Goal: Communication & Community: Answer question/provide support

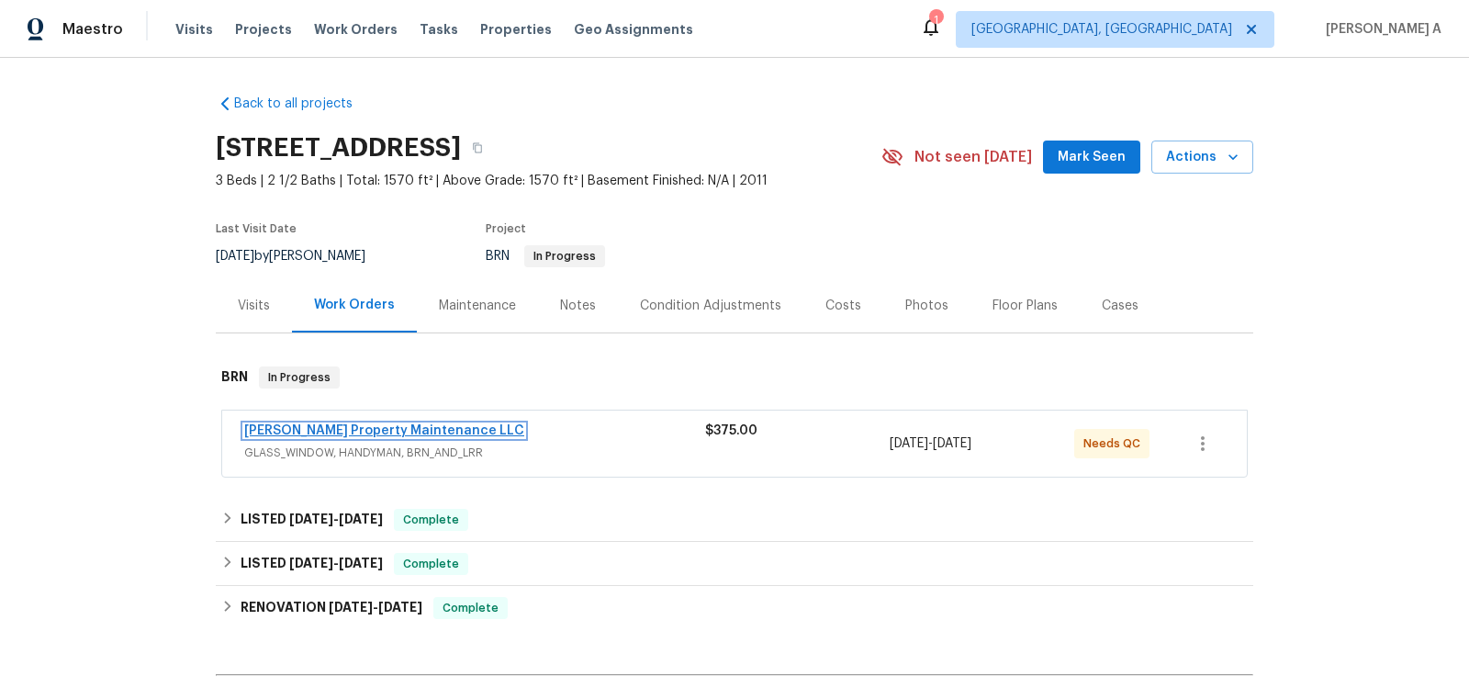
click at [382, 424] on link "Glen Property Maintenance LLC" at bounding box center [384, 430] width 280 height 13
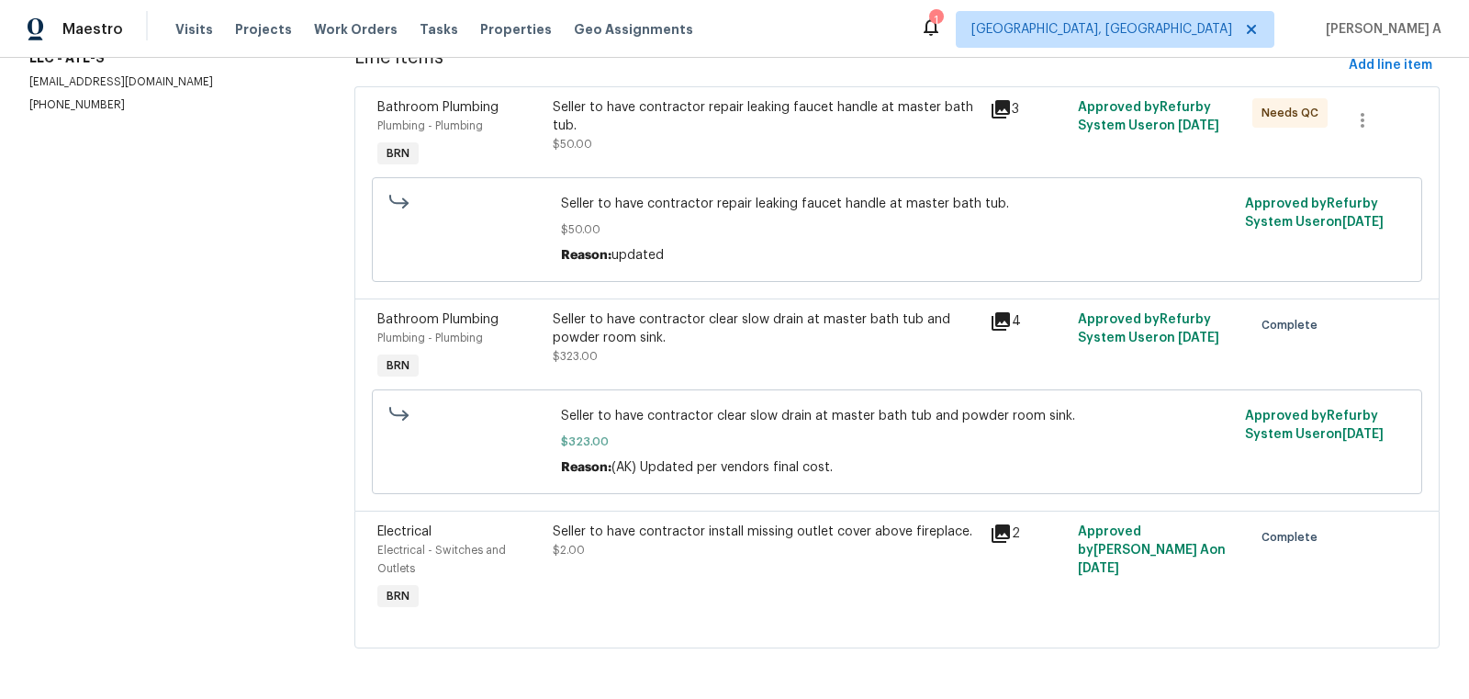
scroll to position [152, 0]
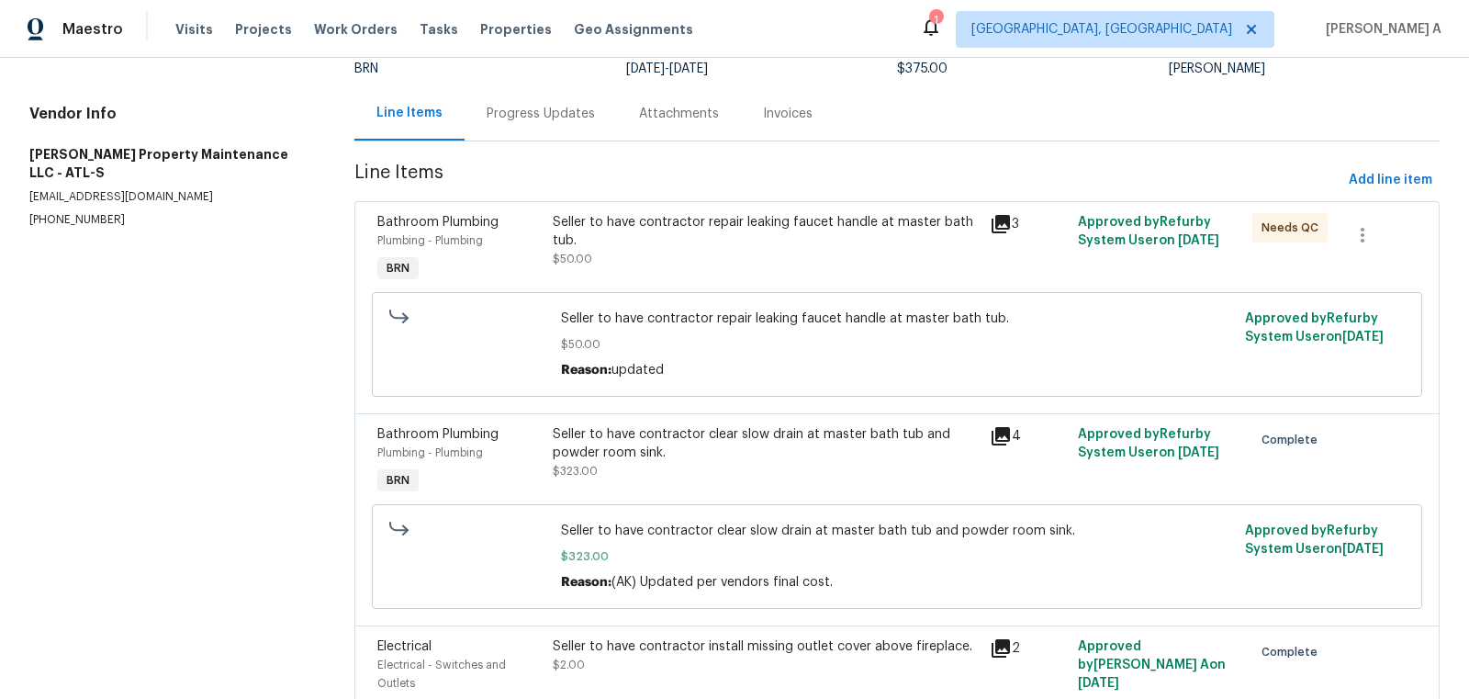
click at [678, 250] on div "Seller to have contractor repair leaking faucet handle at master bath tub. $50.…" at bounding box center [766, 240] width 427 height 55
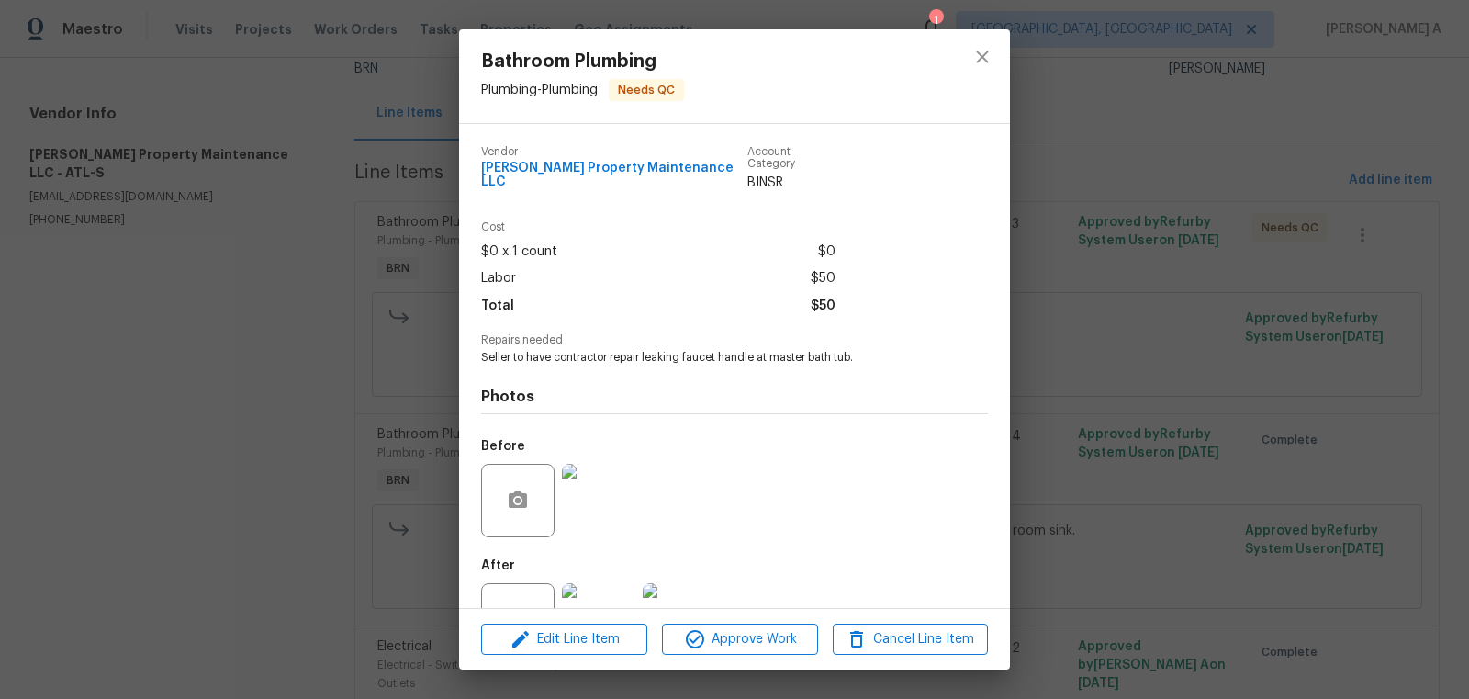
scroll to position [55, 0]
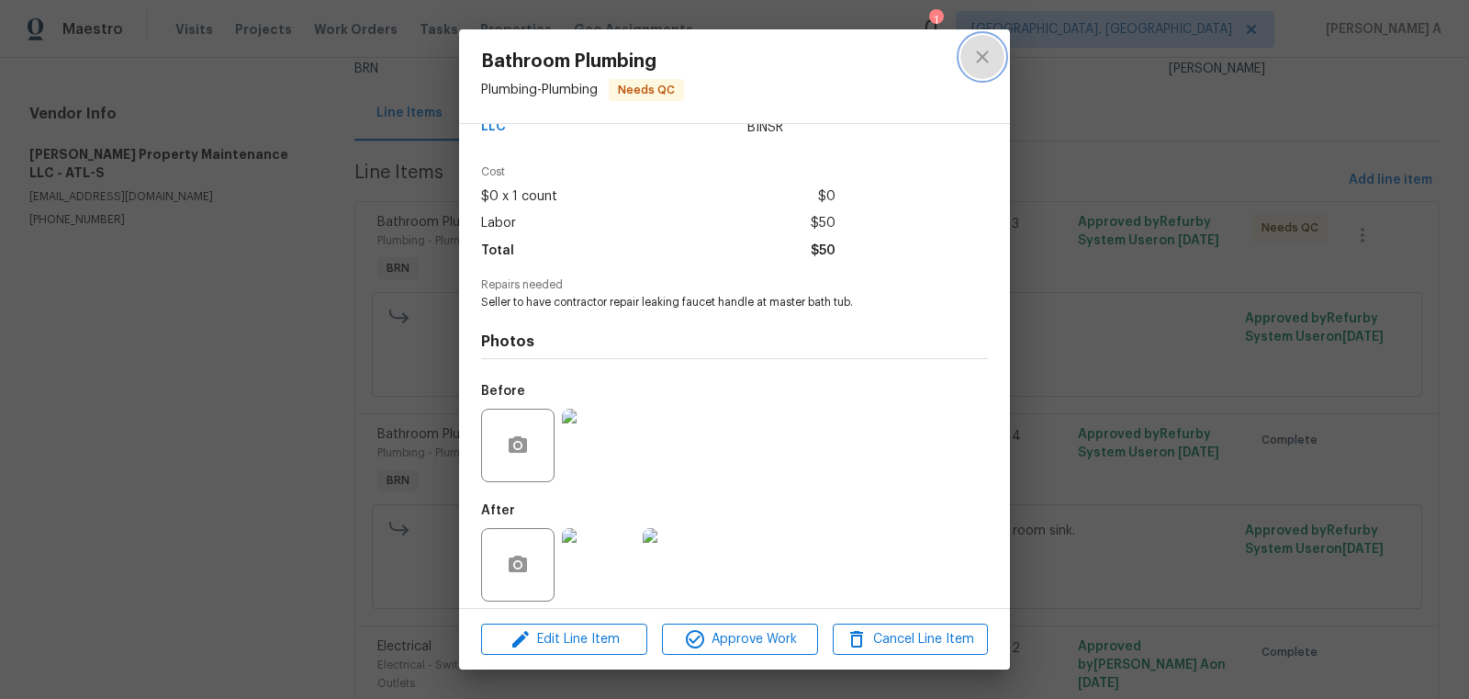
click at [980, 58] on icon "close" at bounding box center [982, 57] width 12 height 12
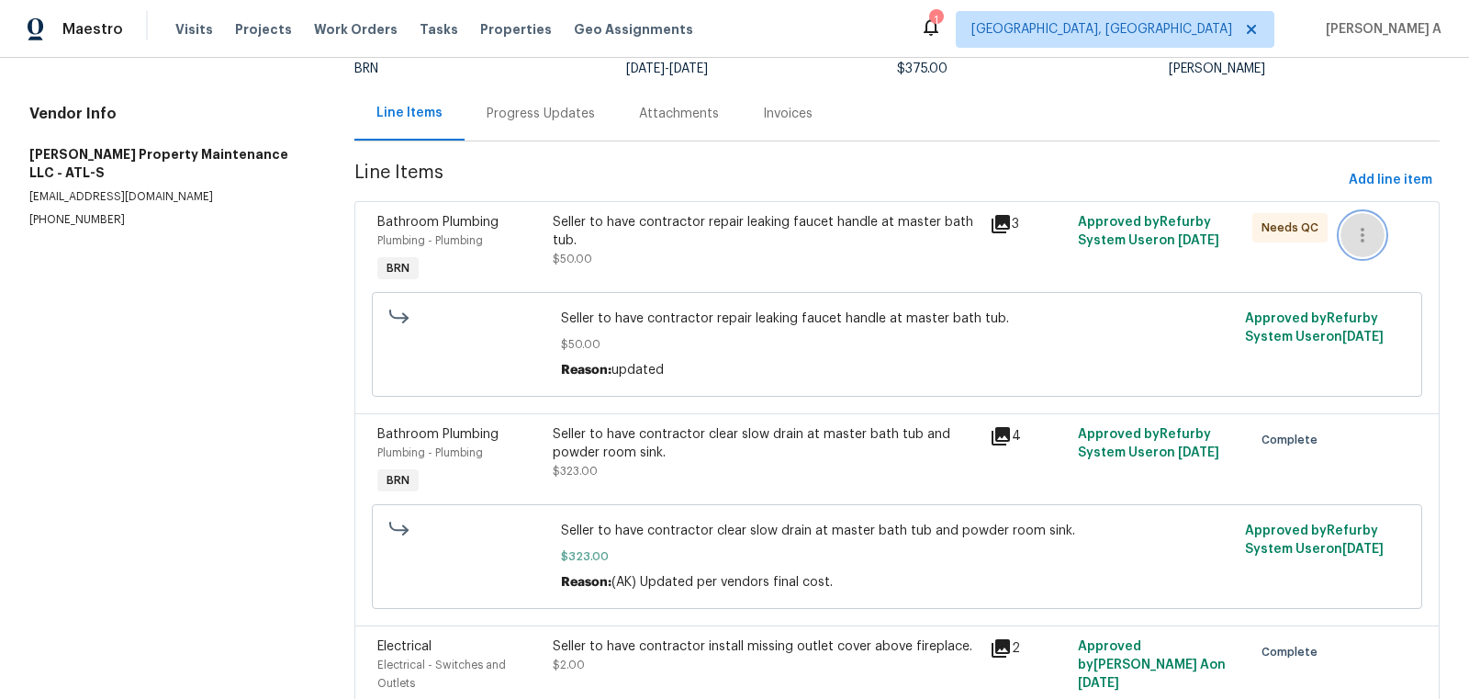
click at [1366, 232] on icon "button" at bounding box center [1363, 235] width 22 height 22
click at [925, 169] on div at bounding box center [734, 349] width 1469 height 699
click at [695, 240] on div "Seller to have contractor repair leaking faucet handle at master bath tub." at bounding box center [766, 231] width 427 height 37
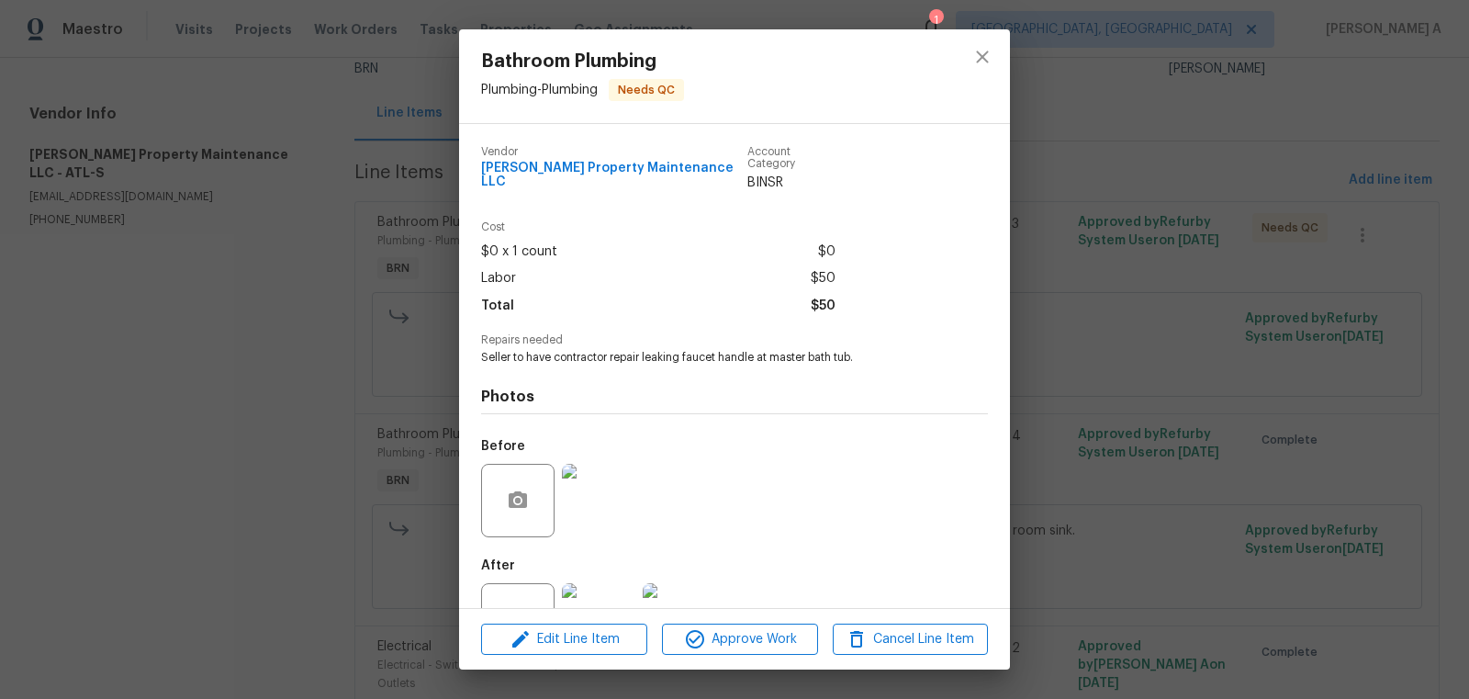
click at [577, 365] on div "Photos Before After" at bounding box center [734, 516] width 507 height 302
click at [589, 351] on span "Seller to have contractor repair leaking faucet handle at master bath tub." at bounding box center [709, 358] width 456 height 16
copy span "Seller to have contractor repair leaking faucet handle at master bath tub."
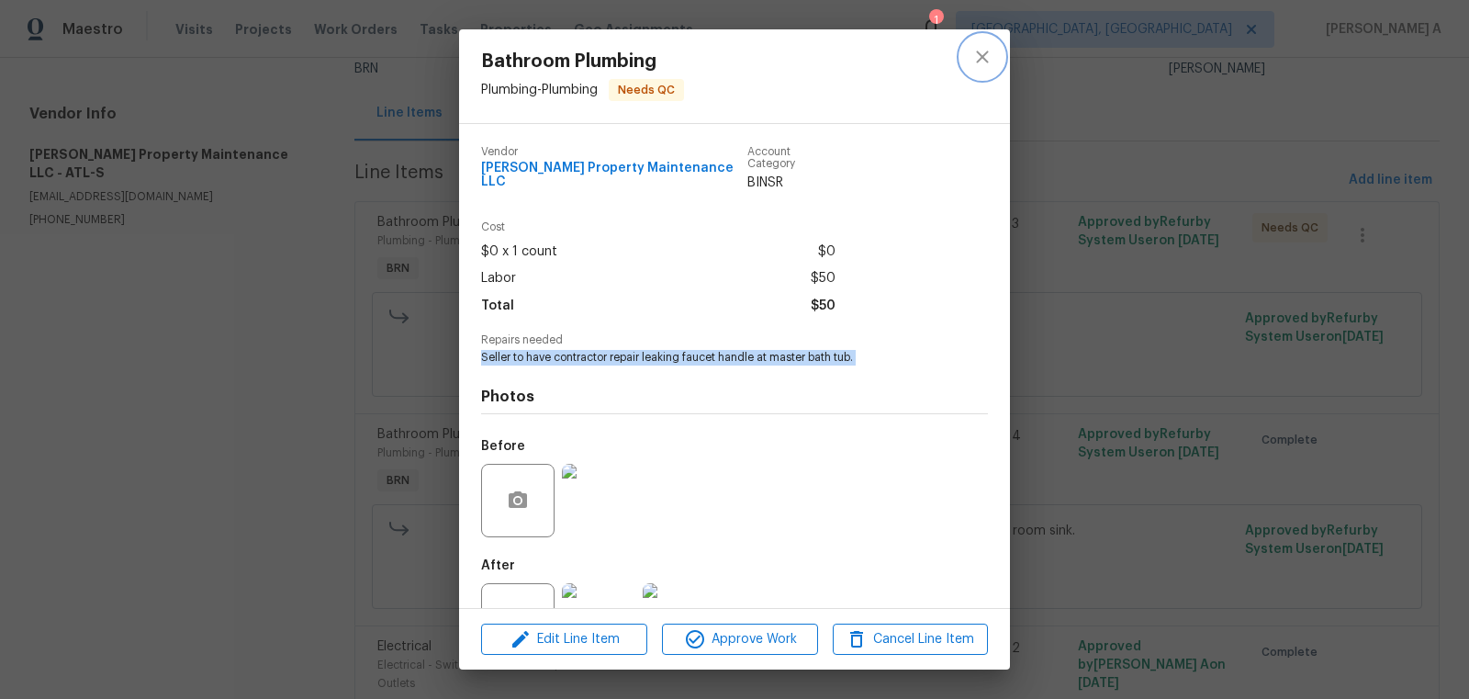
click at [991, 55] on icon "close" at bounding box center [982, 57] width 22 height 22
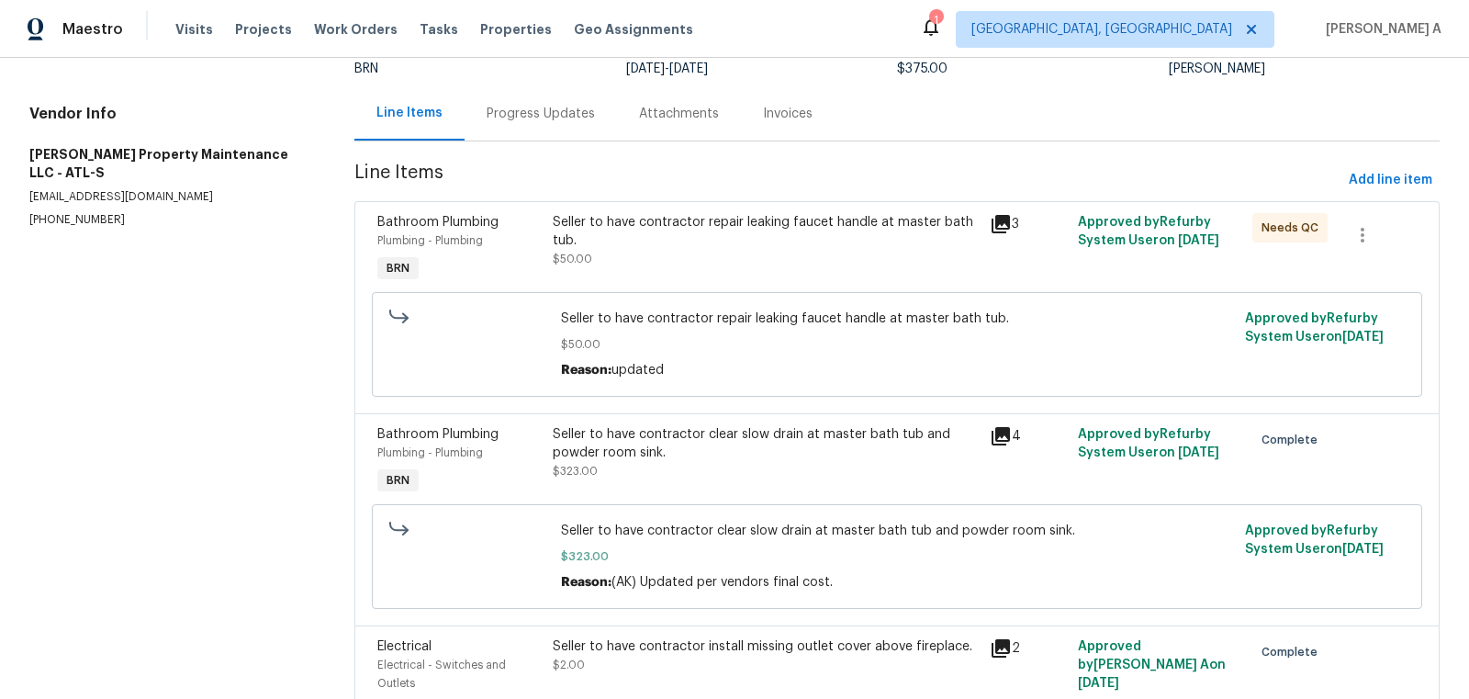
scroll to position [0, 0]
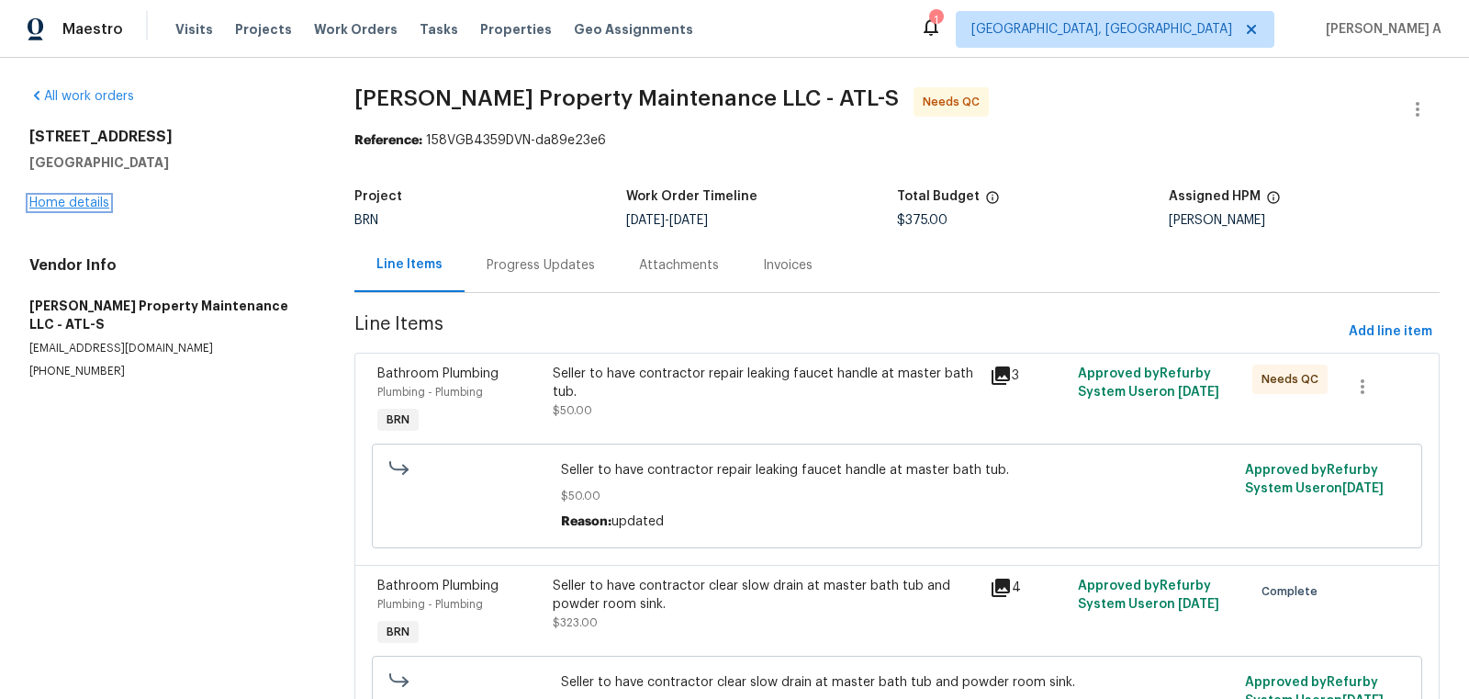
click at [74, 204] on link "Home details" at bounding box center [69, 202] width 80 height 13
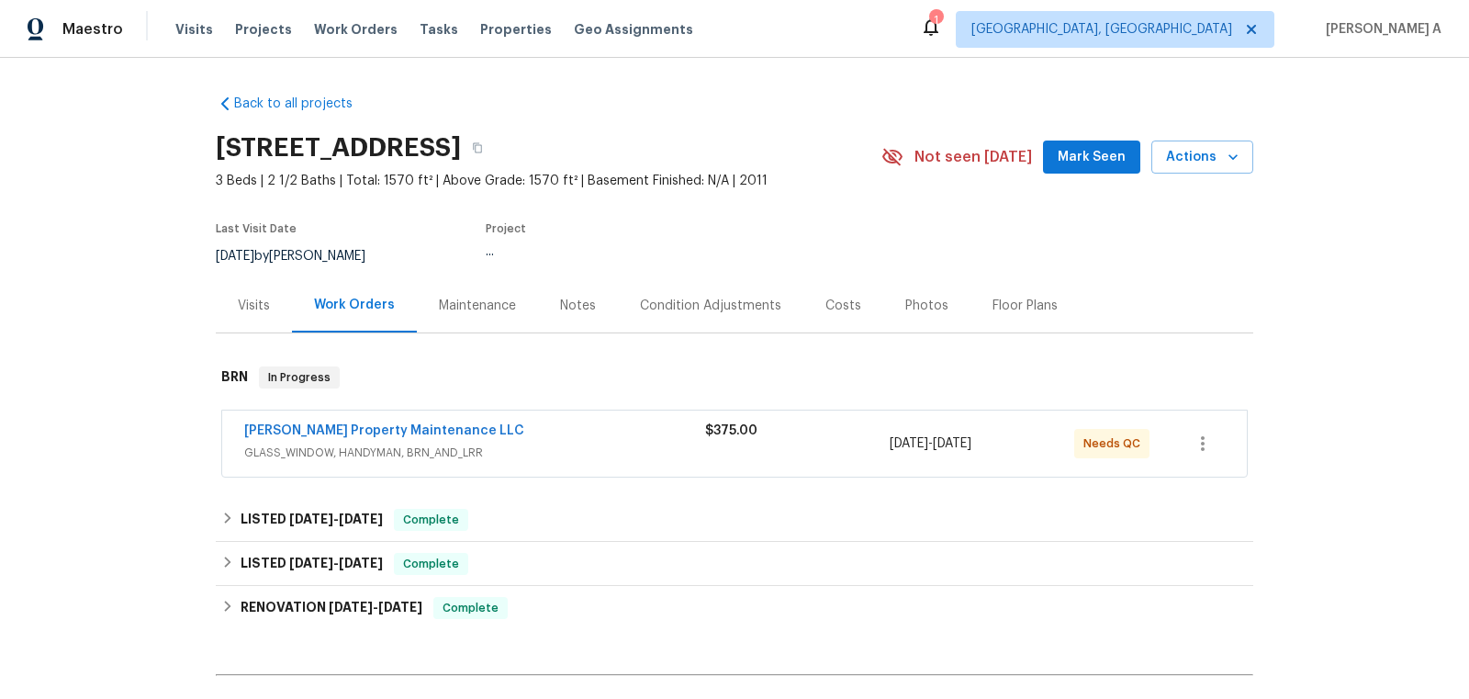
scroll to position [209, 0]
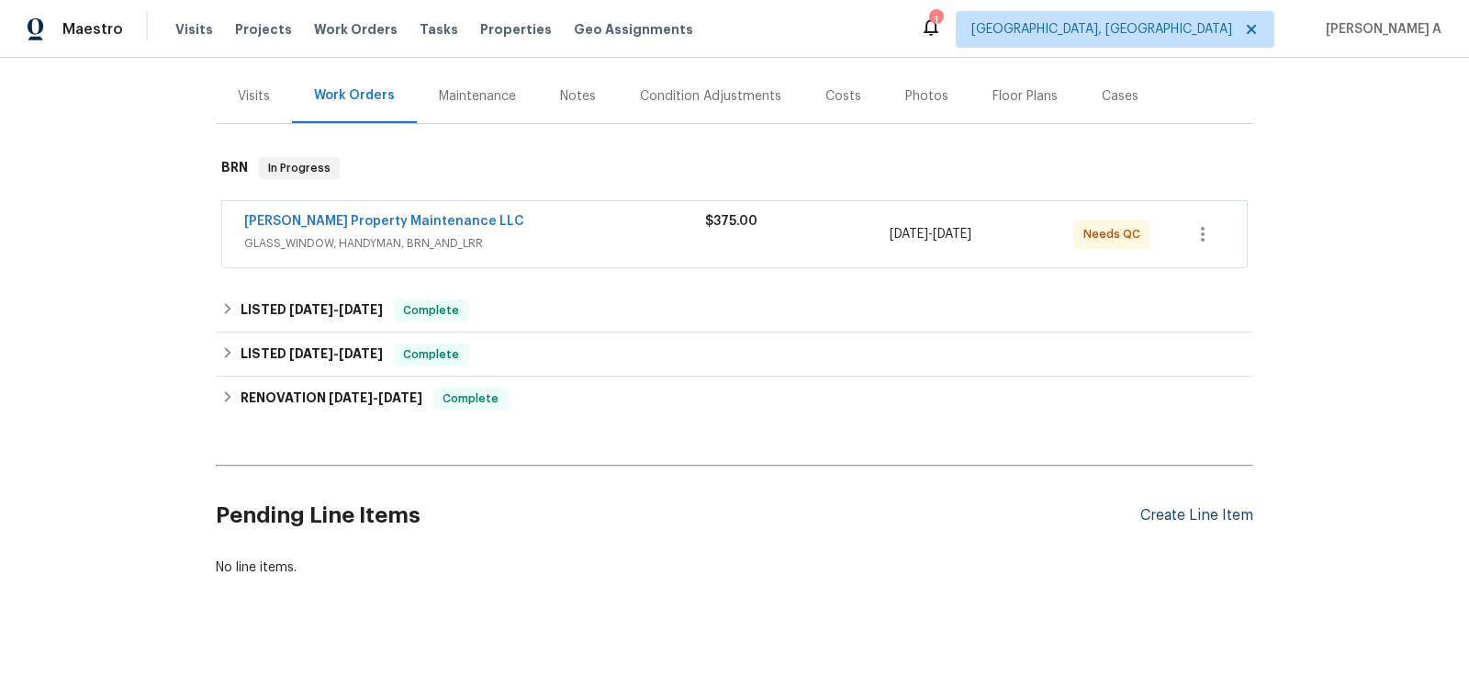
click at [1203, 516] on div "Create Line Item" at bounding box center [1196, 515] width 113 height 17
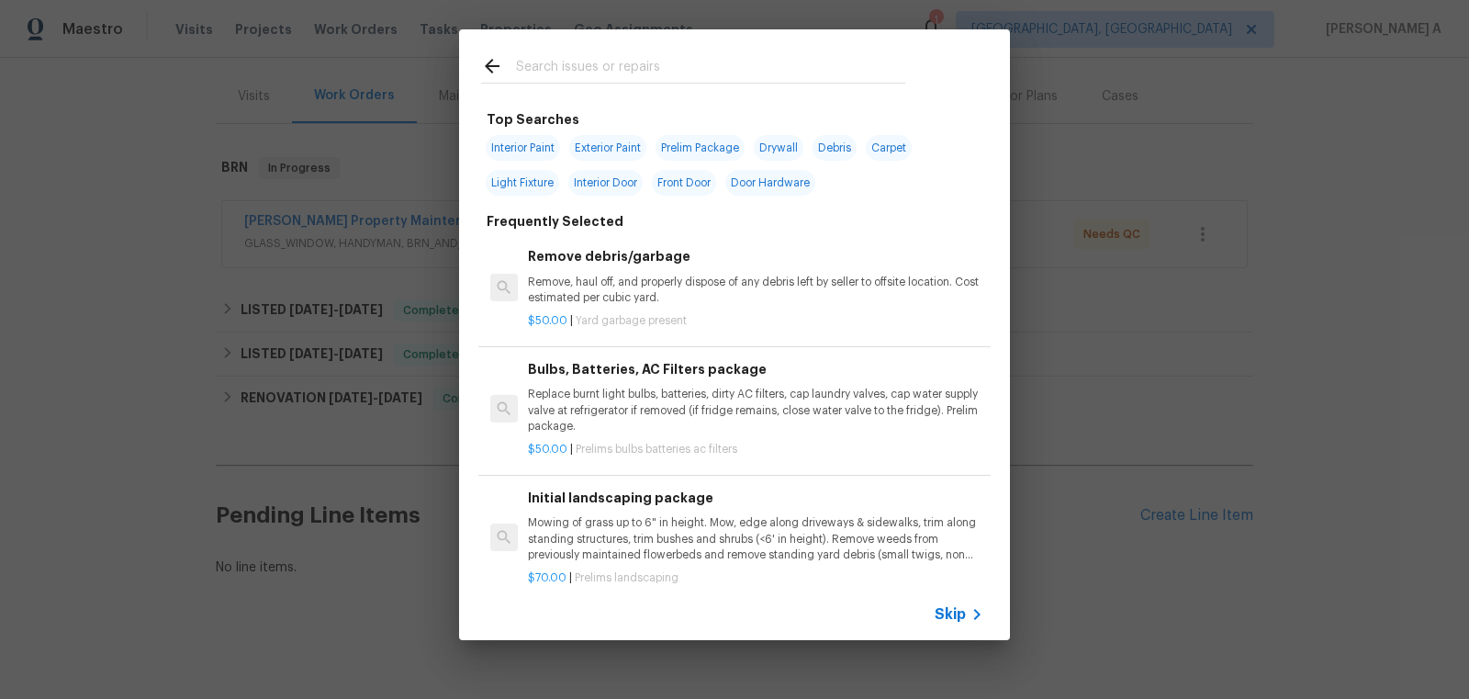
click at [493, 69] on icon at bounding box center [492, 66] width 22 height 22
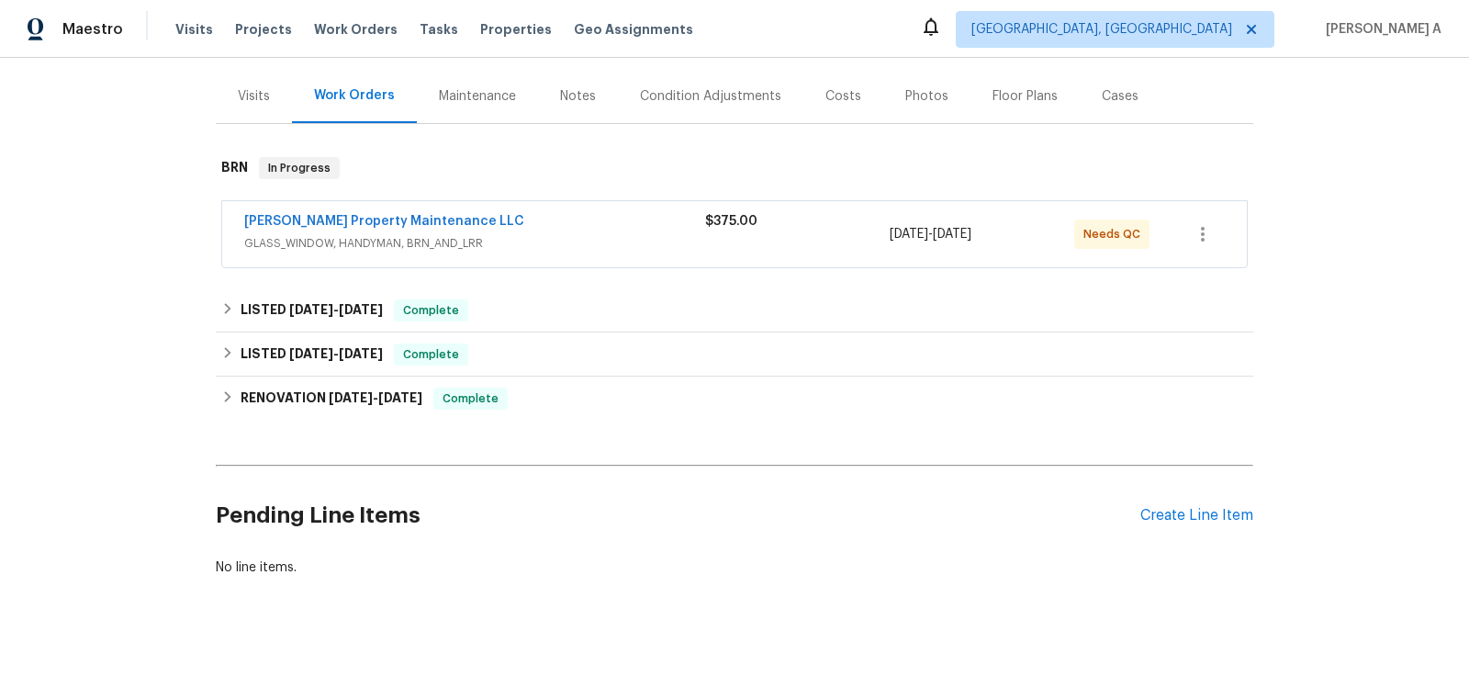
scroll to position [0, 0]
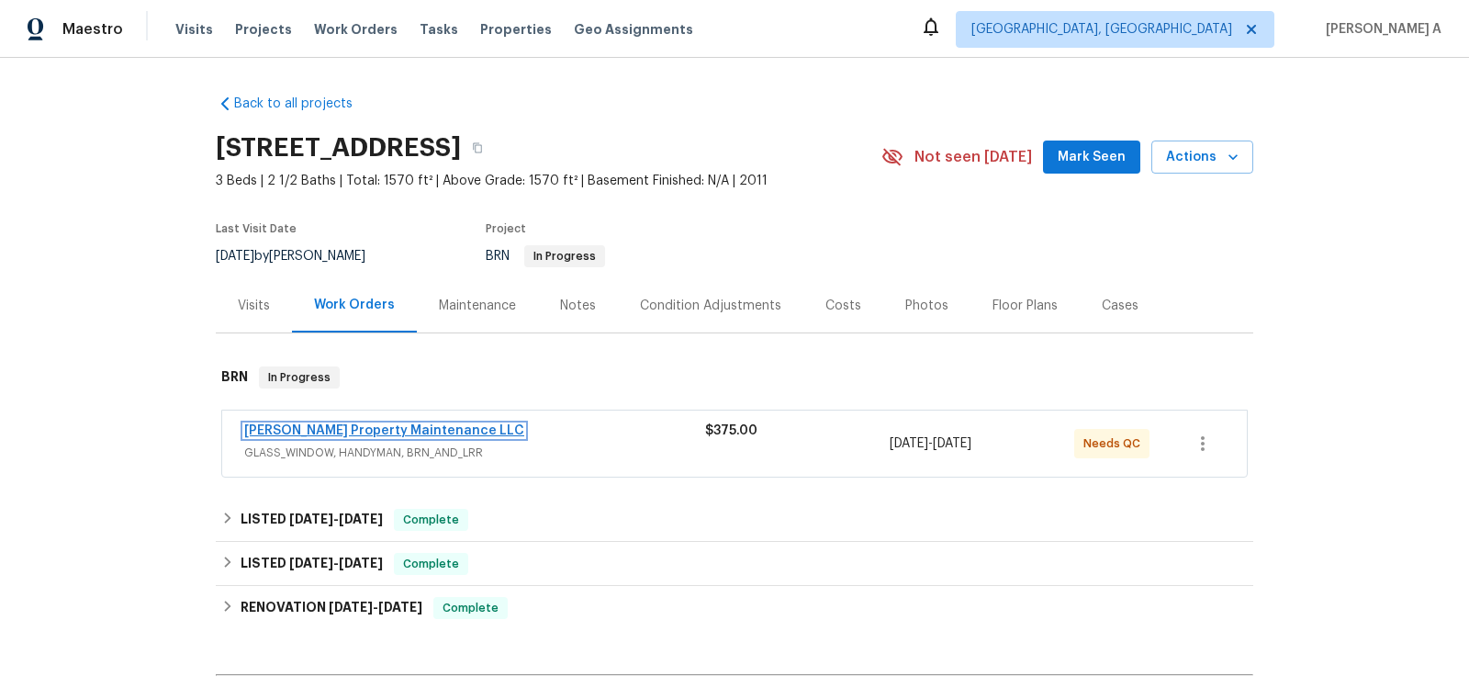
click at [356, 430] on link "Glen Property Maintenance LLC" at bounding box center [384, 430] width 280 height 13
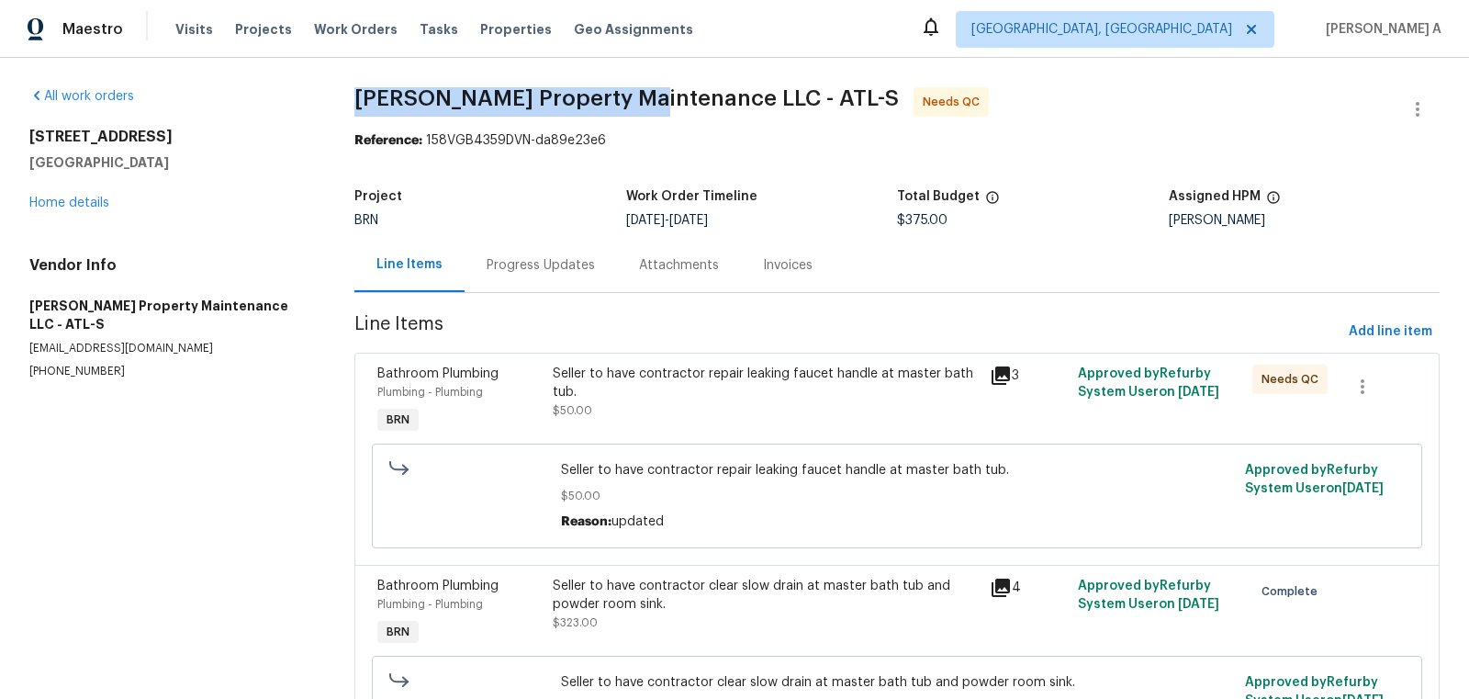
drag, startPoint x: 355, startPoint y: 95, endPoint x: 641, endPoint y: 96, distance: 285.6
click at [641, 96] on span "Glen Property Maintenance LLC - ATL-S" at bounding box center [626, 98] width 545 height 22
copy span "Glen Property Maintenance"
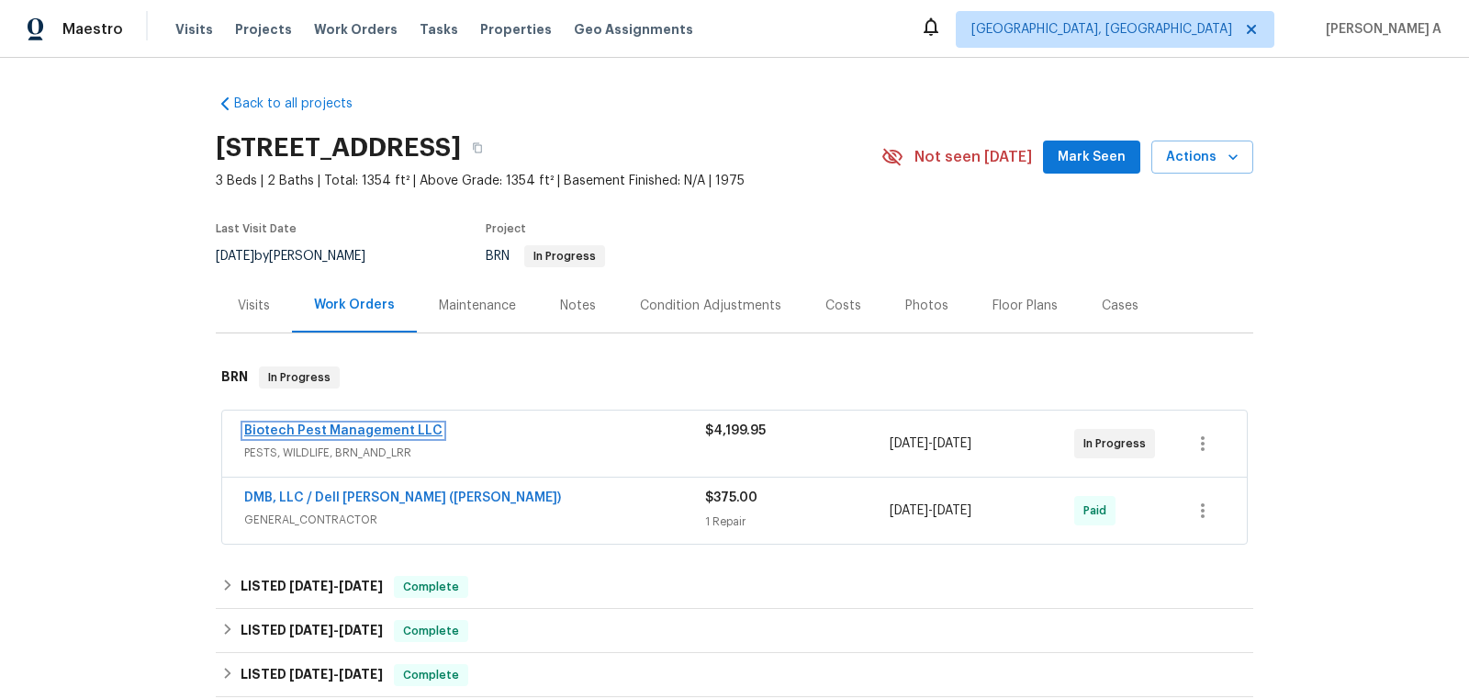
click at [368, 426] on link "Biotech Pest Management LLC" at bounding box center [343, 430] width 198 height 13
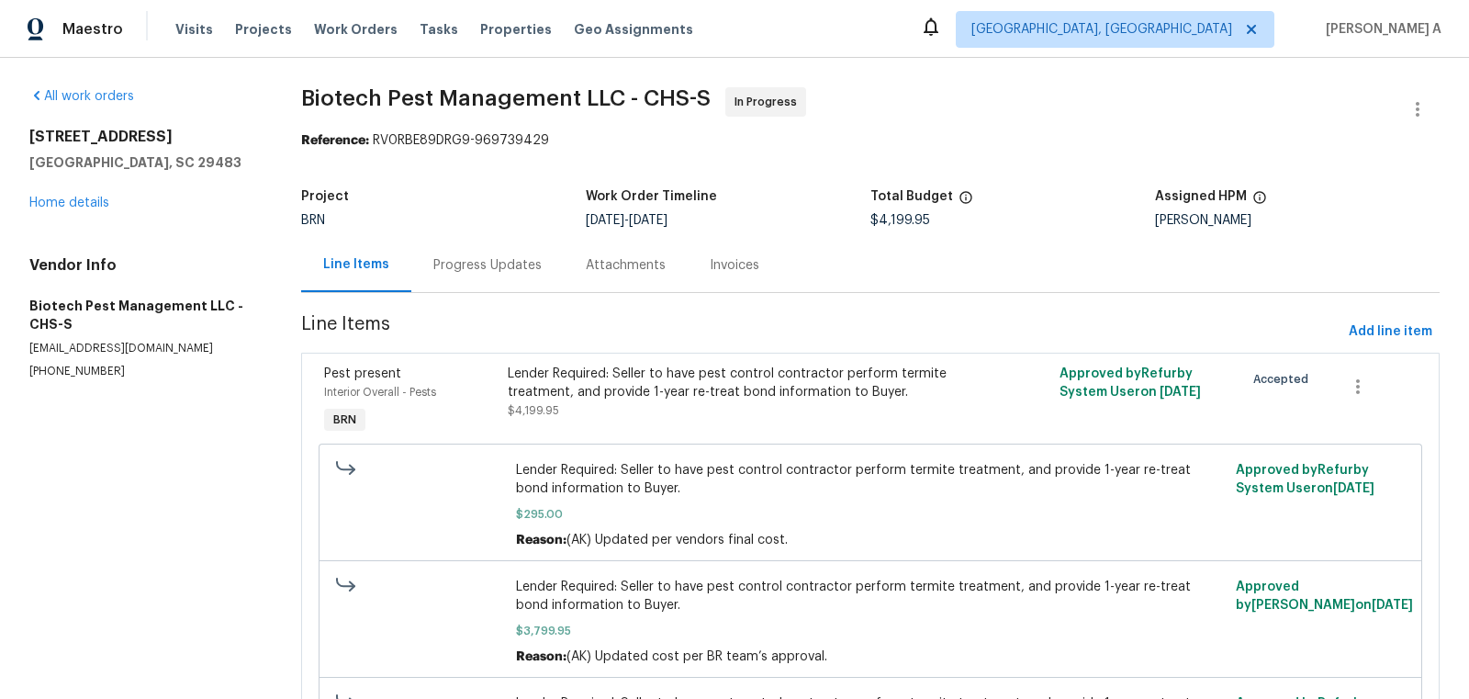
click at [472, 249] on div "Progress Updates" at bounding box center [487, 265] width 152 height 54
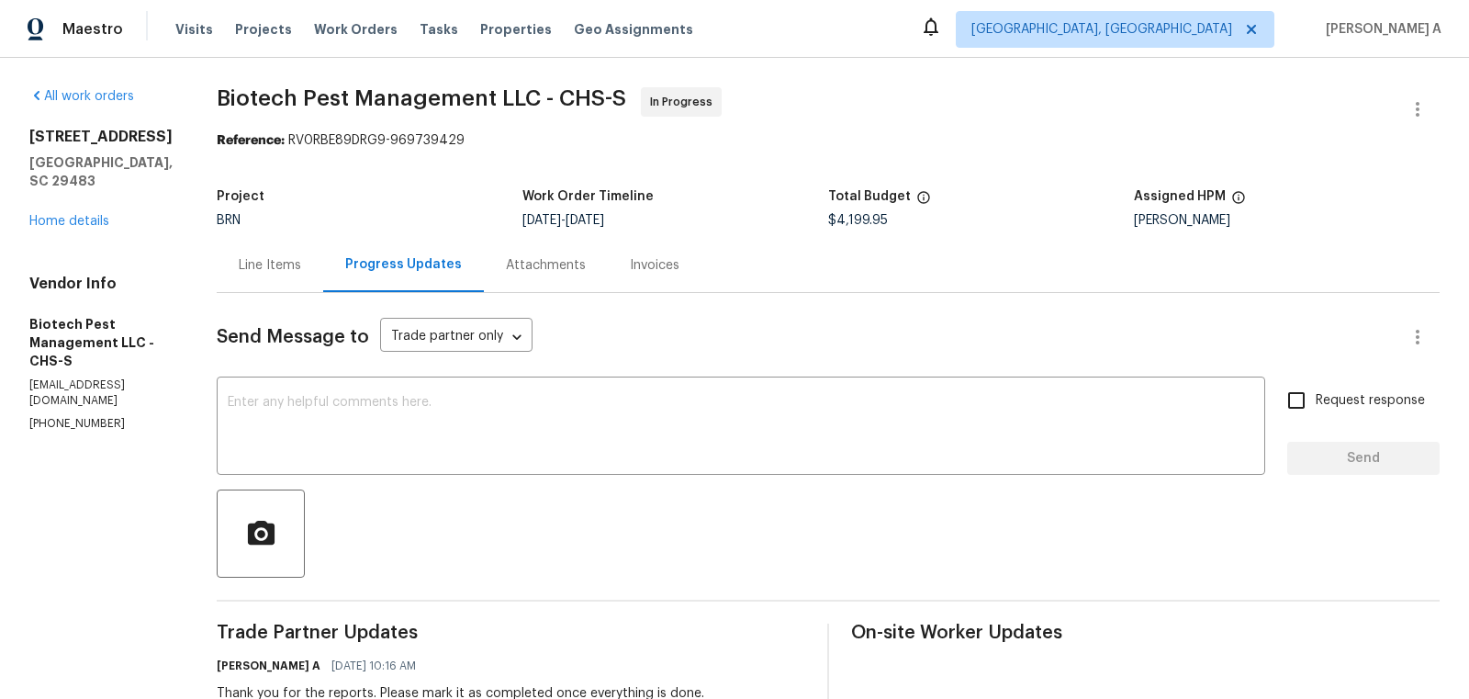
click at [276, 260] on div "Line Items" at bounding box center [270, 265] width 62 height 18
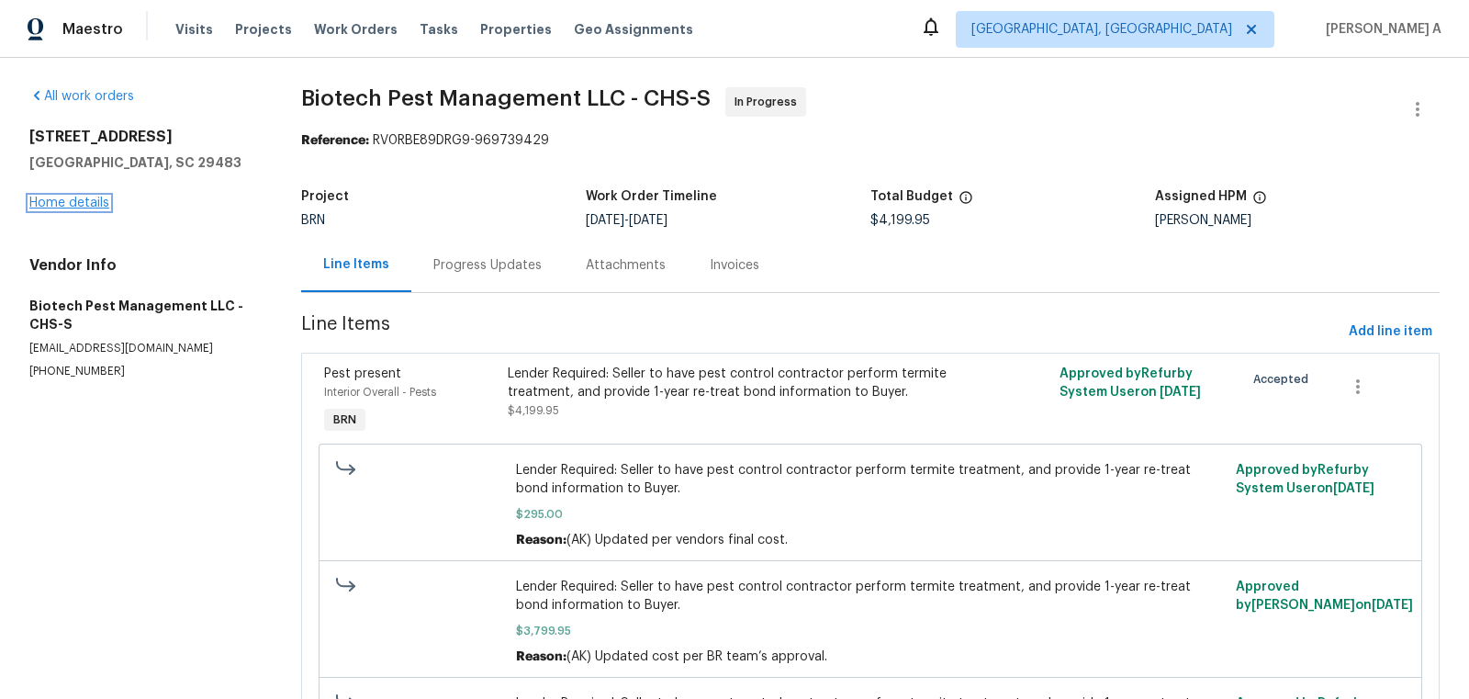
click at [59, 199] on link "Home details" at bounding box center [69, 202] width 80 height 13
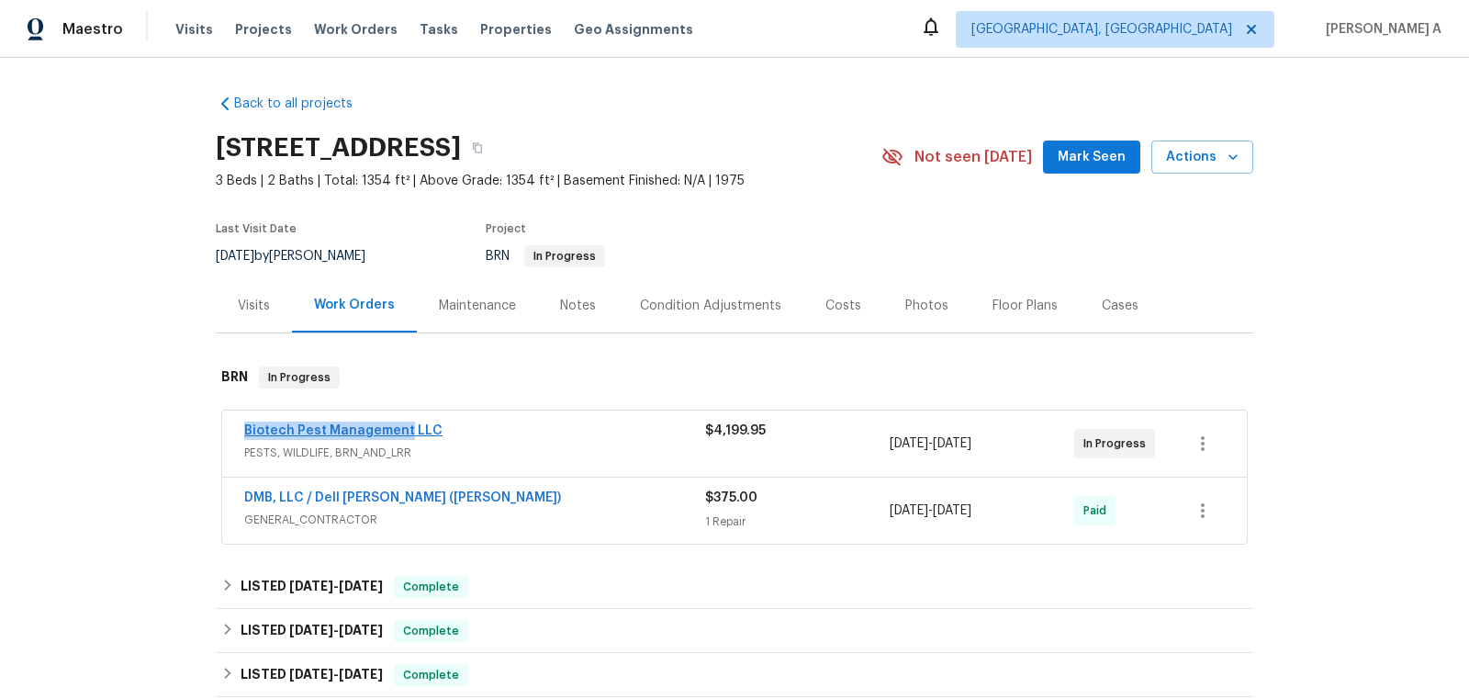
copy link "Biotech Pest Management"
drag, startPoint x: 233, startPoint y: 432, endPoint x: 402, endPoint y: 425, distance: 169.1
click at [403, 425] on div "Biotech Pest Management LLC PESTS, WILDLIFE, BRN_AND_LRR $4,199.95 8/22/2025 - …" at bounding box center [734, 443] width 1025 height 66
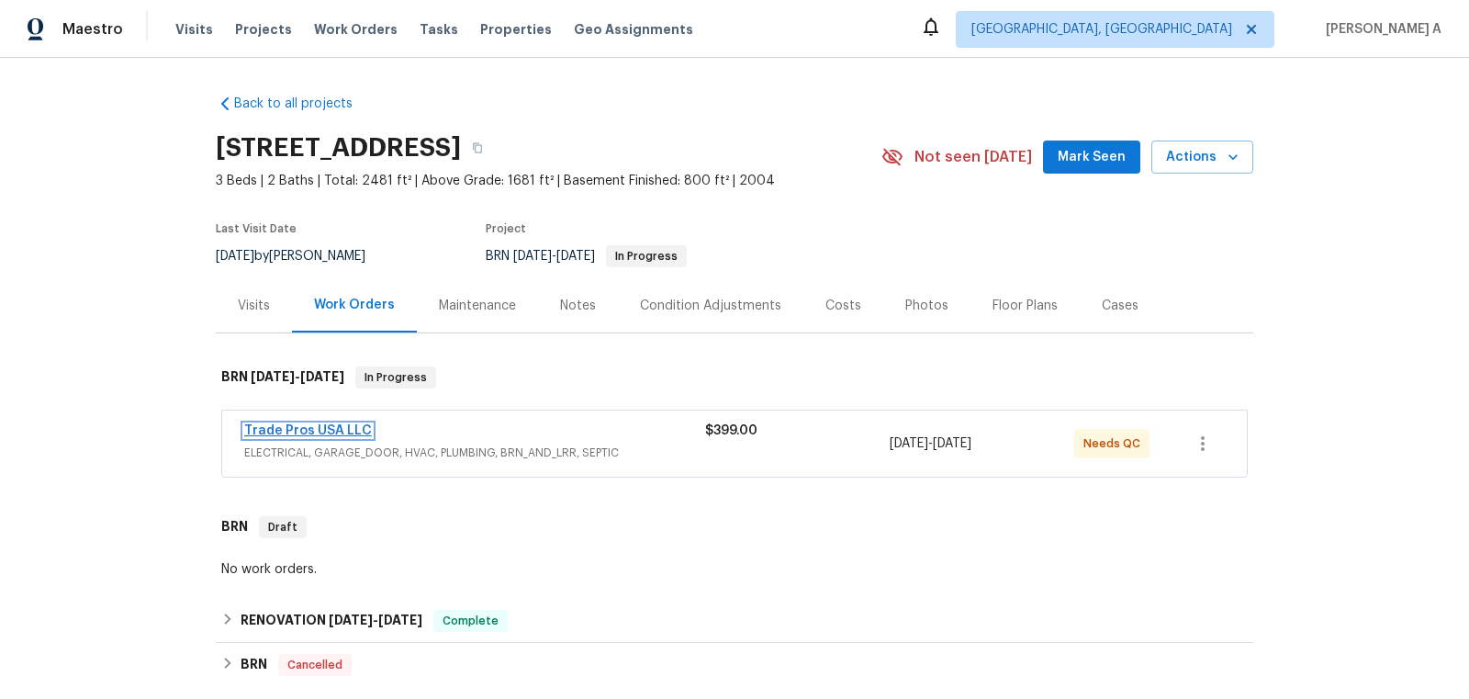
click at [319, 425] on link "Trade Pros USA LLC" at bounding box center [308, 430] width 128 height 13
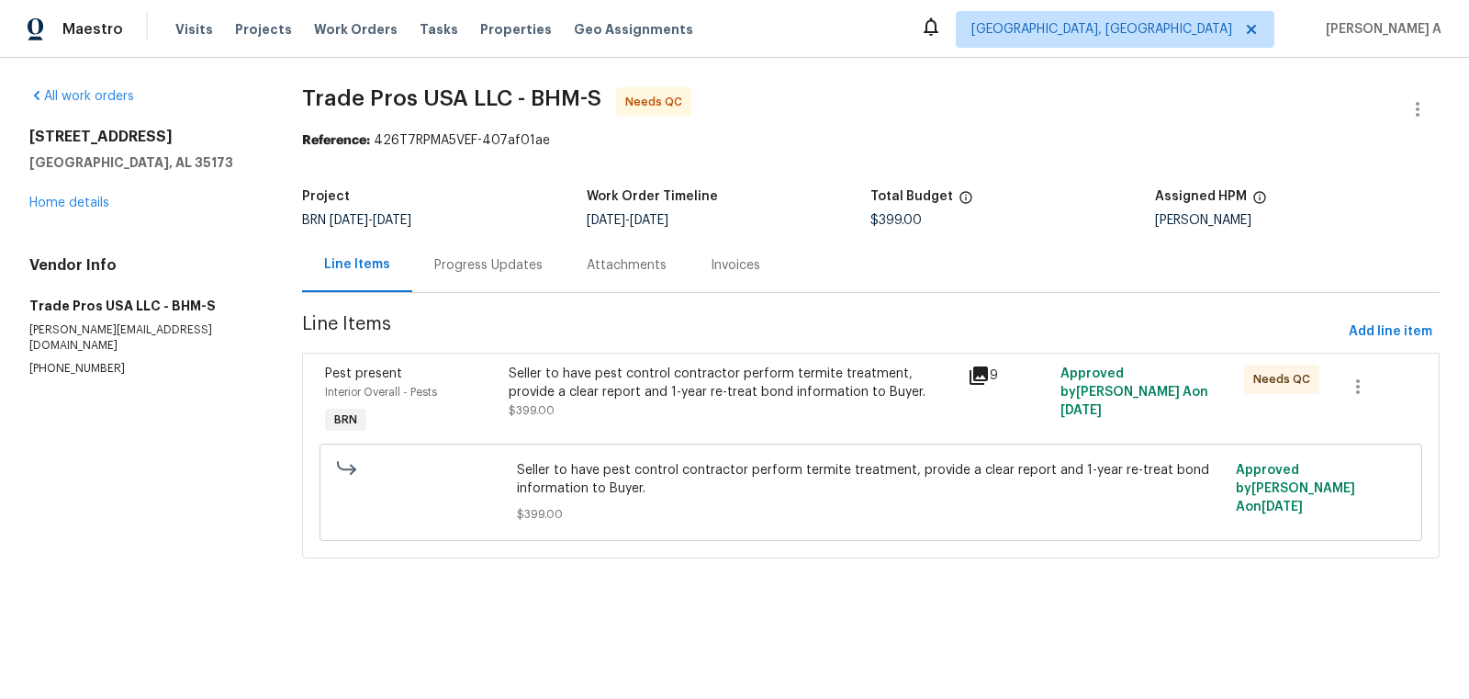
click at [458, 274] on div "Progress Updates" at bounding box center [488, 265] width 108 height 18
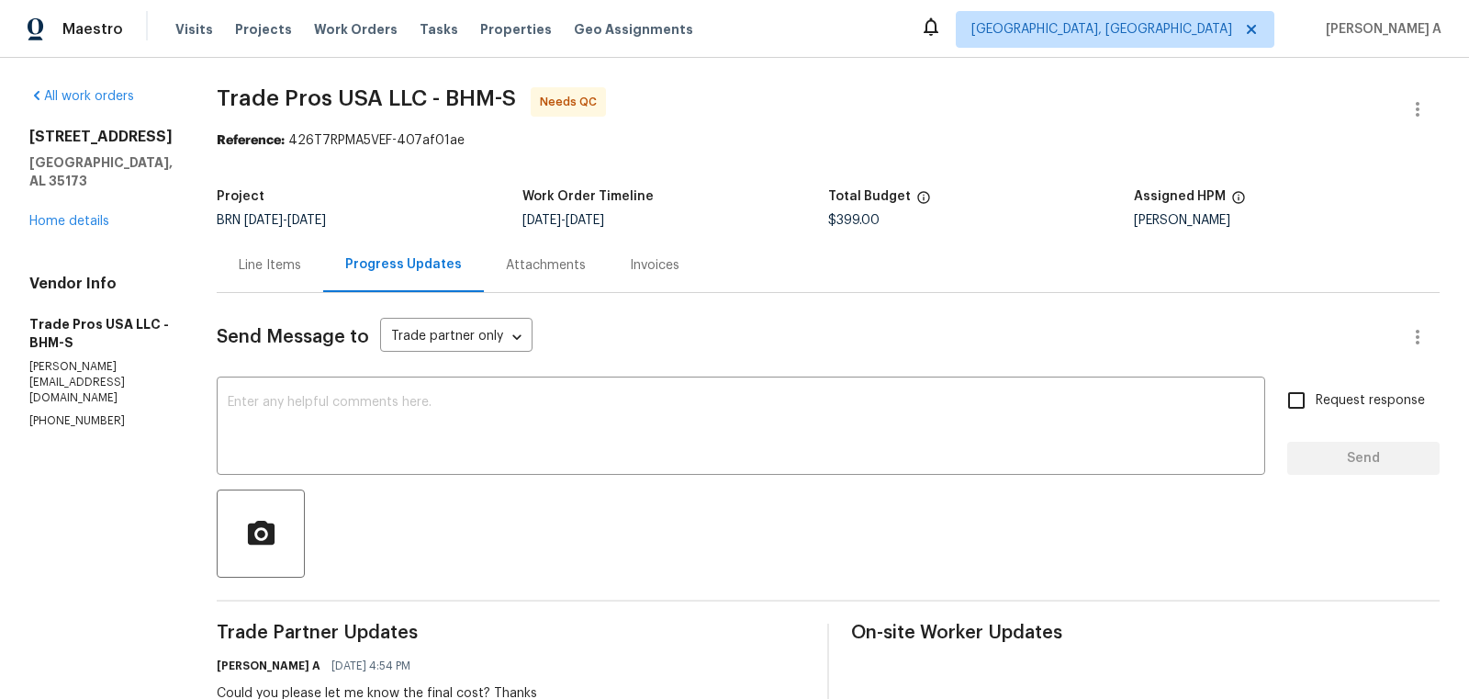
click at [272, 254] on div "Line Items" at bounding box center [270, 265] width 107 height 54
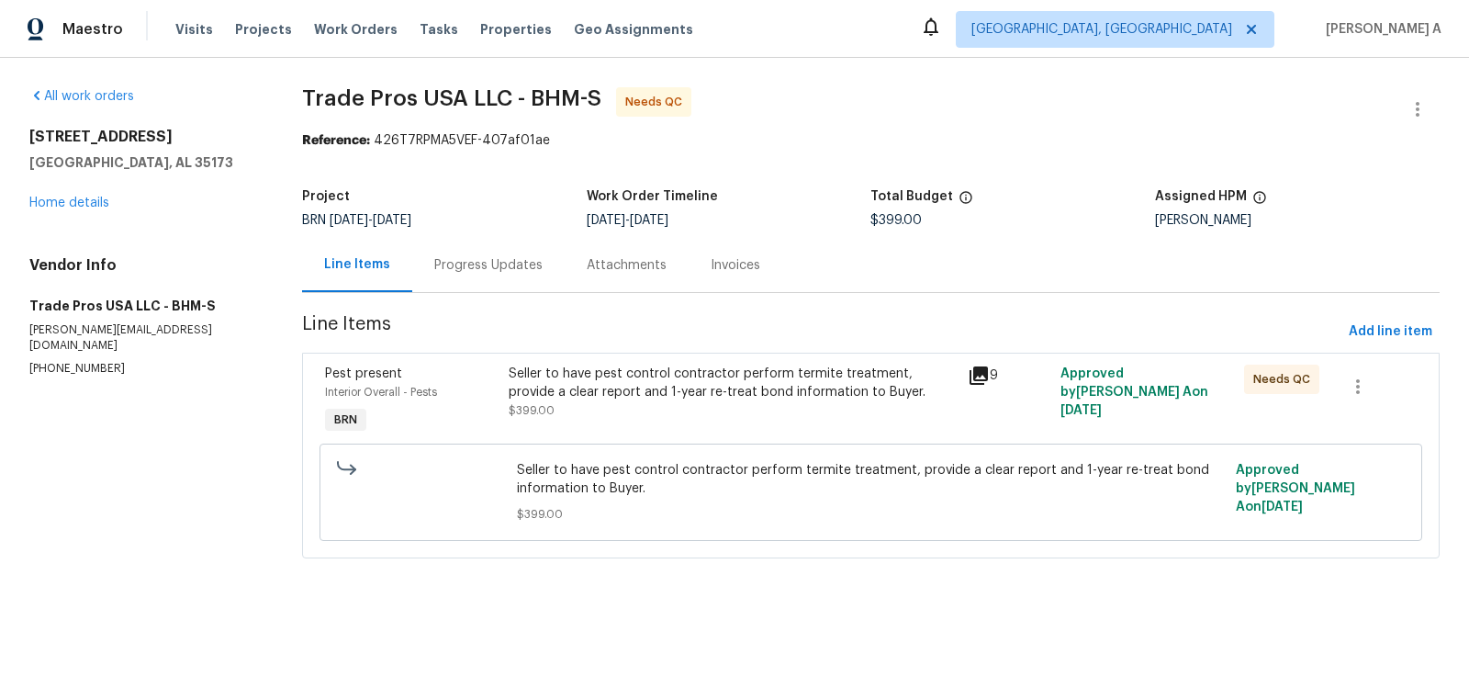
click at [632, 390] on div "Seller to have pest control contractor perform termite treatment, provide a cle…" at bounding box center [733, 383] width 449 height 37
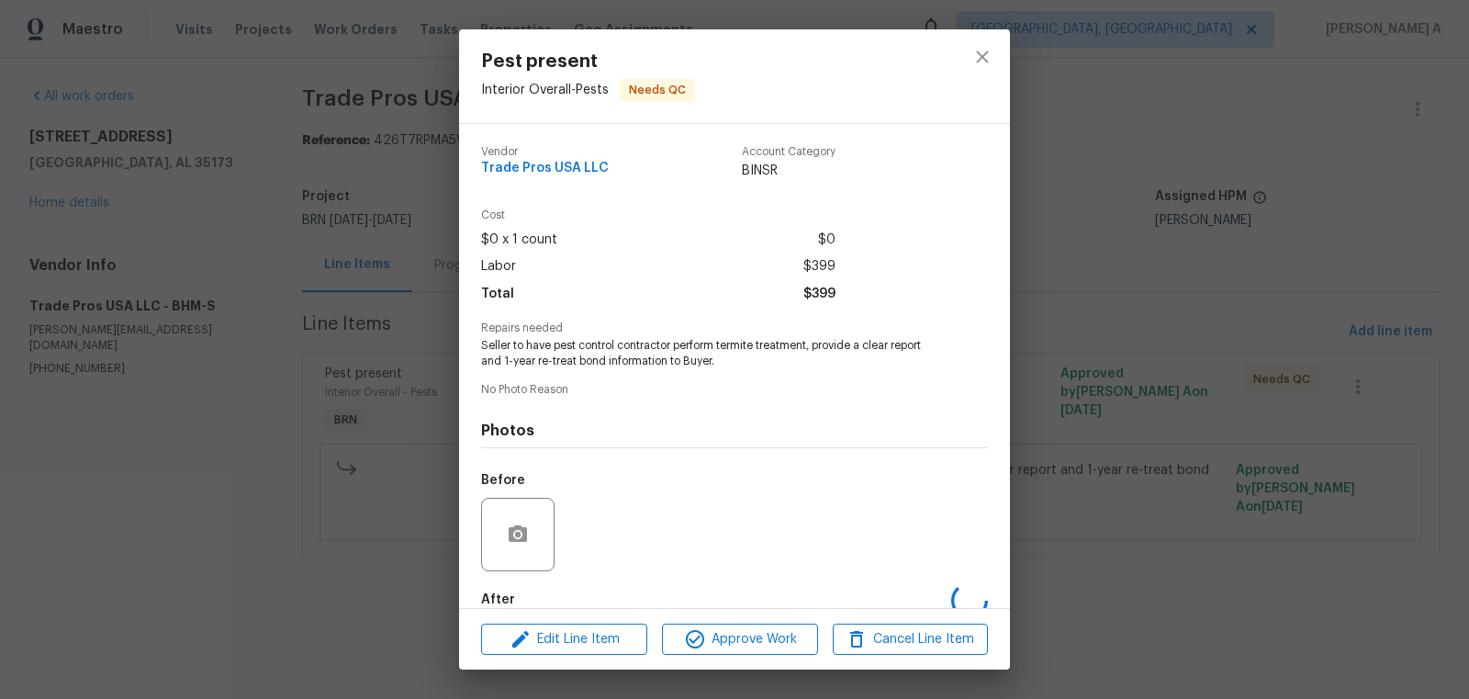
scroll to position [101, 0]
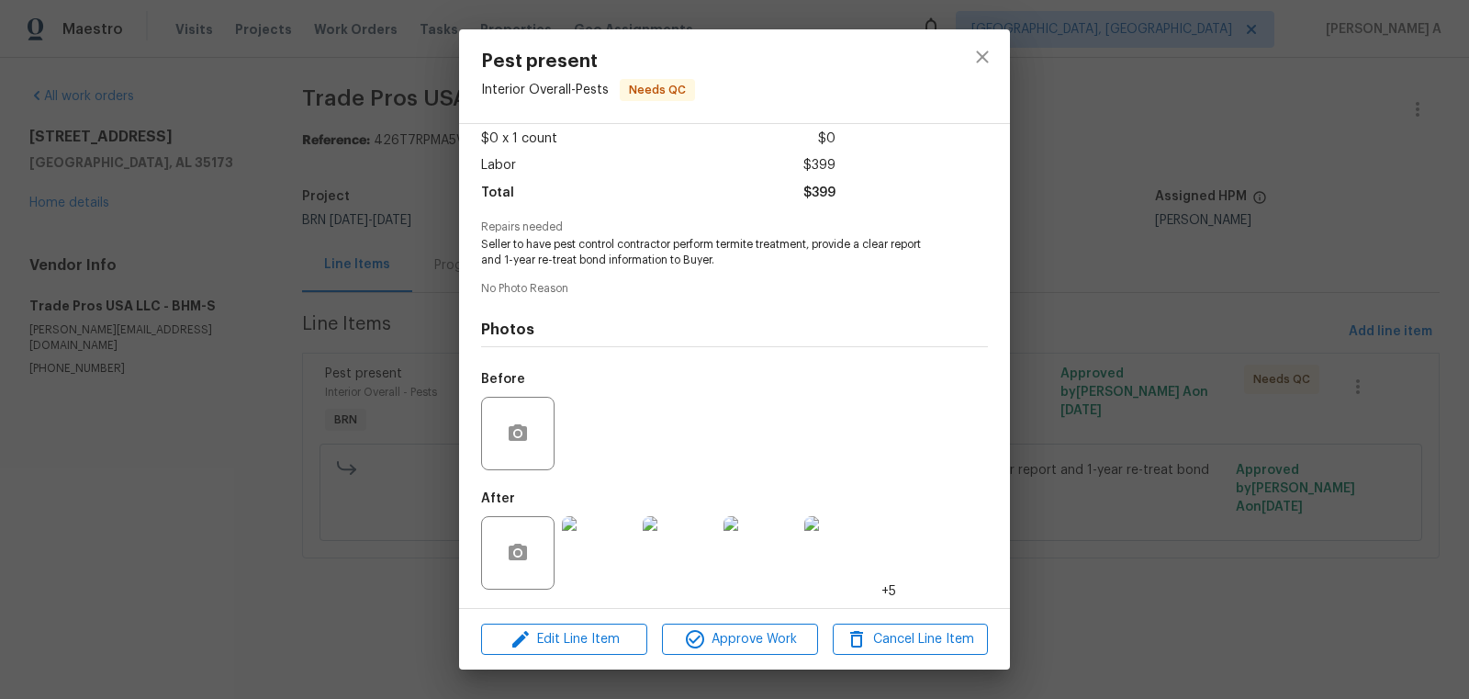
click at [578, 571] on img at bounding box center [598, 552] width 73 height 73
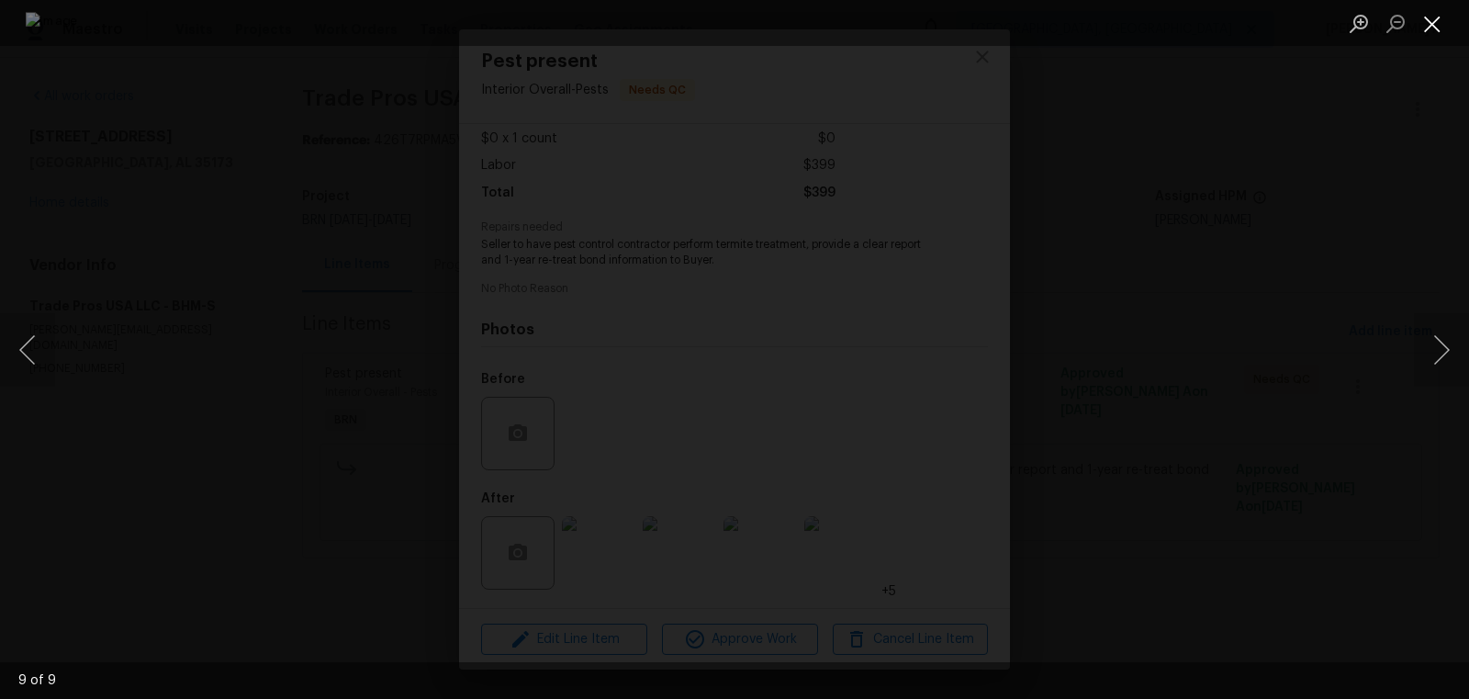
click at [1432, 19] on button "Close lightbox" at bounding box center [1432, 23] width 37 height 32
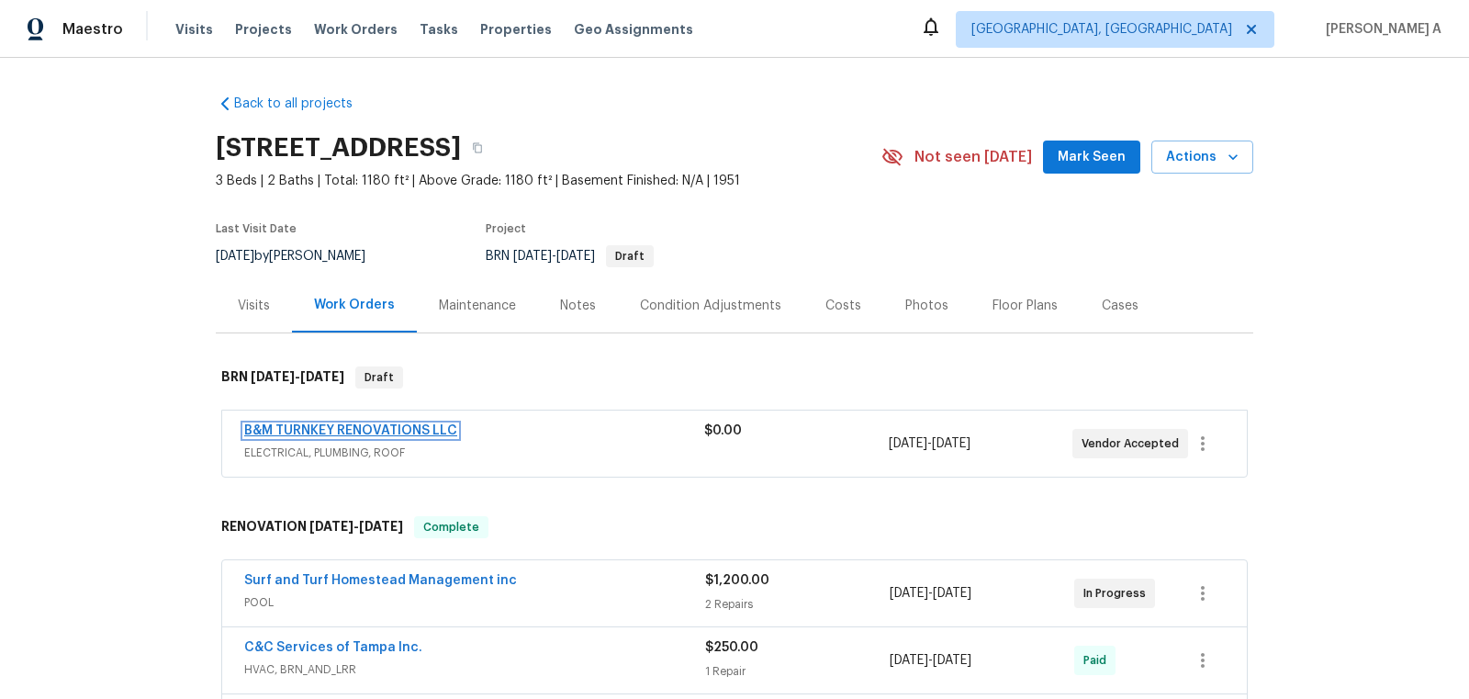
click at [363, 429] on link "B&M TURNKEY RENOVATIONS LLC" at bounding box center [350, 430] width 213 height 13
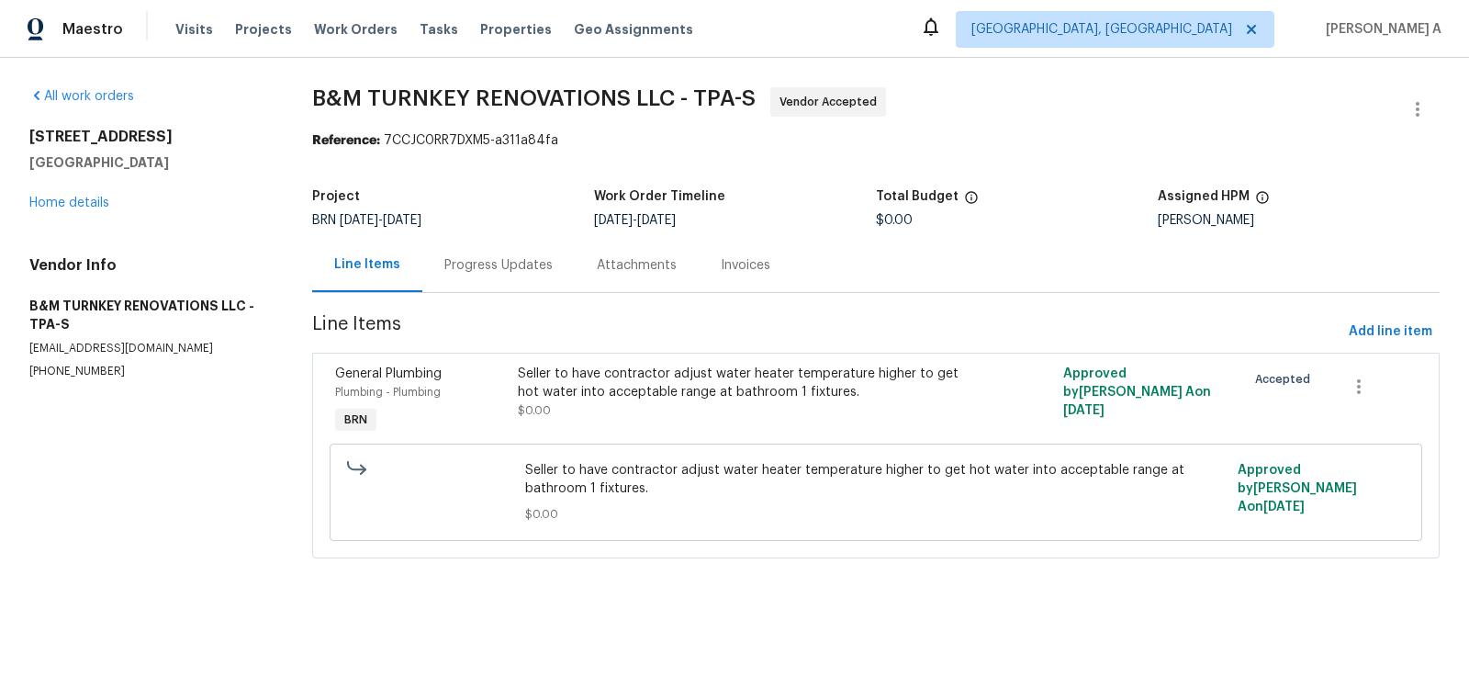
click at [470, 264] on div "Progress Updates" at bounding box center [498, 265] width 108 height 18
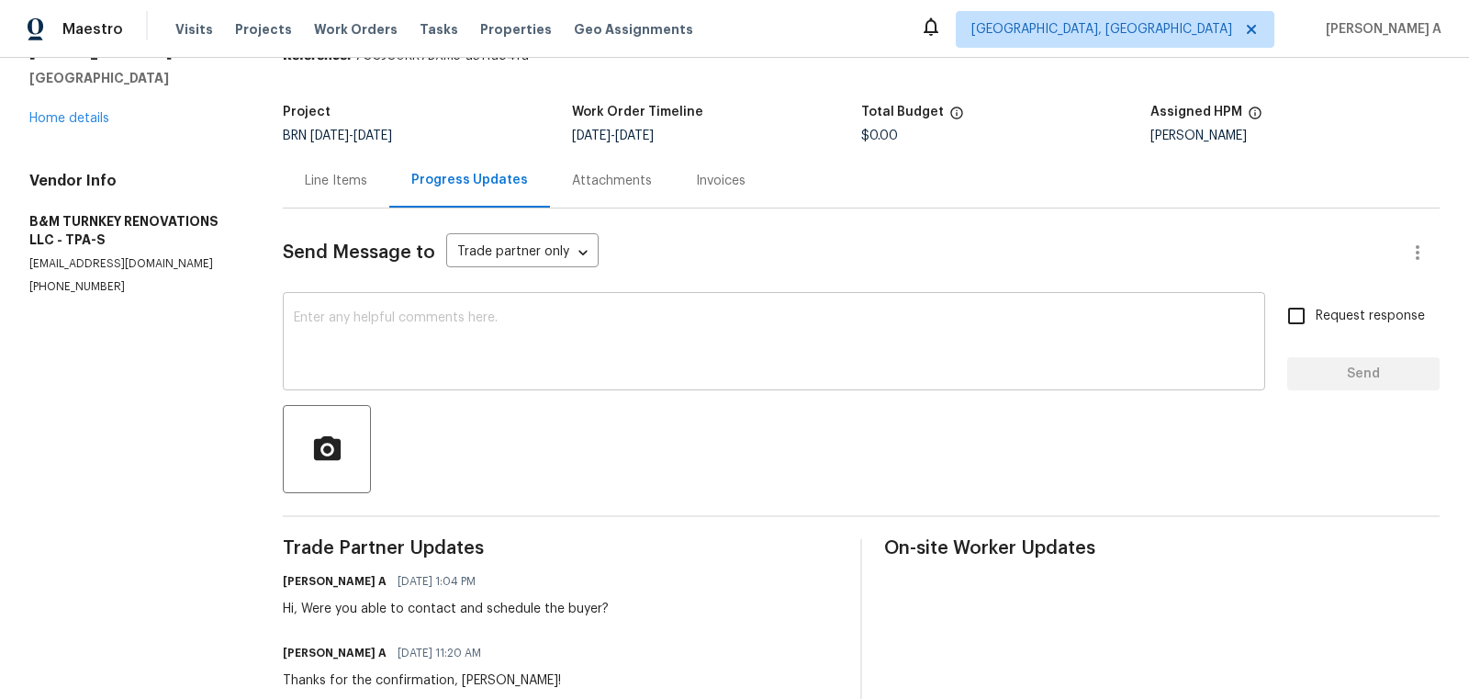
scroll to position [87, 0]
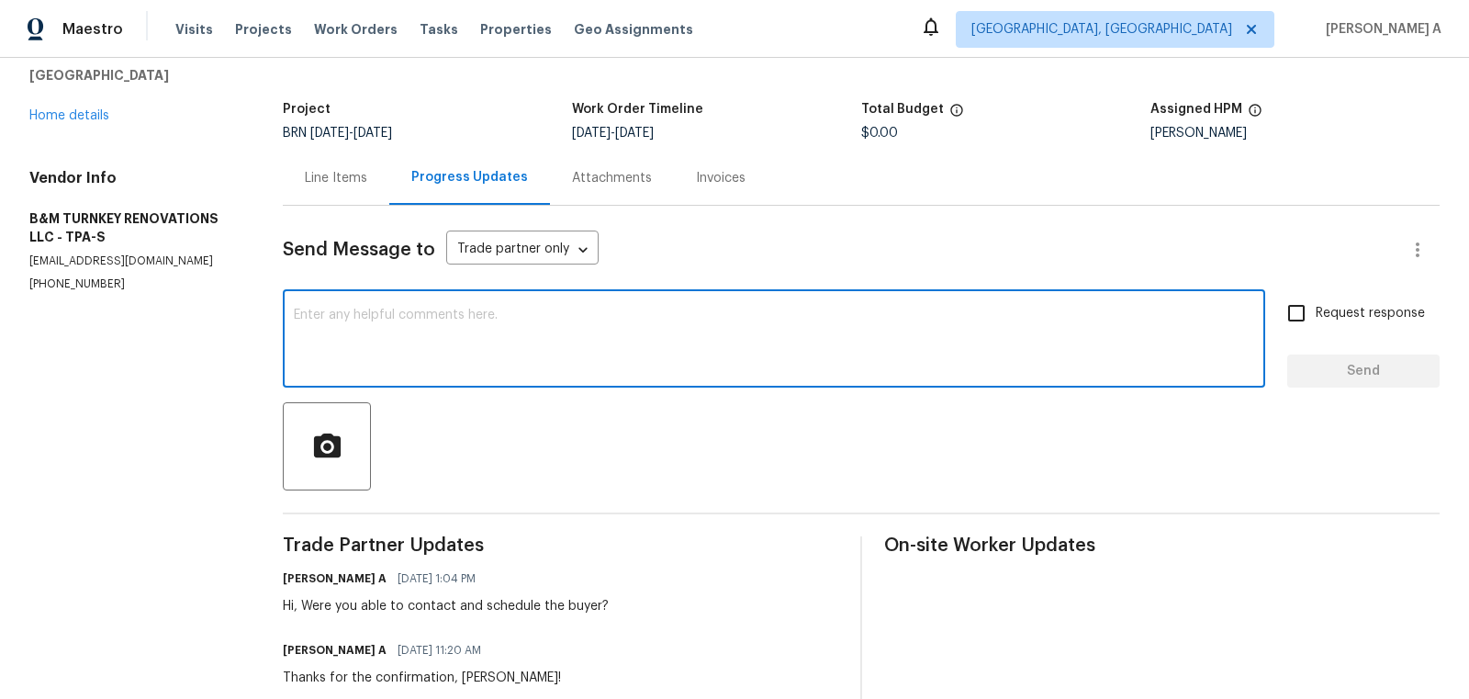
click at [640, 346] on textarea at bounding box center [774, 341] width 960 height 64
type textarea "Hi, Could you please let us know if this has been scheduled with buyers?"
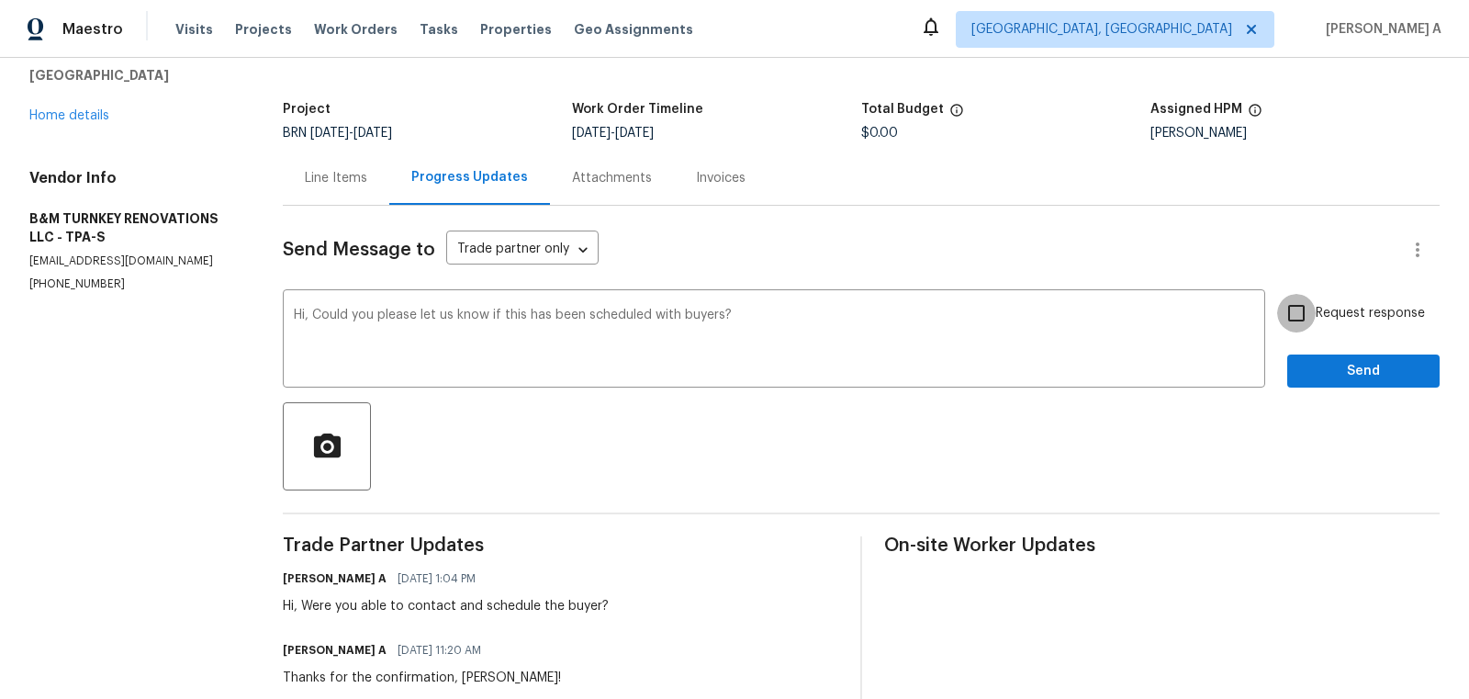
click at [1313, 305] on input "Request response" at bounding box center [1296, 313] width 39 height 39
checkbox input "true"
click at [1333, 370] on span "Send" at bounding box center [1363, 371] width 123 height 23
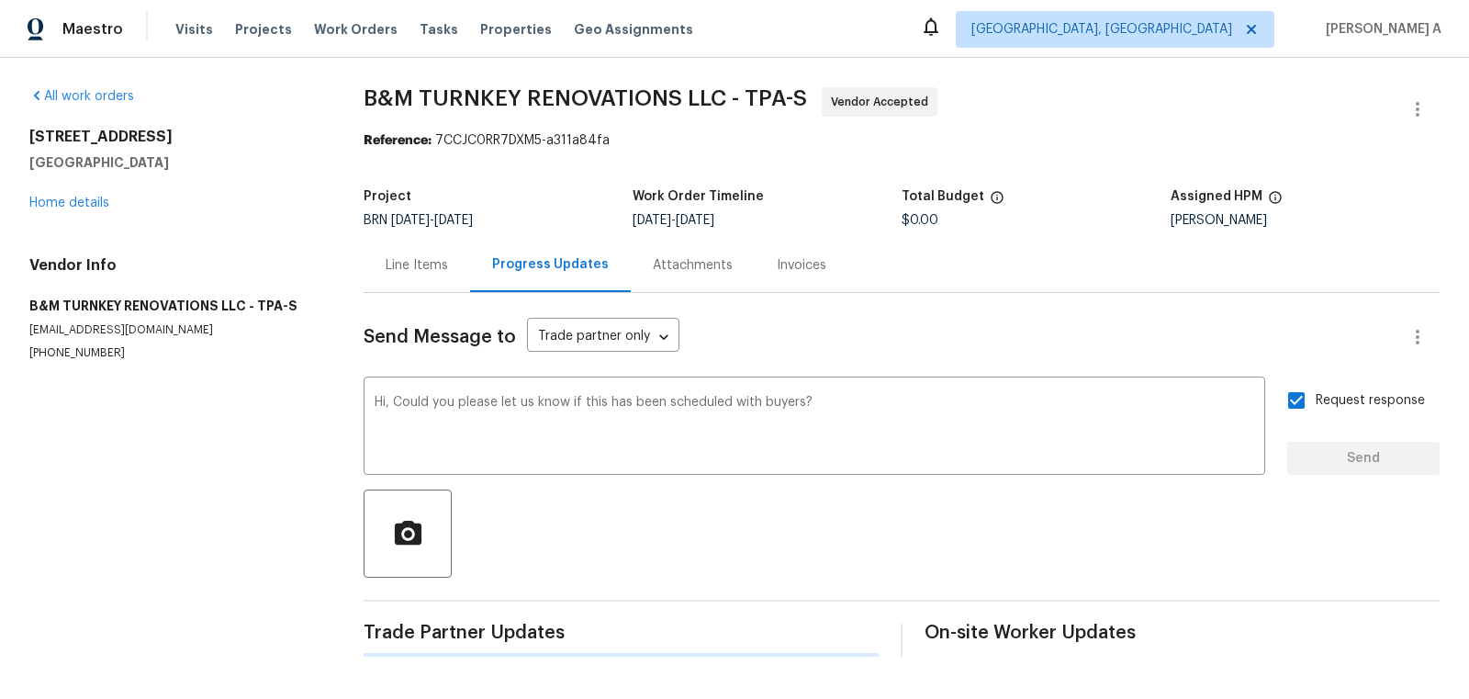
scroll to position [0, 0]
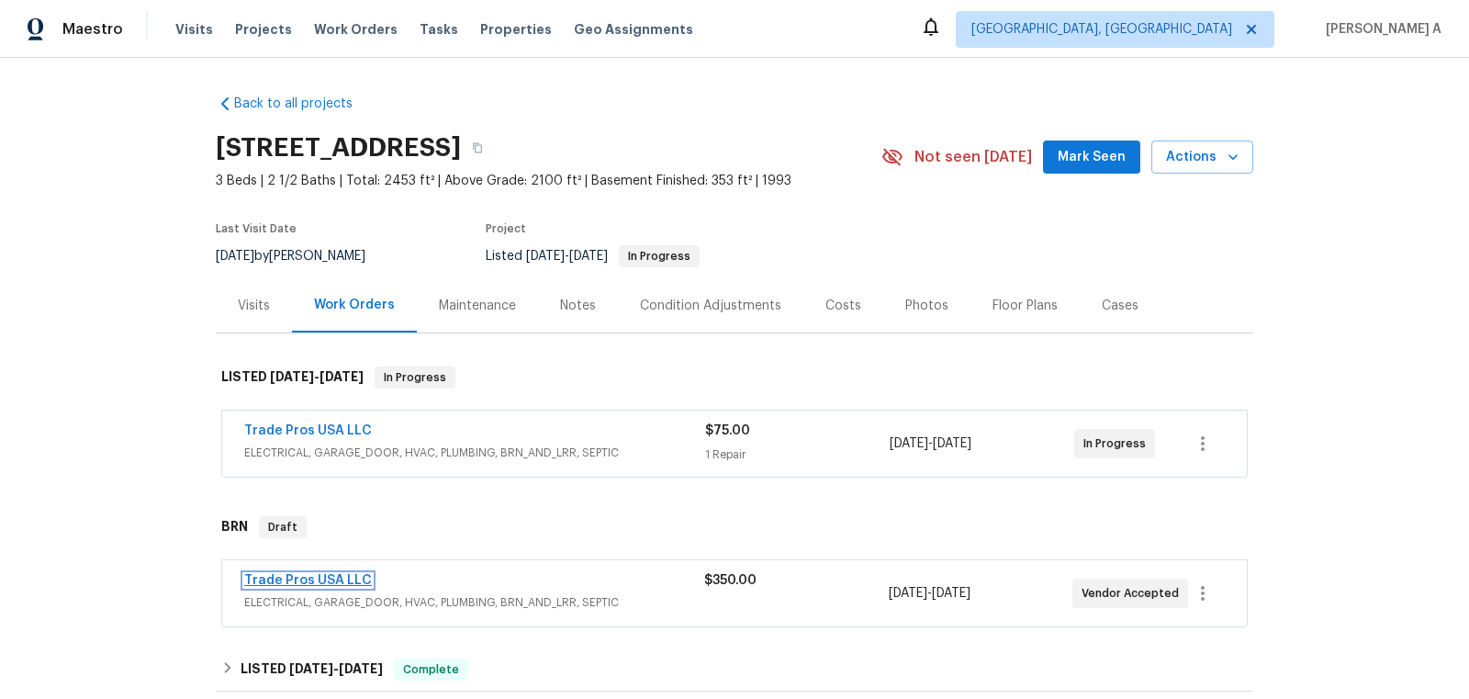
click at [294, 582] on link "Trade Pros USA LLC" at bounding box center [308, 580] width 128 height 13
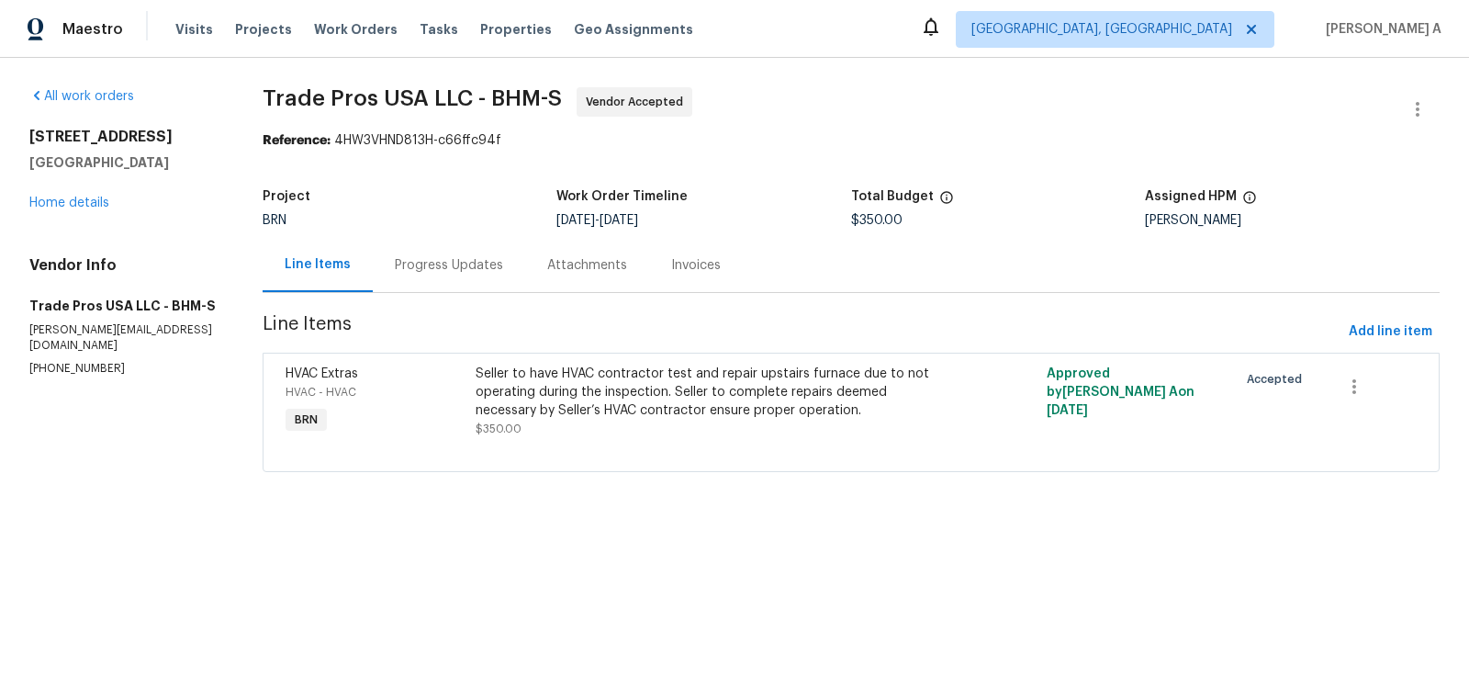
click at [443, 279] on div "Progress Updates" at bounding box center [449, 265] width 152 height 54
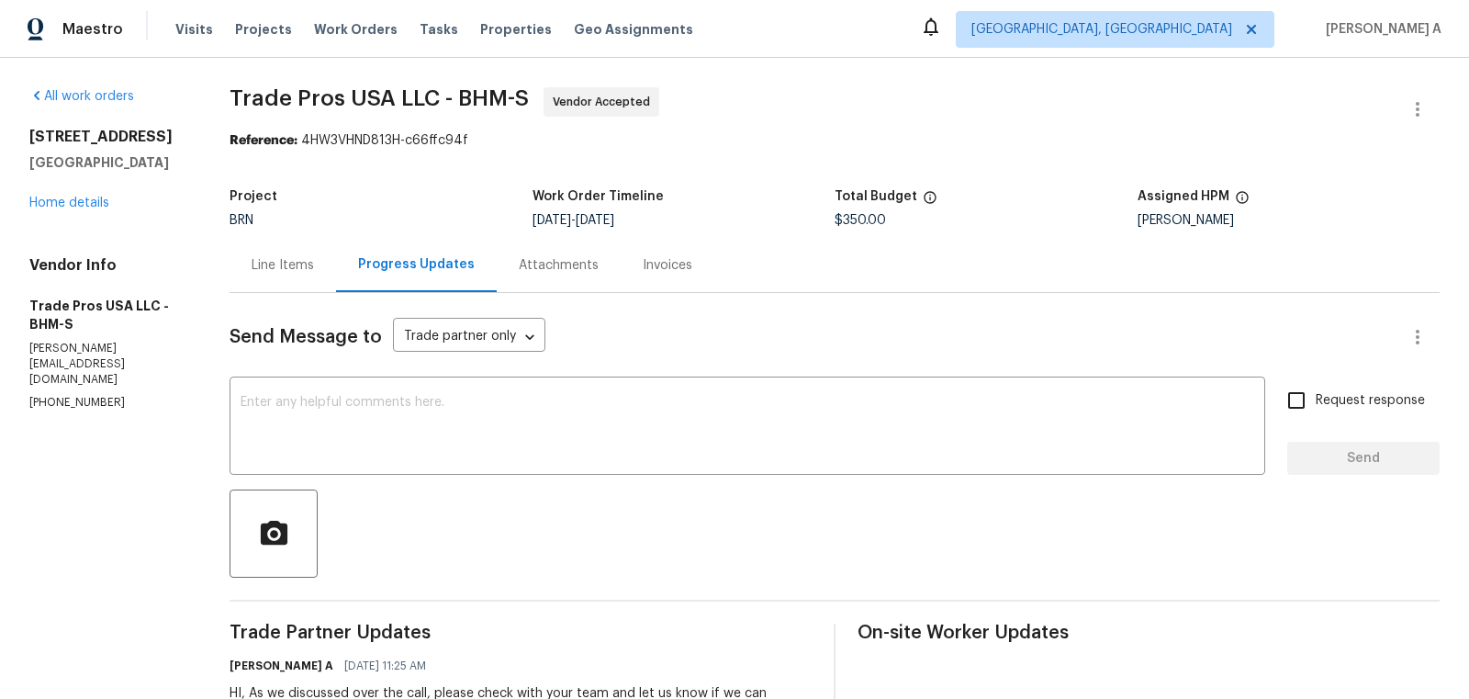
scroll to position [58, 0]
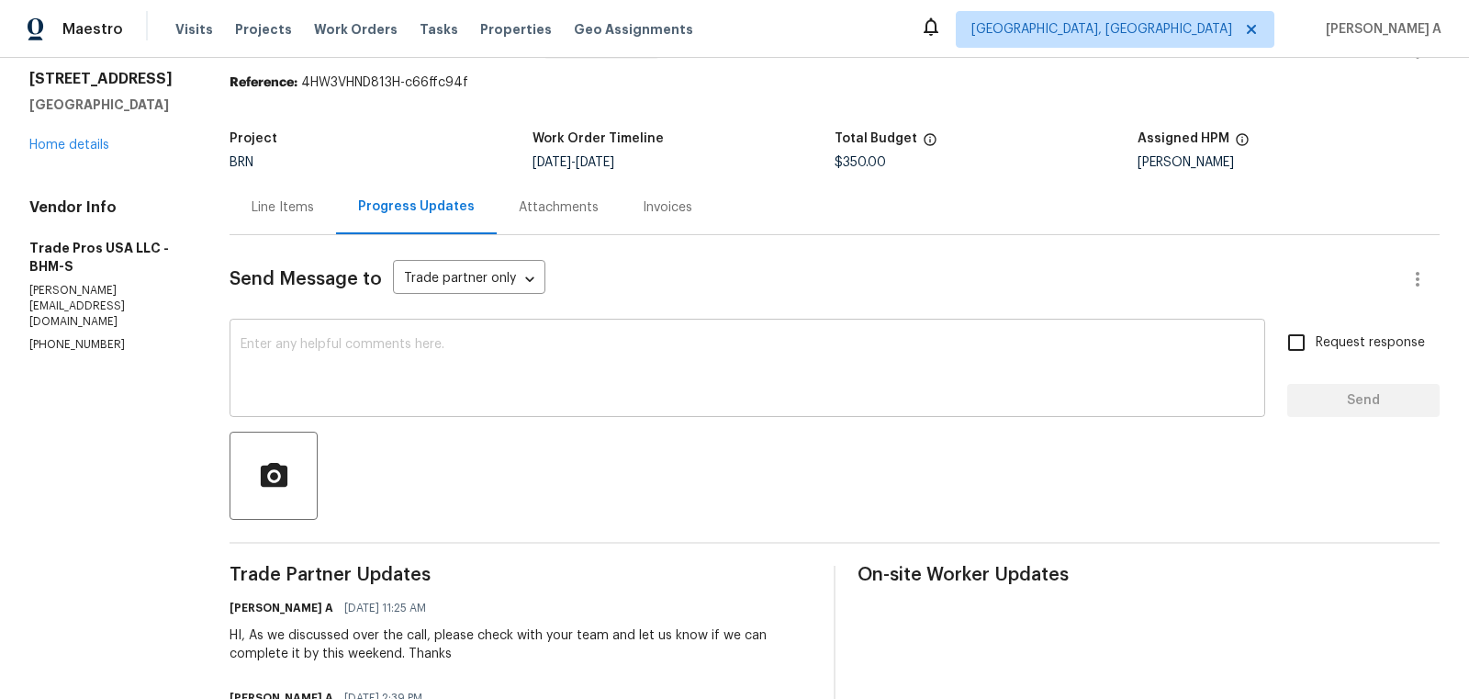
click at [545, 387] on textarea at bounding box center [748, 370] width 1014 height 64
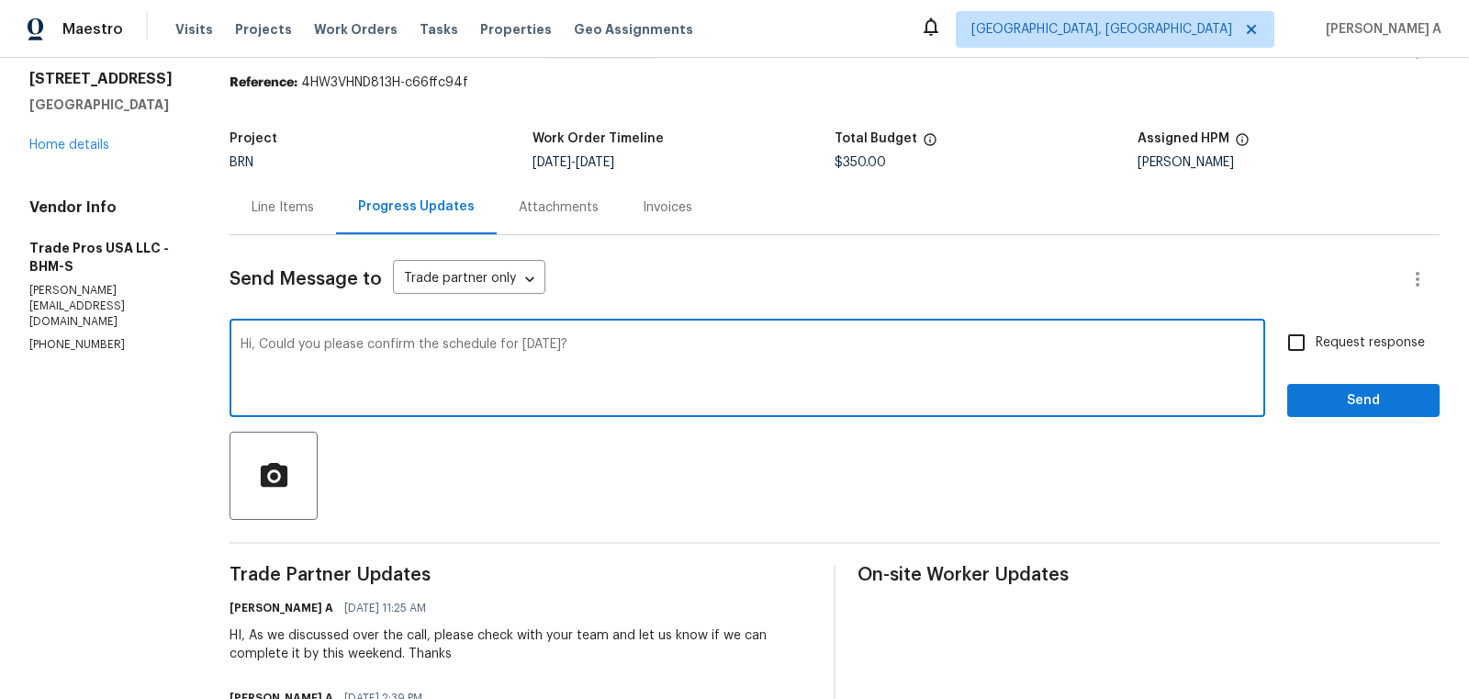
type textarea "Hi, Could you please confirm the schedule for tomorrow?"
click at [1269, 362] on div "Hi, Could you please confirm the schedule for tomorrow? x ​ Request response Se…" at bounding box center [835, 370] width 1210 height 94
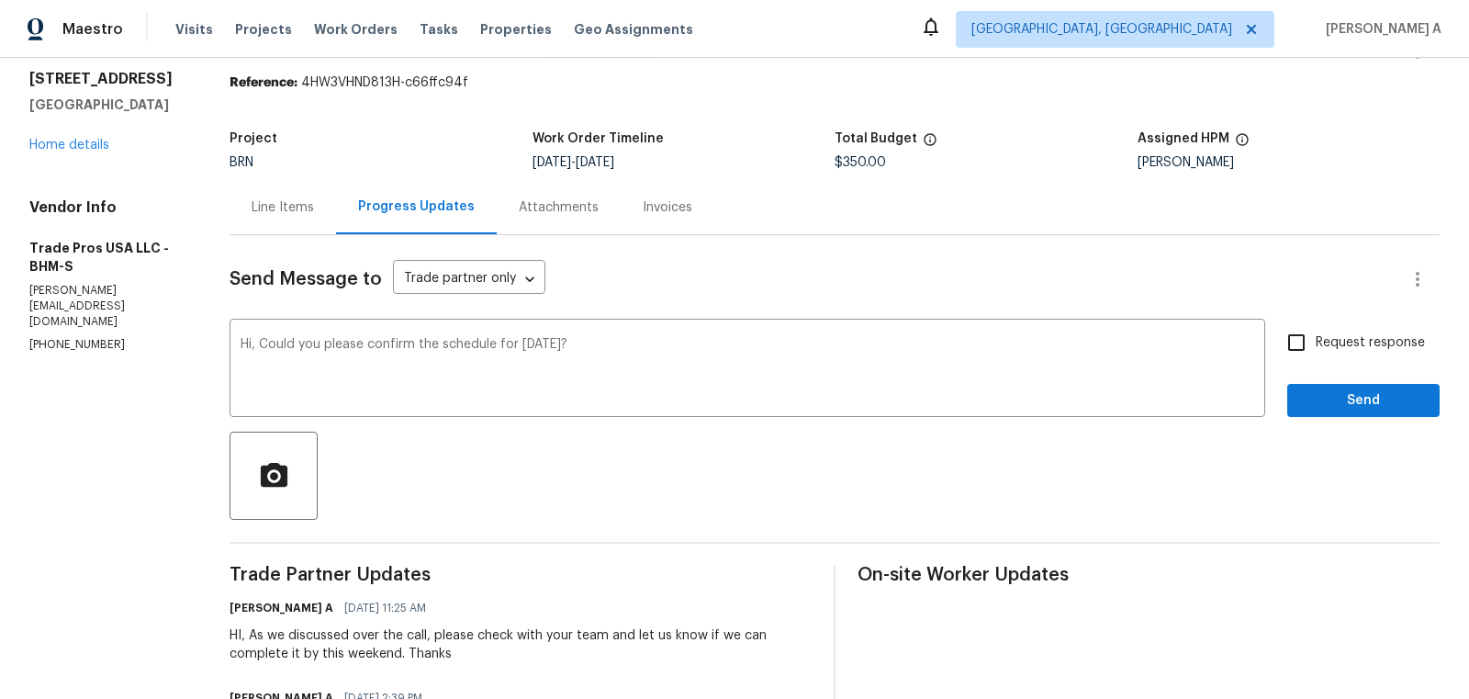
click at [1297, 352] on input "Request response" at bounding box center [1296, 342] width 39 height 39
checkbox input "true"
click at [1352, 397] on span "Send" at bounding box center [1363, 400] width 123 height 23
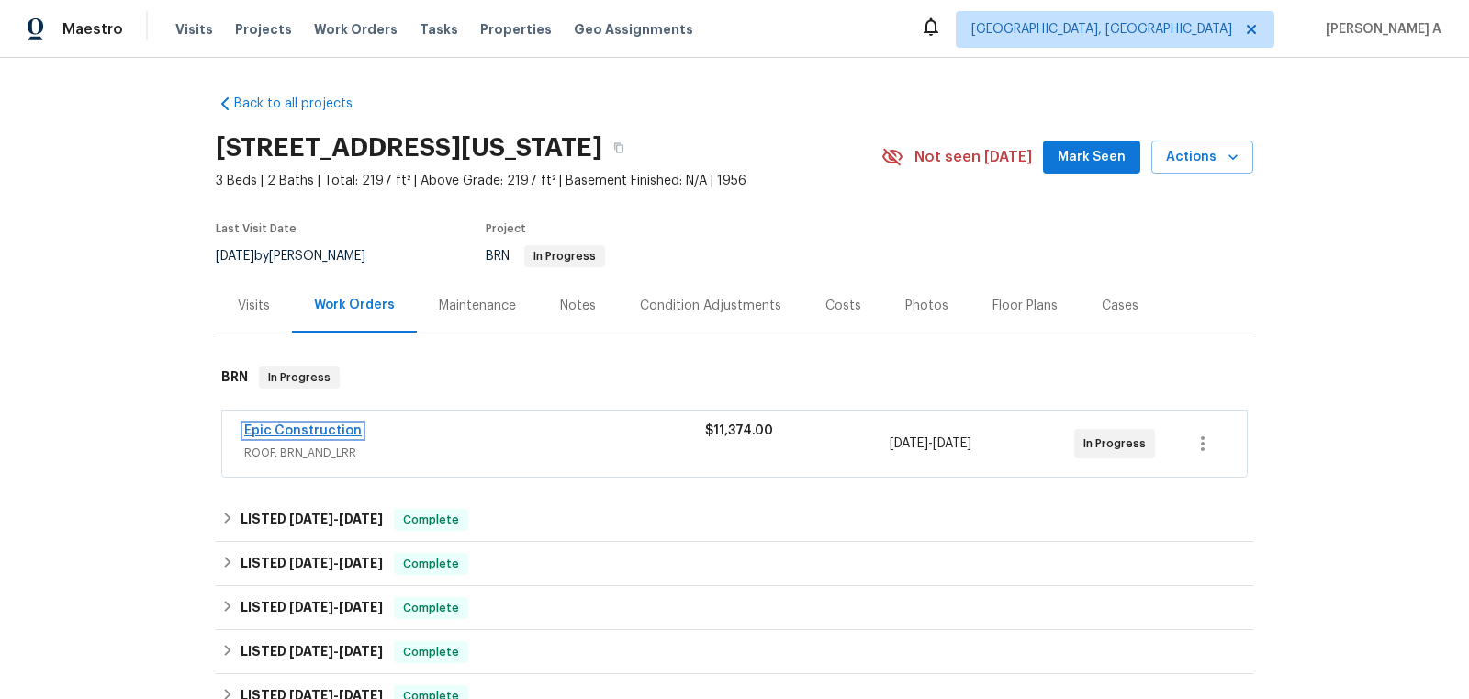
click at [318, 434] on link "Epic Construction" at bounding box center [303, 430] width 118 height 13
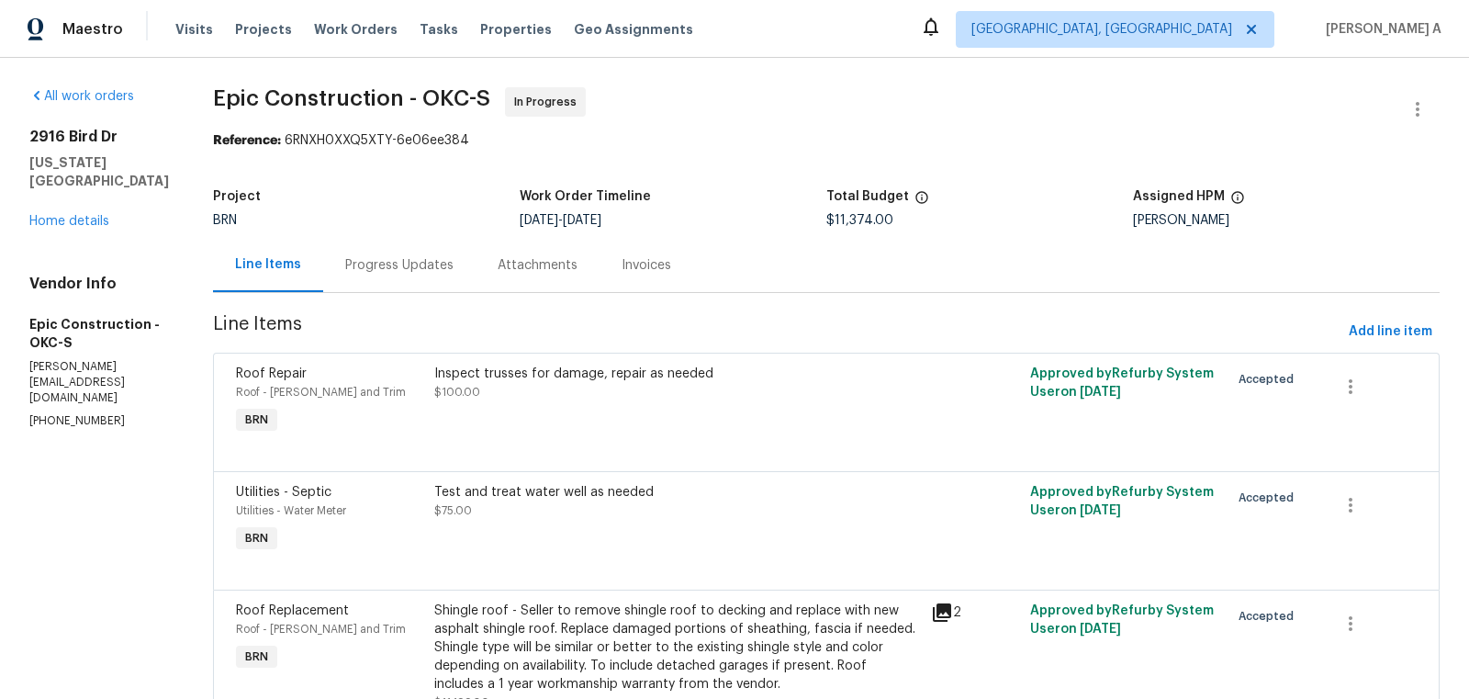
click at [377, 261] on div "Progress Updates" at bounding box center [399, 265] width 108 height 18
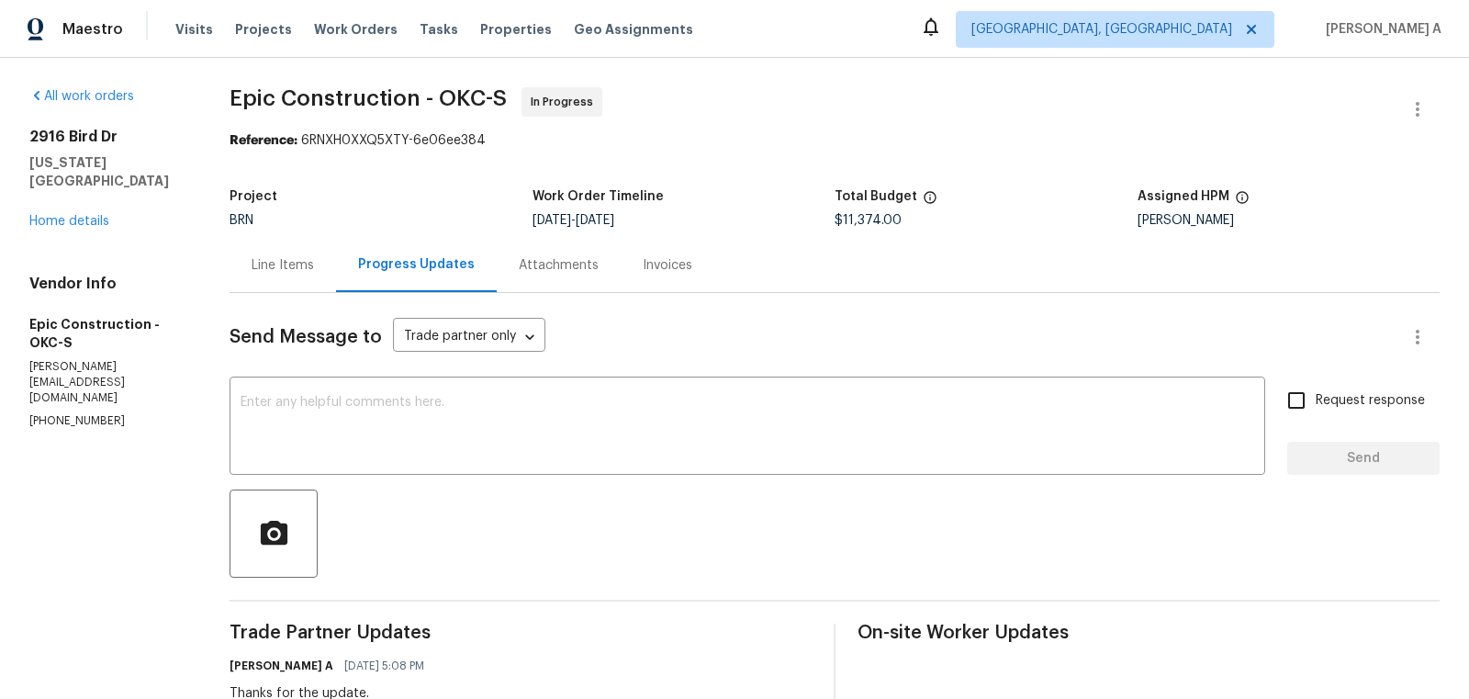
click at [300, 263] on div "Line Items" at bounding box center [283, 265] width 62 height 18
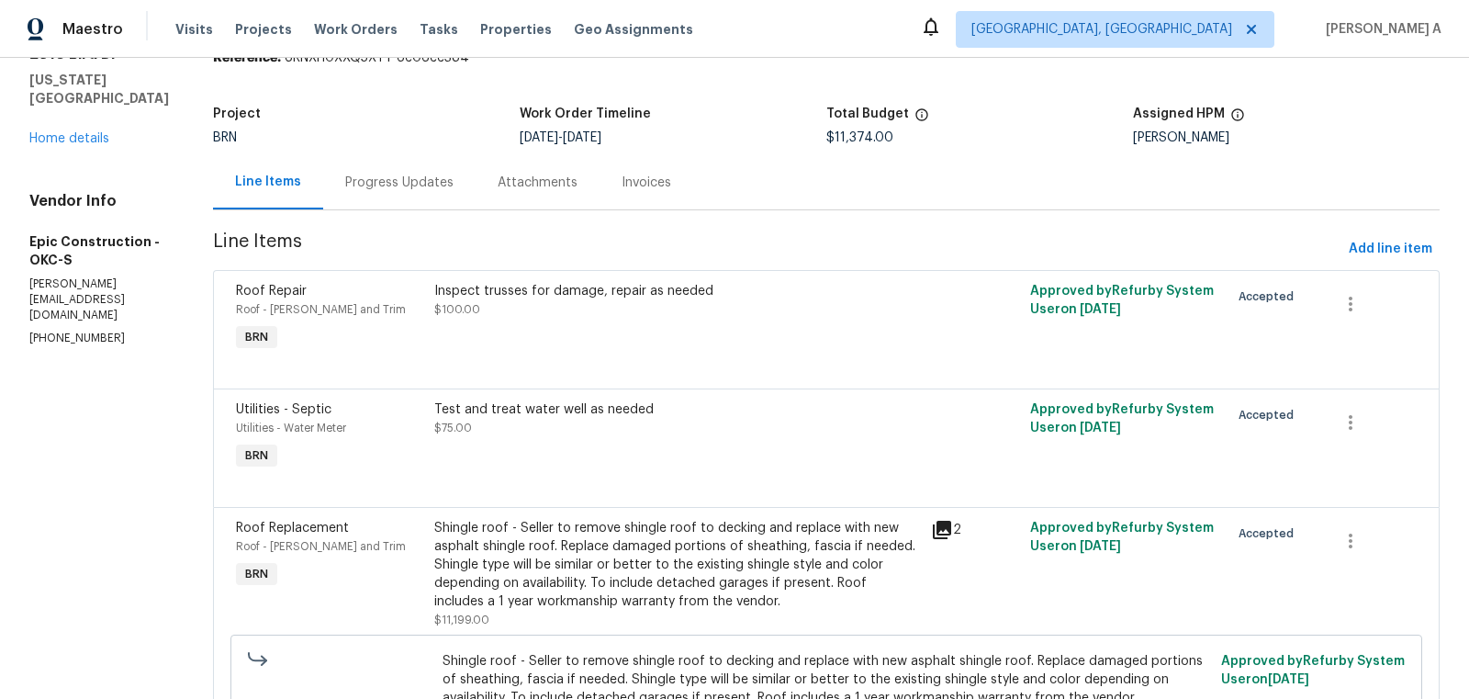
scroll to position [69, 0]
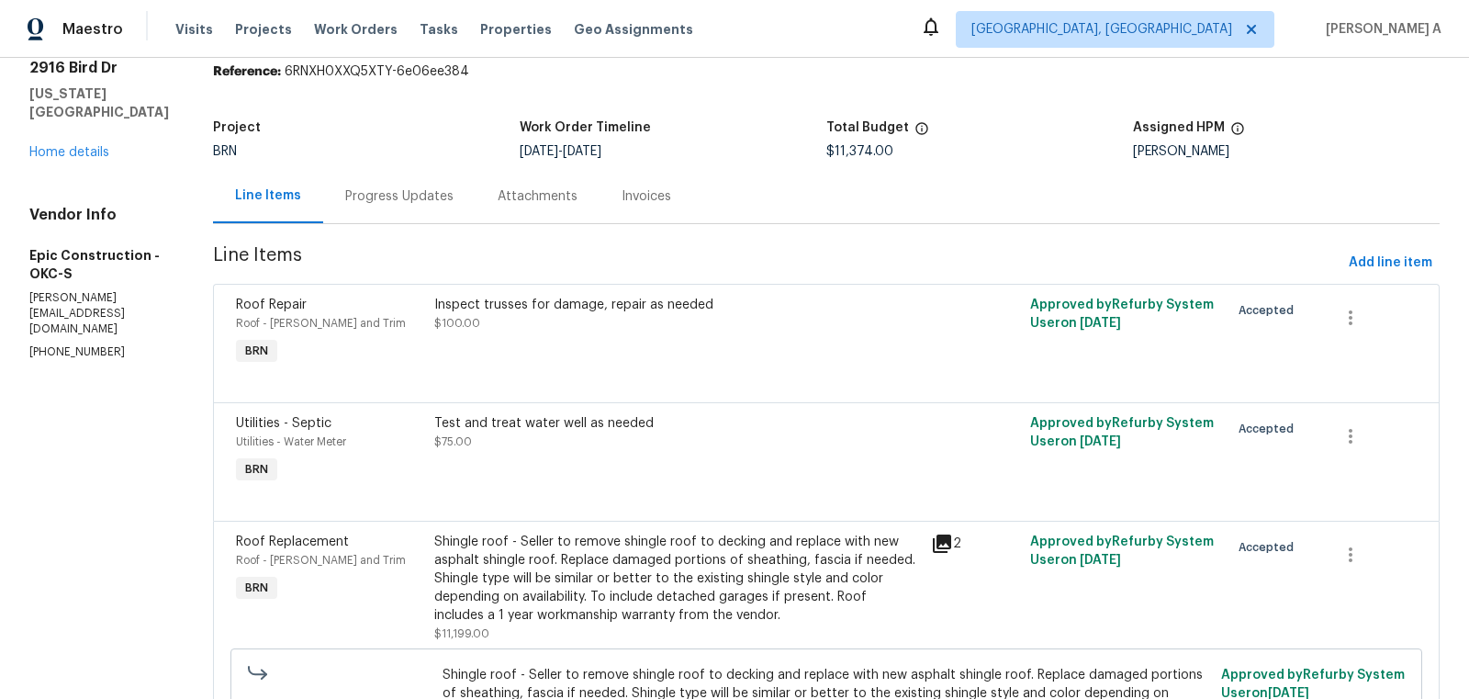
click at [393, 208] on div "Progress Updates" at bounding box center [399, 196] width 152 height 54
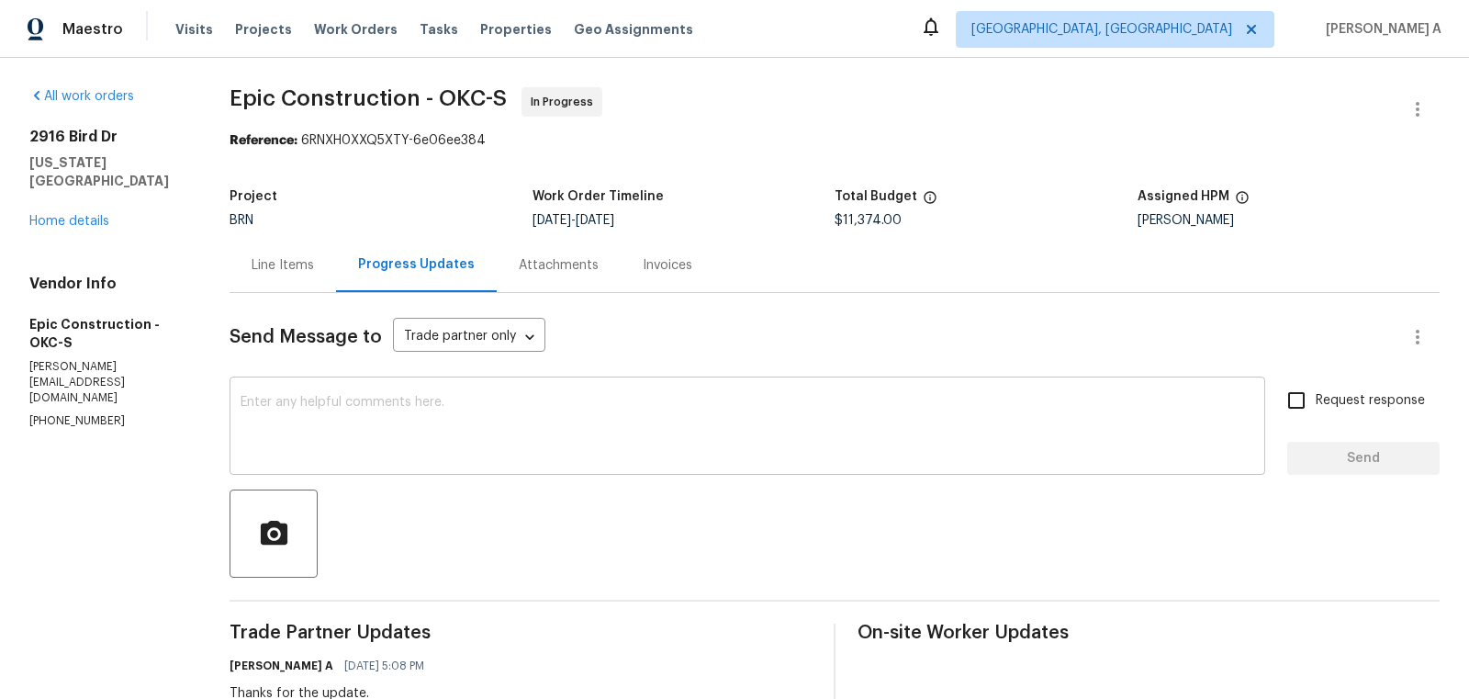
scroll to position [59, 0]
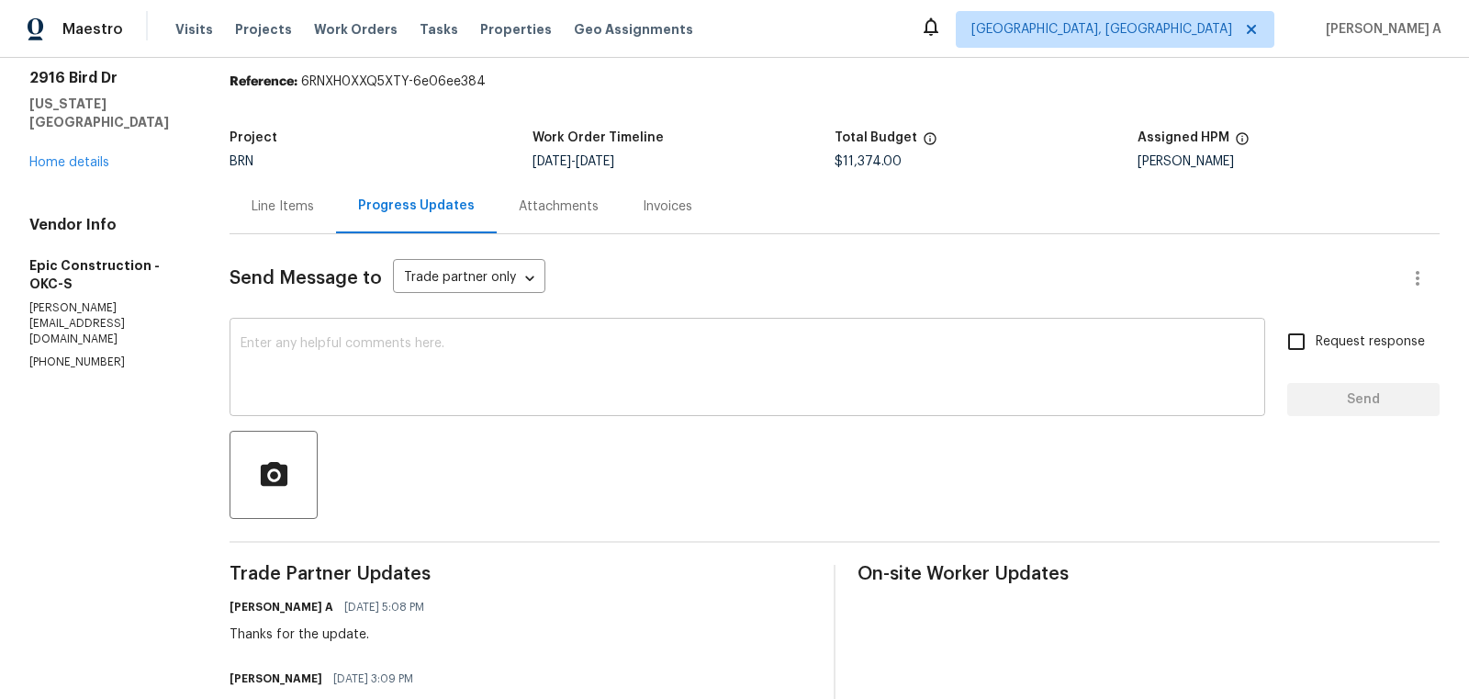
click at [462, 398] on textarea at bounding box center [748, 369] width 1014 height 64
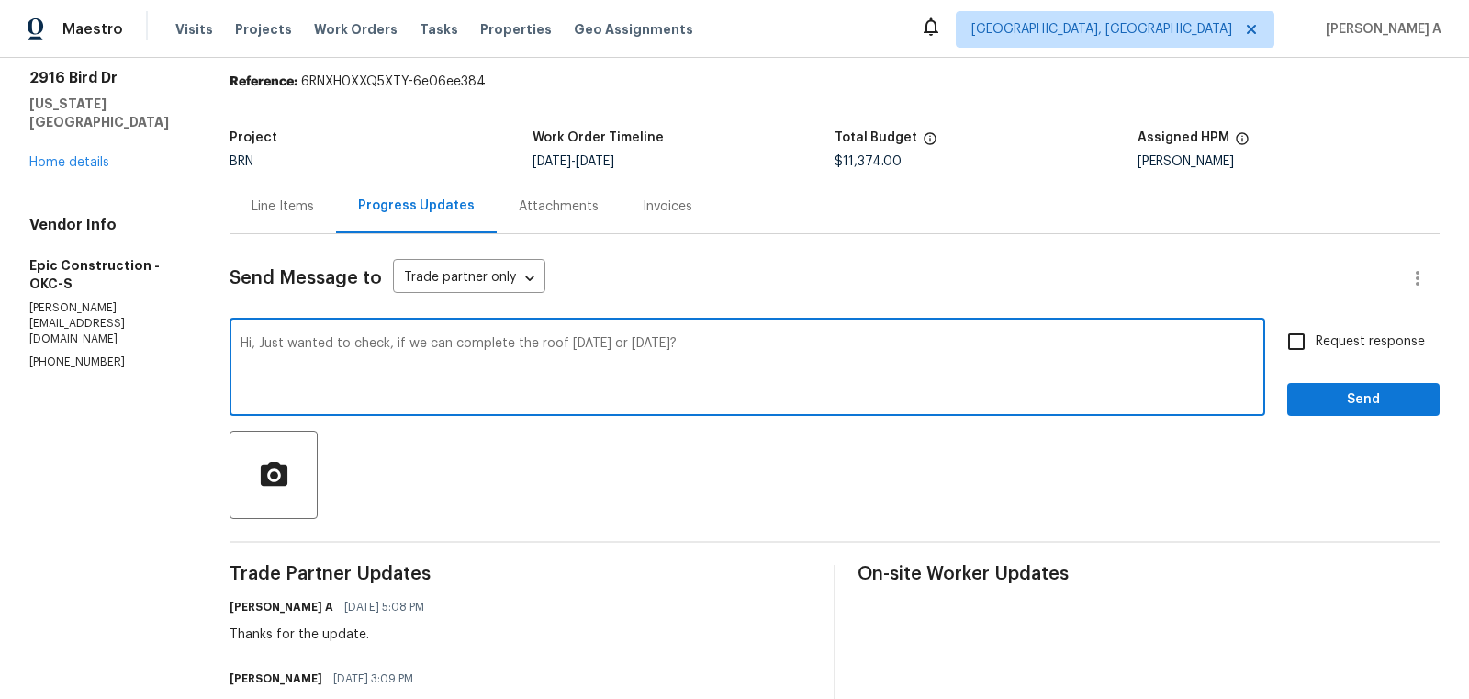
click at [462, 398] on textarea "Hi, Just wanted to check, if we can complete the roof today or tomorrow?" at bounding box center [748, 369] width 1014 height 64
click at [0, 0] on div "Paraphrase text" at bounding box center [0, 0] width 0 height 0
click at [0, 0] on icon "Text is too long. Try paraphrasing shorter sections." at bounding box center [0, 0] width 0 height 0
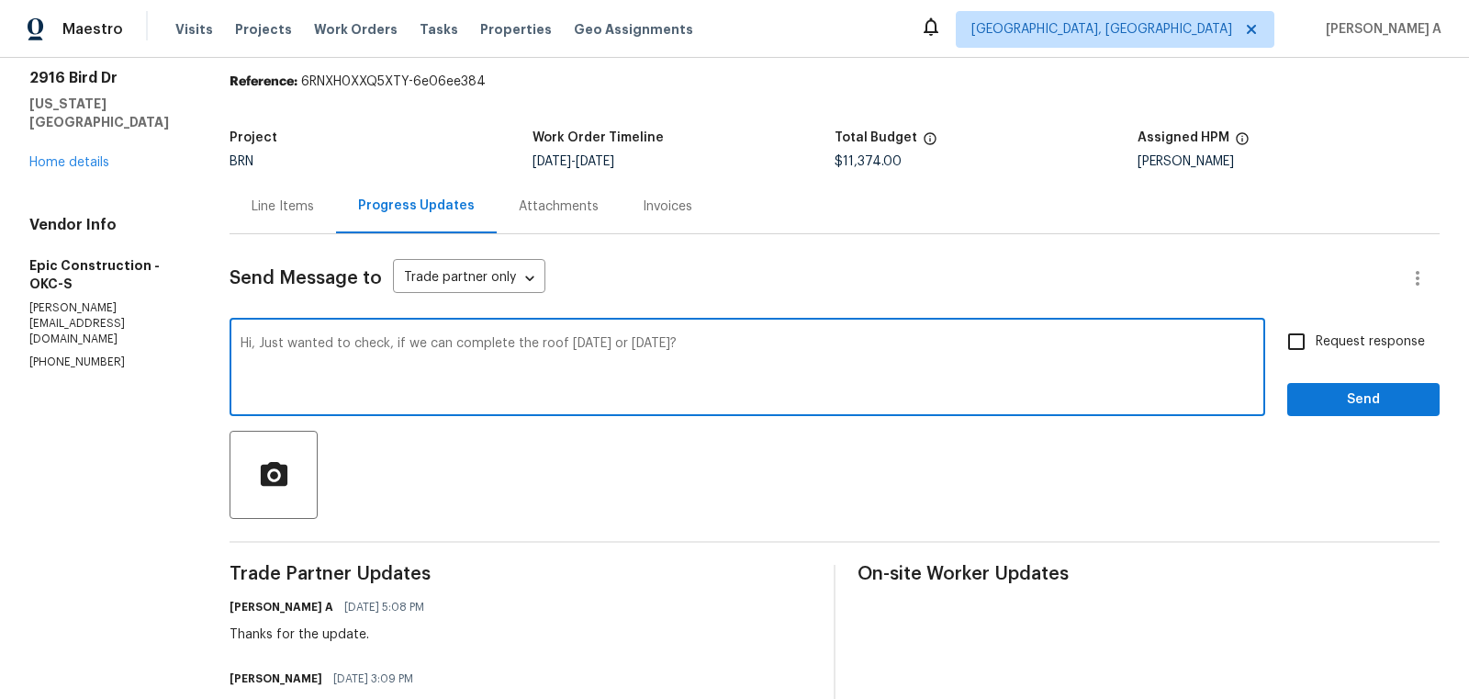
click at [0, 0] on span "the" at bounding box center [0, 0] width 0 height 0
click at [705, 345] on textarea "Hi, Just wanted to see if we could finish the roof today or tomorrow." at bounding box center [748, 369] width 1014 height 64
click at [916, 344] on textarea "Hi, Just wanted to see if we could finish the roof today or tomorrow?" at bounding box center [748, 369] width 1014 height 64
click at [363, 349] on textarea "Hi, Just wanted to see if we could finish the roof today or tomorrow?" at bounding box center [748, 369] width 1014 height 64
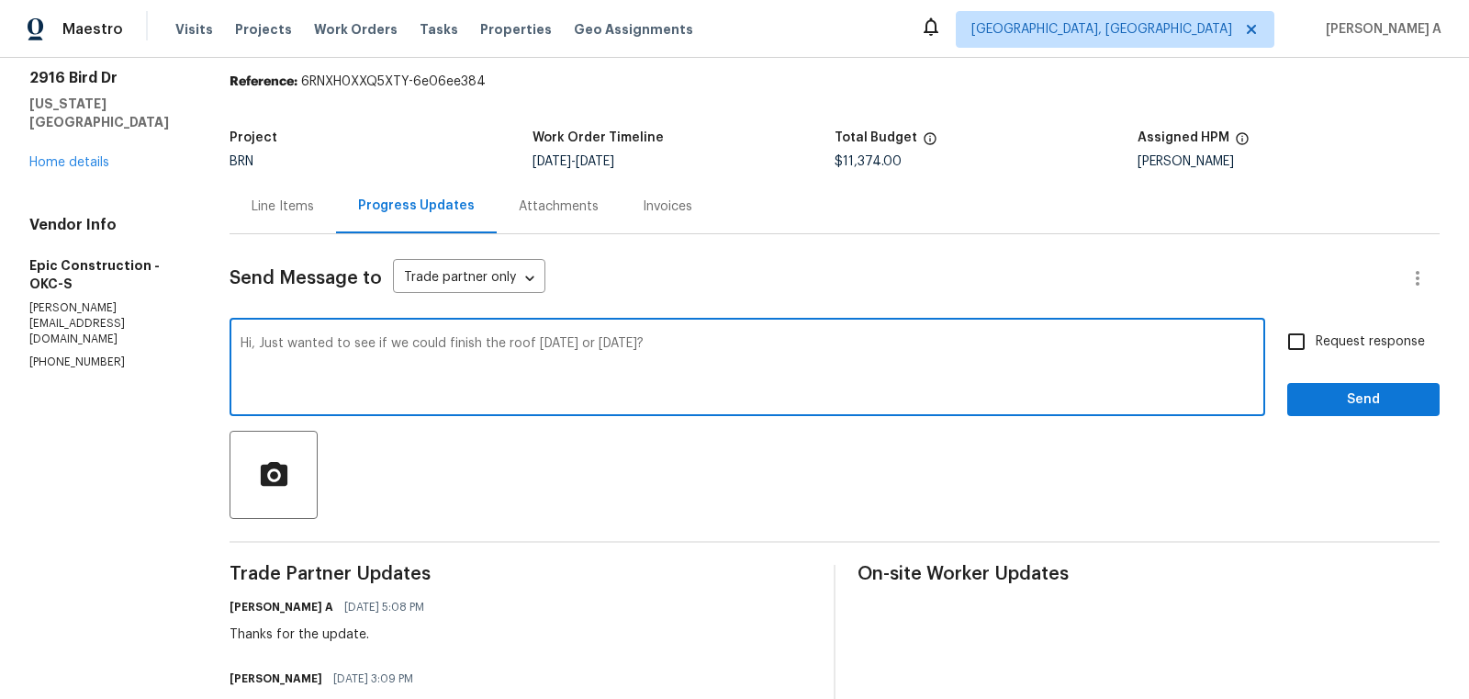
click at [364, 342] on textarea "Hi, Just wanted to see if we could finish the roof today or tomorrow?" at bounding box center [748, 369] width 1014 height 64
click at [440, 342] on textarea "Hi, Just wanted to check if we could finish the roof today or tomorrow?" at bounding box center [748, 369] width 1014 height 64
click at [534, 344] on textarea "Hi, Just wanted to check if we can finish the roof today or tomorrow?" at bounding box center [748, 369] width 1014 height 64
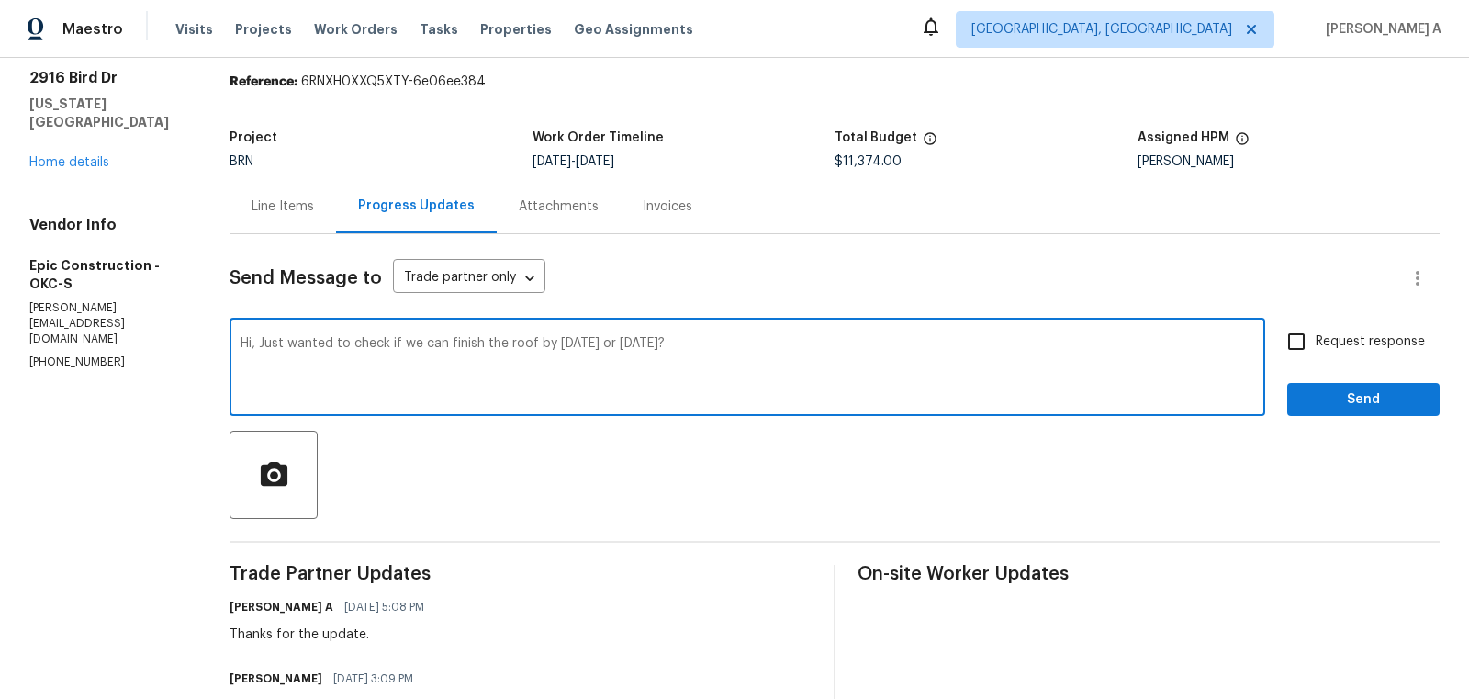
type textarea "Hi, Just wanted to check if we can finish the roof by today or tomorrow?"
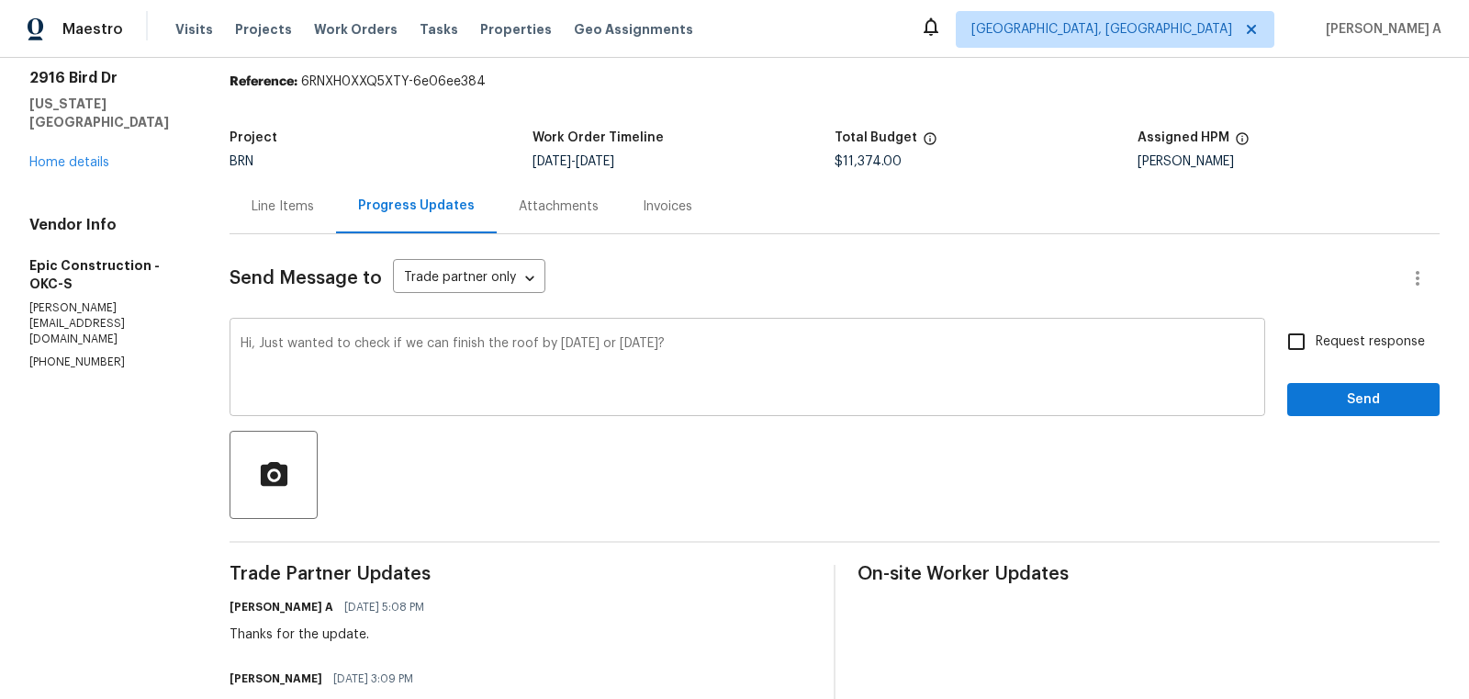
click at [656, 331] on div "Hi, Just wanted to check if we can finish the roof by today or tomorrow? x ​" at bounding box center [748, 369] width 1036 height 94
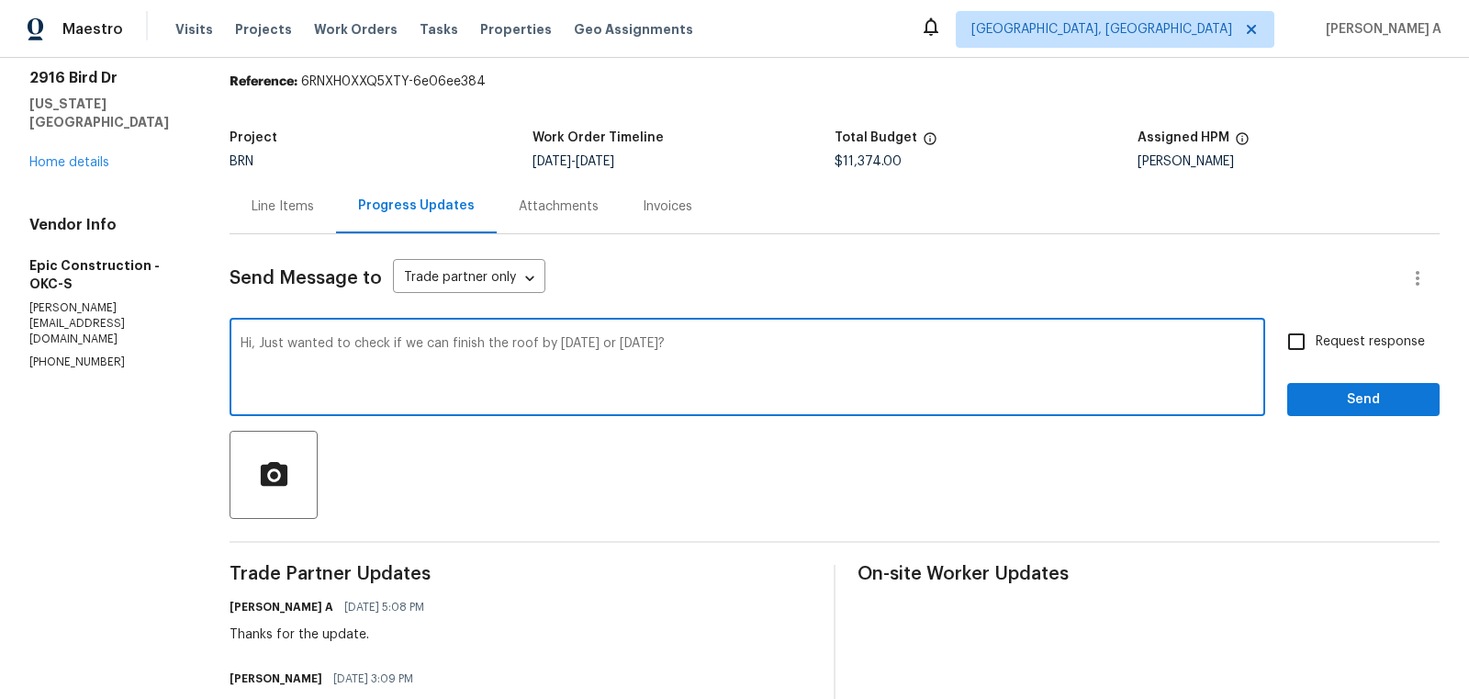
click at [656, 337] on textarea "Hi, Just wanted to check if we can finish the roof by today or tomorrow?" at bounding box center [748, 369] width 1014 height 64
click at [0, 0] on icon "Paraphrase text" at bounding box center [0, 0] width 0 height 0
click at [0, 0] on div "Text is too long. Try paraphrasing shorter sections." at bounding box center [0, 0] width 0 height 0
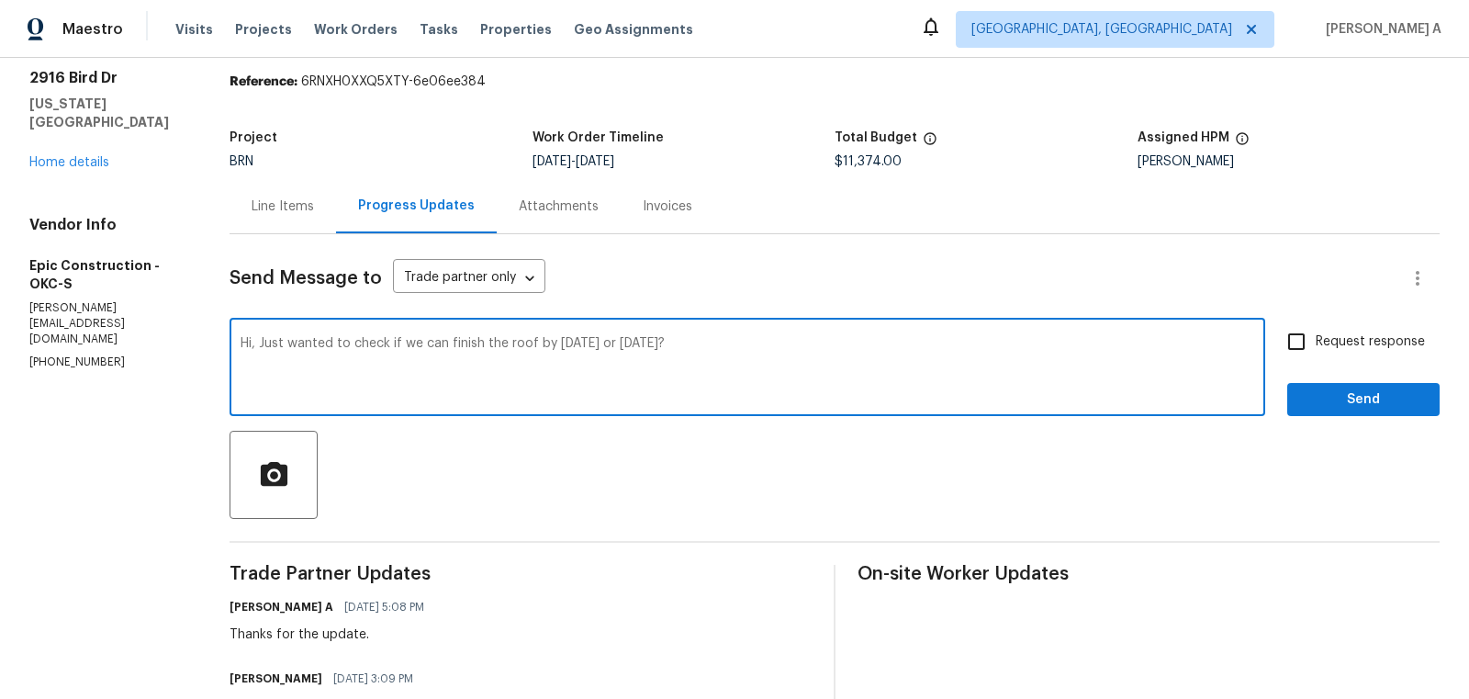
click at [821, 388] on textarea "Hi, Just wanted to check if we can finish the roof by today or tomorrow?" at bounding box center [748, 369] width 1014 height 64
click at [1325, 330] on label "Request response" at bounding box center [1351, 341] width 148 height 39
click at [1316, 330] on input "Request response" at bounding box center [1296, 341] width 39 height 39
checkbox input "true"
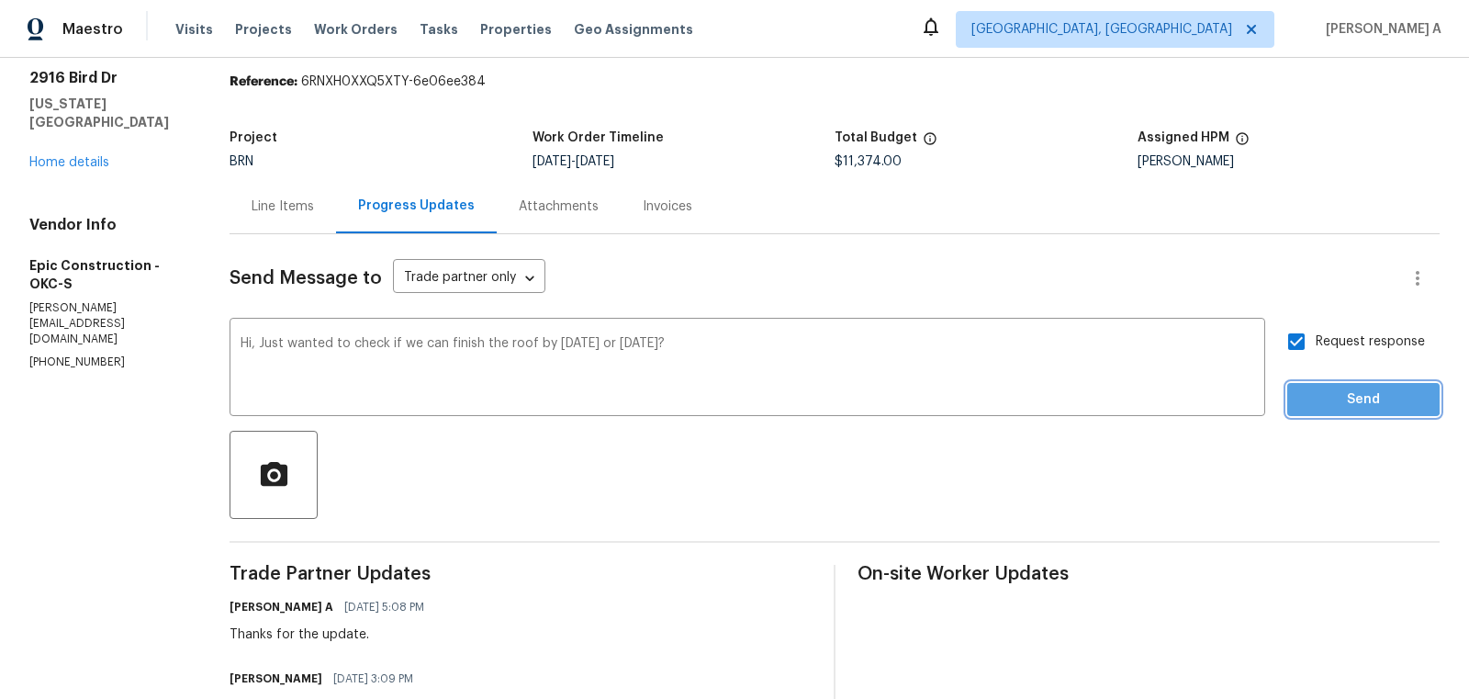
click at [1346, 393] on span "Send" at bounding box center [1363, 399] width 123 height 23
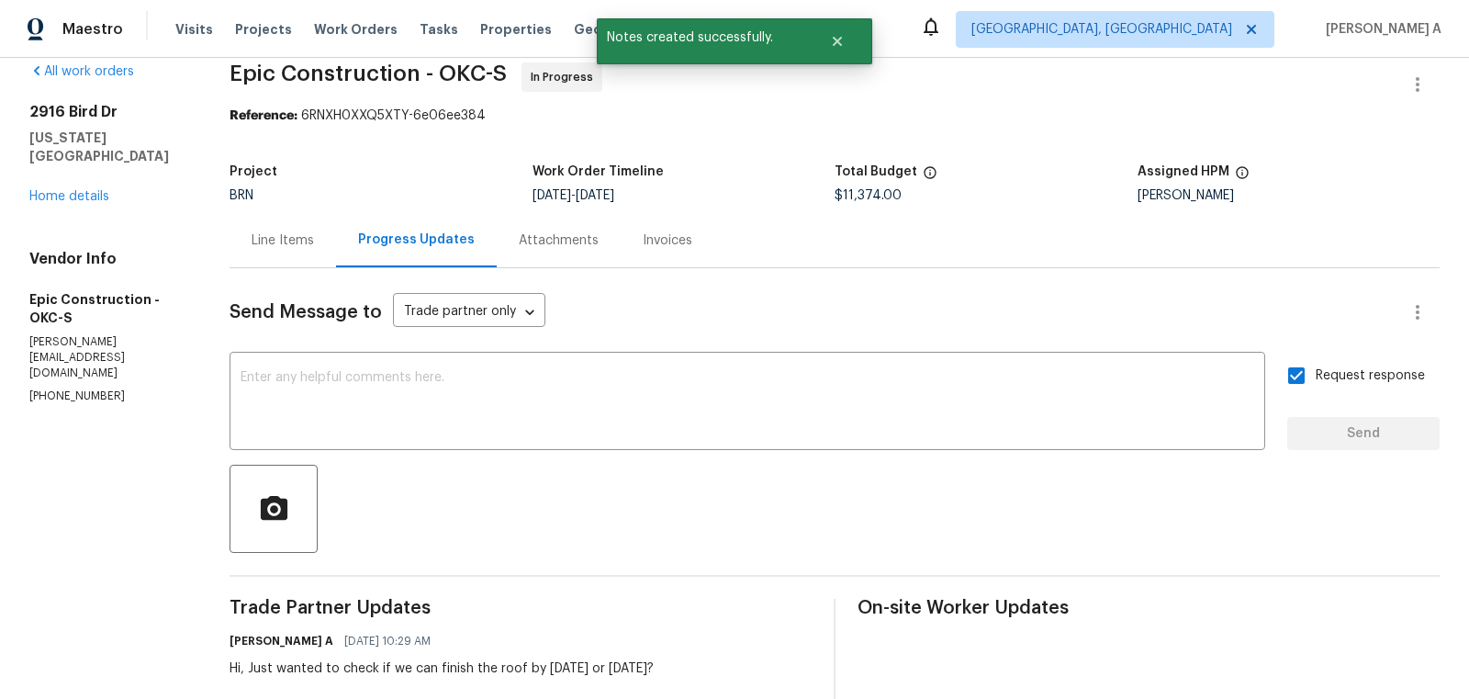
scroll to position [0, 0]
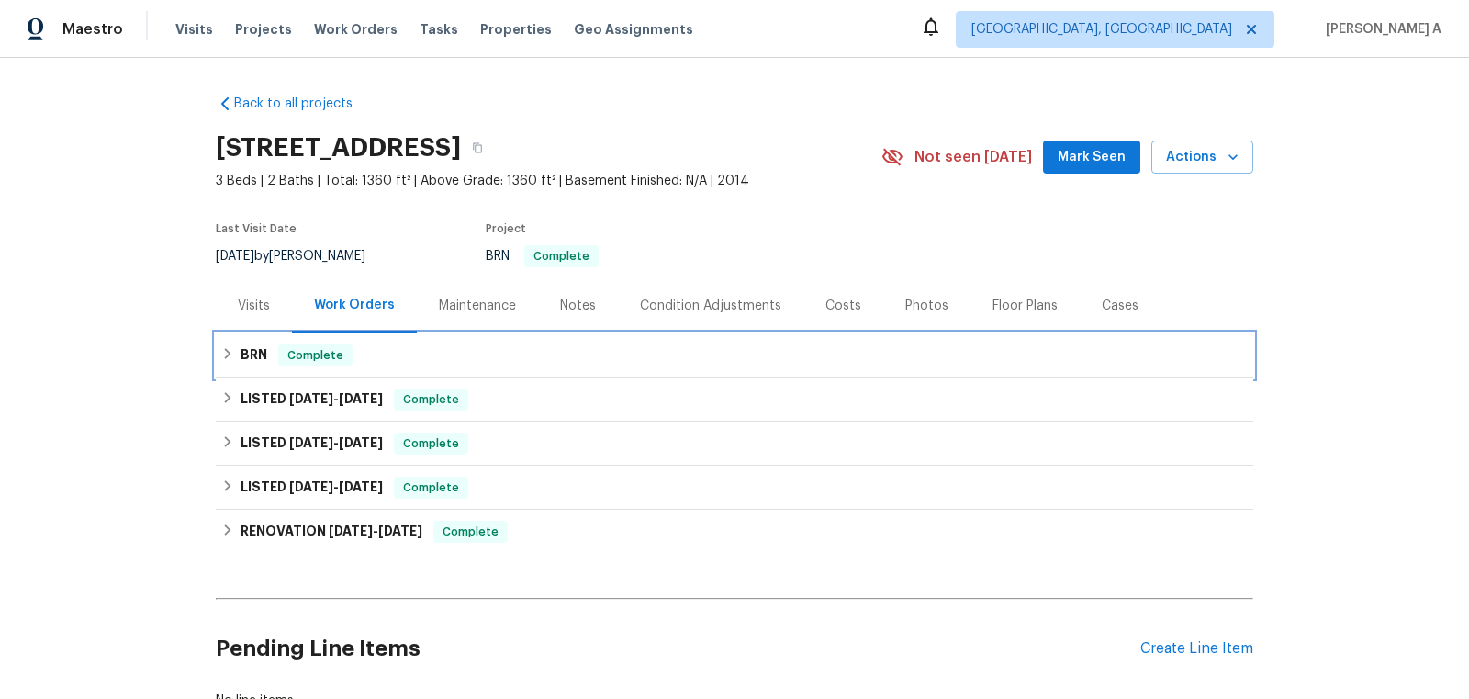
click at [356, 340] on div "BRN Complete" at bounding box center [735, 355] width 1038 height 44
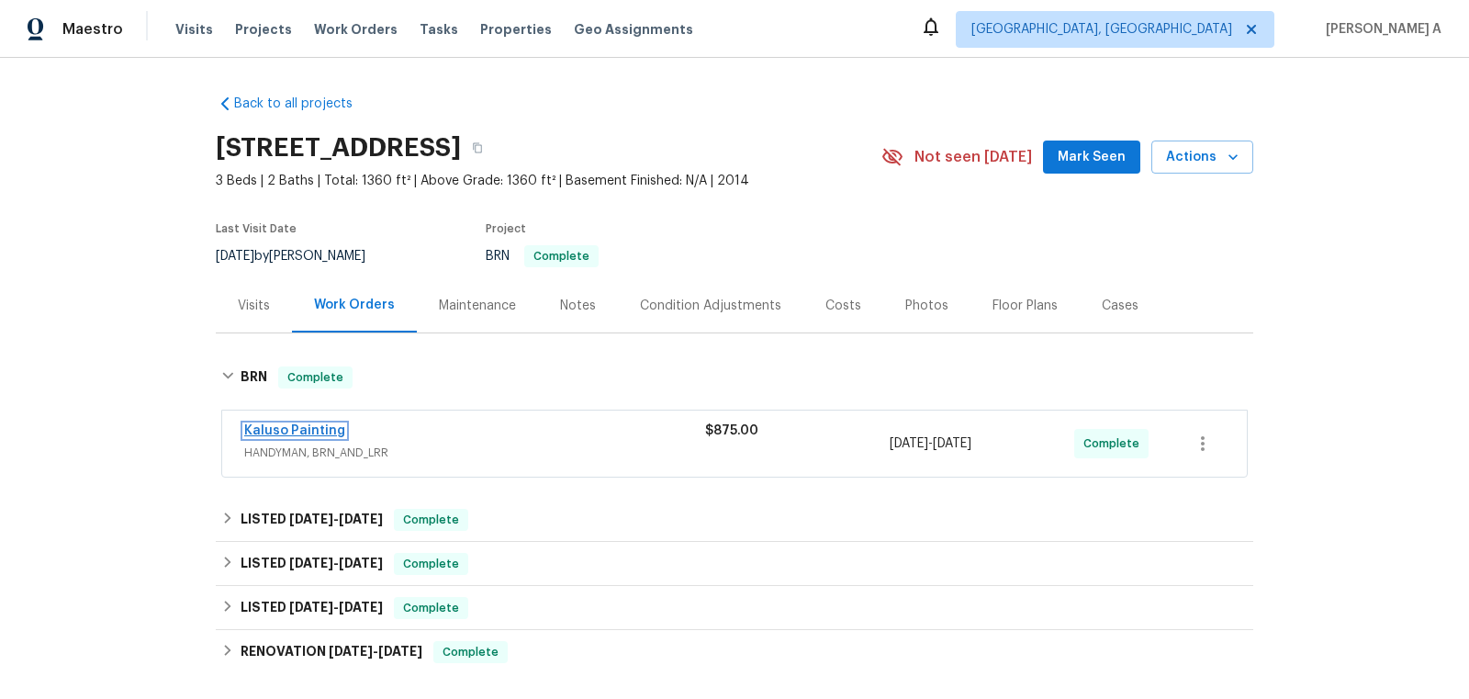
click at [291, 433] on link "Kaluso Painting" at bounding box center [294, 430] width 101 height 13
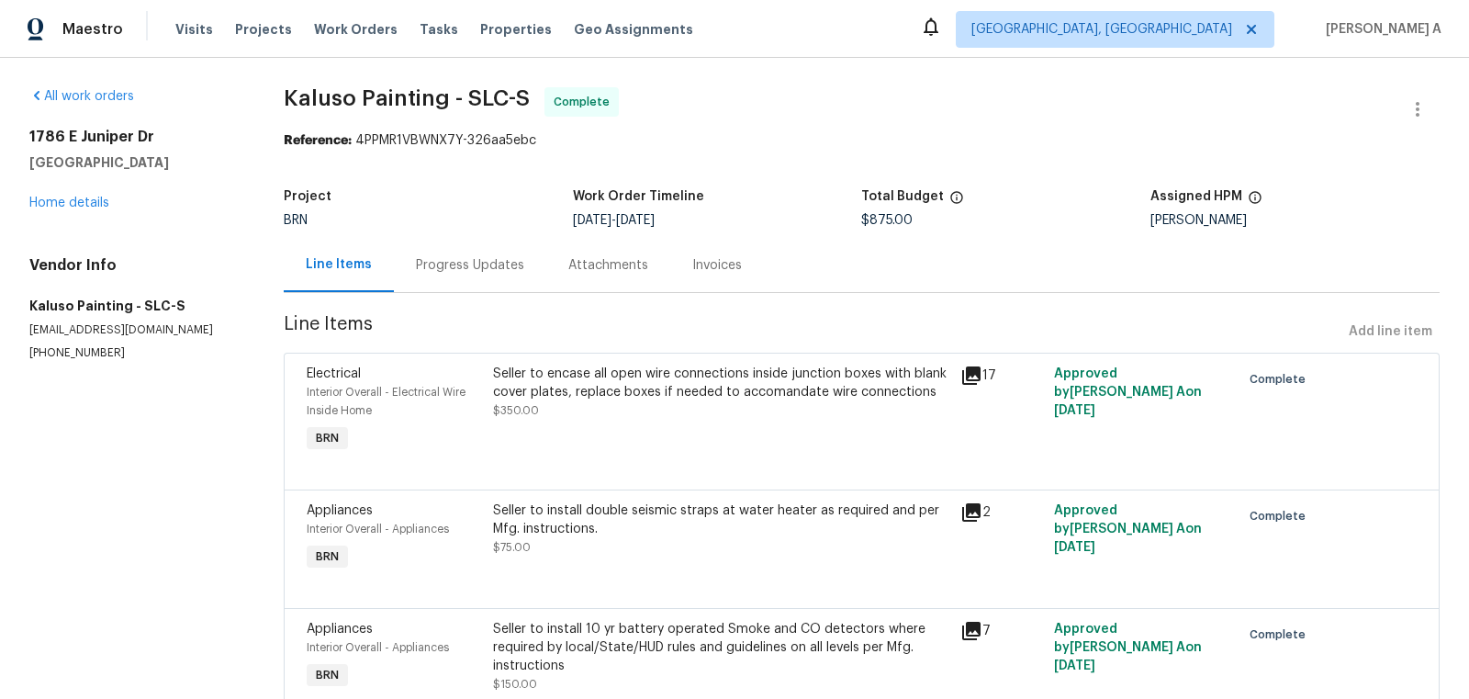
click at [683, 277] on div "Invoices" at bounding box center [717, 265] width 94 height 54
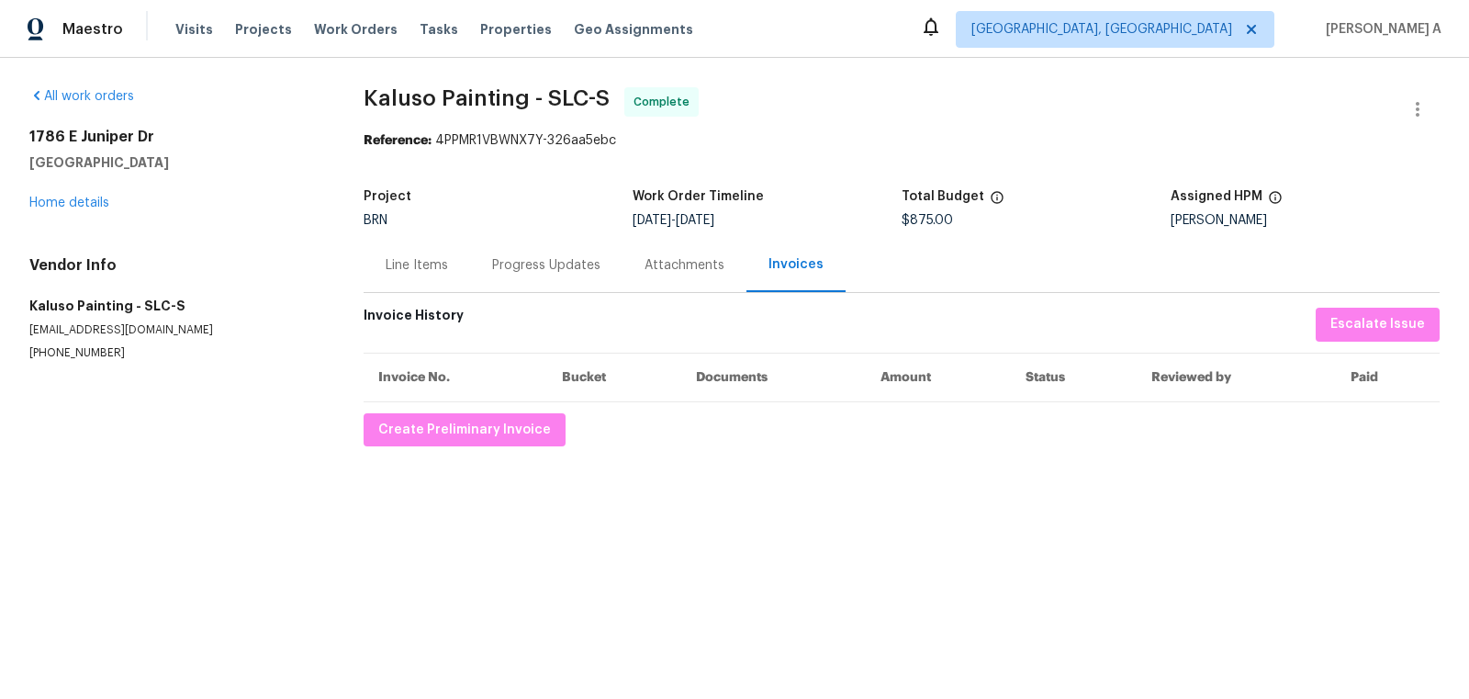
click at [495, 248] on div "Progress Updates" at bounding box center [546, 265] width 152 height 54
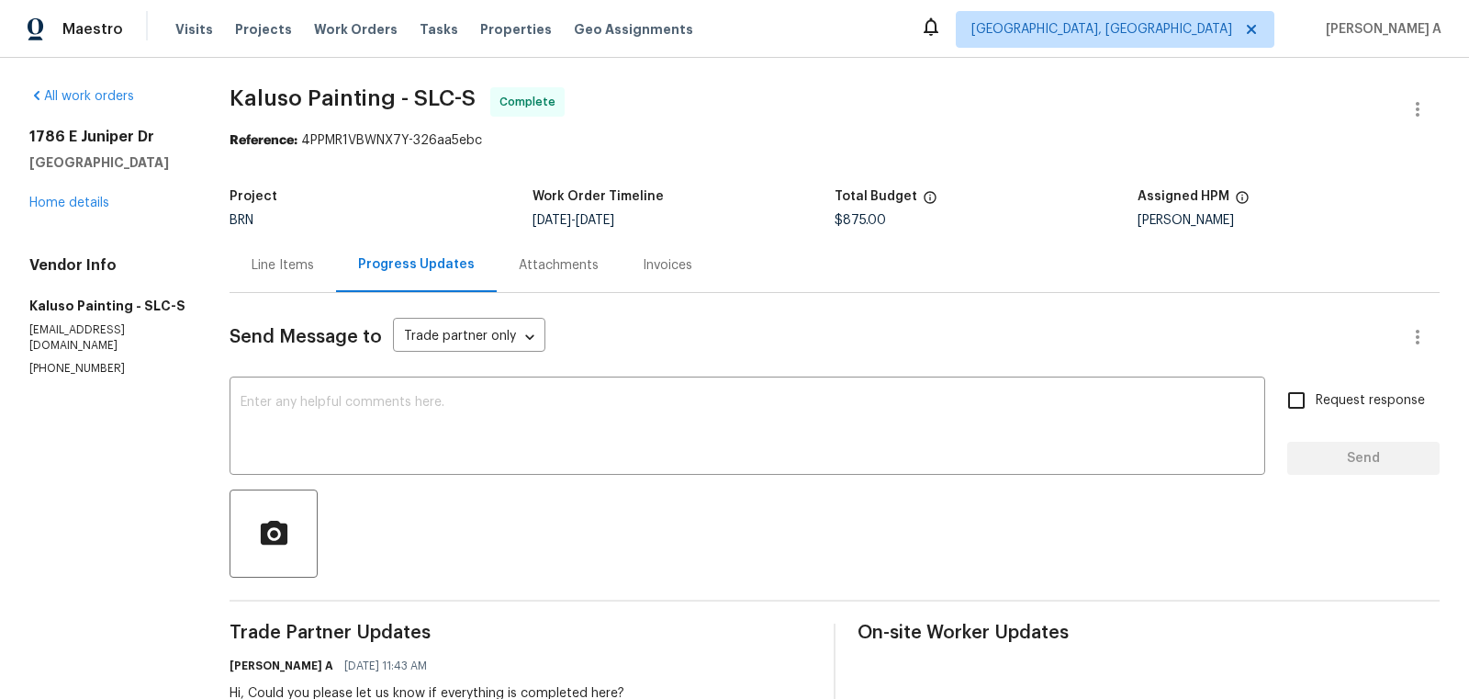
click at [273, 270] on div "Line Items" at bounding box center [283, 265] width 62 height 18
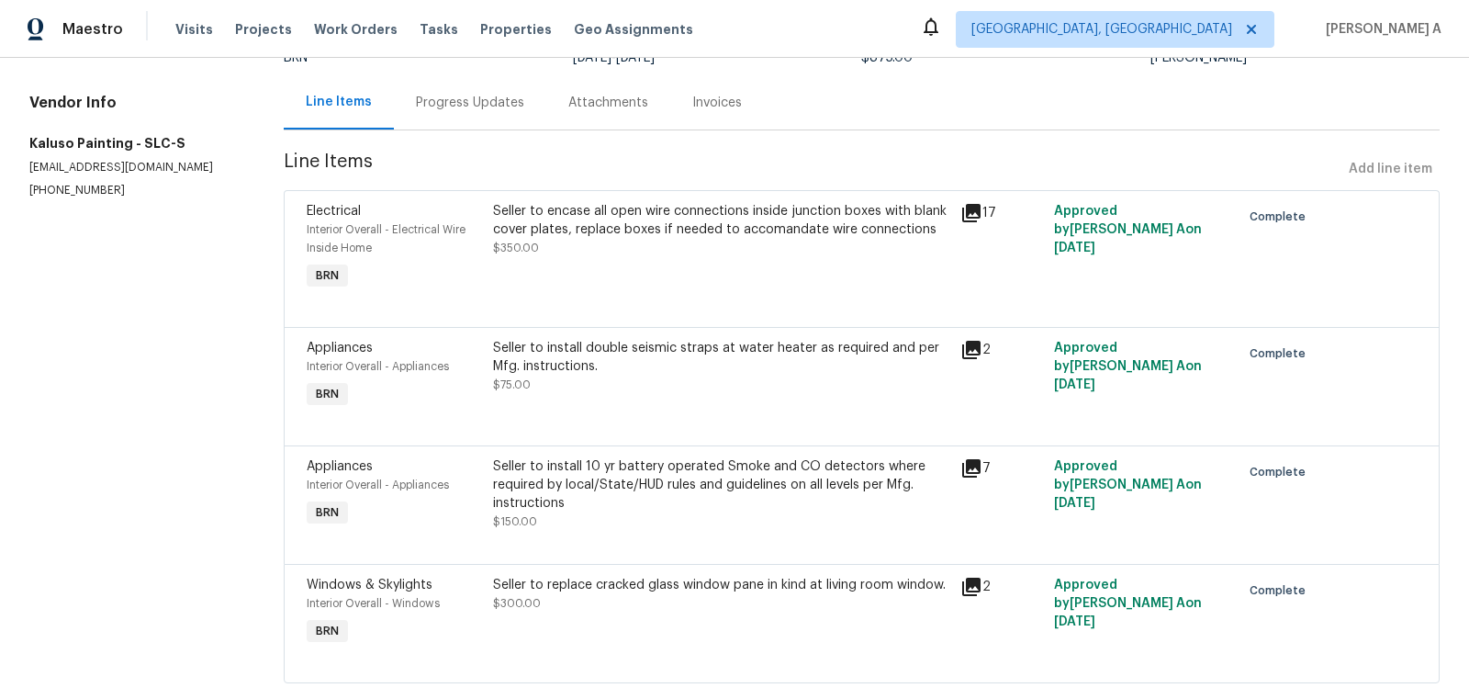
scroll to position [198, 0]
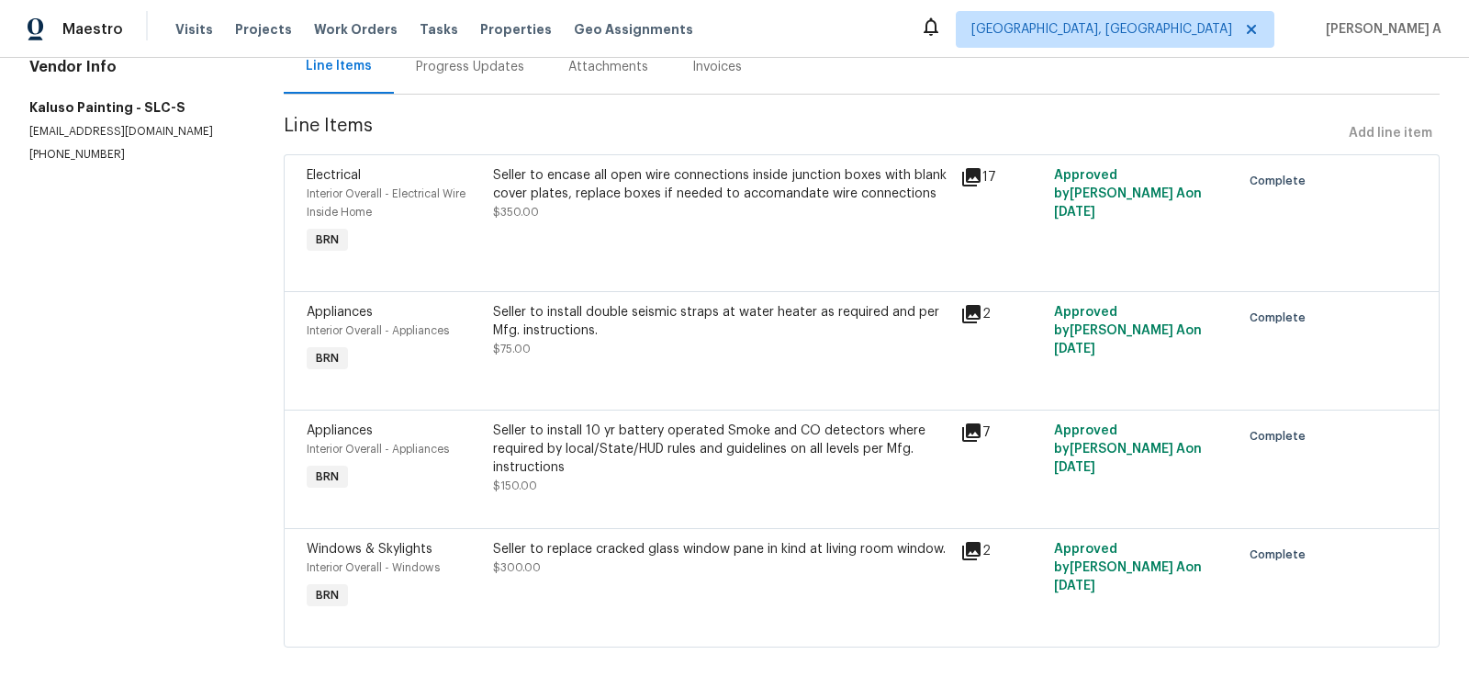
click at [669, 214] on div "Seller to encase all open wire connections inside junction boxes with blank cov…" at bounding box center [721, 193] width 456 height 55
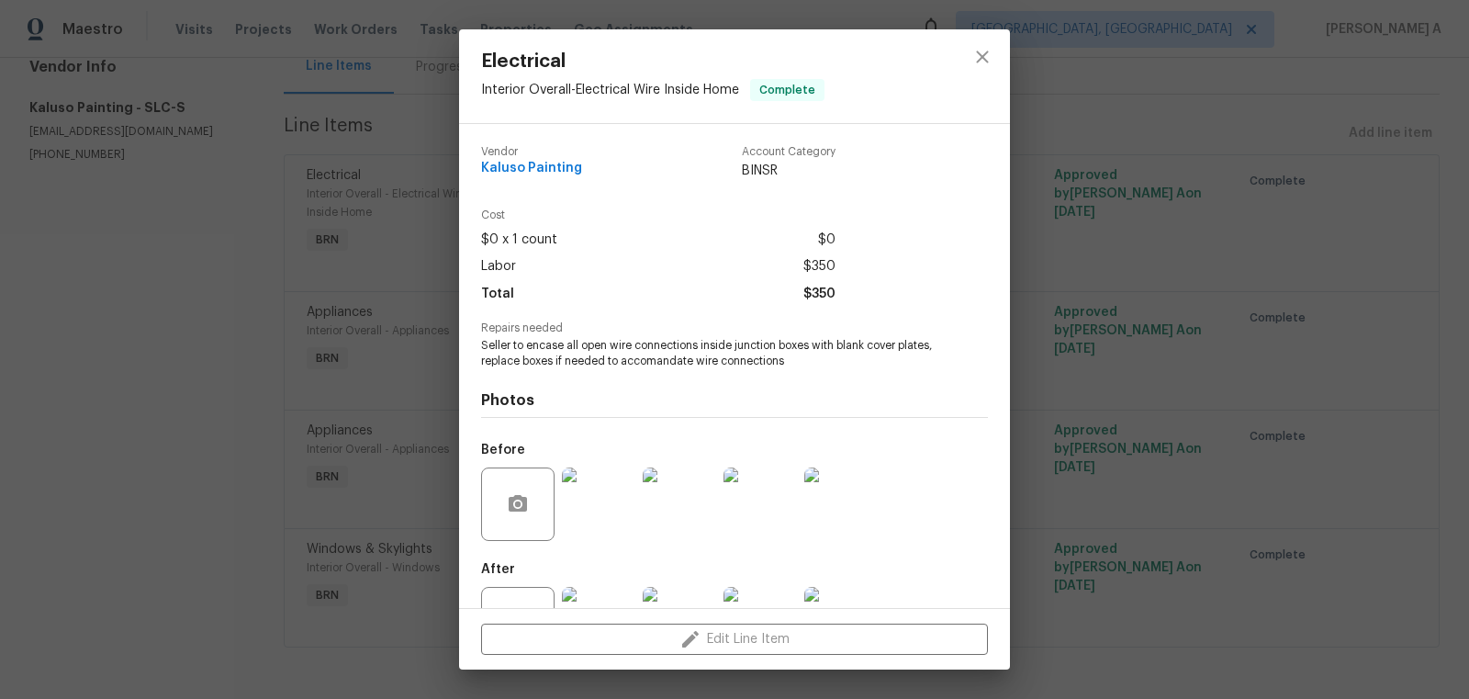
click at [548, 168] on span "Kaluso Painting" at bounding box center [531, 169] width 101 height 14
copy span "Kaluso Painting"
click at [704, 346] on span "Seller to encase all open wire connections inside junction boxes with blank cov…" at bounding box center [709, 353] width 456 height 31
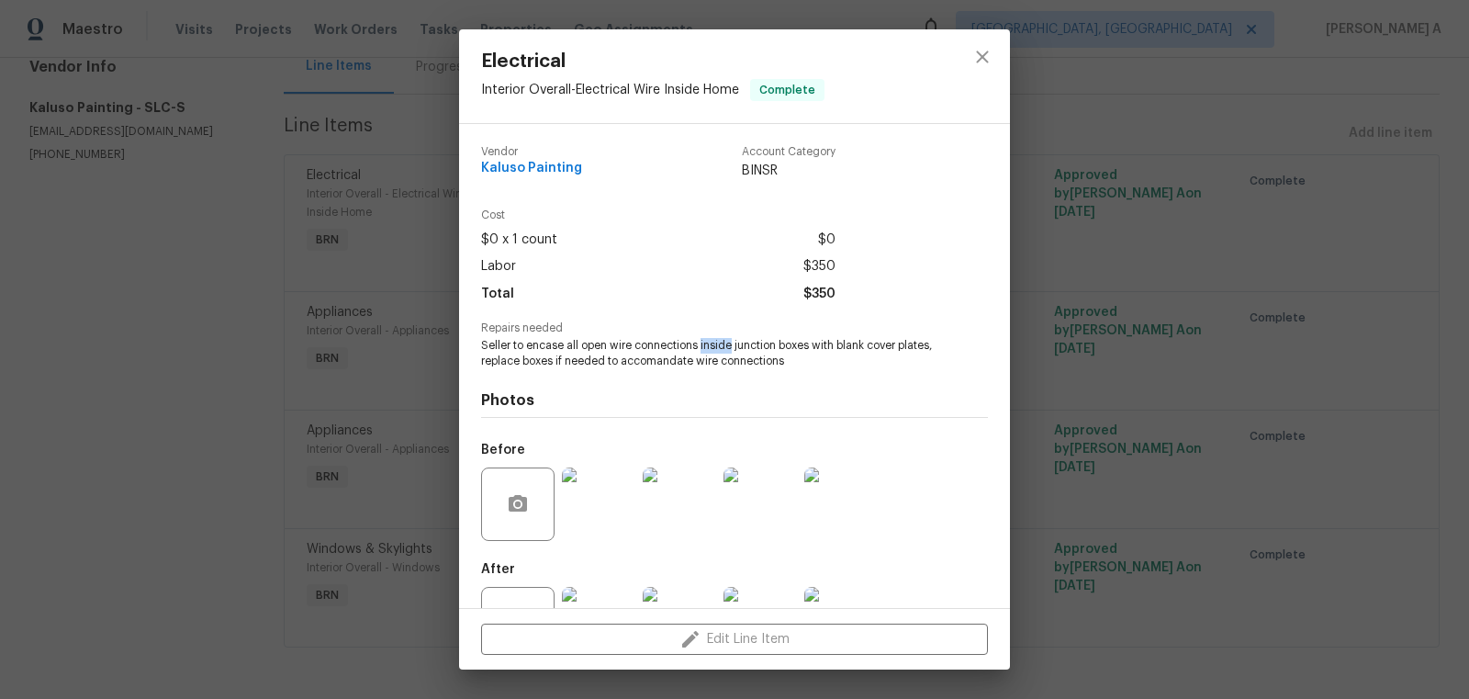
click at [704, 346] on span "Seller to encase all open wire connections inside junction boxes with blank cov…" at bounding box center [709, 353] width 456 height 31
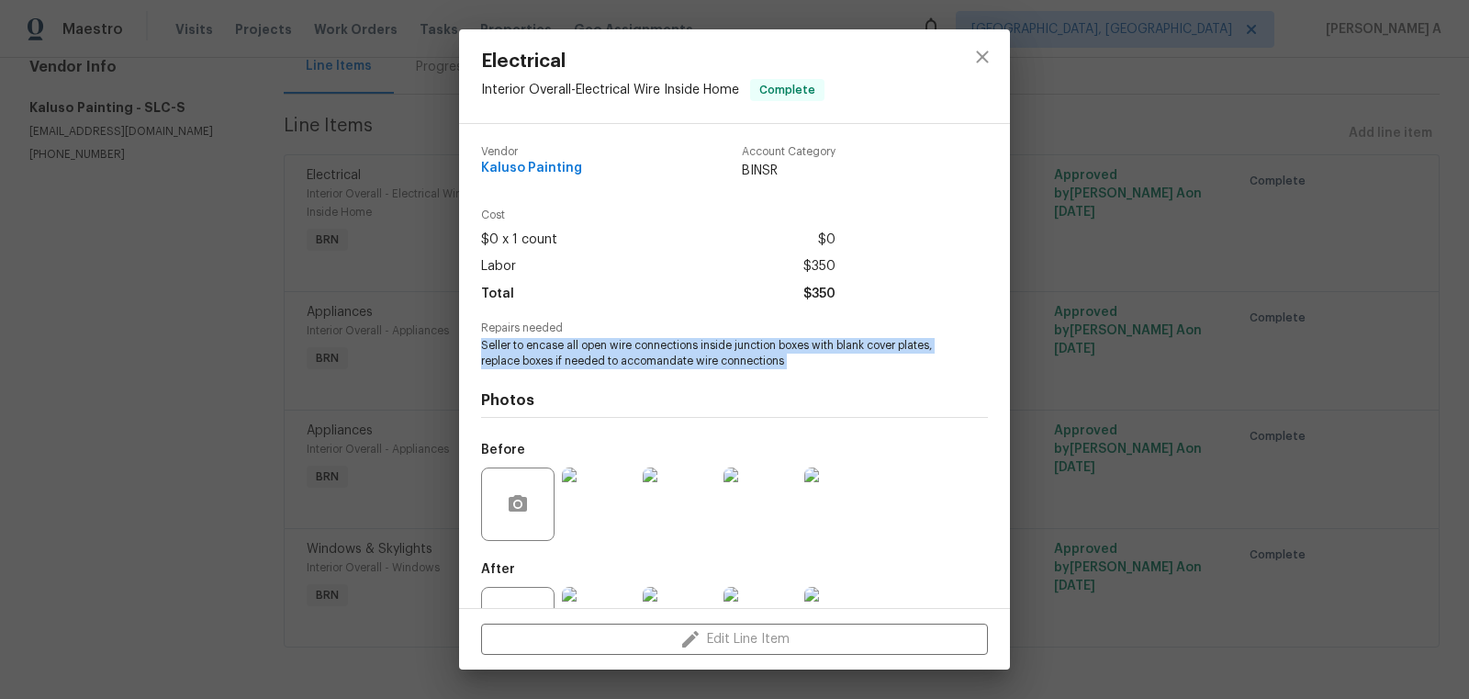
click at [704, 346] on span "Seller to encase all open wire connections inside junction boxes with blank cov…" at bounding box center [709, 353] width 456 height 31
copy span "Seller to encase all open wire connections inside junction boxes with blank cov…"
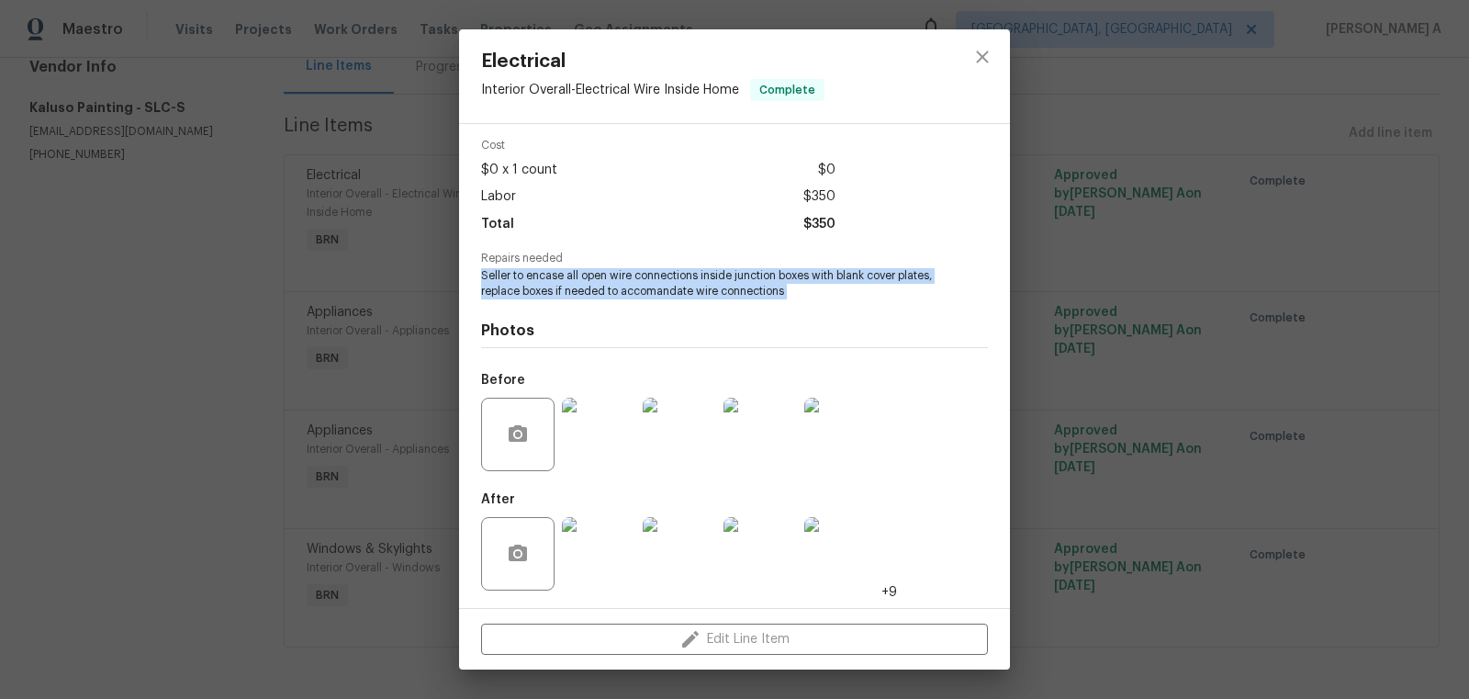
click at [590, 447] on img at bounding box center [598, 434] width 73 height 73
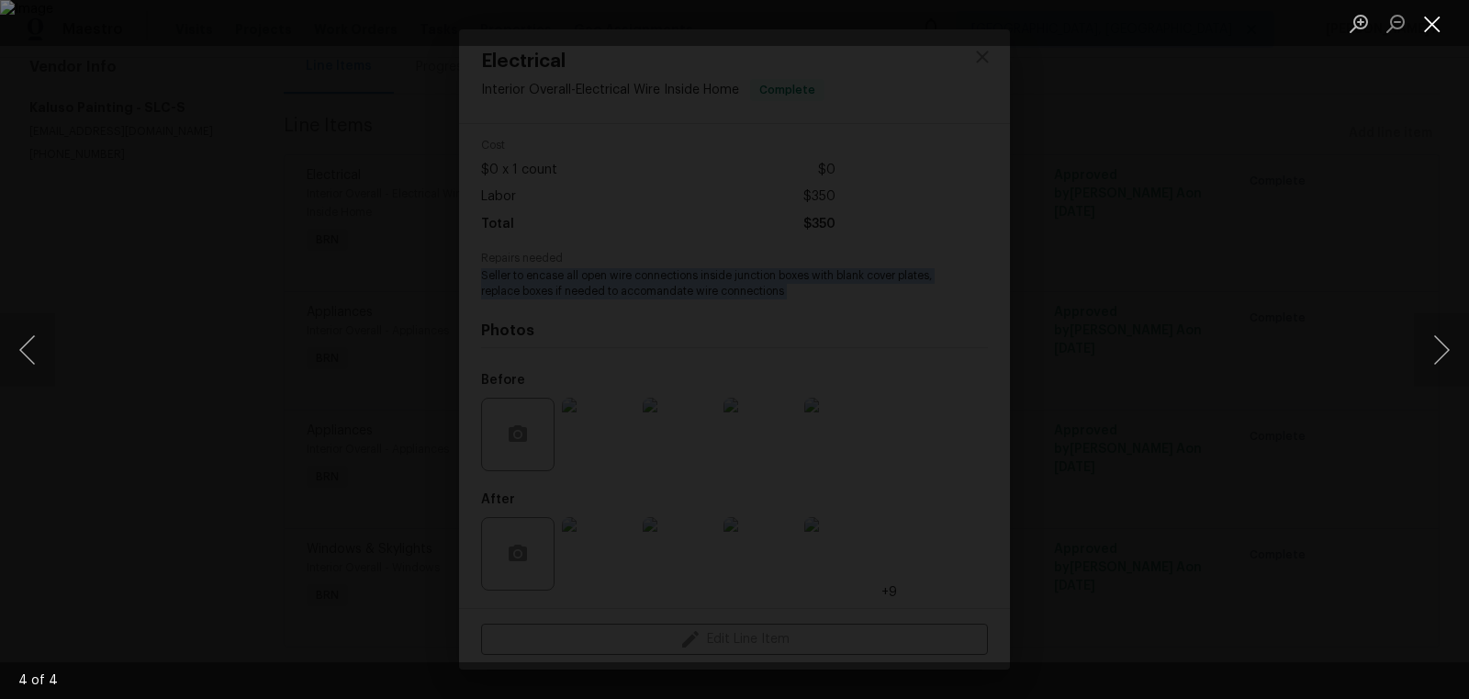
click at [1423, 15] on button "Close lightbox" at bounding box center [1432, 23] width 37 height 32
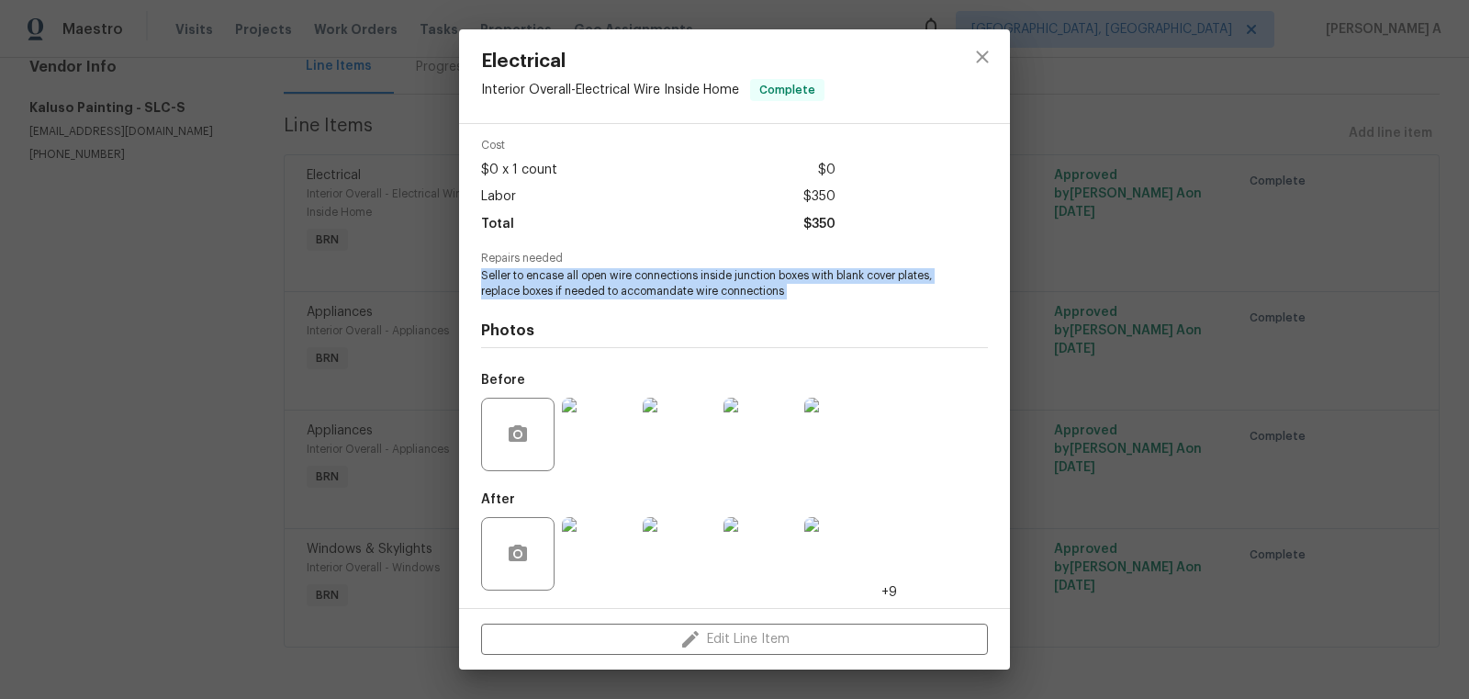
click at [585, 537] on img at bounding box center [598, 553] width 73 height 73
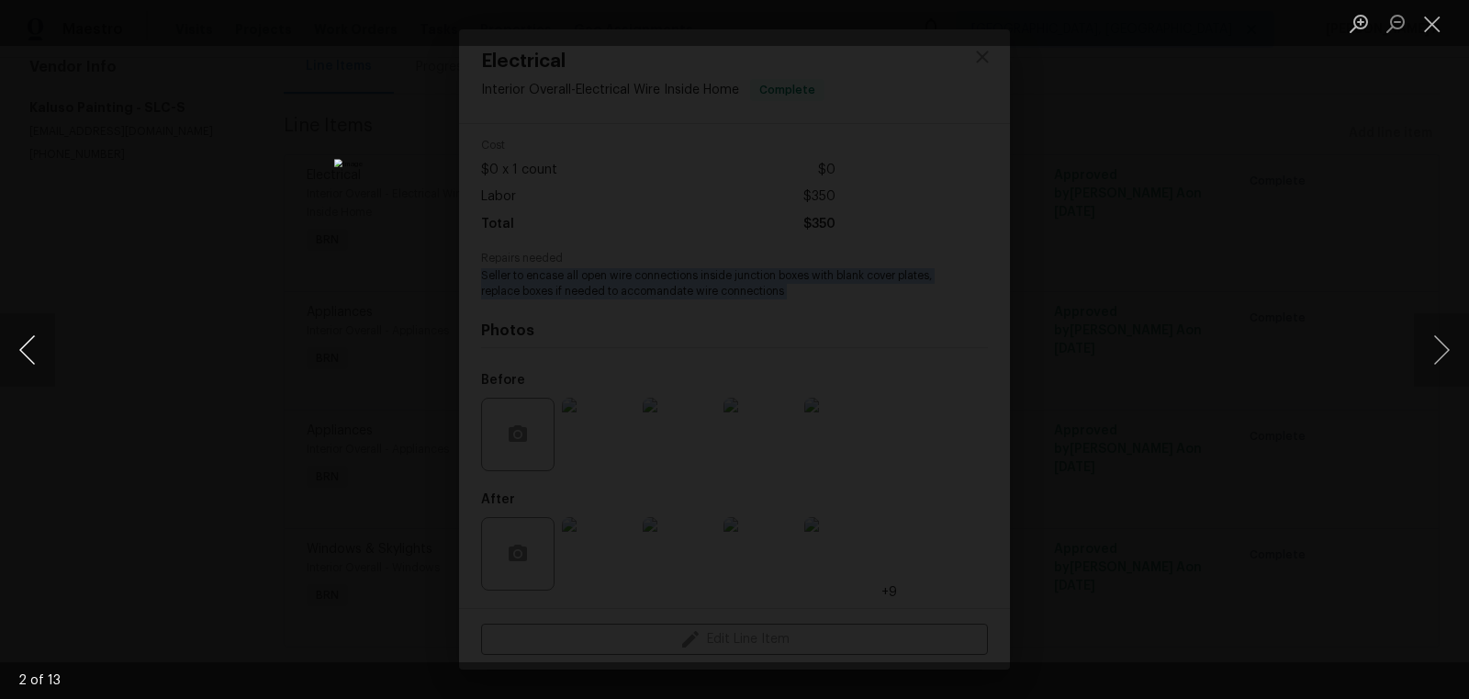
click at [28, 339] on button "Previous image" at bounding box center [27, 349] width 55 height 73
click at [1438, 21] on button "Close lightbox" at bounding box center [1432, 23] width 37 height 32
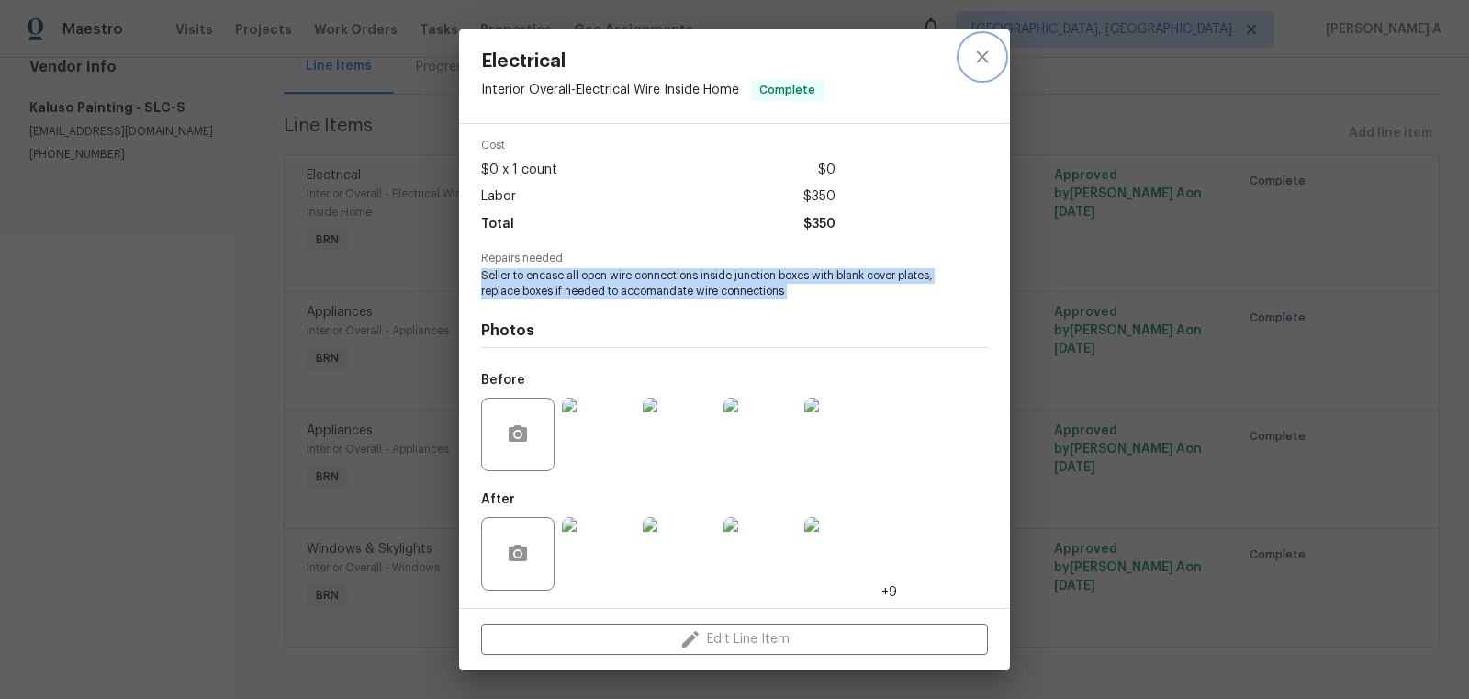
click at [993, 44] on button "close" at bounding box center [982, 57] width 44 height 44
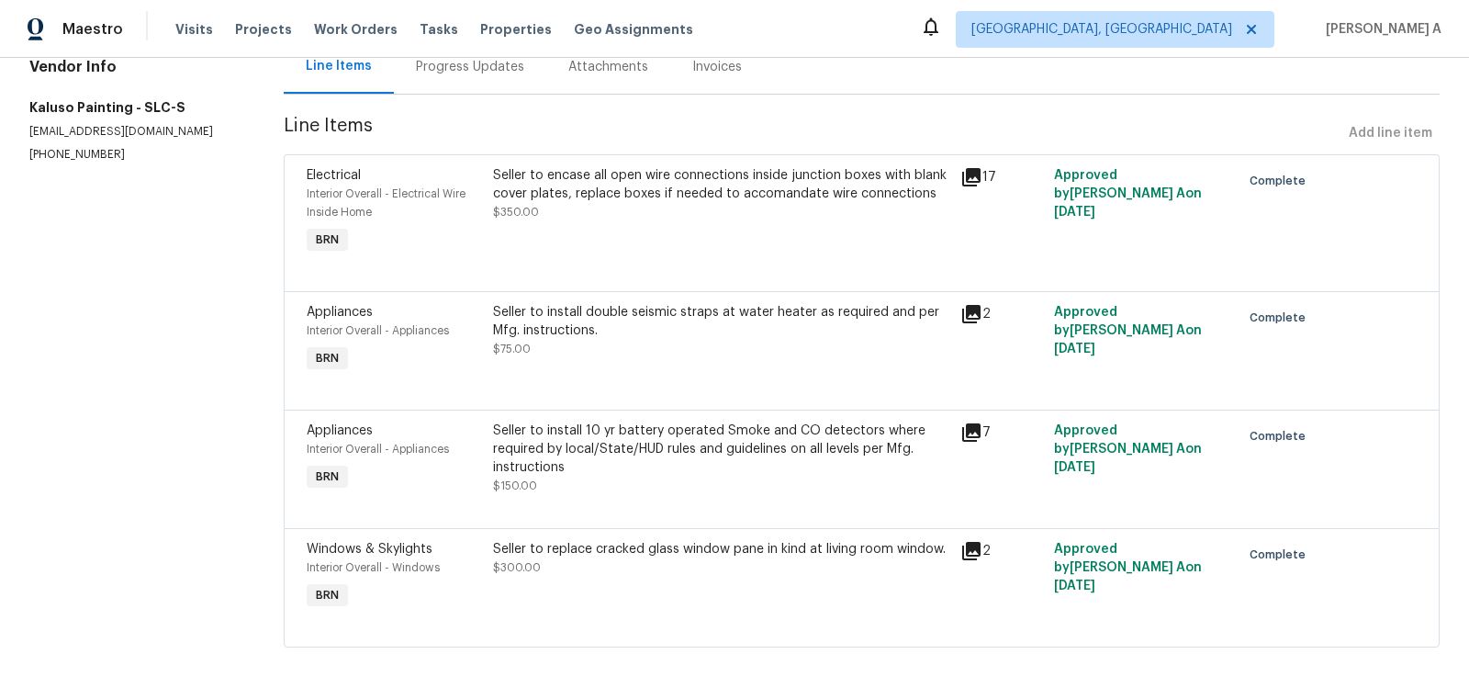
click at [573, 321] on div "Seller to install double seismic straps at water heater as required and per Mfg…" at bounding box center [721, 321] width 456 height 37
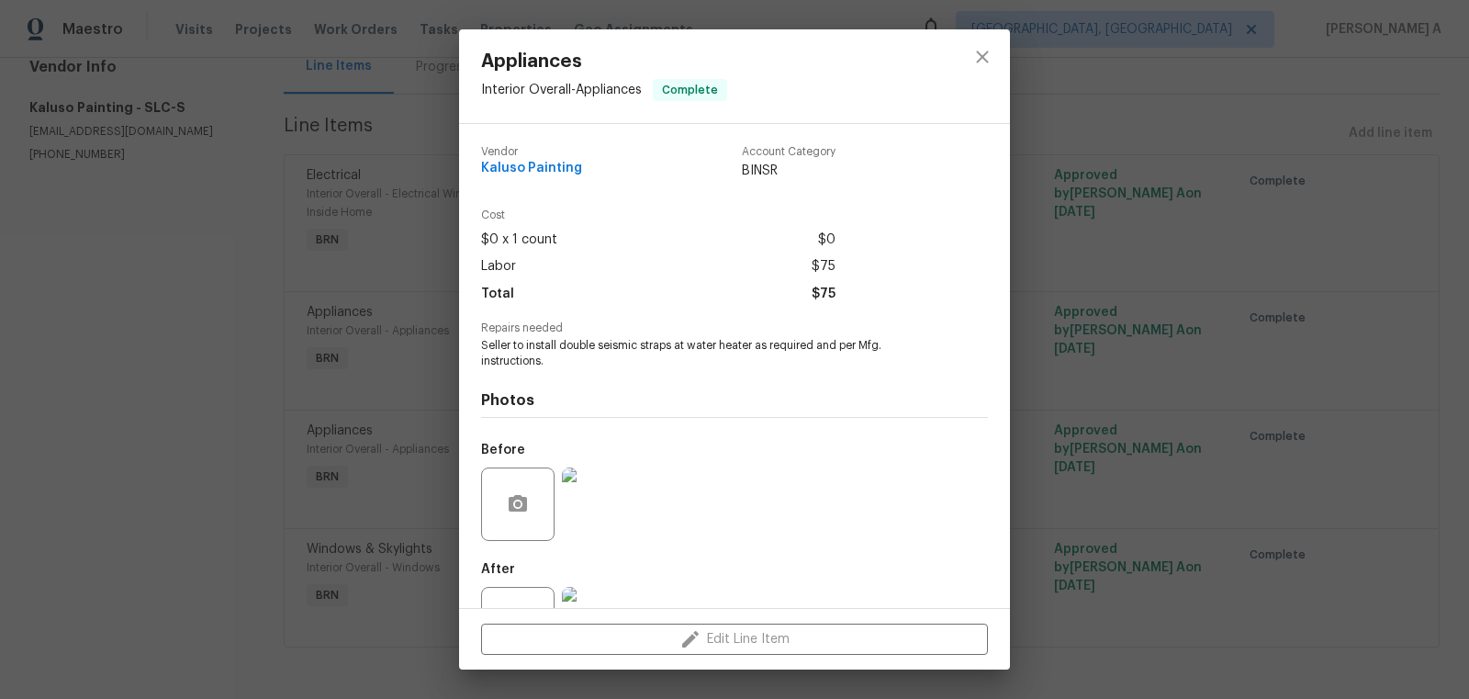
click at [550, 358] on span "Seller to install double seismic straps at water heater as required and per Mfg…" at bounding box center [709, 353] width 456 height 31
copy span "Seller to install double seismic straps at water heater as required and per Mfg…"
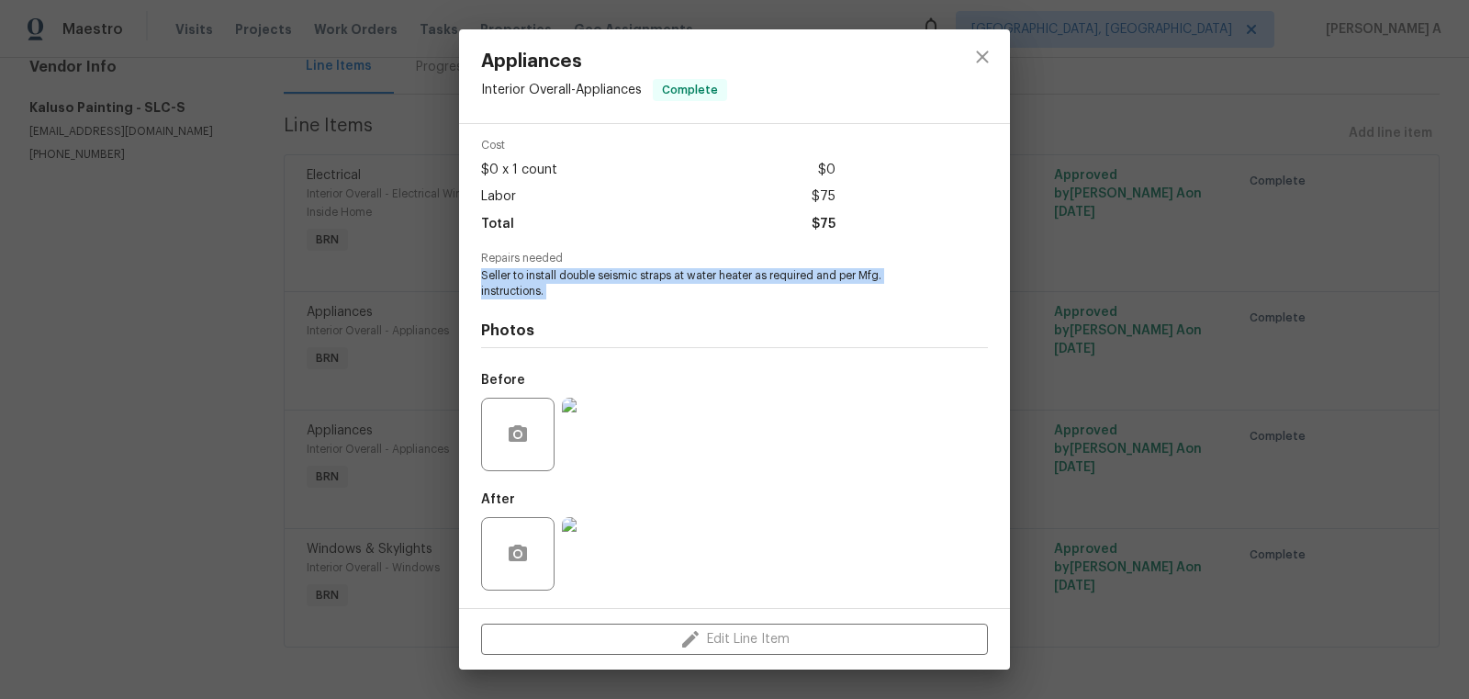
click at [578, 400] on img at bounding box center [598, 434] width 73 height 73
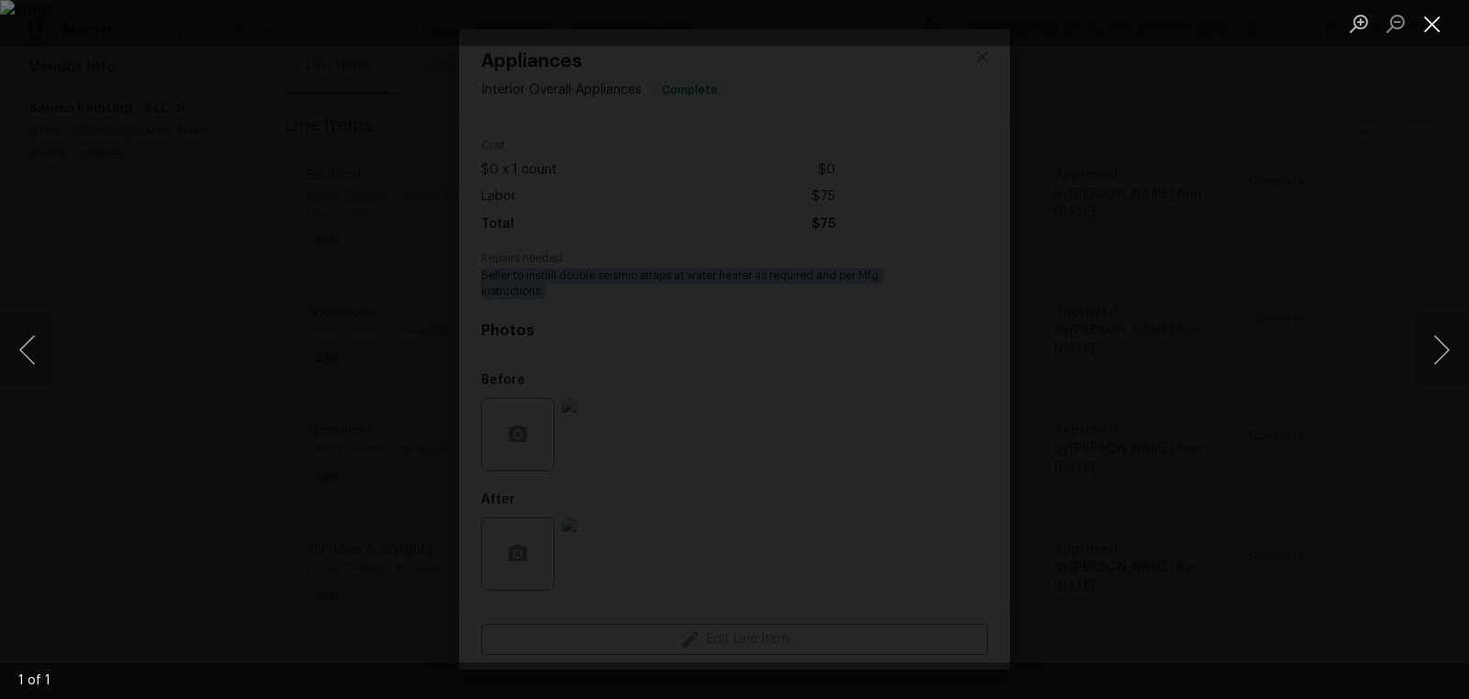
click at [1431, 7] on button "Close lightbox" at bounding box center [1432, 23] width 37 height 32
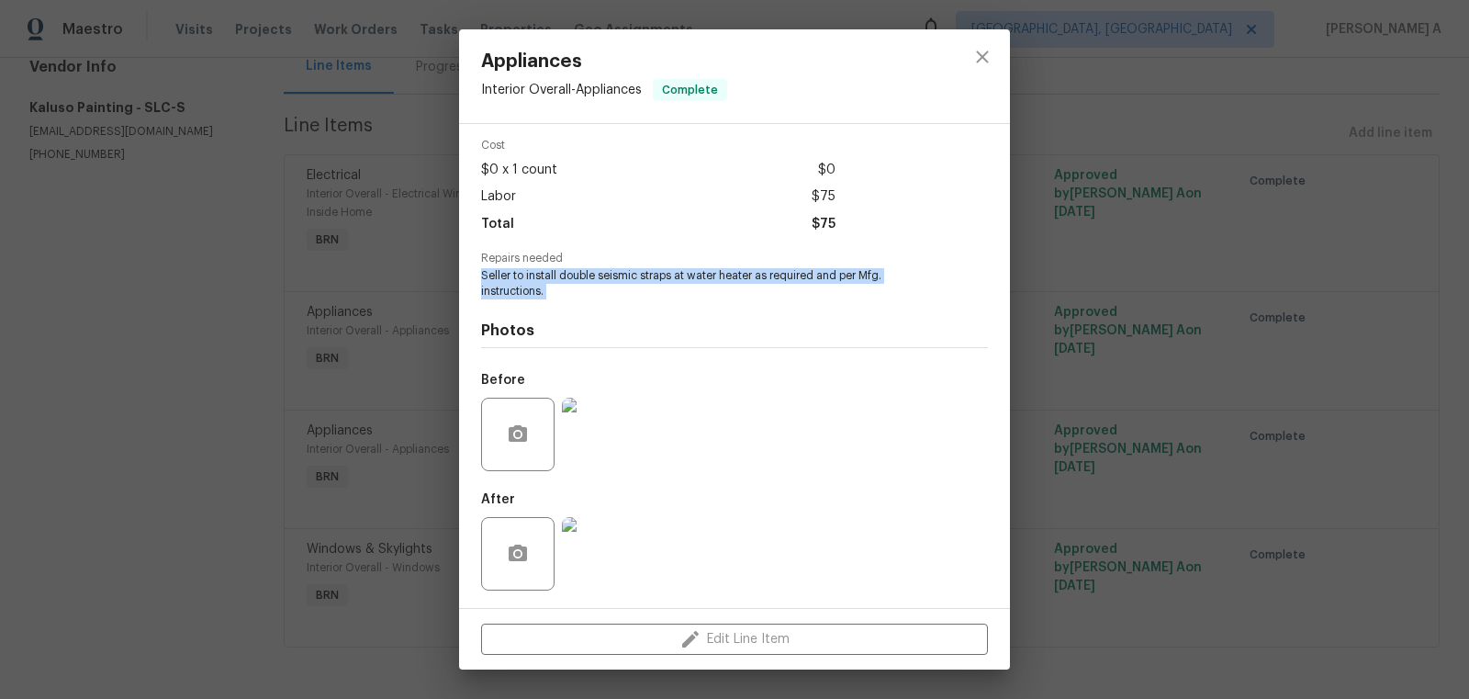
click at [581, 545] on img at bounding box center [598, 553] width 73 height 73
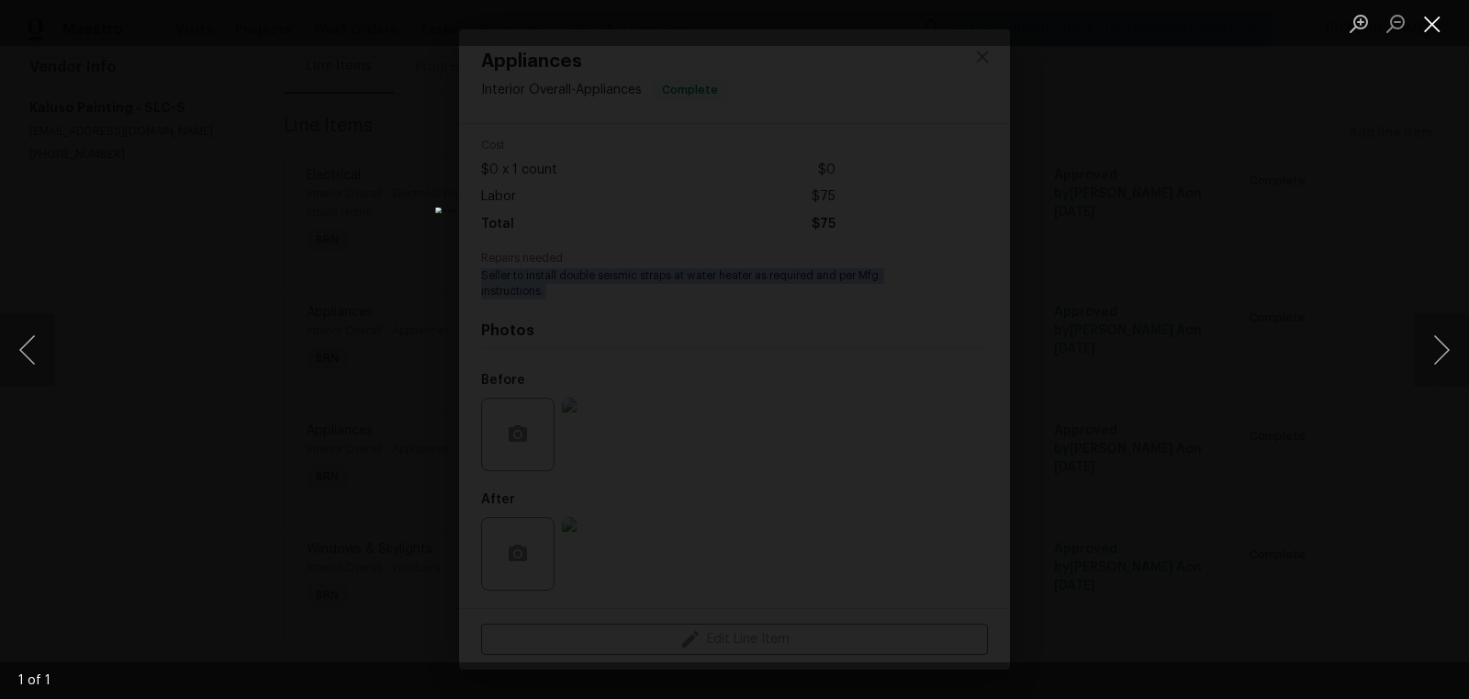
click at [1441, 17] on button "Close lightbox" at bounding box center [1432, 23] width 37 height 32
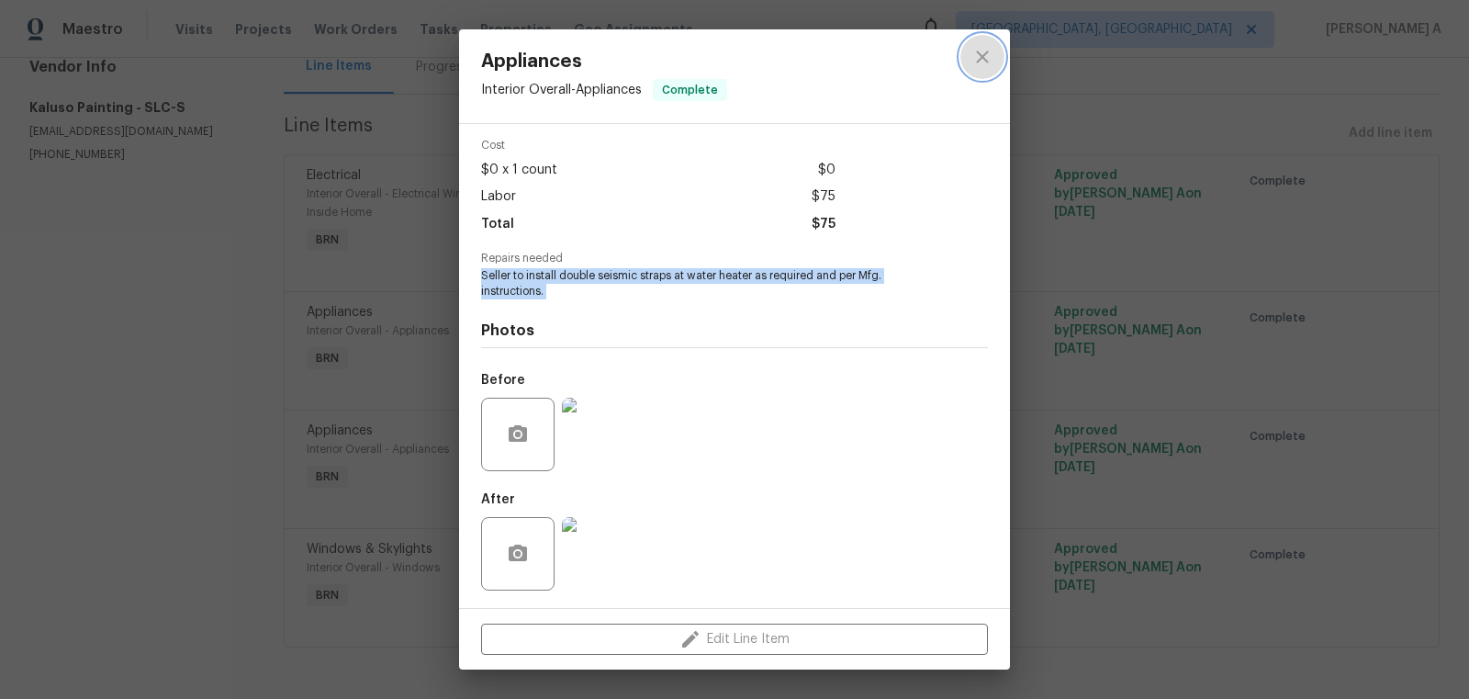
click at [970, 57] on button "close" at bounding box center [982, 57] width 44 height 44
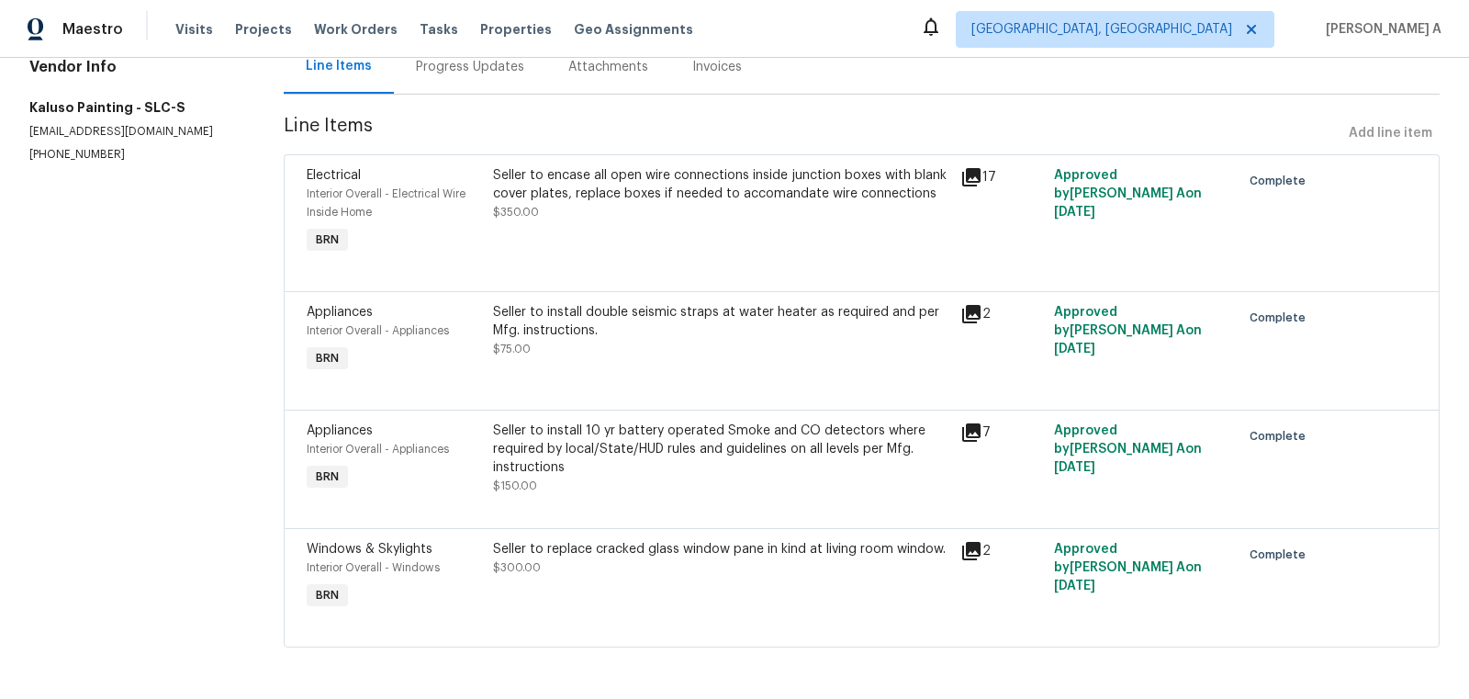
click at [632, 443] on div "Seller to install 10 yr battery operated Smoke and CO detectors where required …" at bounding box center [721, 448] width 456 height 55
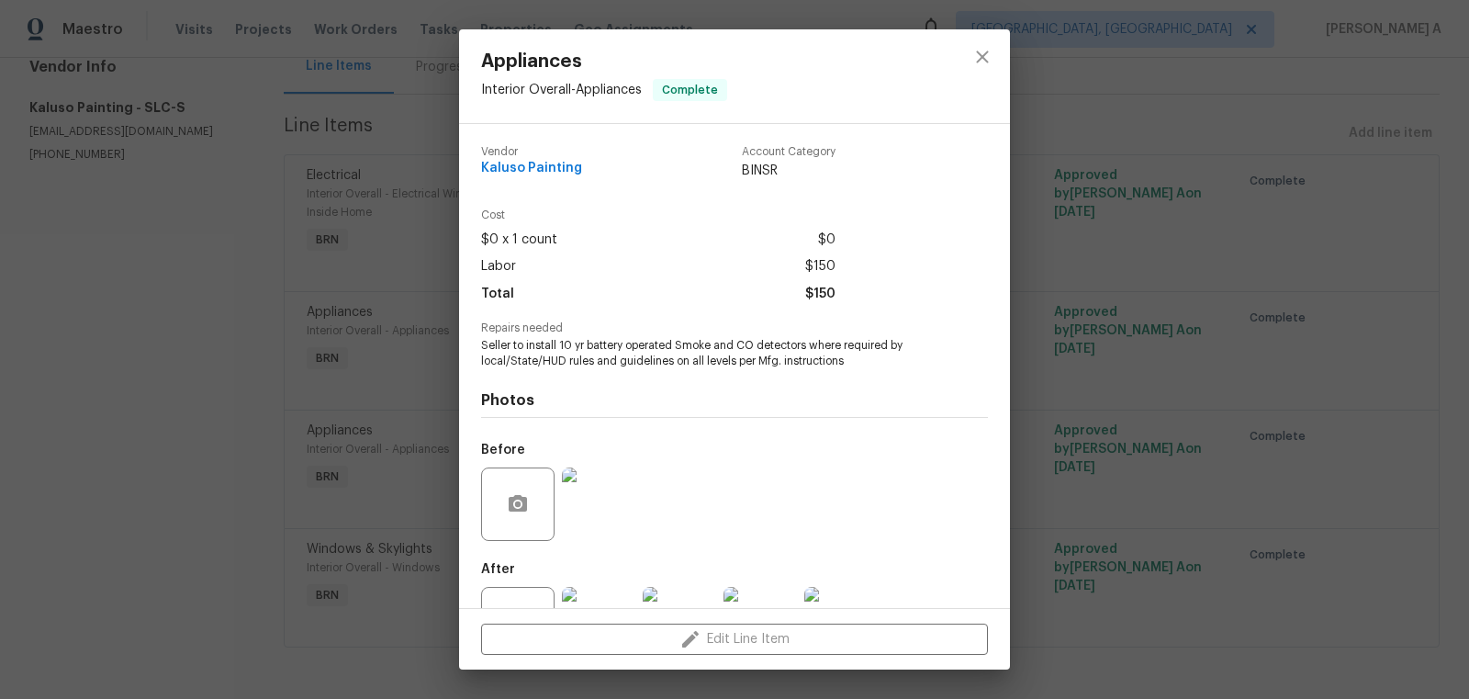
click at [605, 357] on span "Seller to install 10 yr battery operated Smoke and CO detectors where required …" at bounding box center [709, 353] width 456 height 31
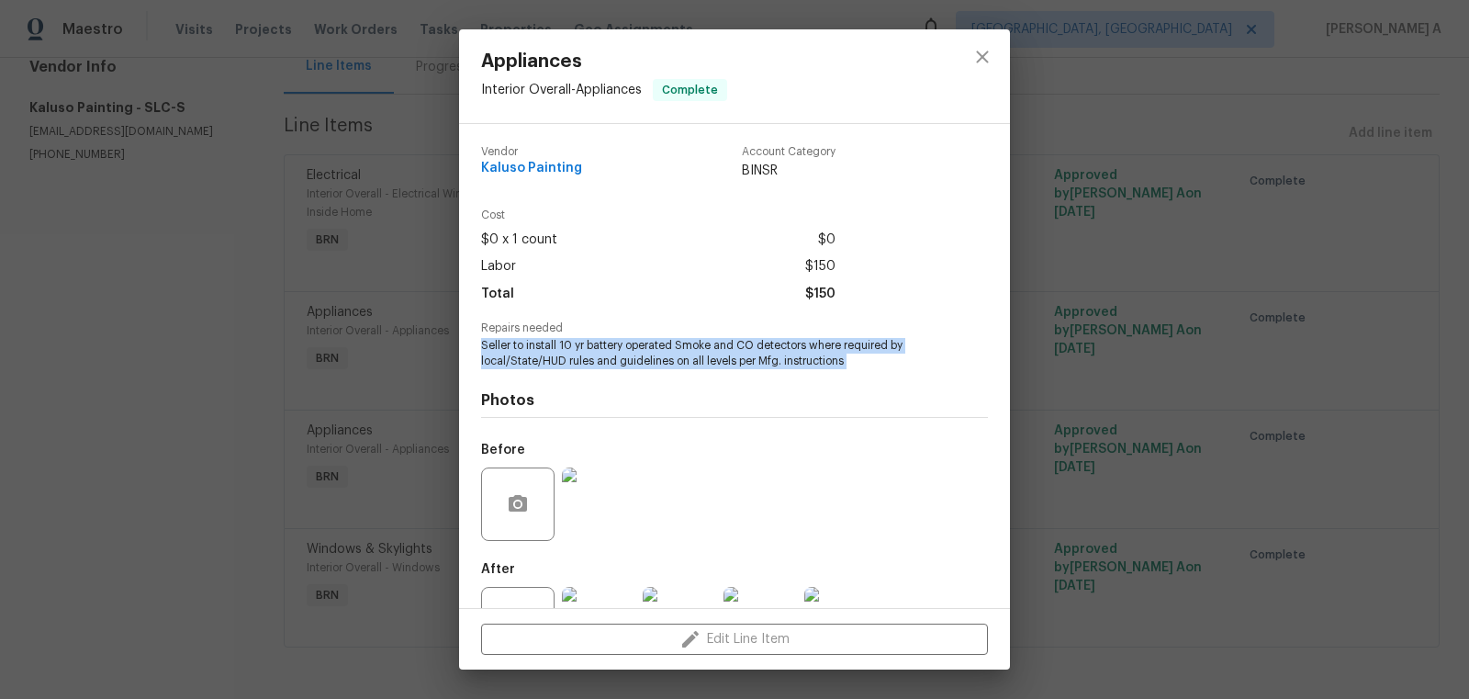
click at [605, 357] on span "Seller to install 10 yr battery operated Smoke and CO detectors where required …" at bounding box center [709, 353] width 456 height 31
copy span "Seller to install 10 yr battery operated Smoke and CO detectors where required …"
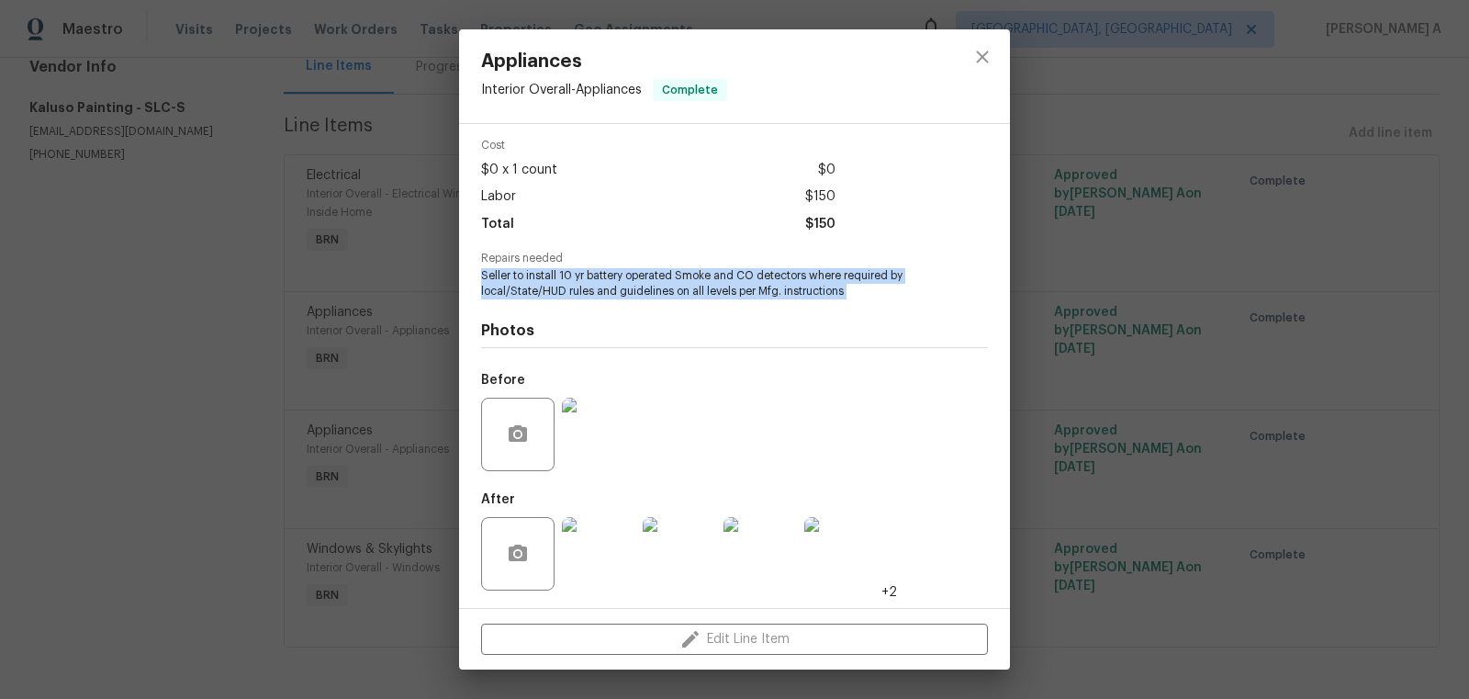
click at [596, 445] on img at bounding box center [598, 434] width 73 height 73
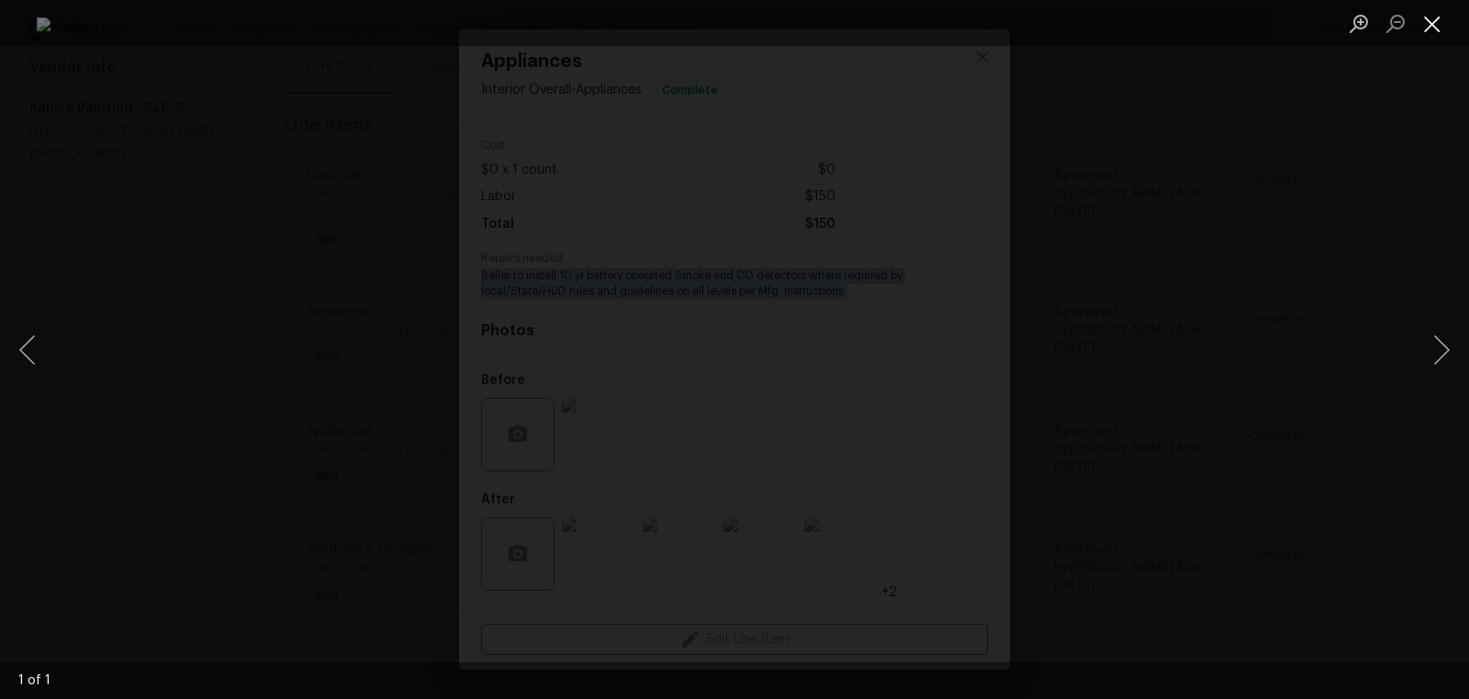
click at [1437, 12] on button "Close lightbox" at bounding box center [1432, 23] width 37 height 32
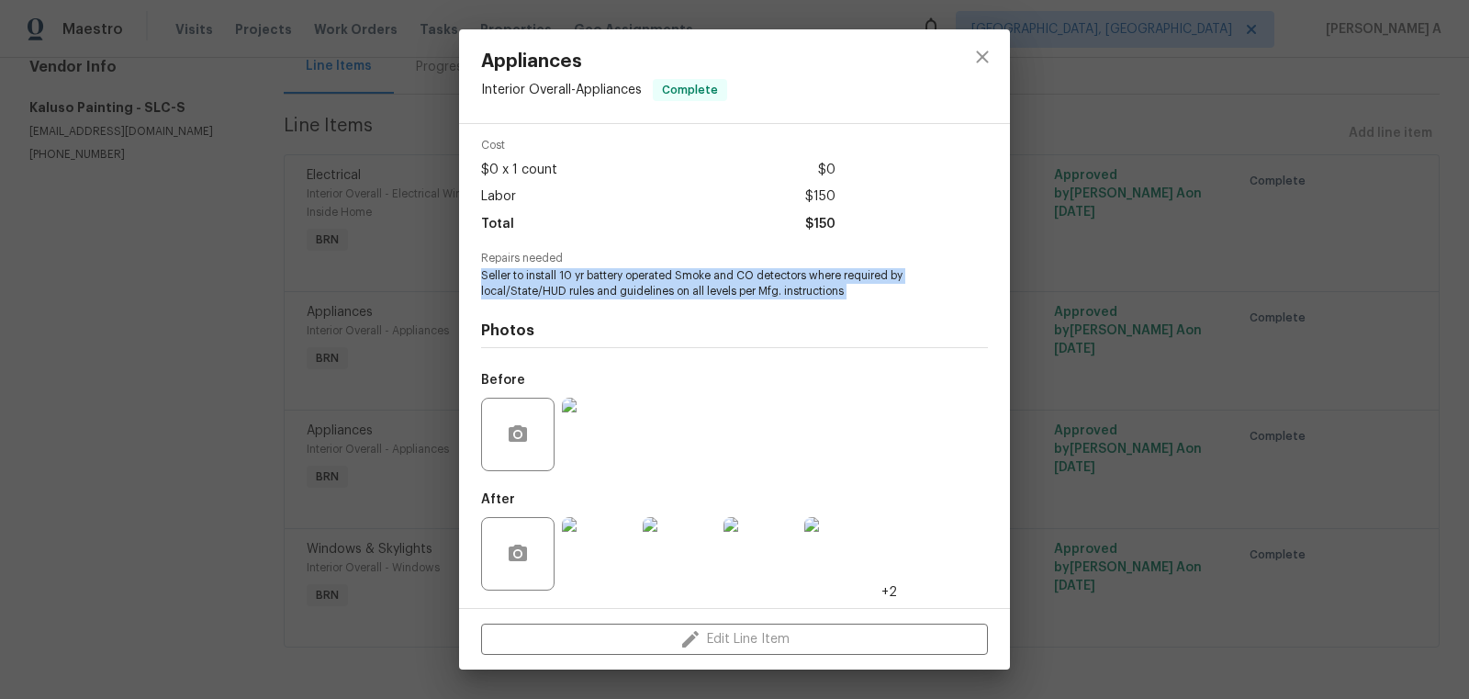
click at [578, 557] on img at bounding box center [598, 553] width 73 height 73
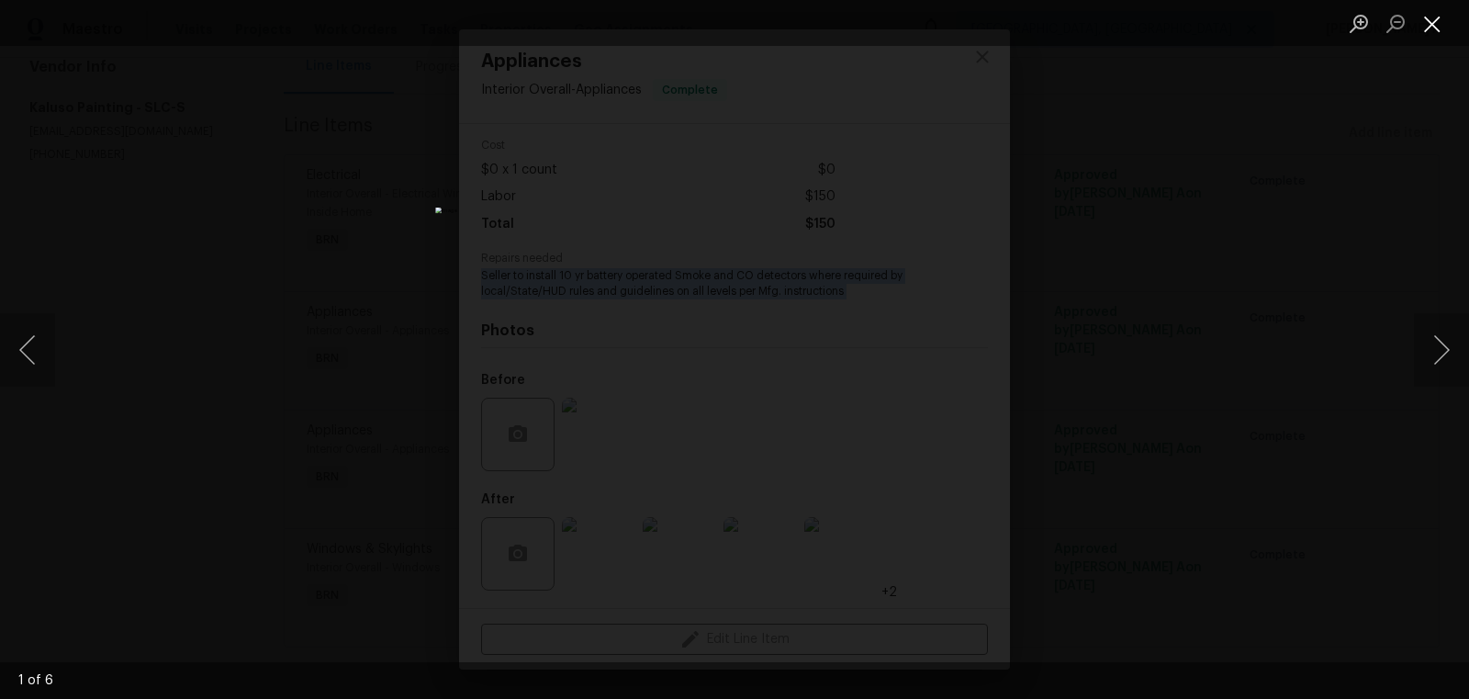
click at [1432, 17] on button "Close lightbox" at bounding box center [1432, 23] width 37 height 32
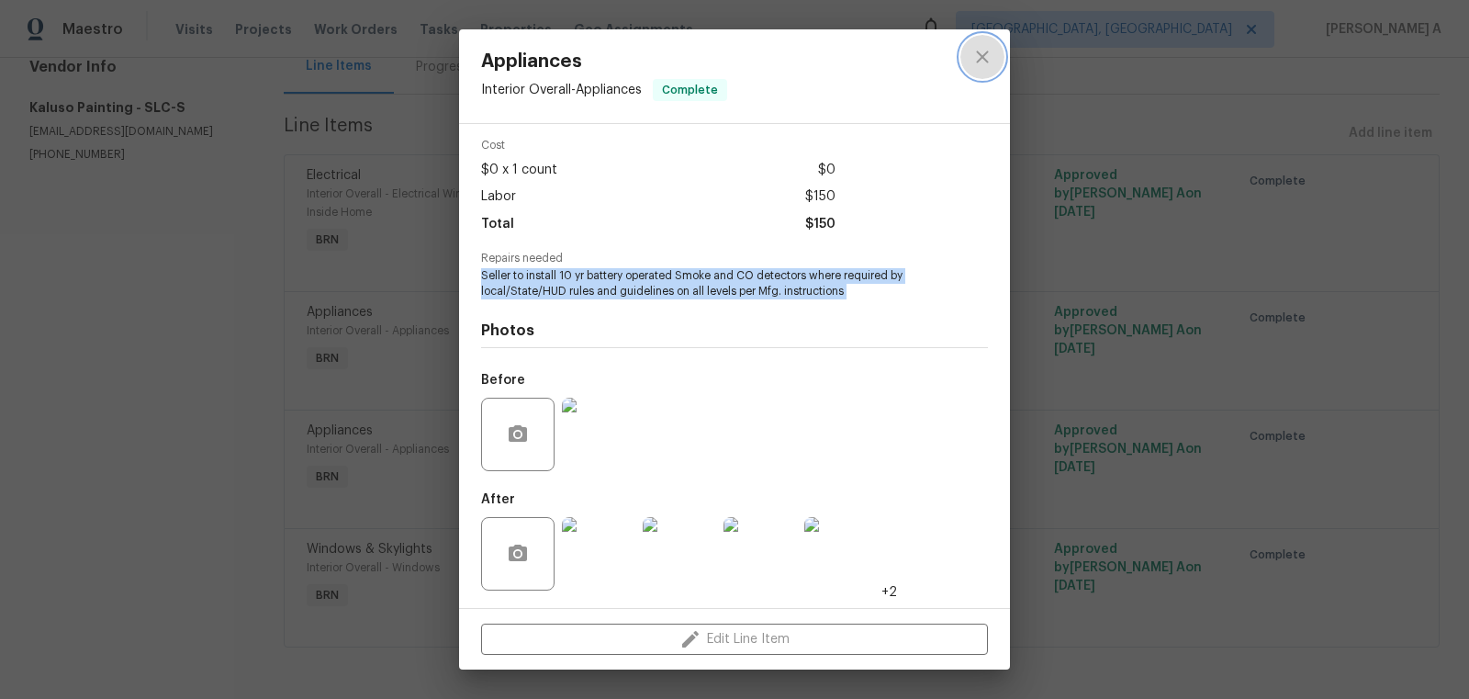
click at [990, 56] on icon "close" at bounding box center [982, 57] width 22 height 22
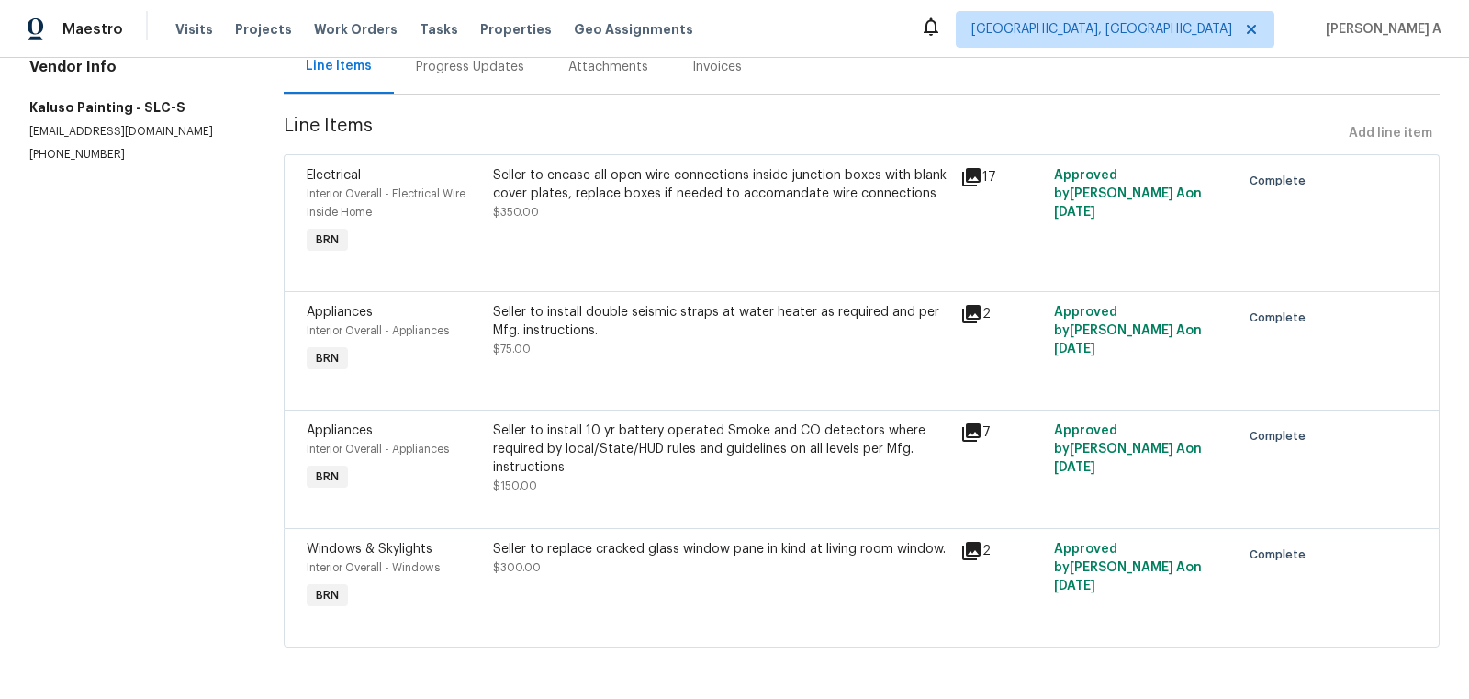
click at [722, 579] on div "Seller to replace cracked glass window pane in kind at living room window. $300…" at bounding box center [721, 576] width 467 height 84
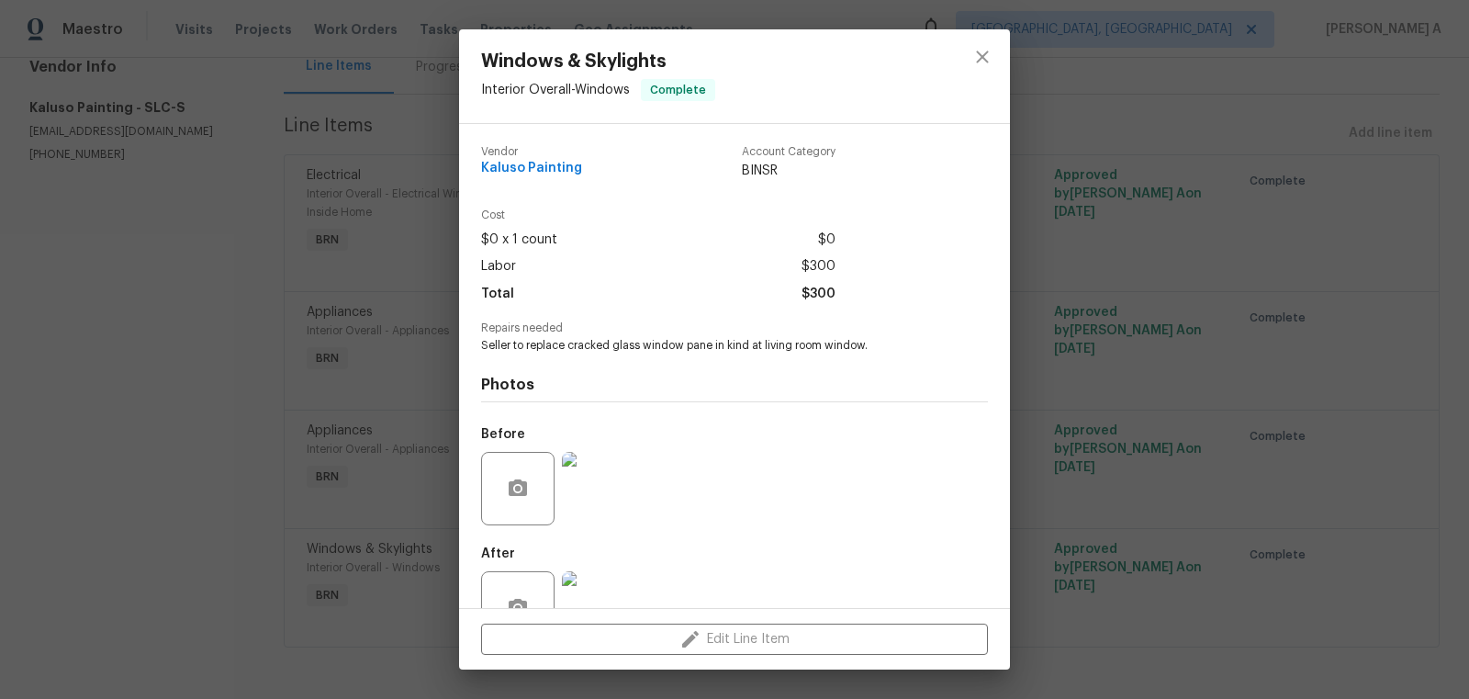
click at [610, 354] on div "Photos Before After" at bounding box center [734, 505] width 507 height 302
copy h4 "Photos"
click at [613, 346] on span "Seller to replace cracked glass window pane in kind at living room window." at bounding box center [709, 346] width 456 height 16
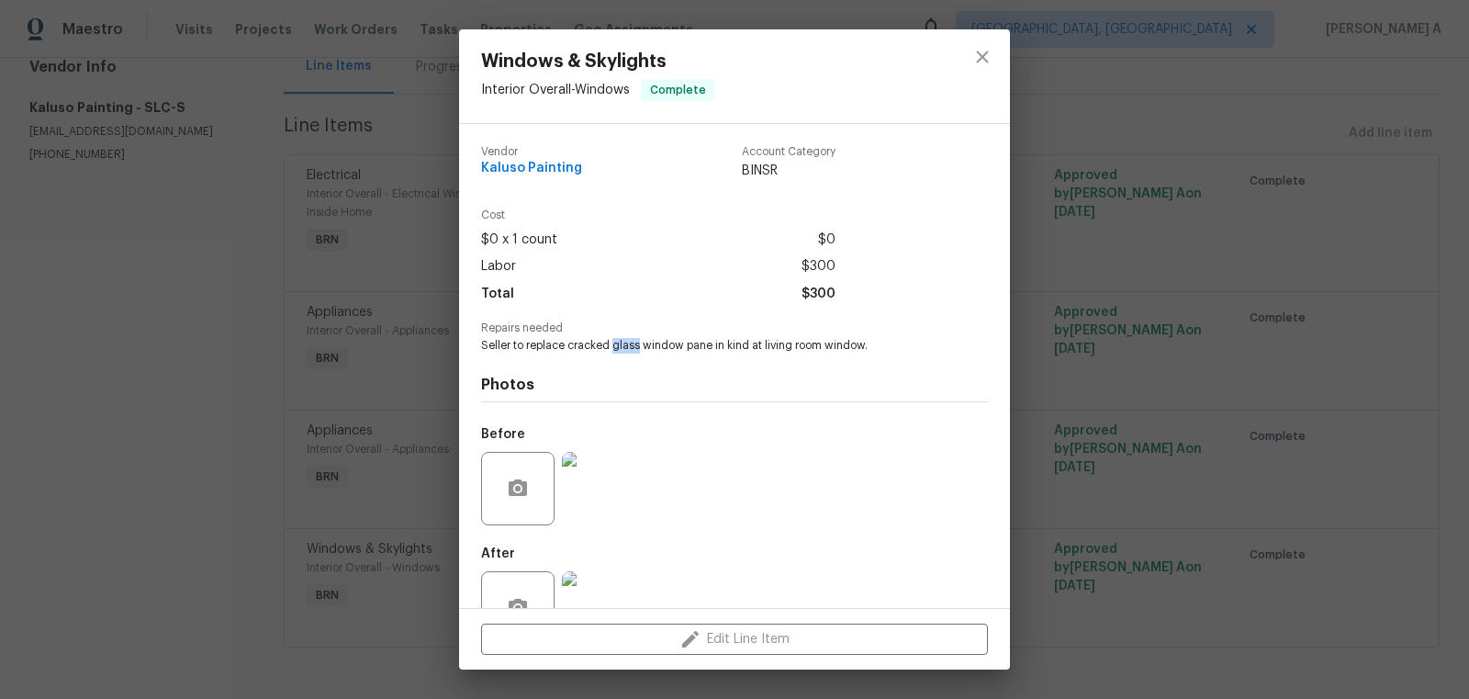
click at [613, 346] on span "Seller to replace cracked glass window pane in kind at living room window." at bounding box center [709, 346] width 456 height 16
click at [640, 342] on span "Seller to replace cracked glass window pane in kind at living room window." at bounding box center [709, 346] width 456 height 16
click at [640, 344] on span "Seller to replace cracked glass window pane in kind at living room window." at bounding box center [709, 346] width 456 height 16
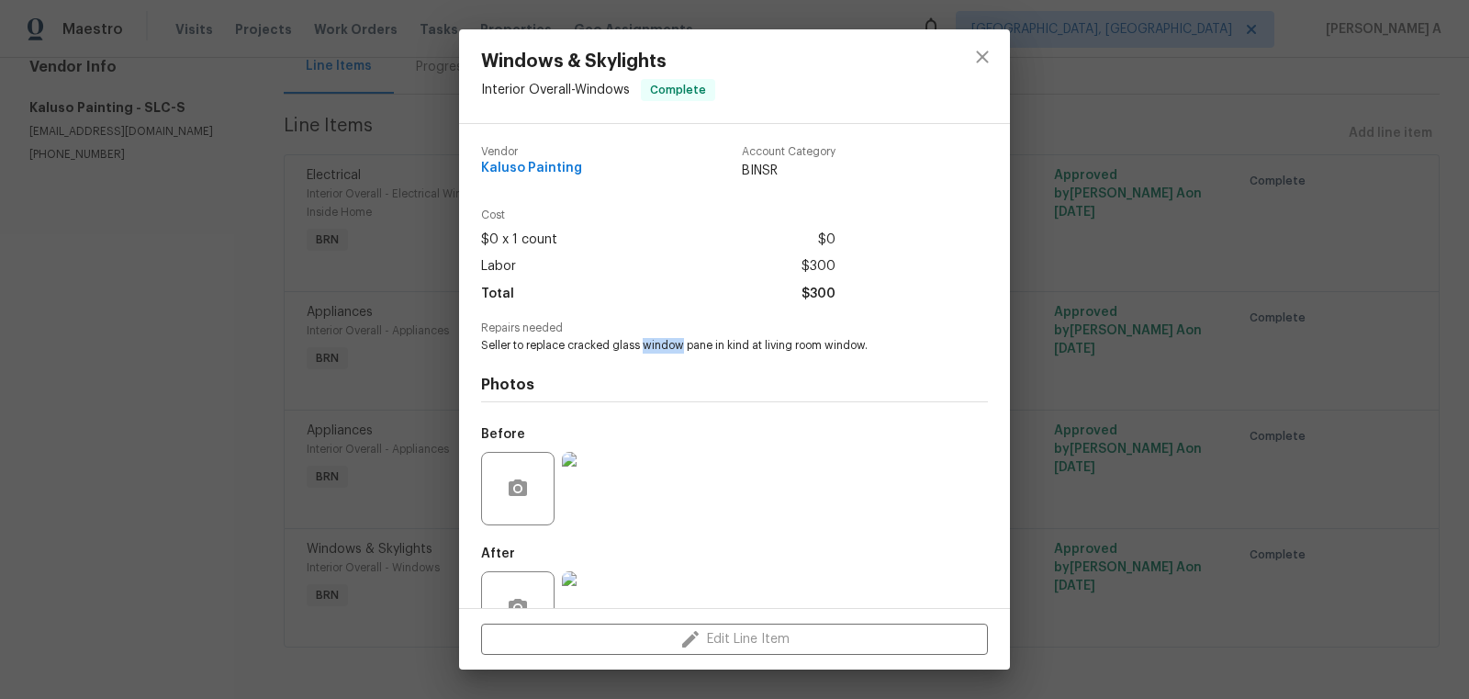
click at [640, 344] on span "Seller to replace cracked glass window pane in kind at living room window." at bounding box center [709, 346] width 456 height 16
copy span "Seller to replace cracked glass window pane in kind at living room window."
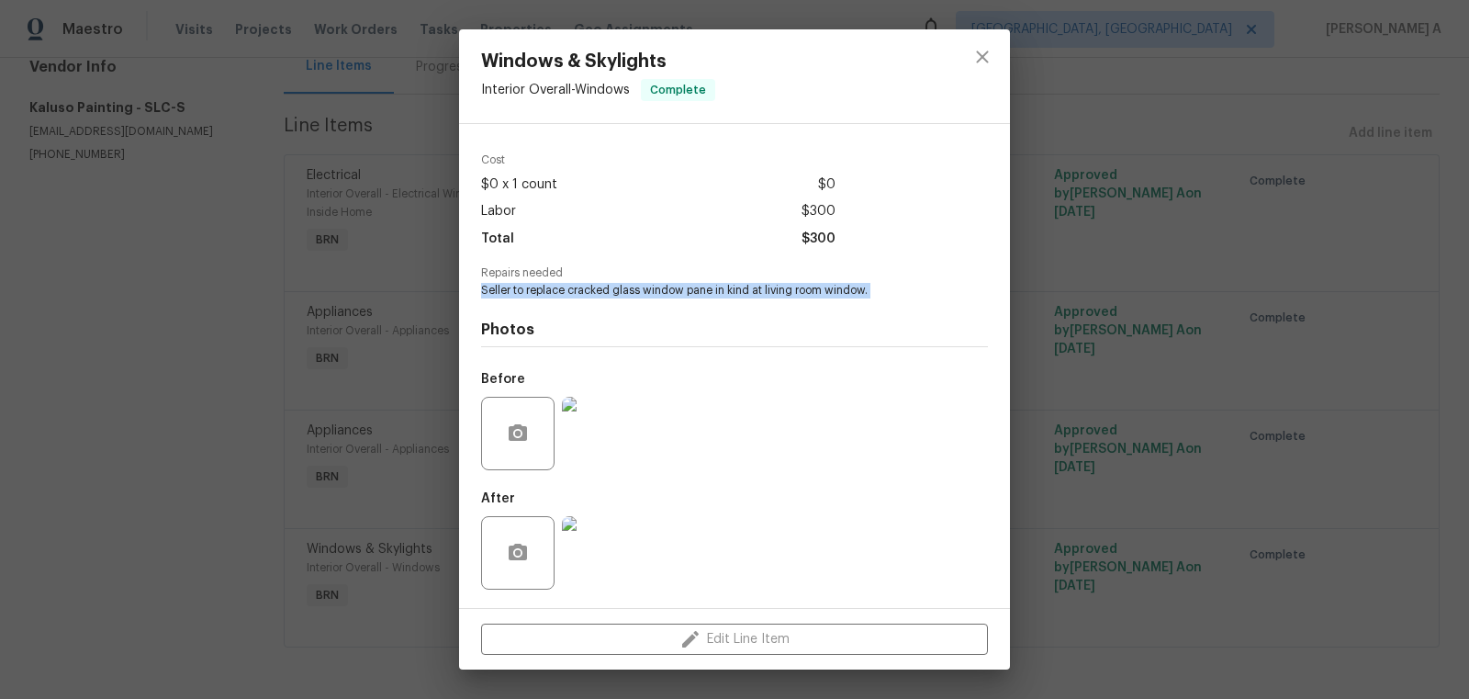
click at [611, 423] on img at bounding box center [598, 433] width 73 height 73
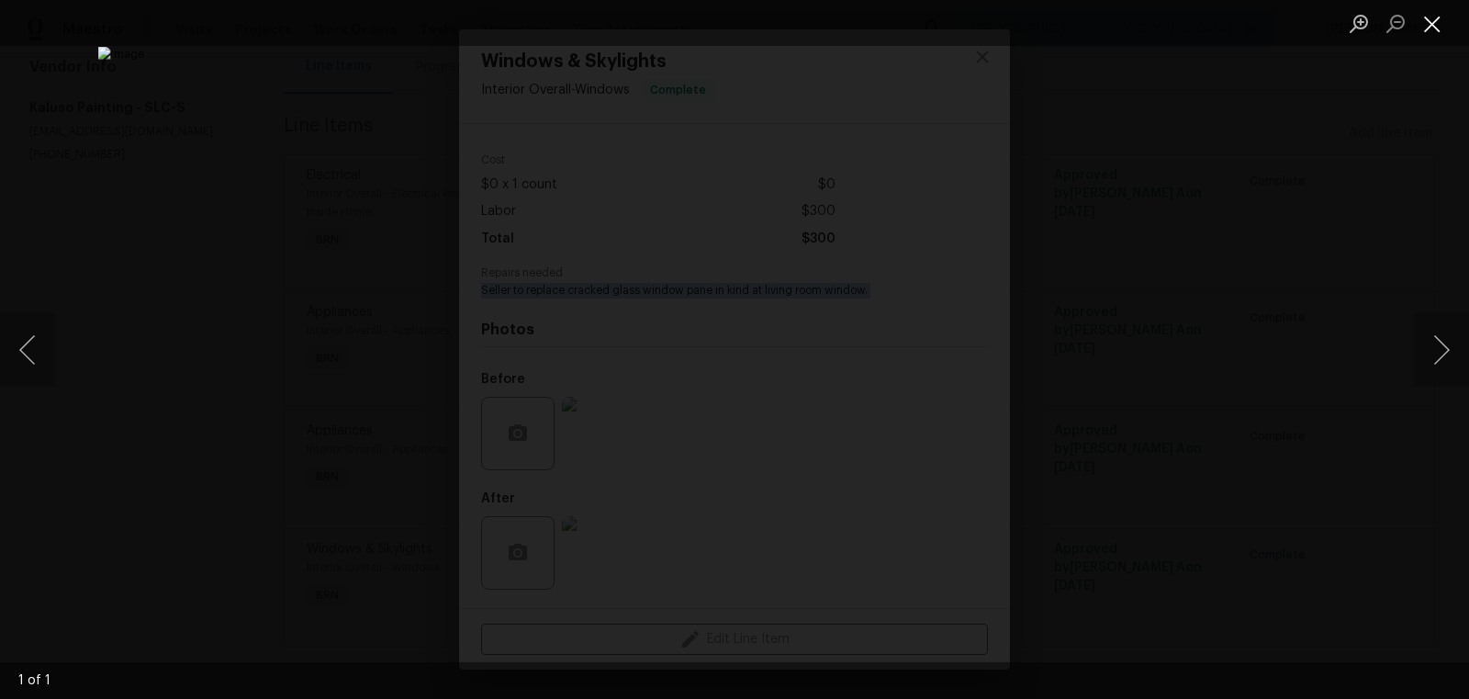
click at [1434, 23] on button "Close lightbox" at bounding box center [1432, 23] width 37 height 32
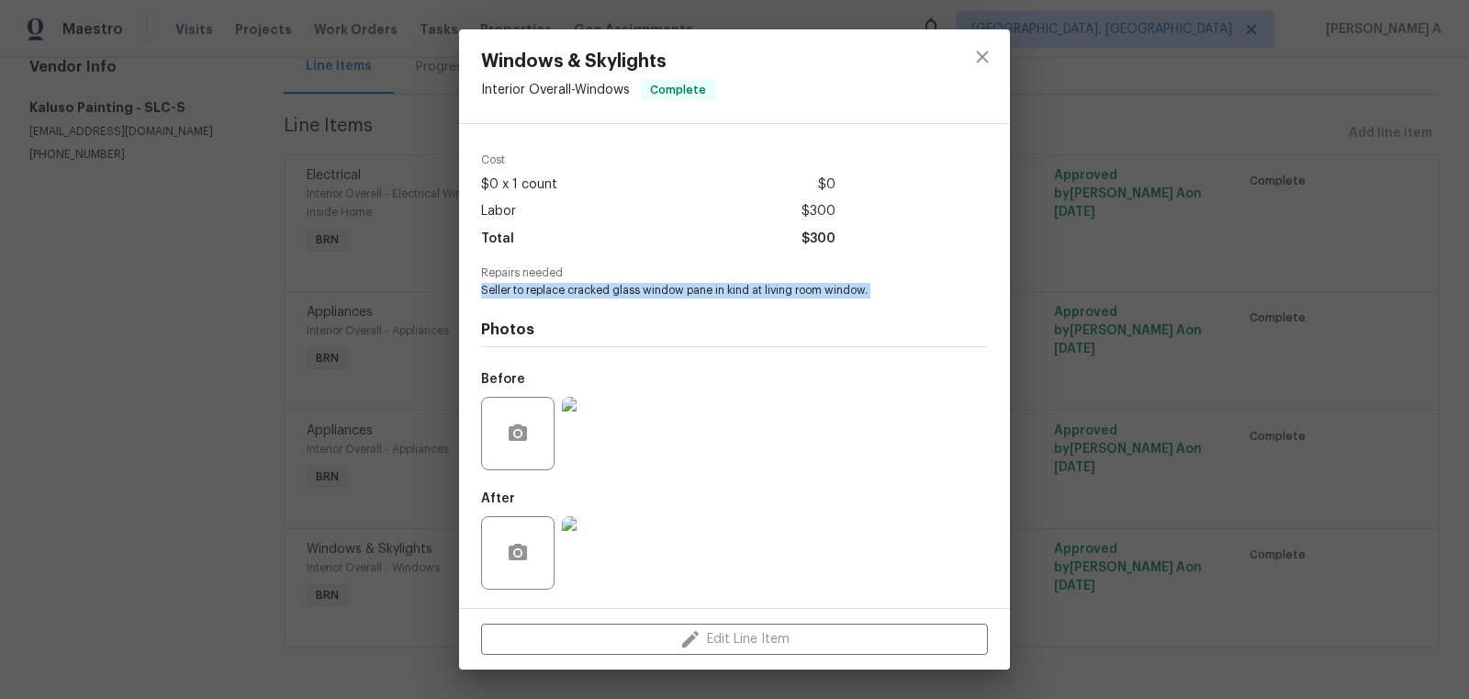
click at [592, 561] on img at bounding box center [598, 552] width 73 height 73
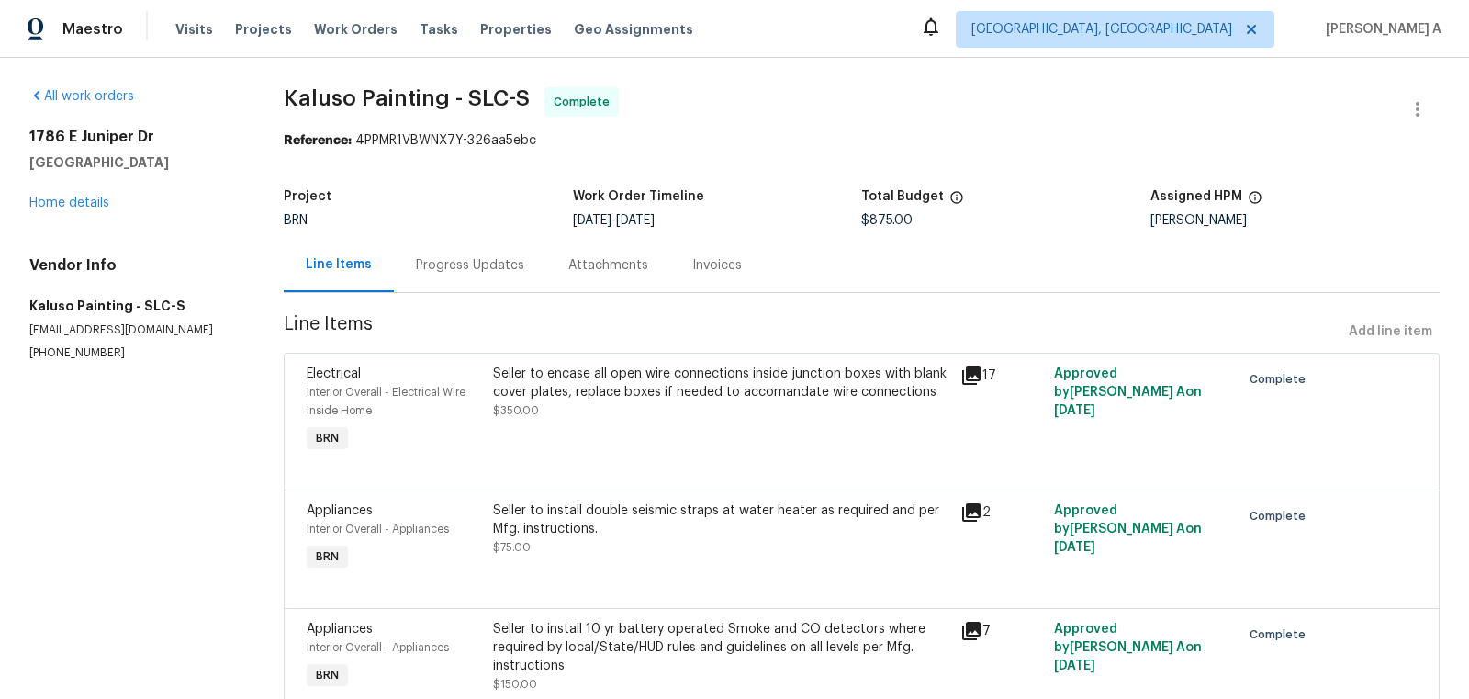
click at [731, 266] on div "Invoices" at bounding box center [717, 265] width 94 height 54
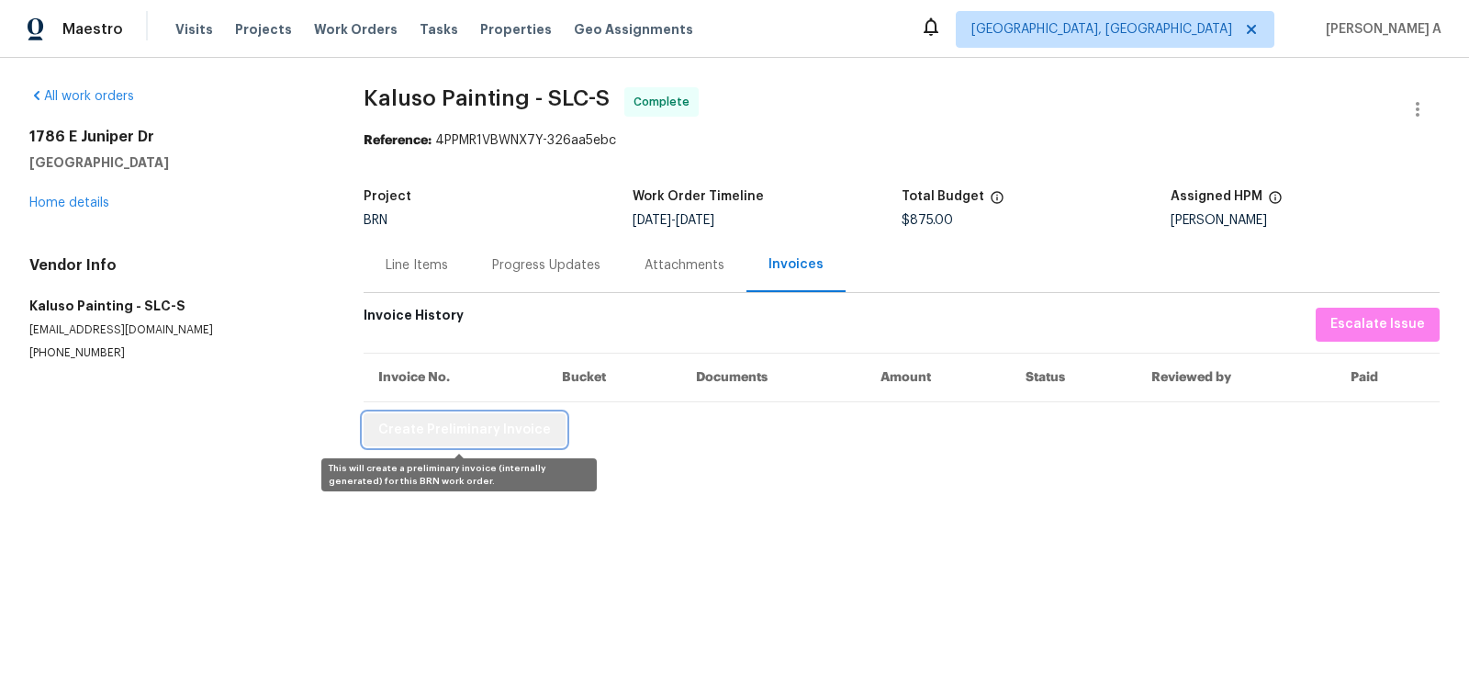
click at [517, 427] on span "Create Preliminary Invoice" at bounding box center [464, 430] width 173 height 23
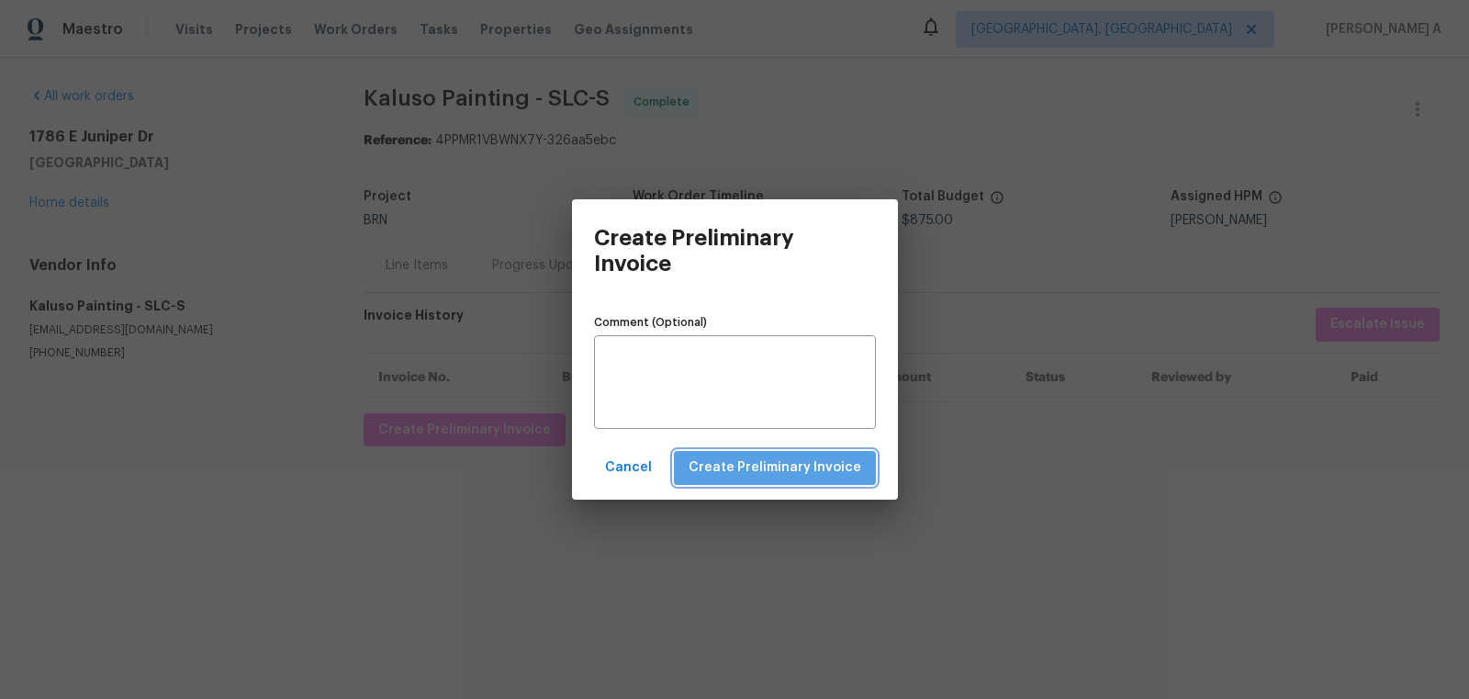
click at [789, 470] on span "Create Preliminary Invoice" at bounding box center [775, 467] width 173 height 23
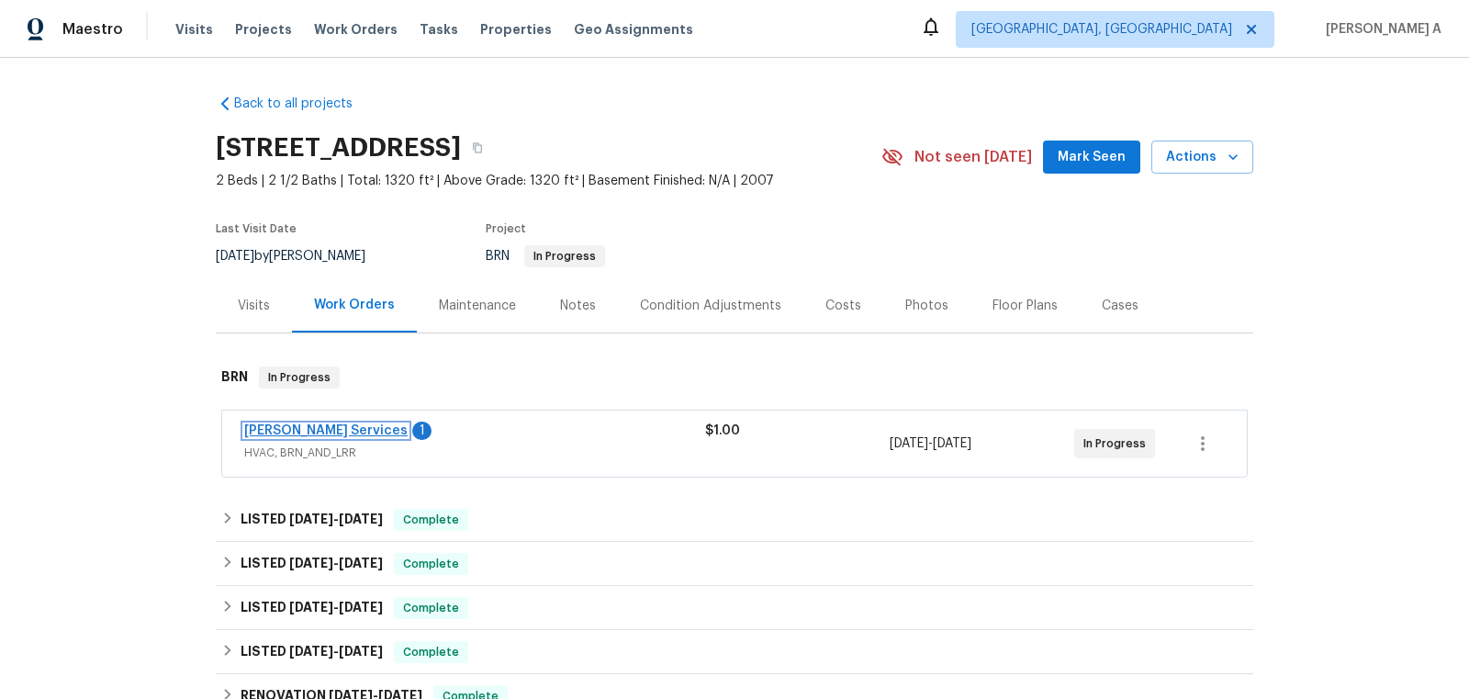
click at [325, 424] on link "[PERSON_NAME] Services" at bounding box center [325, 430] width 163 height 13
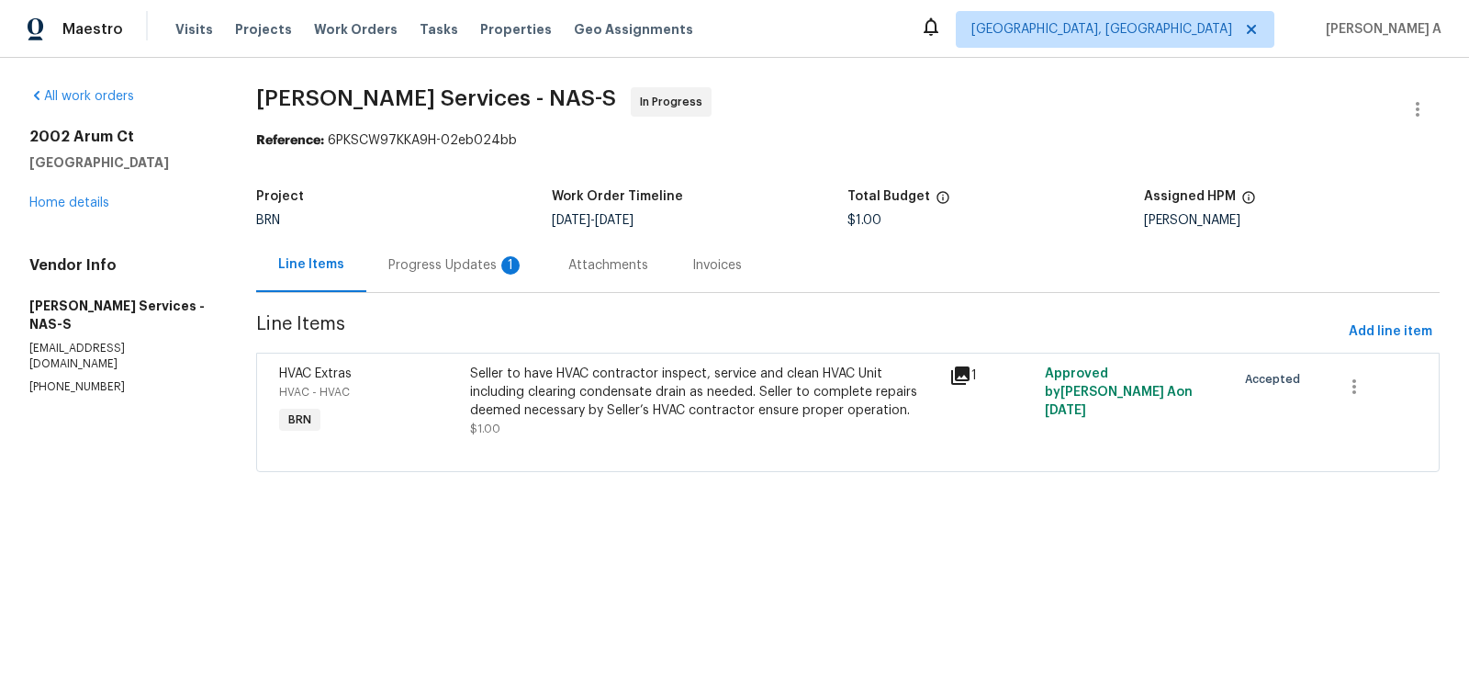
click at [454, 257] on div "Progress Updates 1" at bounding box center [456, 265] width 136 height 18
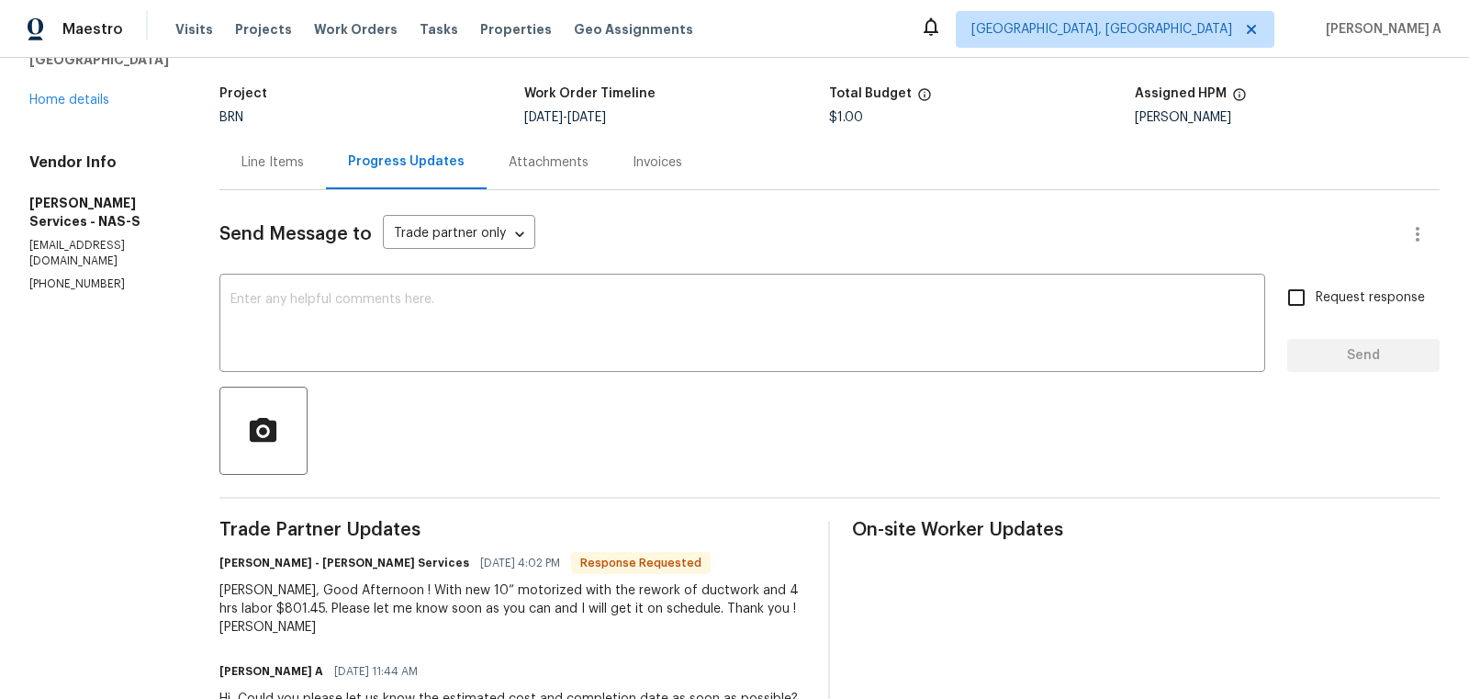
scroll to position [105, 0]
click at [485, 331] on textarea at bounding box center [742, 323] width 1024 height 64
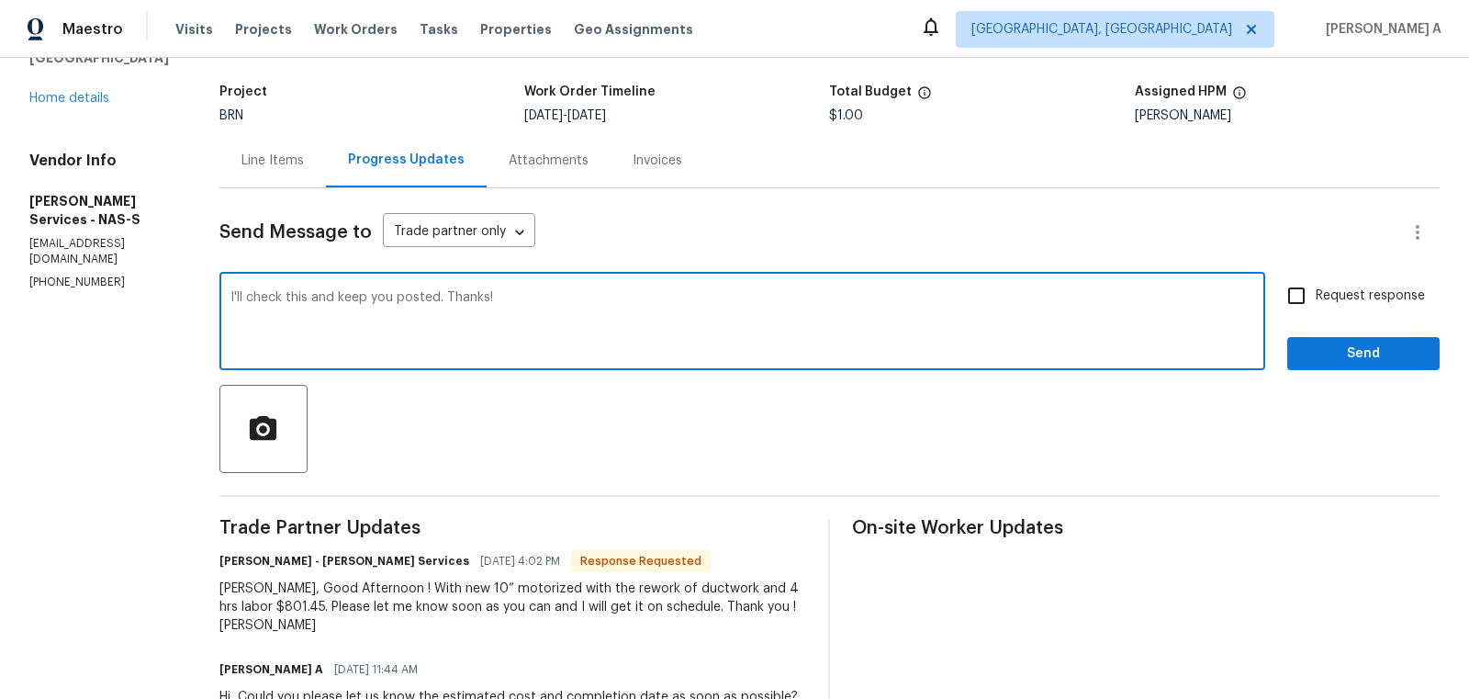
type textarea "I'll check this and keep you posted. Thanks!"
click at [1322, 292] on span "Request response" at bounding box center [1370, 295] width 109 height 19
click at [1316, 292] on input "Request response" at bounding box center [1296, 295] width 39 height 39
checkbox input "true"
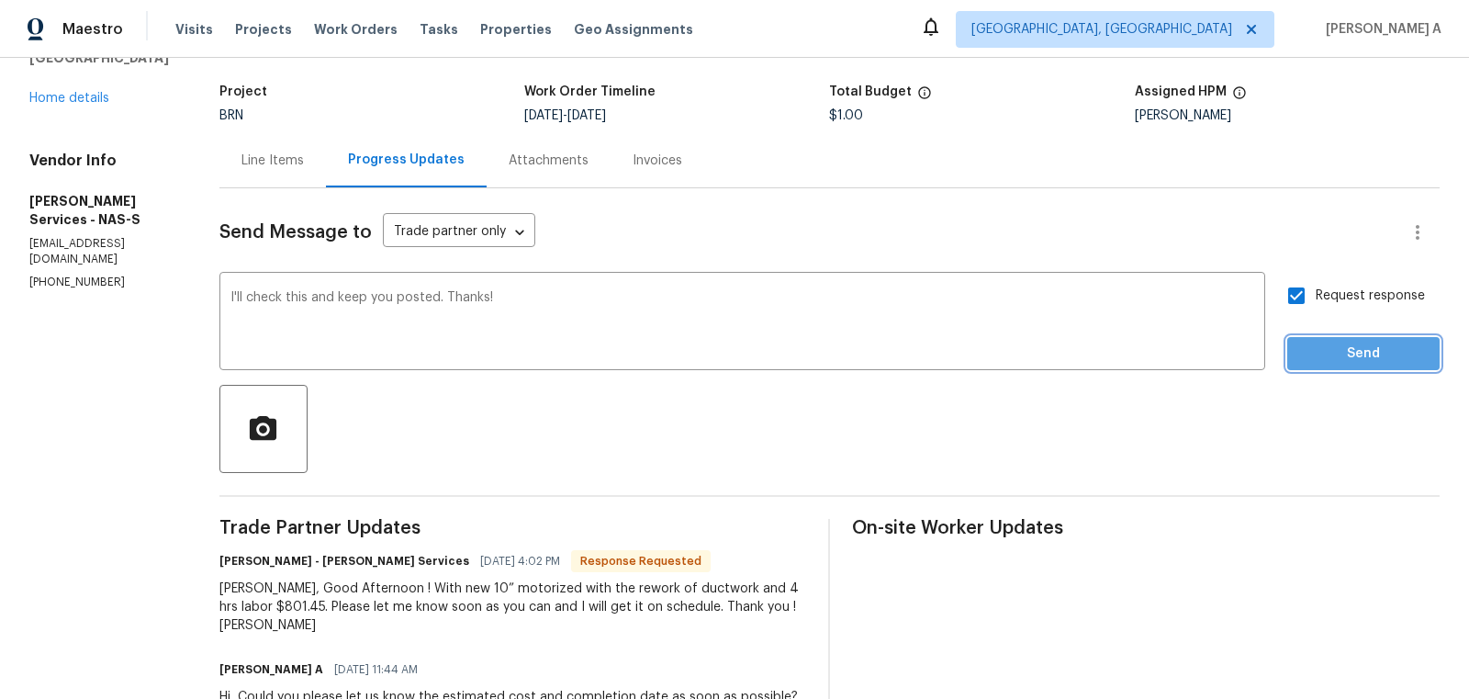
click at [1359, 356] on span "Send" at bounding box center [1363, 353] width 123 height 23
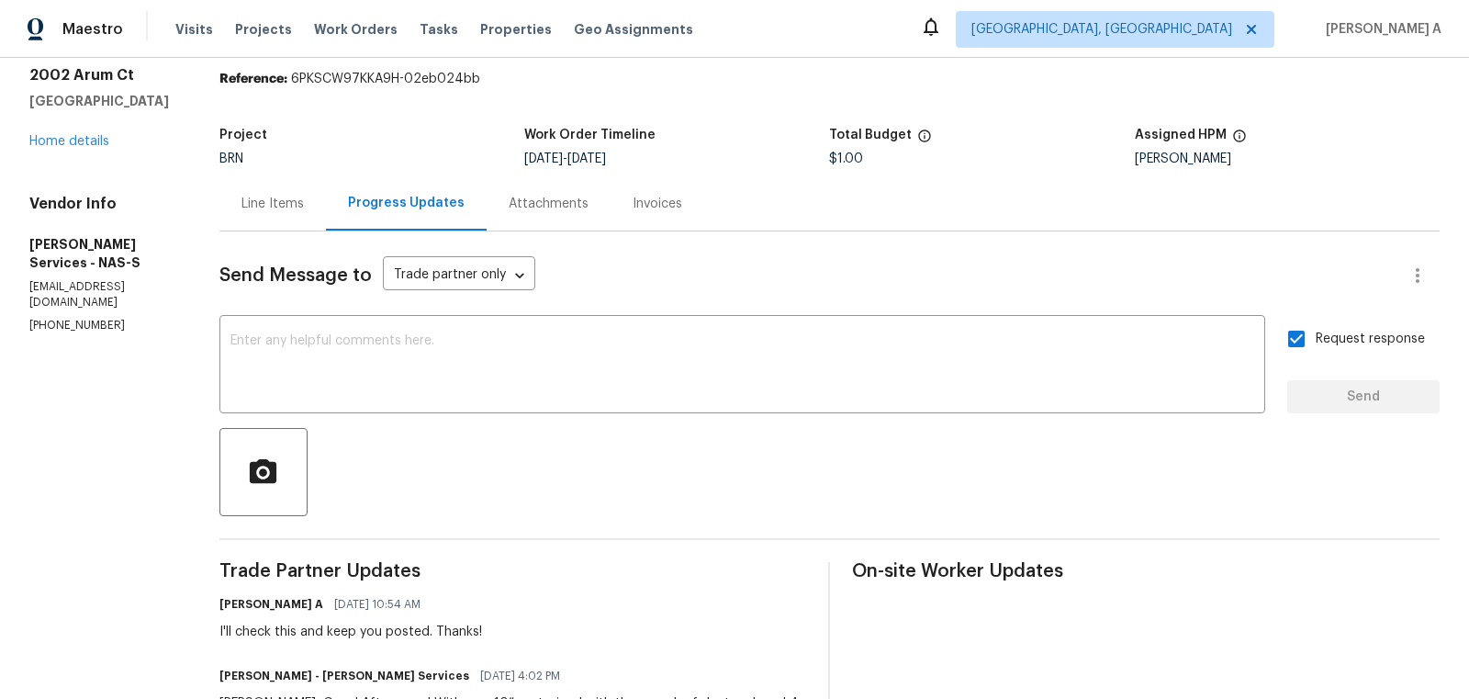
scroll to position [0, 0]
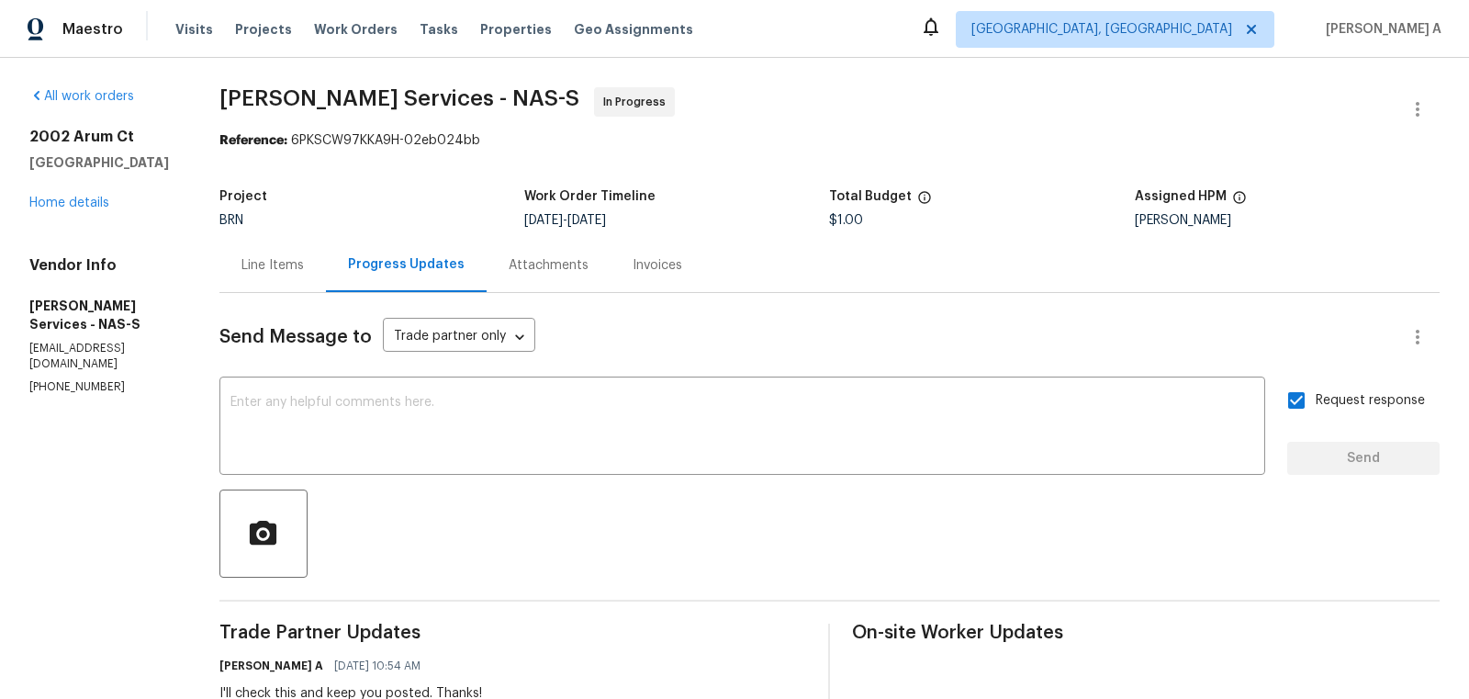
click at [297, 264] on div "Line Items" at bounding box center [272, 265] width 62 height 18
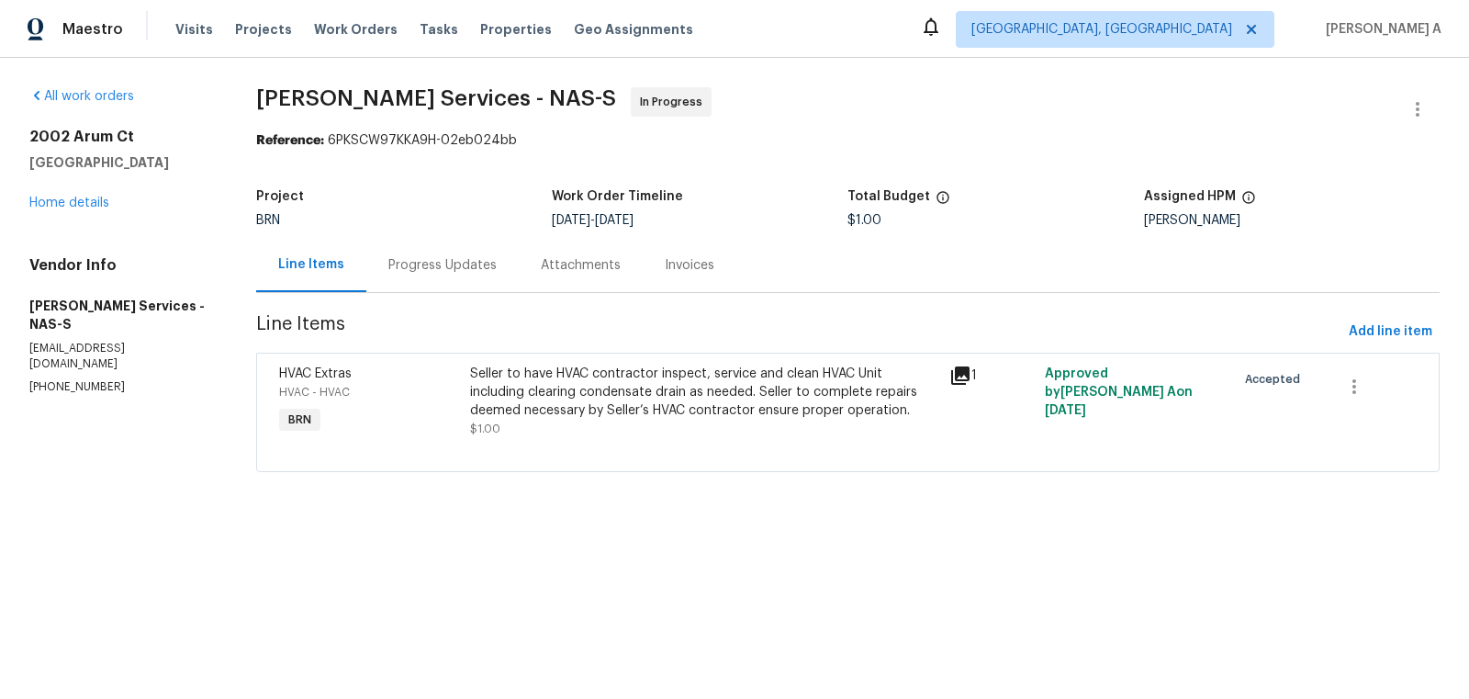
click at [438, 283] on div "Progress Updates" at bounding box center [442, 265] width 152 height 54
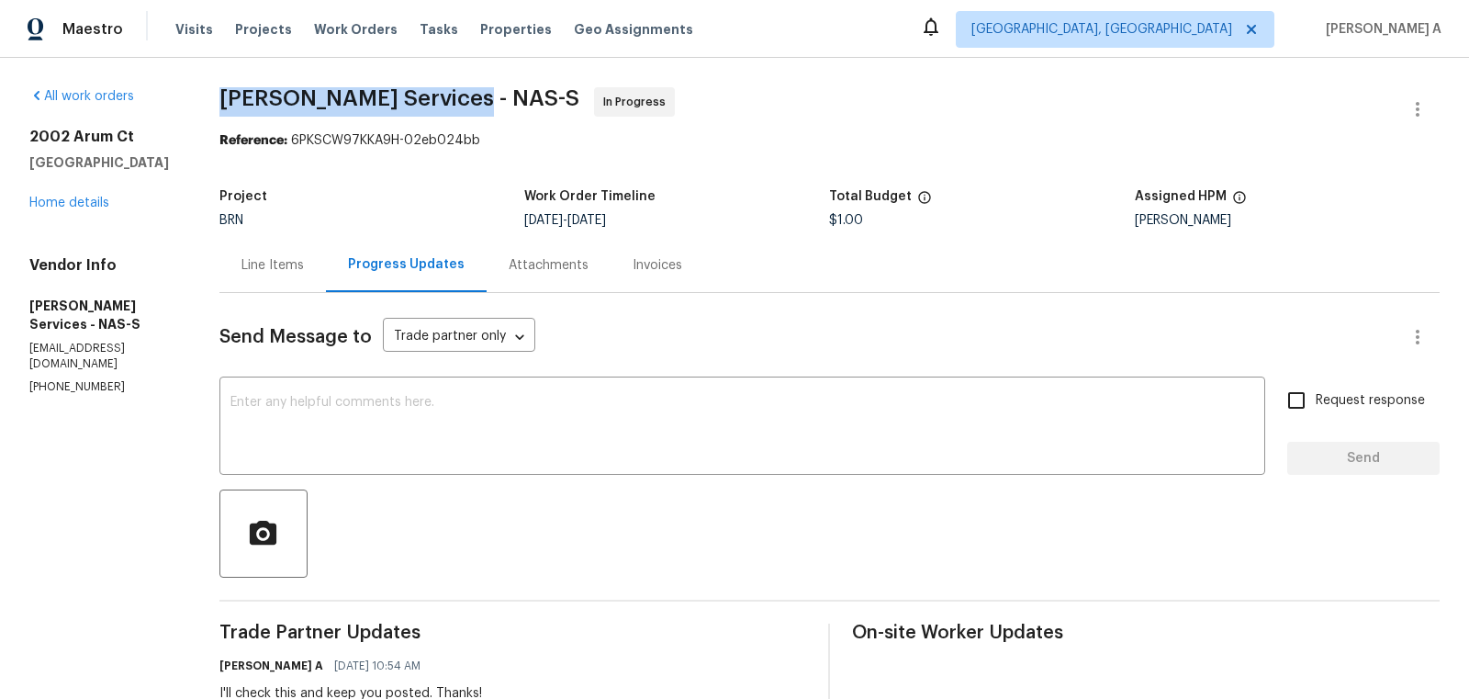
copy span "Tony Barrett Services"
drag, startPoint x: 205, startPoint y: 99, endPoint x: 451, endPoint y: 103, distance: 246.1
click at [290, 253] on div "Line Items" at bounding box center [272, 265] width 107 height 54
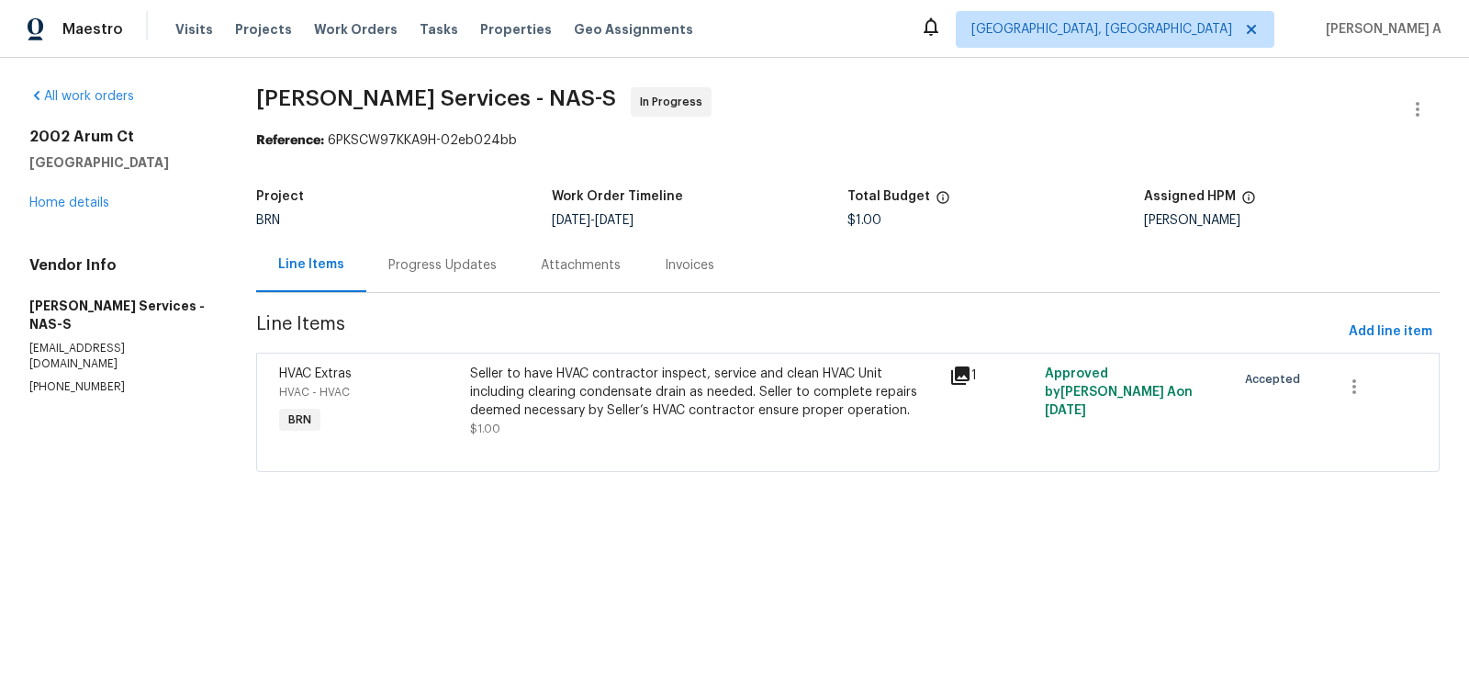
click at [676, 420] on div "Seller to have HVAC contractor inspect, service and clean HVAC Unit including c…" at bounding box center [703, 401] width 467 height 73
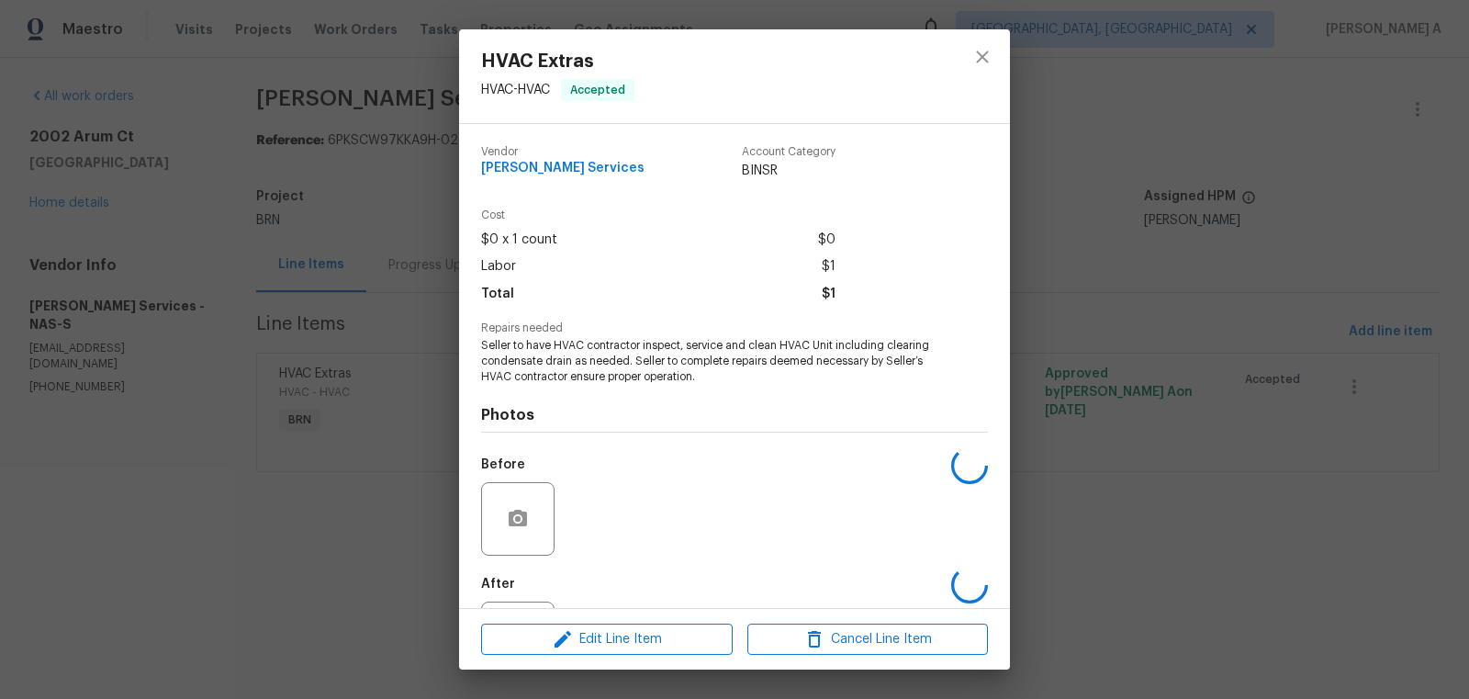
click at [634, 369] on span "Seller to have HVAC contractor inspect, service and clean HVAC Unit including c…" at bounding box center [709, 361] width 456 height 46
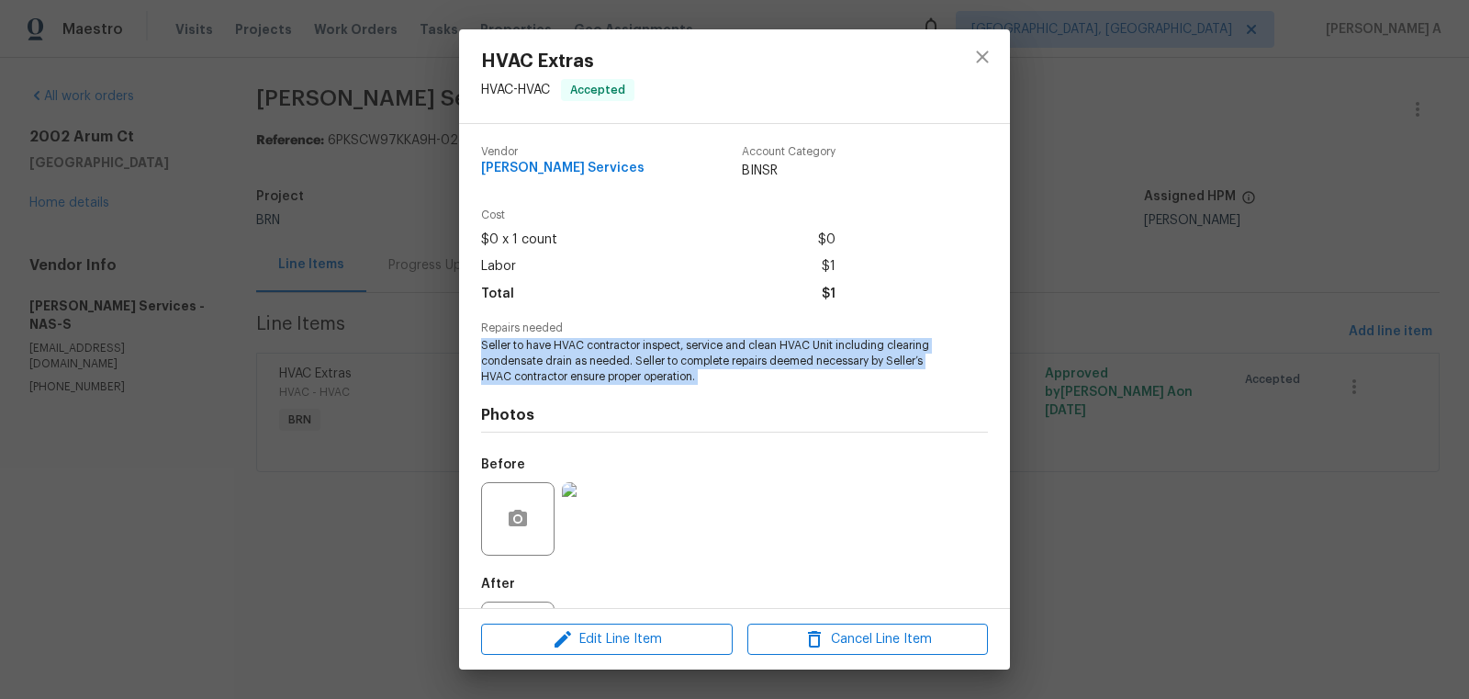
click at [634, 369] on span "Seller to have HVAC contractor inspect, service and clean HVAC Unit including c…" at bounding box center [709, 361] width 456 height 46
copy span "Seller to have HVAC contractor inspect, service and clean HVAC Unit including c…"
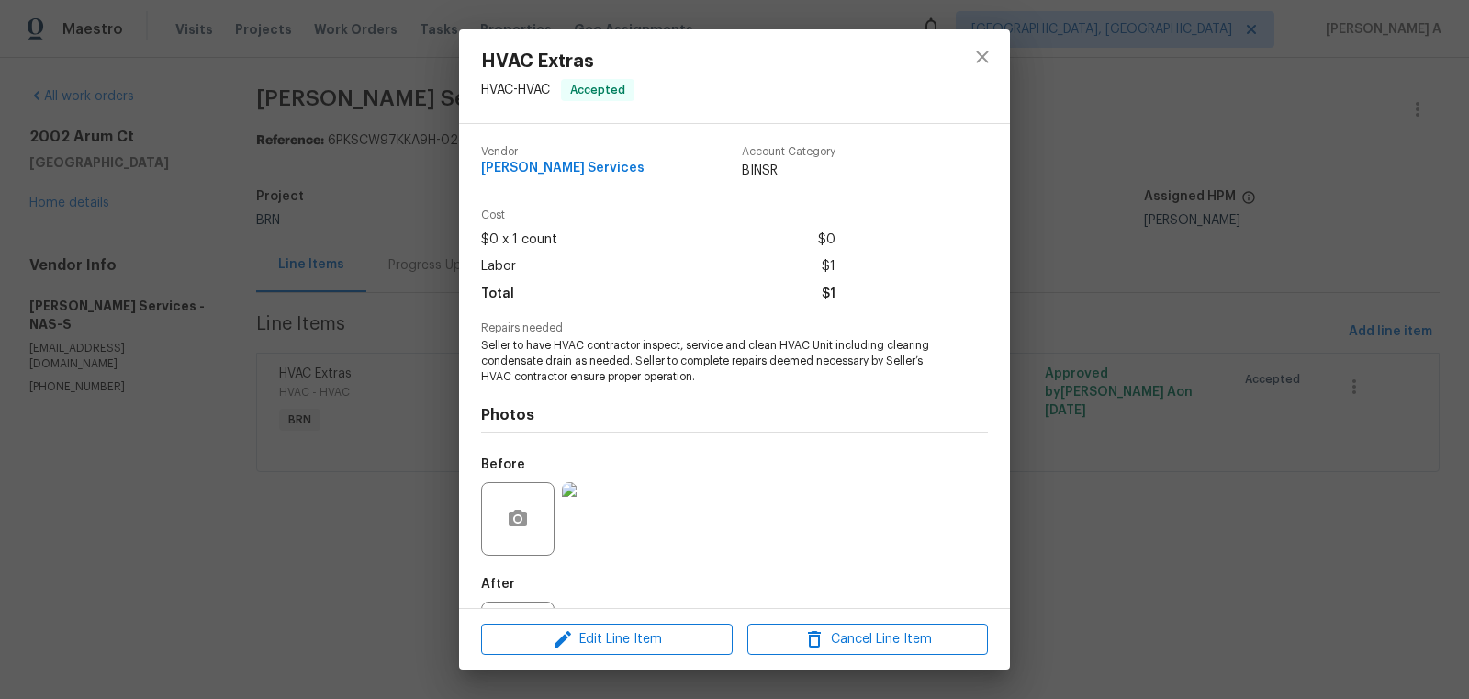
click at [836, 291] on div "Cost $0 x 1 count $0 Labor $1 Total $1" at bounding box center [734, 265] width 507 height 113
copy span "$1"
click at [967, 54] on button "close" at bounding box center [982, 57] width 44 height 44
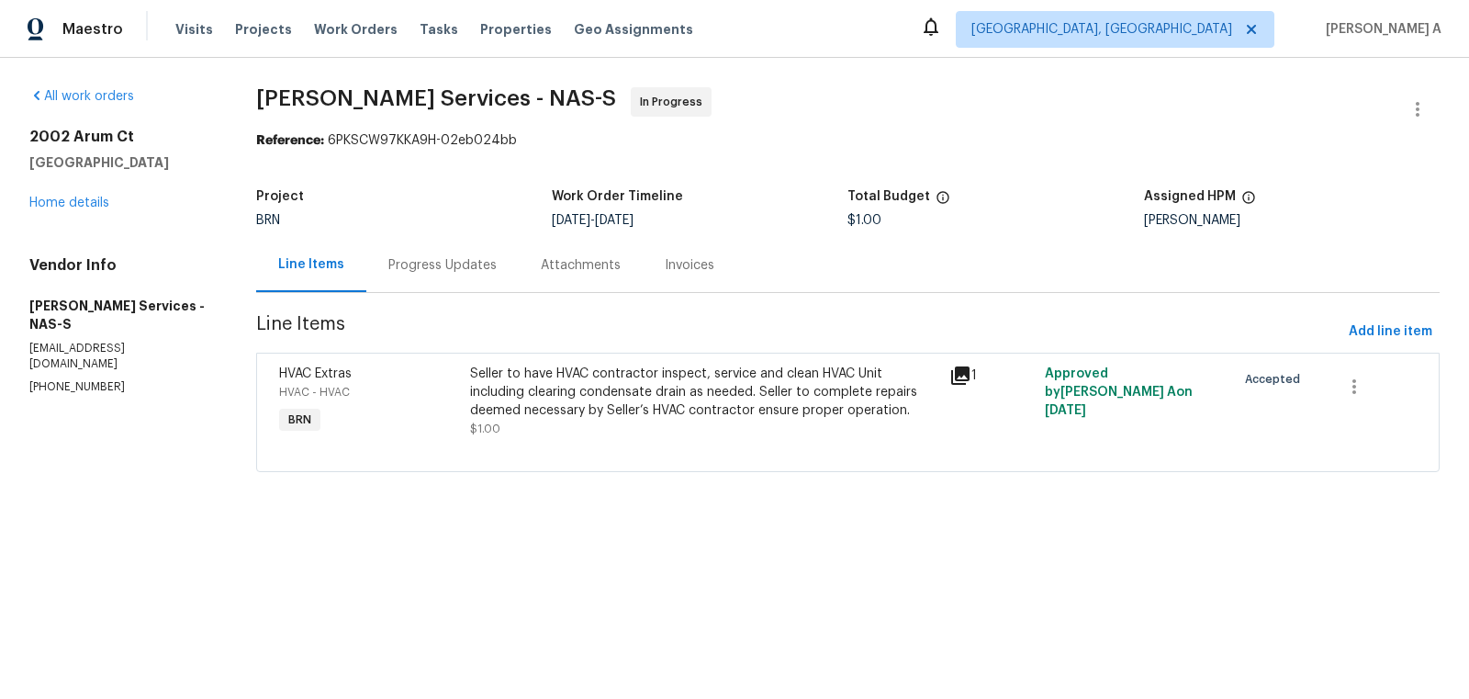
click at [453, 245] on div "Progress Updates" at bounding box center [442, 265] width 152 height 54
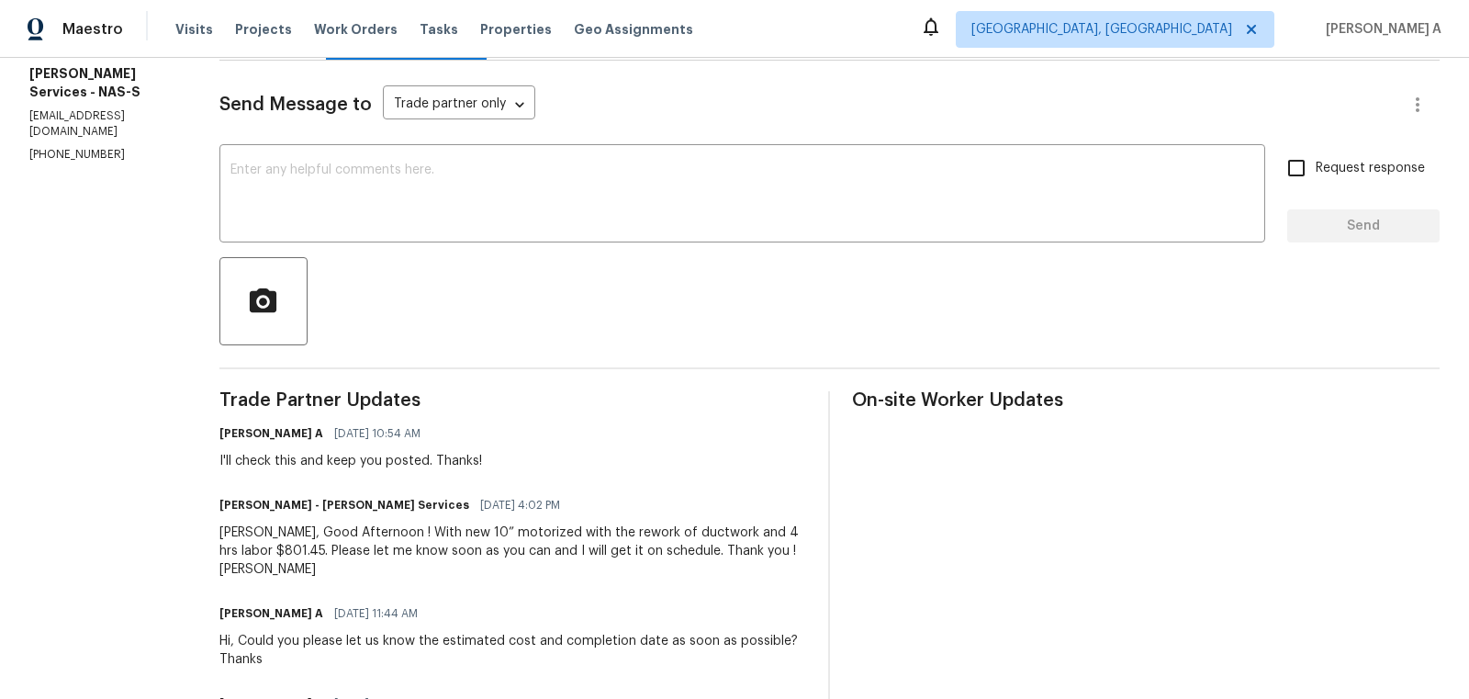
scroll to position [365, 0]
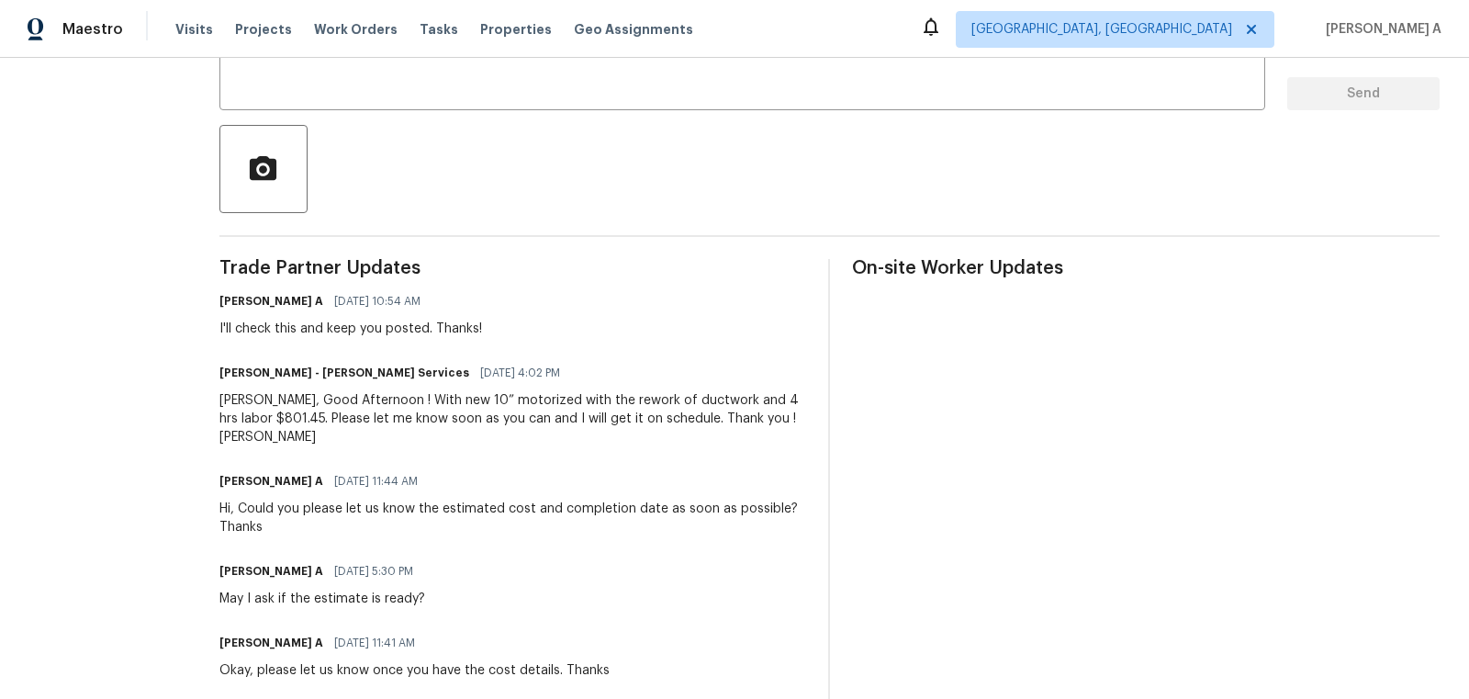
click at [396, 410] on div "[PERSON_NAME], Good Afternoon ! With new 10” motorized with the rework of ductw…" at bounding box center [513, 418] width 588 height 55
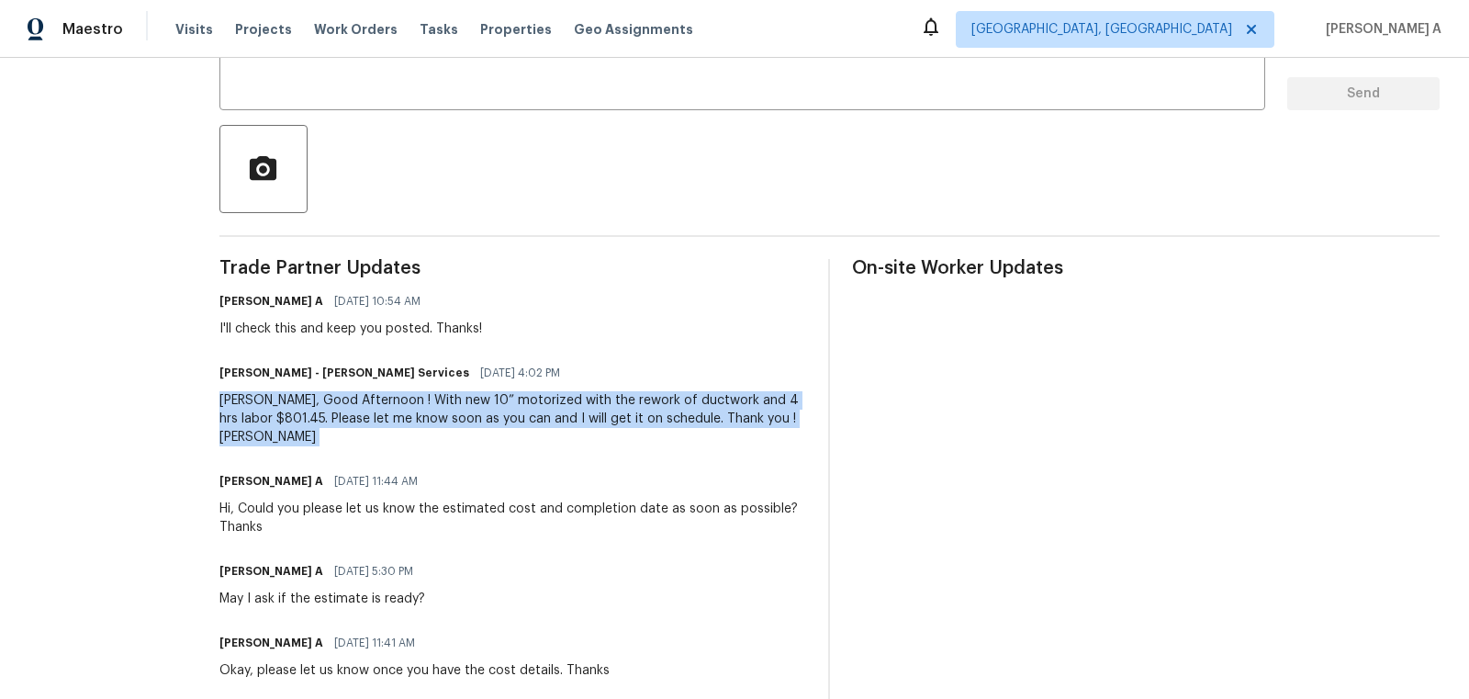
click at [396, 410] on div "[PERSON_NAME], Good Afternoon ! With new 10” motorized with the rework of ductw…" at bounding box center [513, 418] width 588 height 55
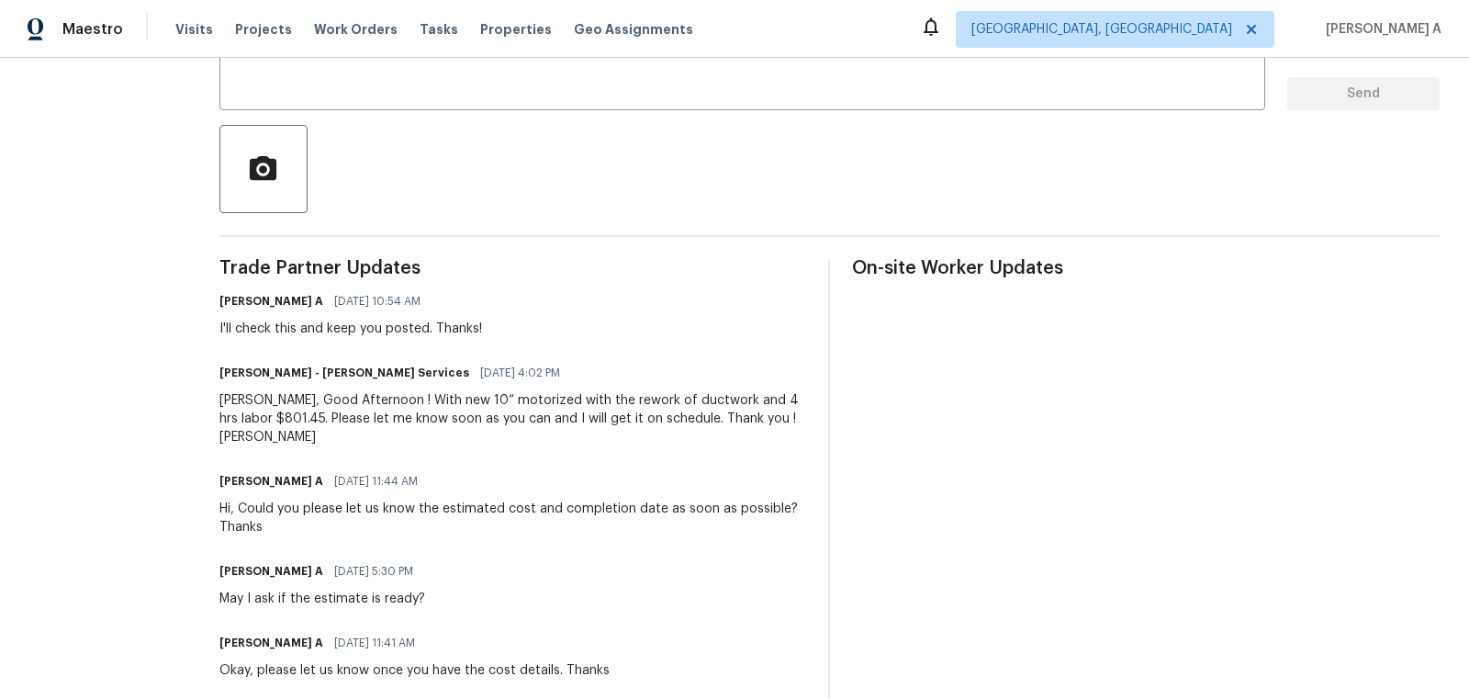
click at [356, 410] on div "[PERSON_NAME], Good Afternoon ! With new 10” motorized with the rework of ductw…" at bounding box center [513, 418] width 588 height 55
drag, startPoint x: 269, startPoint y: 399, endPoint x: 341, endPoint y: 404, distance: 71.8
click at [341, 404] on div "[PERSON_NAME], Good Afternoon ! With new 10” motorized with the rework of ductw…" at bounding box center [513, 418] width 588 height 55
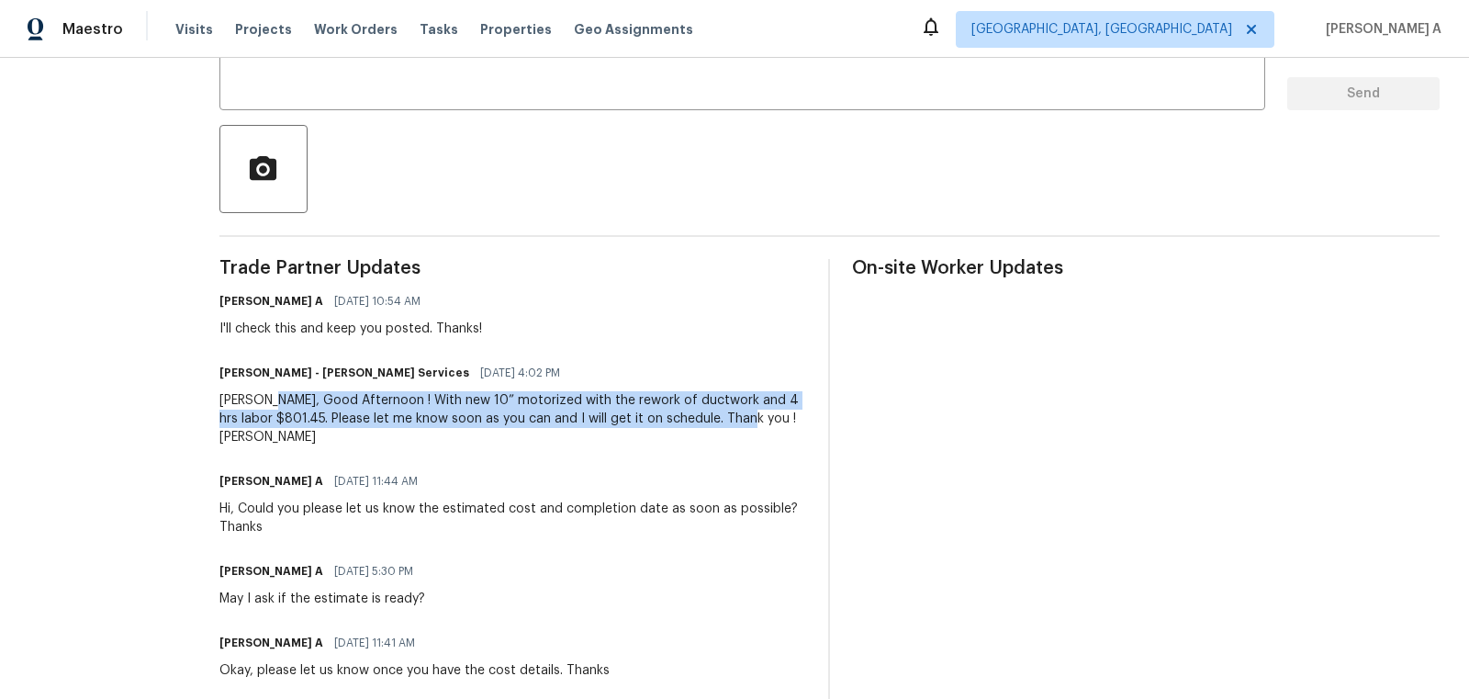
copy div "Good Afternoon ! With new 10” motorized with the rework of ductwork and 4 hrs l…"
drag, startPoint x: 273, startPoint y: 398, endPoint x: 735, endPoint y: 418, distance: 463.2
click at [736, 418] on div "[PERSON_NAME], Good Afternoon ! With new 10” motorized with the rework of ductw…" at bounding box center [513, 418] width 588 height 55
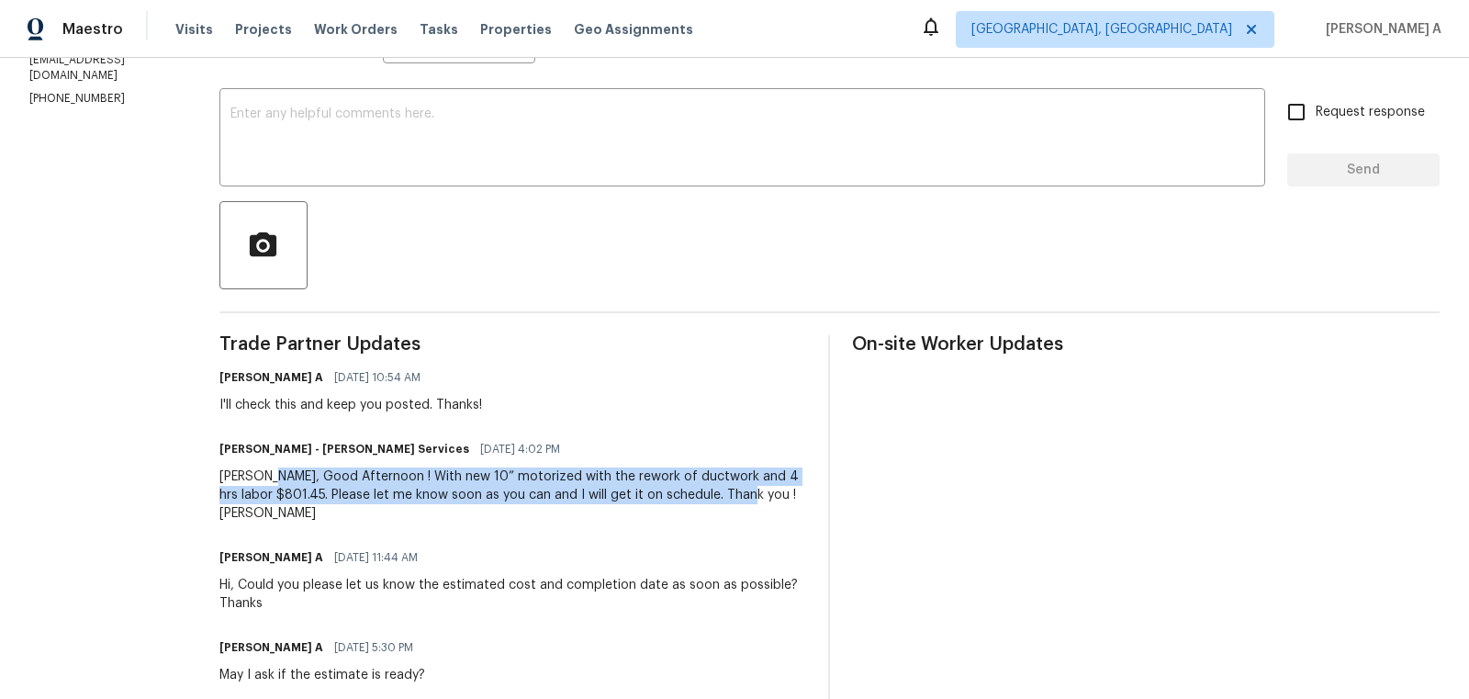
scroll to position [443, 0]
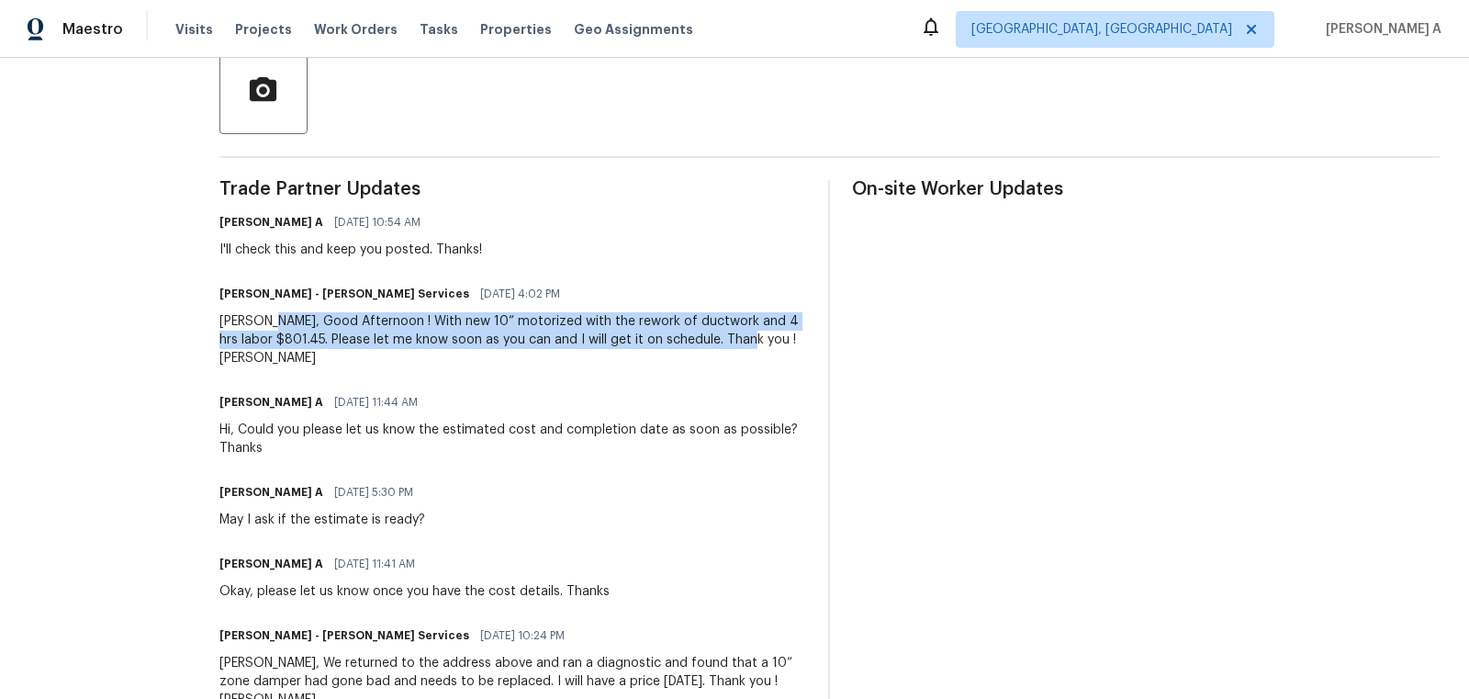
click at [248, 346] on div "[PERSON_NAME], Good Afternoon ! With new 10” motorized with the rework of ductw…" at bounding box center [513, 339] width 588 height 55
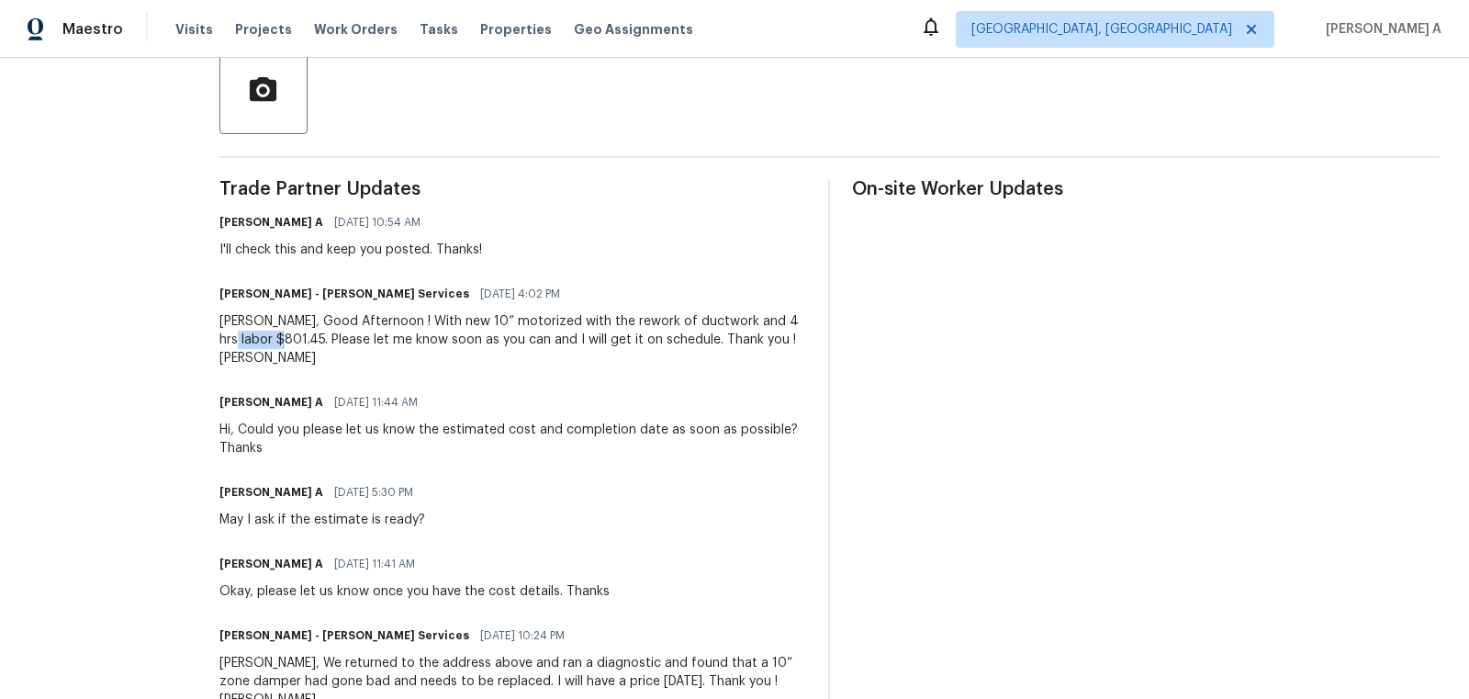
drag, startPoint x: 275, startPoint y: 337, endPoint x: 212, endPoint y: 336, distance: 62.4
click at [212, 336] on div "All work orders 2002 Arum Ct Spring Hill, TN 37174 Home details Vendor Info Ton…" at bounding box center [734, 286] width 1469 height 1344
copy div "$801.45."
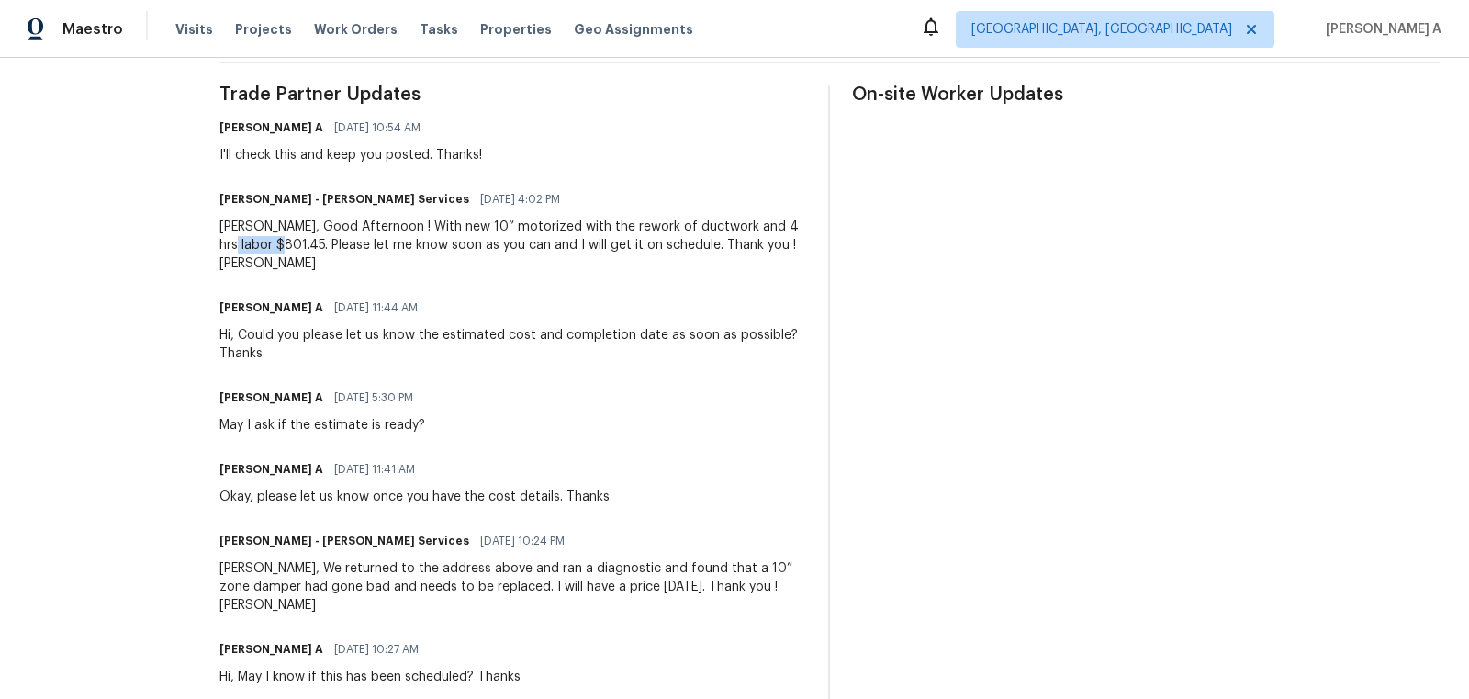
scroll to position [600, 0]
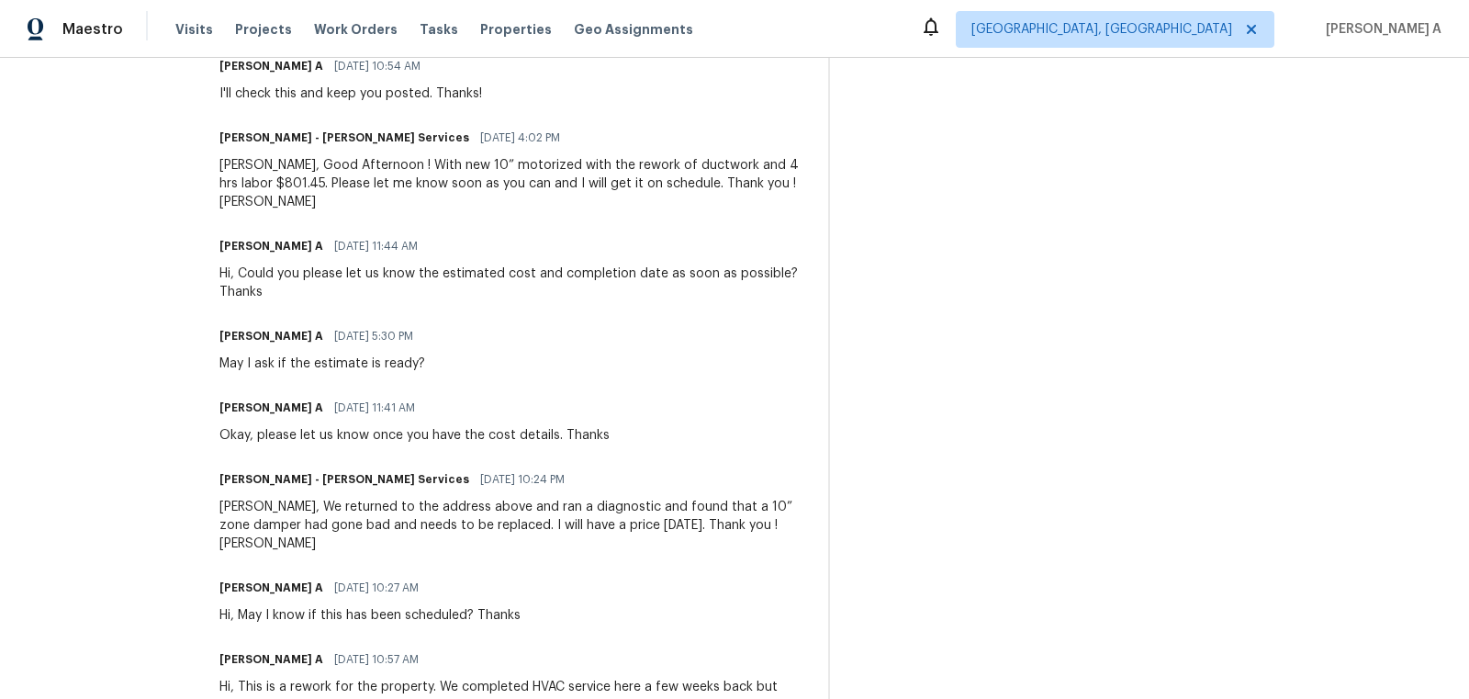
click at [411, 535] on div "Trade Partner Updates Akshay Ajaya Kumar A 09/19/2025 10:54 AM I'll check this …" at bounding box center [513, 398] width 588 height 749
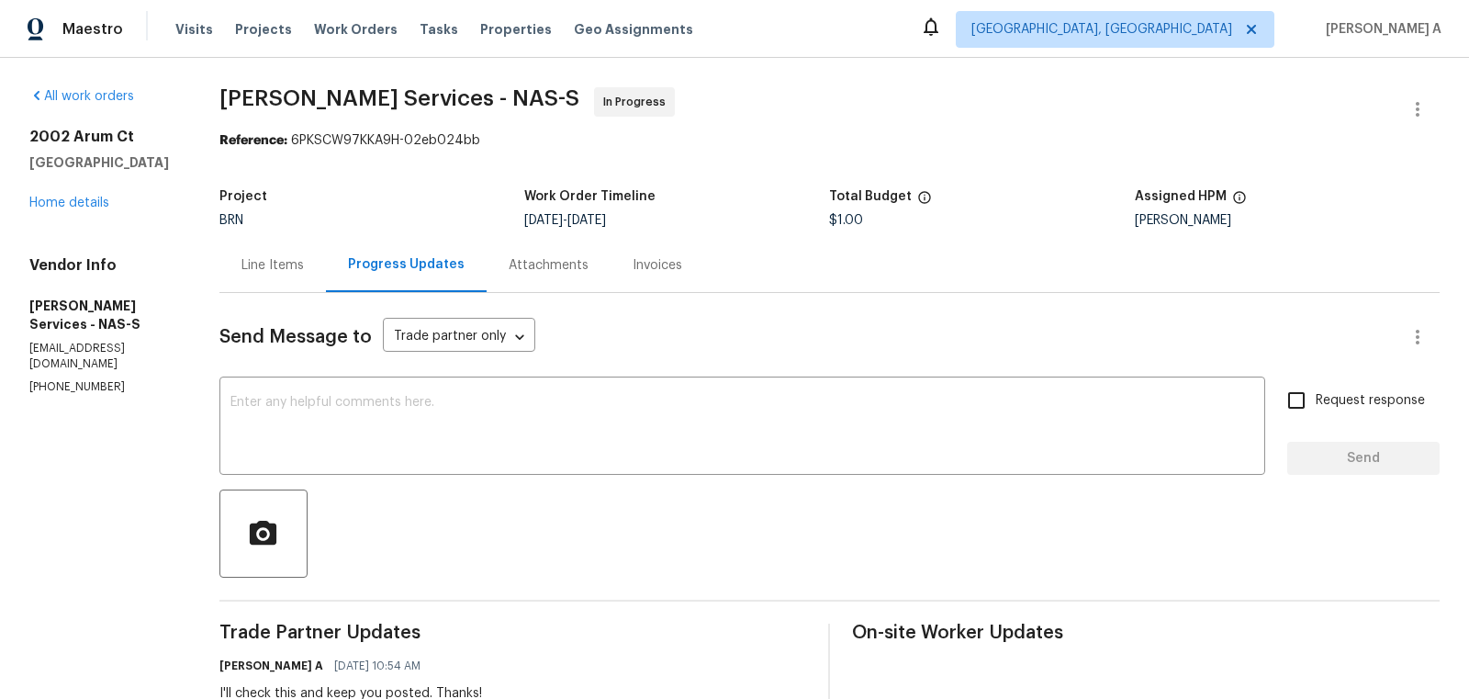
click at [257, 235] on div "Project BRN Work Order Timeline 9/16/2025 - 9/17/2025 Total Budget $1.00 Assign…" at bounding box center [829, 208] width 1220 height 59
click at [261, 269] on div "Line Items" at bounding box center [272, 265] width 62 height 18
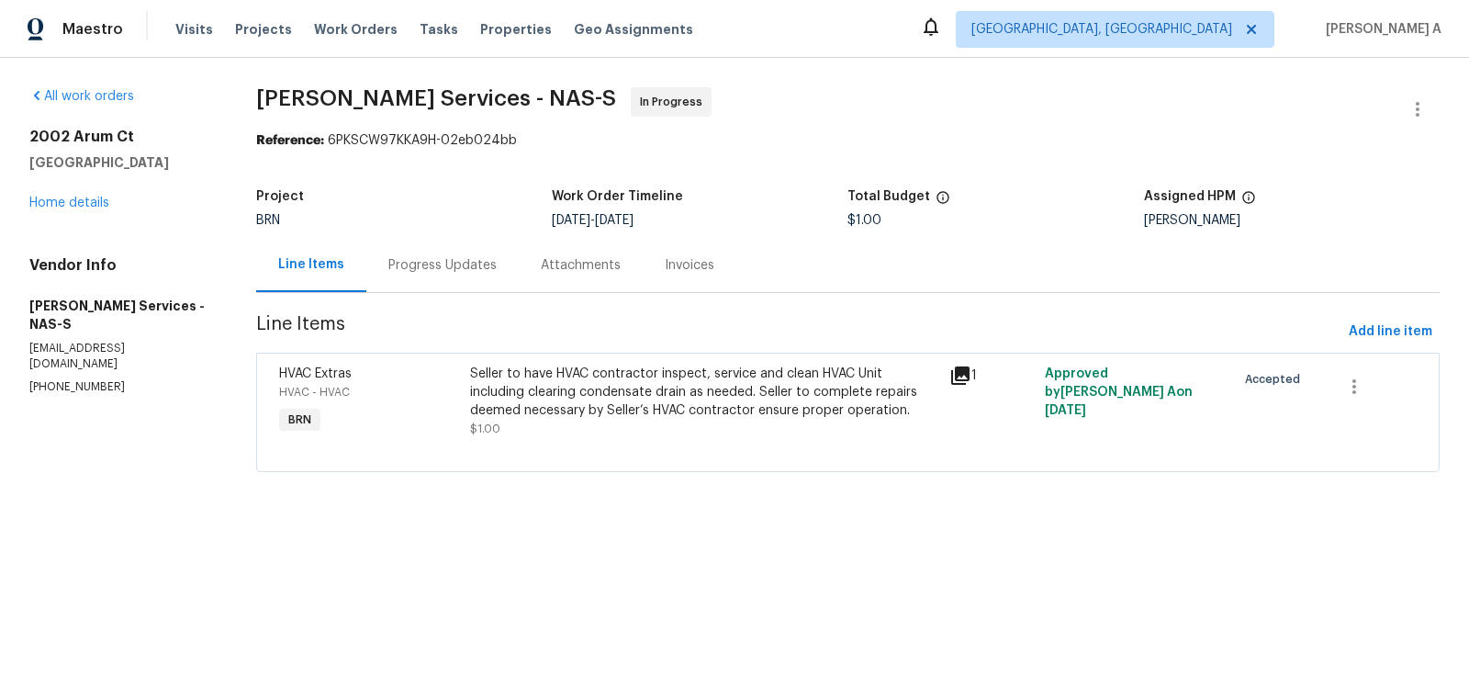
click at [654, 400] on div "Seller to have HVAC contractor inspect, service and clean HVAC Unit including c…" at bounding box center [703, 392] width 467 height 55
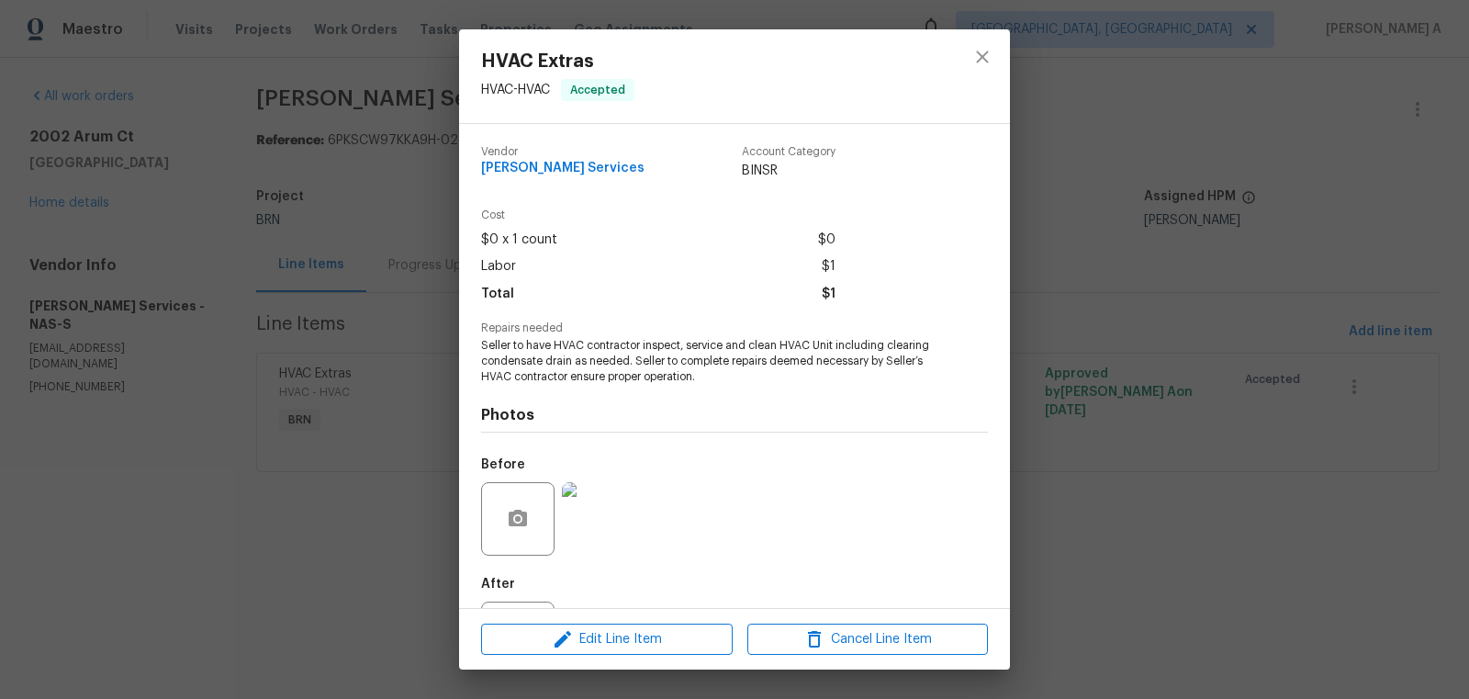
scroll to position [85, 0]
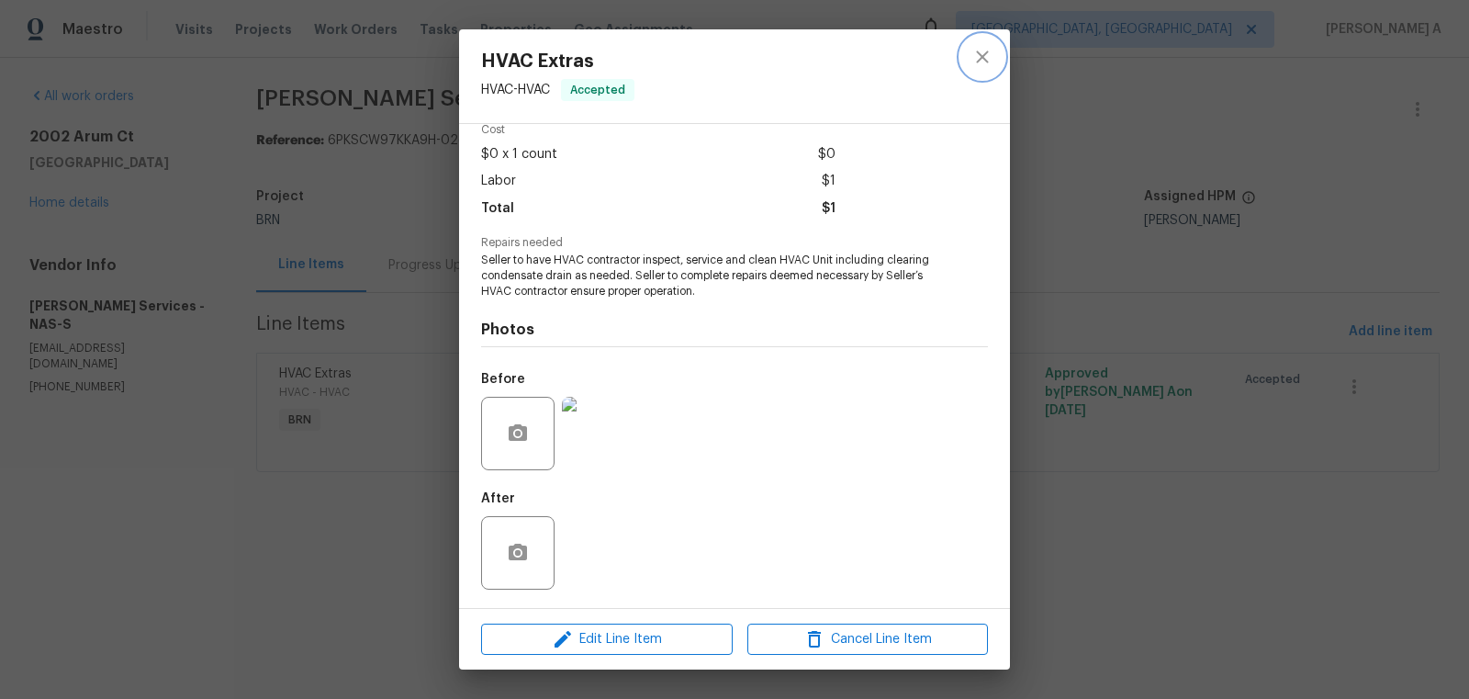
click at [971, 58] on icon "close" at bounding box center [982, 57] width 22 height 22
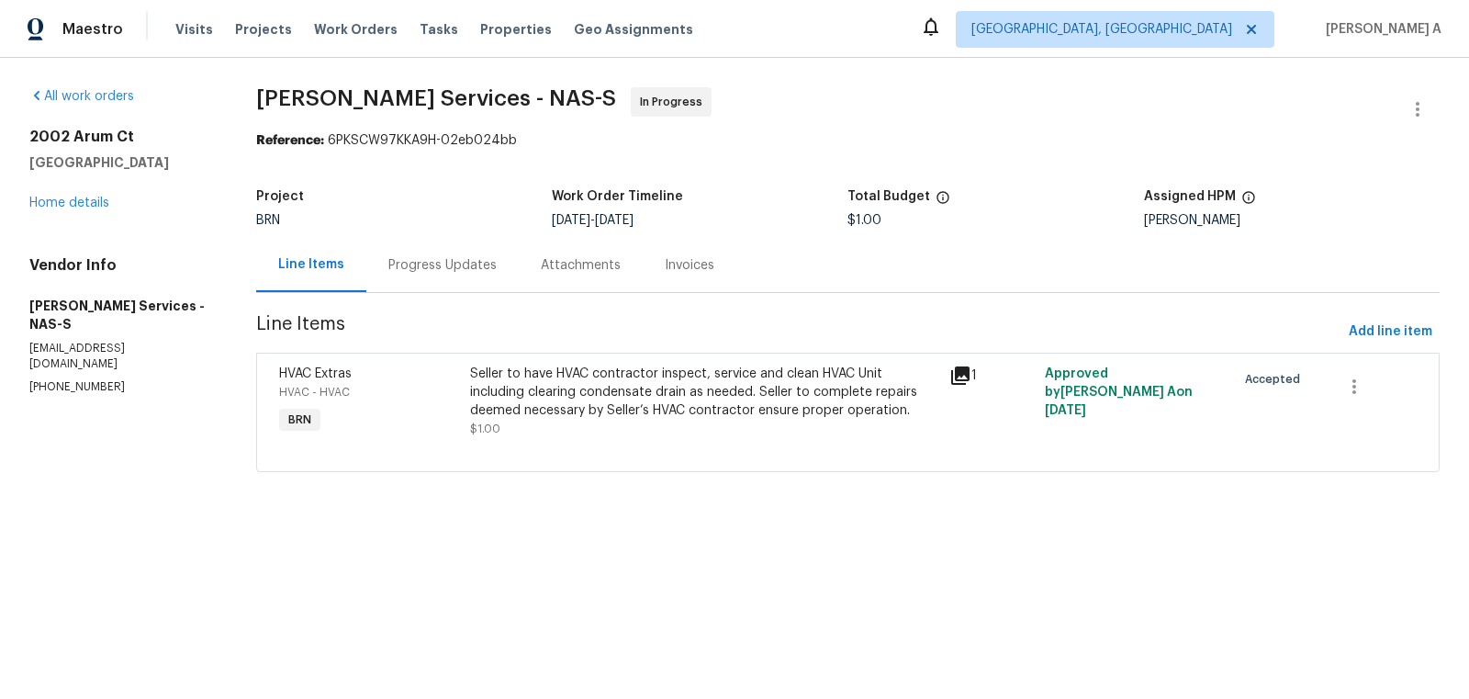
click at [449, 255] on div "Progress Updates" at bounding box center [442, 265] width 152 height 54
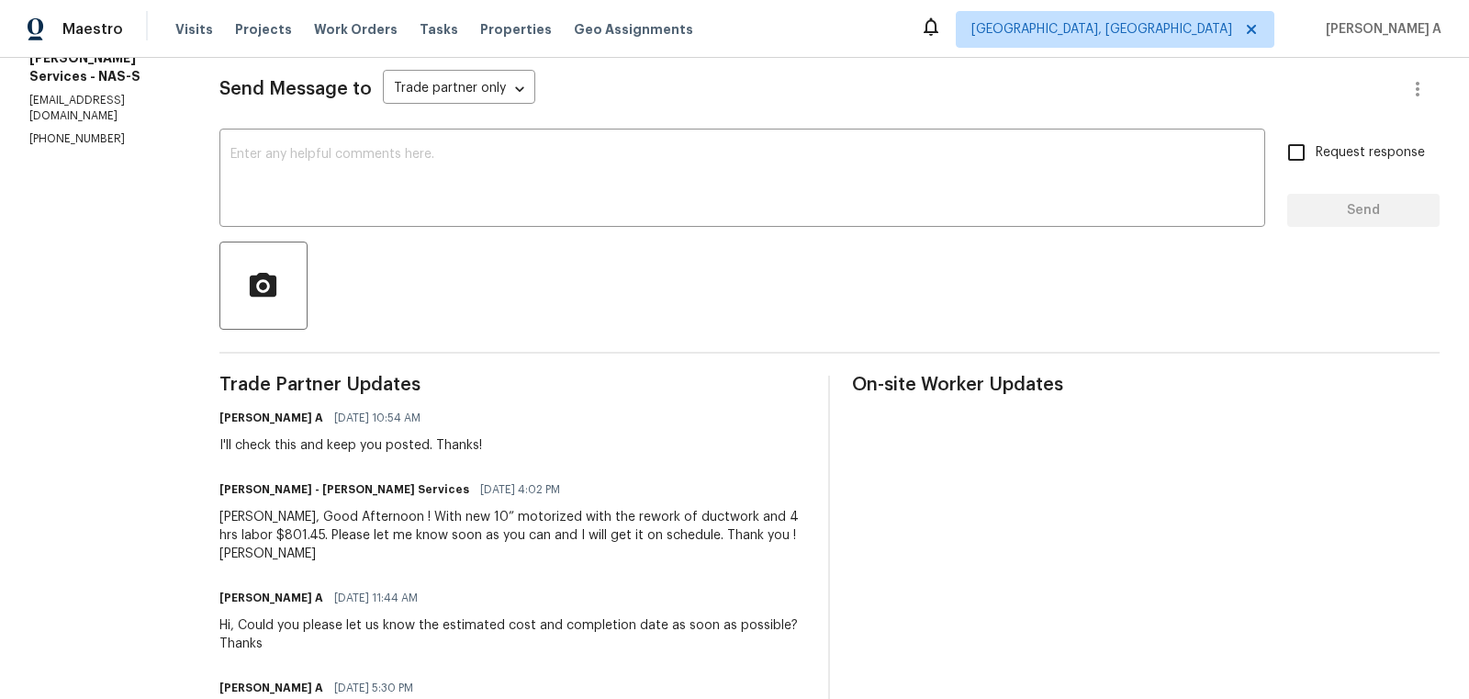
scroll to position [270, 0]
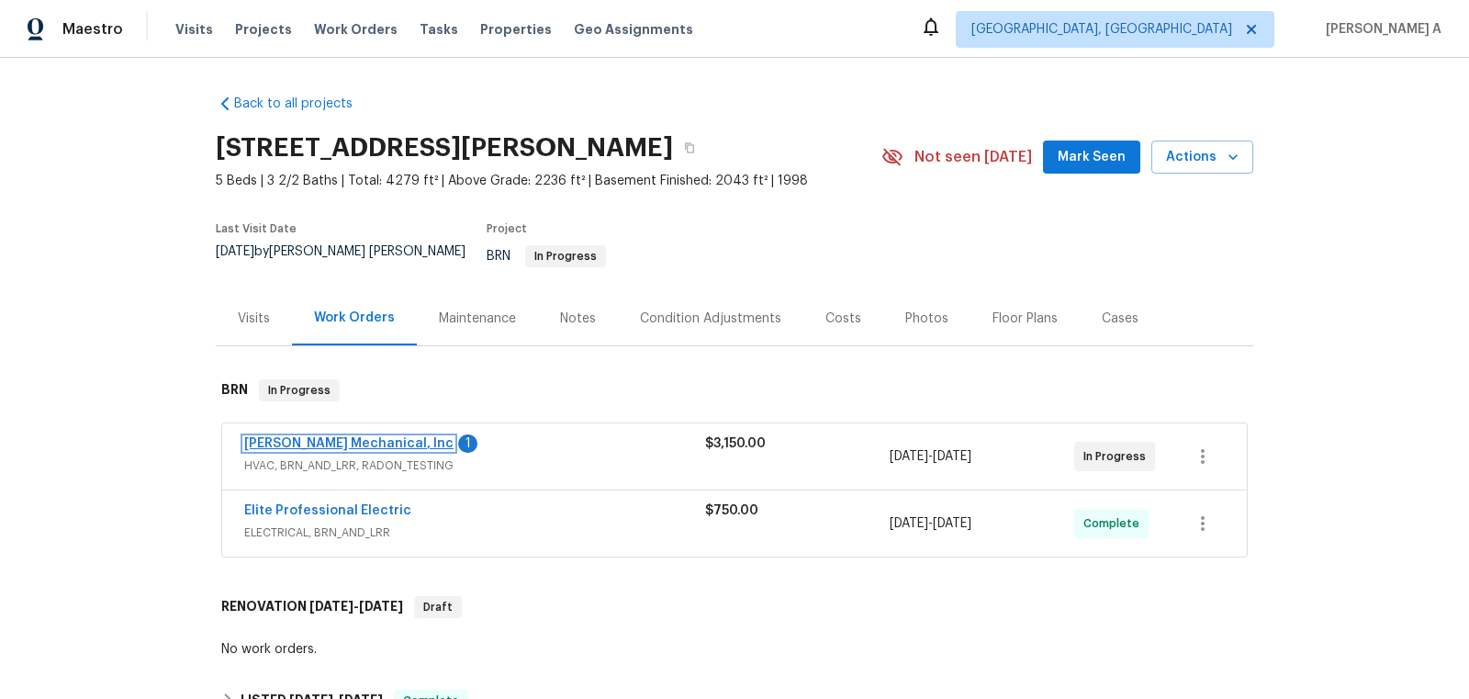
click at [363, 437] on link "JH Martin Mechanical, Inc" at bounding box center [348, 443] width 209 height 13
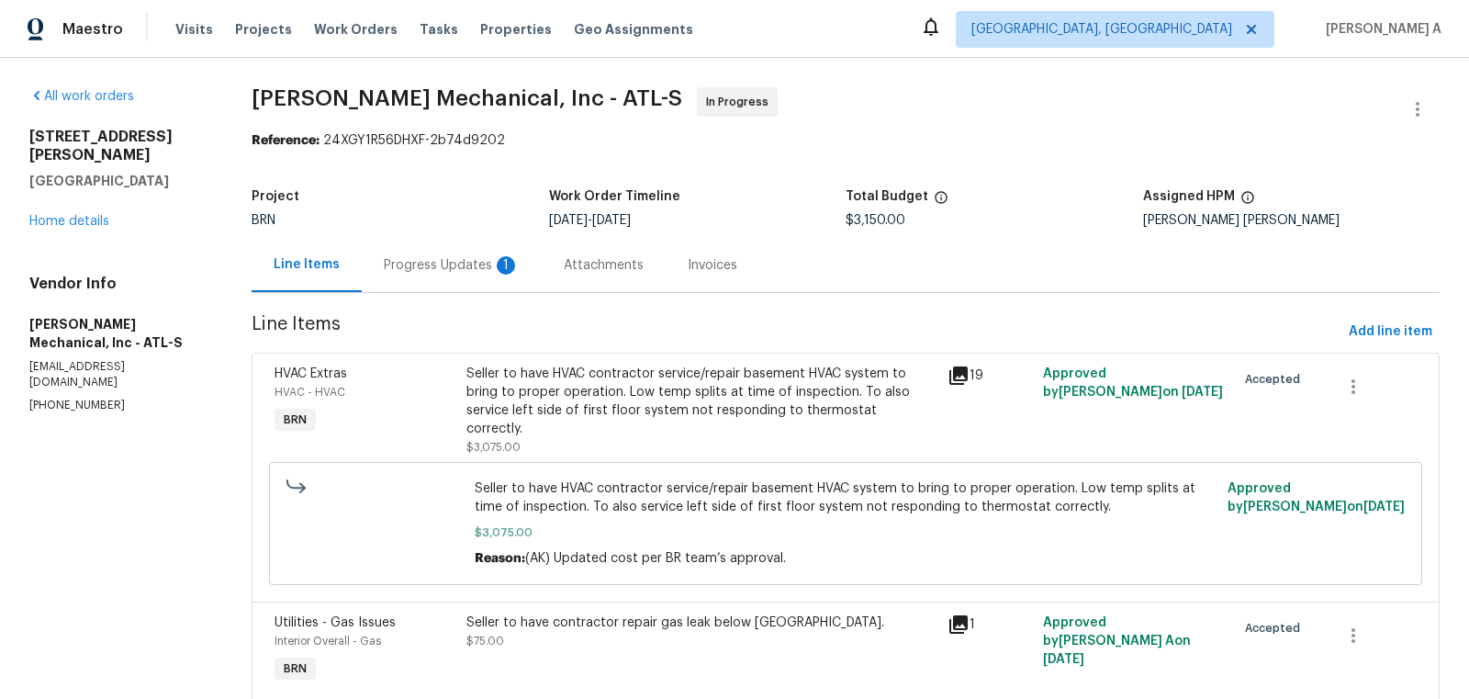
click at [466, 269] on div "Progress Updates 1" at bounding box center [452, 265] width 136 height 18
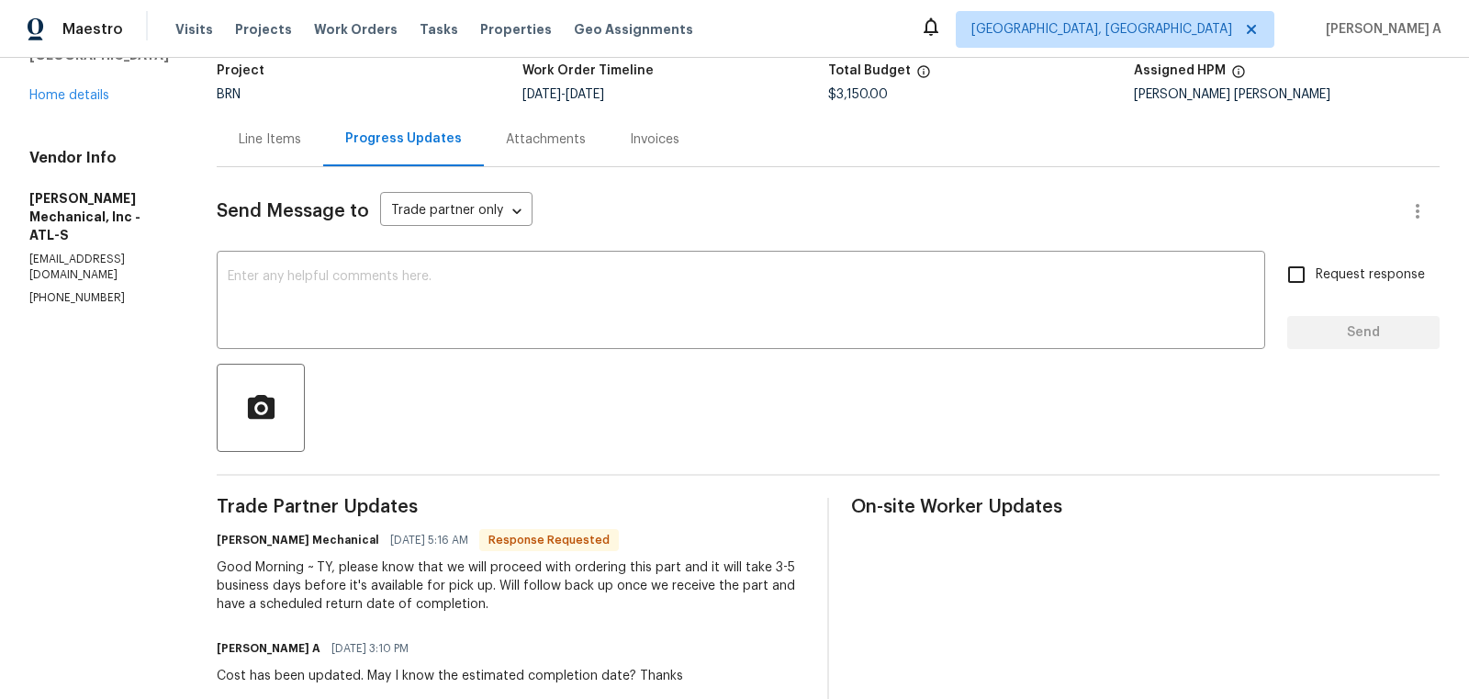
scroll to position [125, 0]
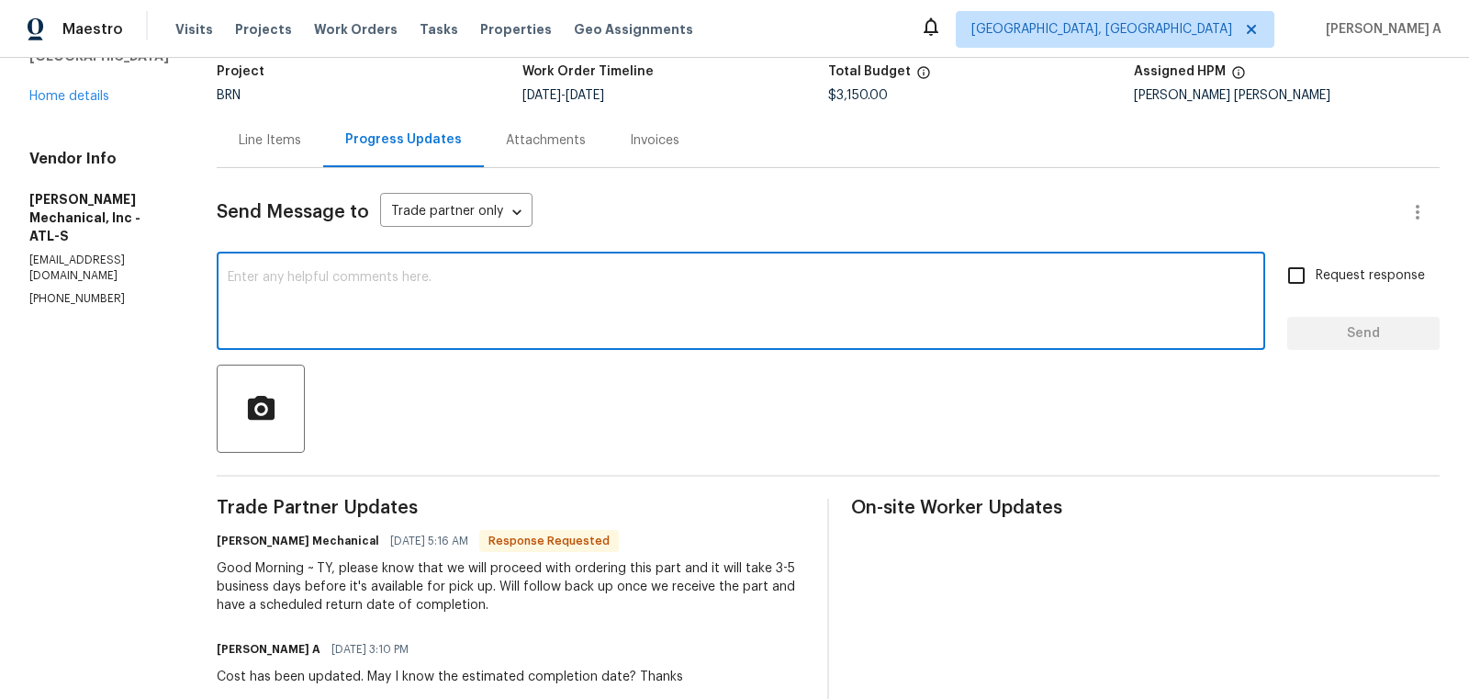
click at [446, 274] on textarea at bounding box center [741, 303] width 1027 height 64
type textarea "Thanks for the update."
click at [1312, 283] on input "Request response" at bounding box center [1296, 275] width 39 height 39
checkbox input "true"
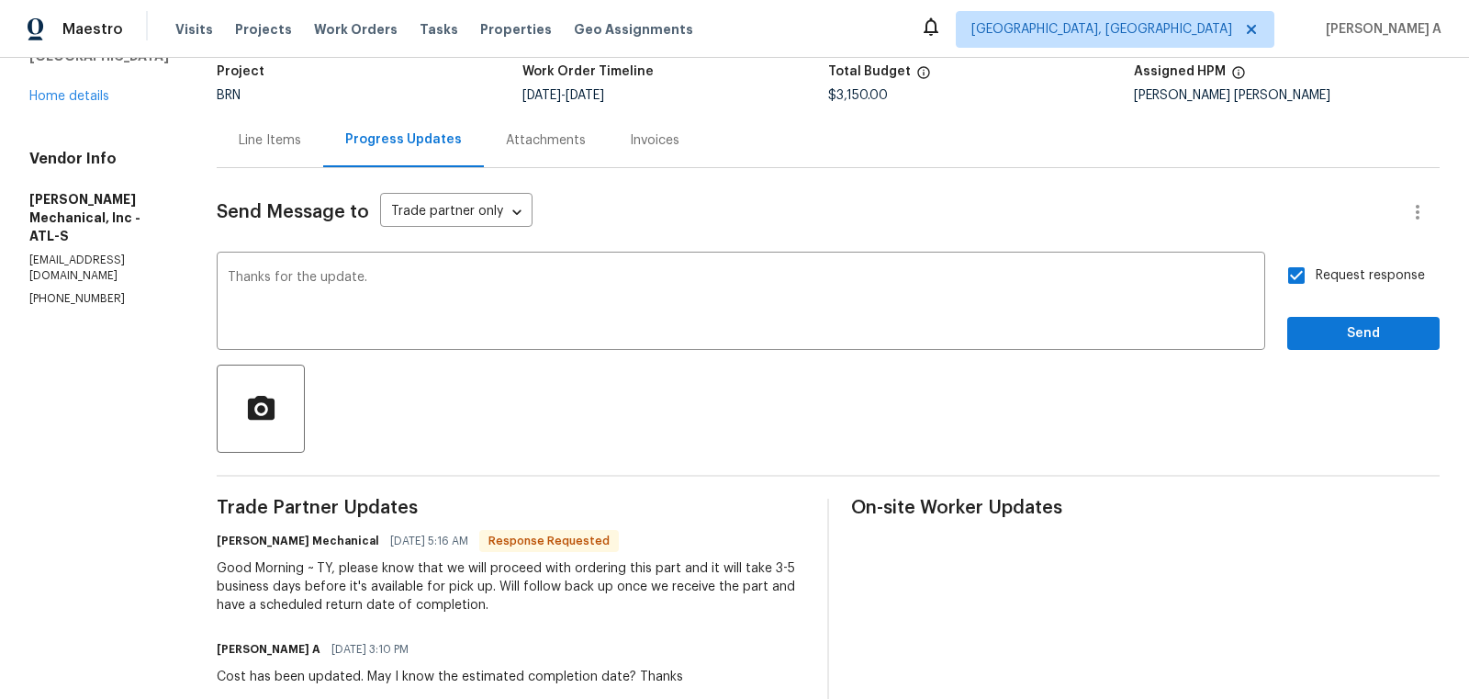
click at [1382, 324] on span "Send" at bounding box center [1363, 333] width 123 height 23
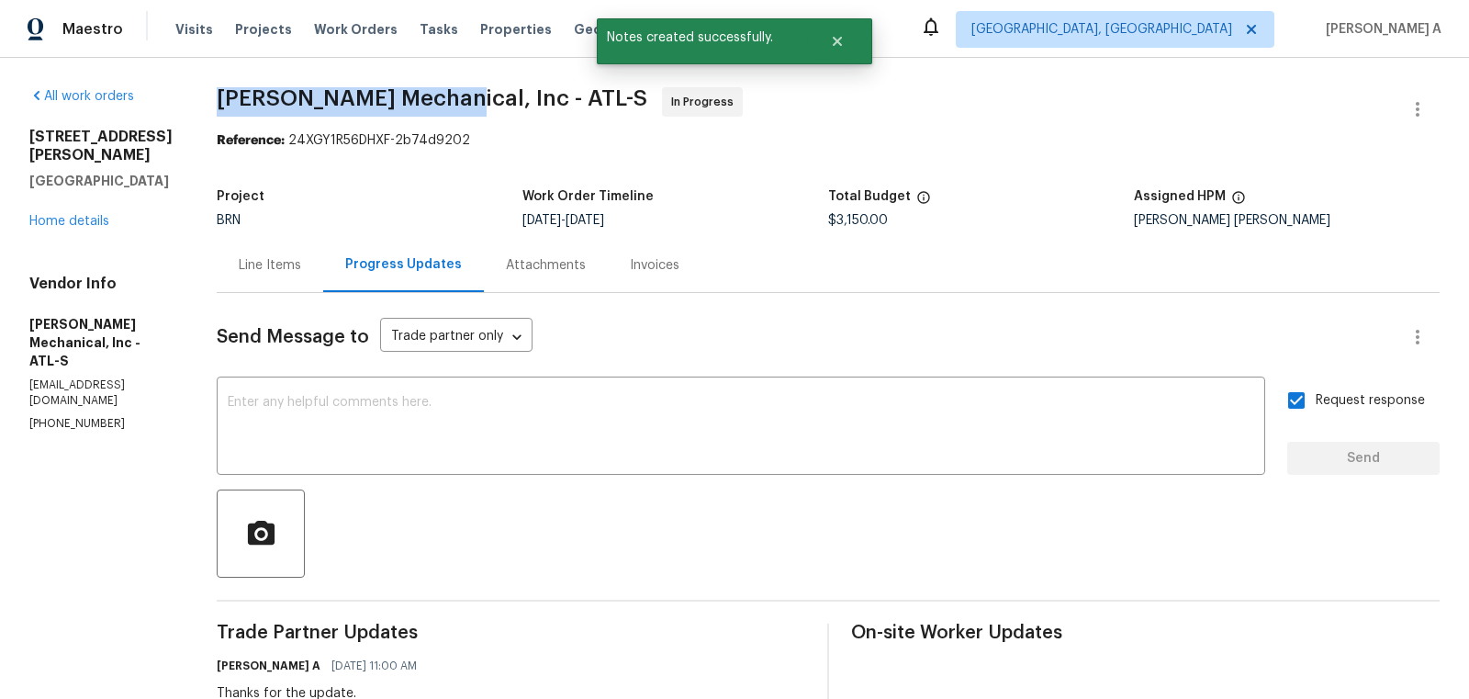
drag, startPoint x: 237, startPoint y: 101, endPoint x: 473, endPoint y: 101, distance: 236.0
copy span "[PERSON_NAME] Mechanical"
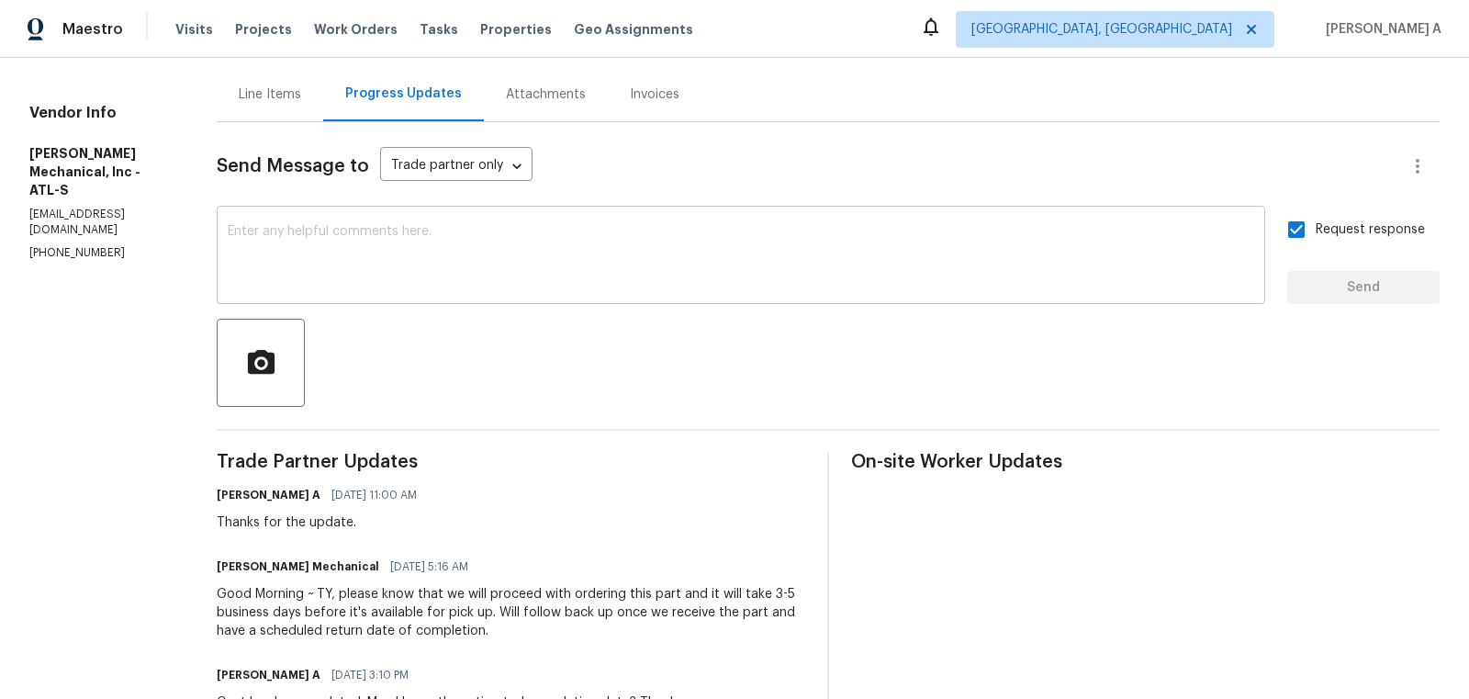
scroll to position [175, 0]
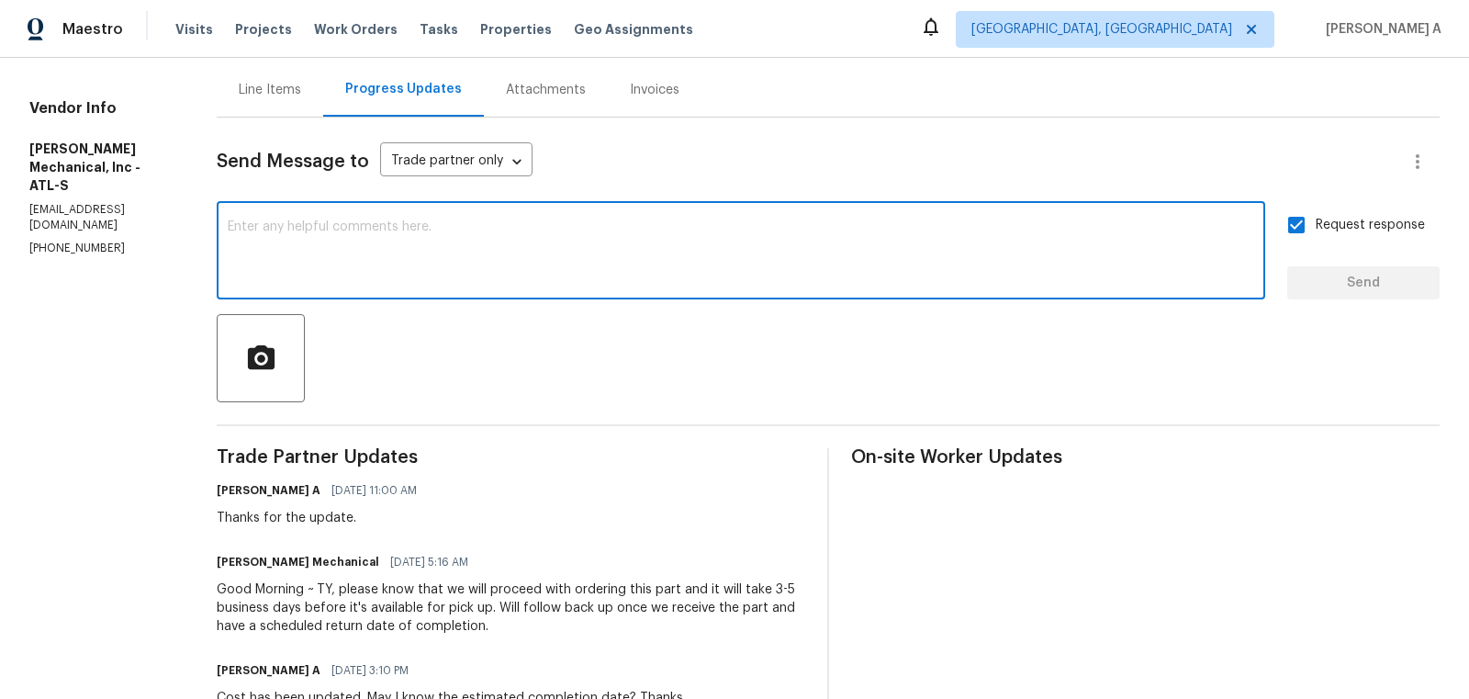
click at [458, 256] on textarea at bounding box center [741, 252] width 1027 height 64
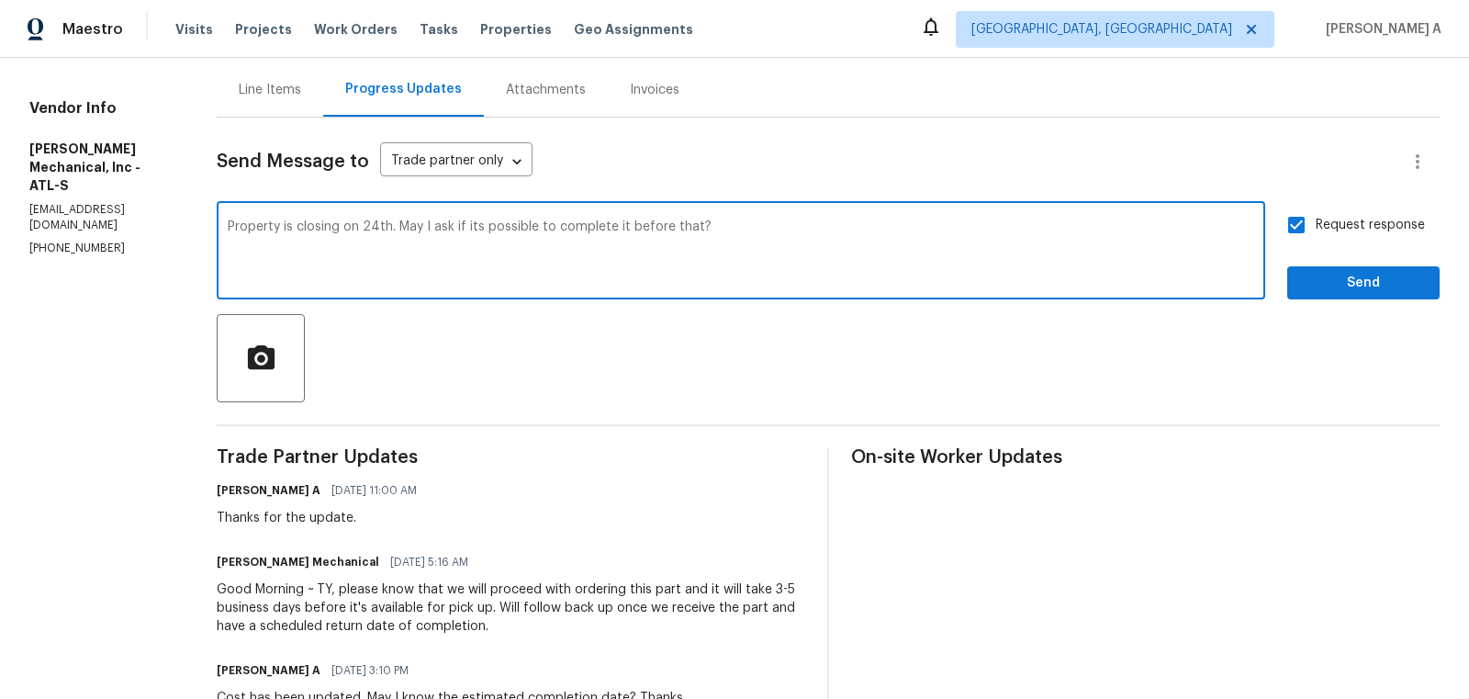
click at [519, 234] on textarea "Property is closing on 24th. May I ask if its possible to complete it before th…" at bounding box center [741, 252] width 1027 height 64
click at [0, 0] on icon "Processing" at bounding box center [0, 0] width 0 height 0
click at [877, 252] on textarea "Property is closing on 24th. May I ask if its possible to complete it before th…" at bounding box center [741, 252] width 1027 height 64
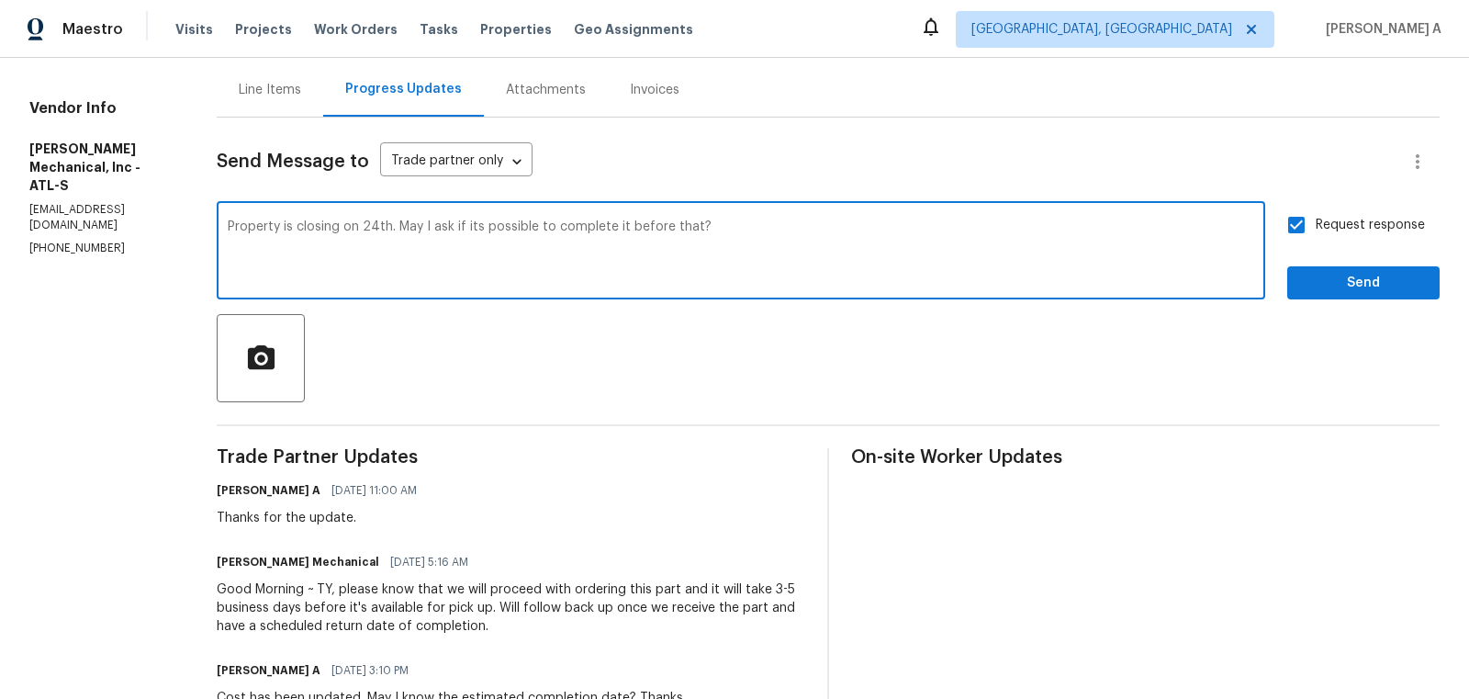
click at [509, 264] on textarea "Property is closing on 24th. May I ask if its possible to complete it before th…" at bounding box center [741, 252] width 1027 height 64
click at [0, 0] on span "Replace with" at bounding box center [0, 0] width 0 height 0
click at [0, 0] on span "Correct the article" at bounding box center [0, 0] width 0 height 0
type textarea "Property is closing on the 24th Wednesday. May I ask if it's possible to comple…"
click at [994, 224] on textarea "Property is closing on the 24th Wednesday. May I ask if it's possible to comple…" at bounding box center [741, 252] width 1027 height 64
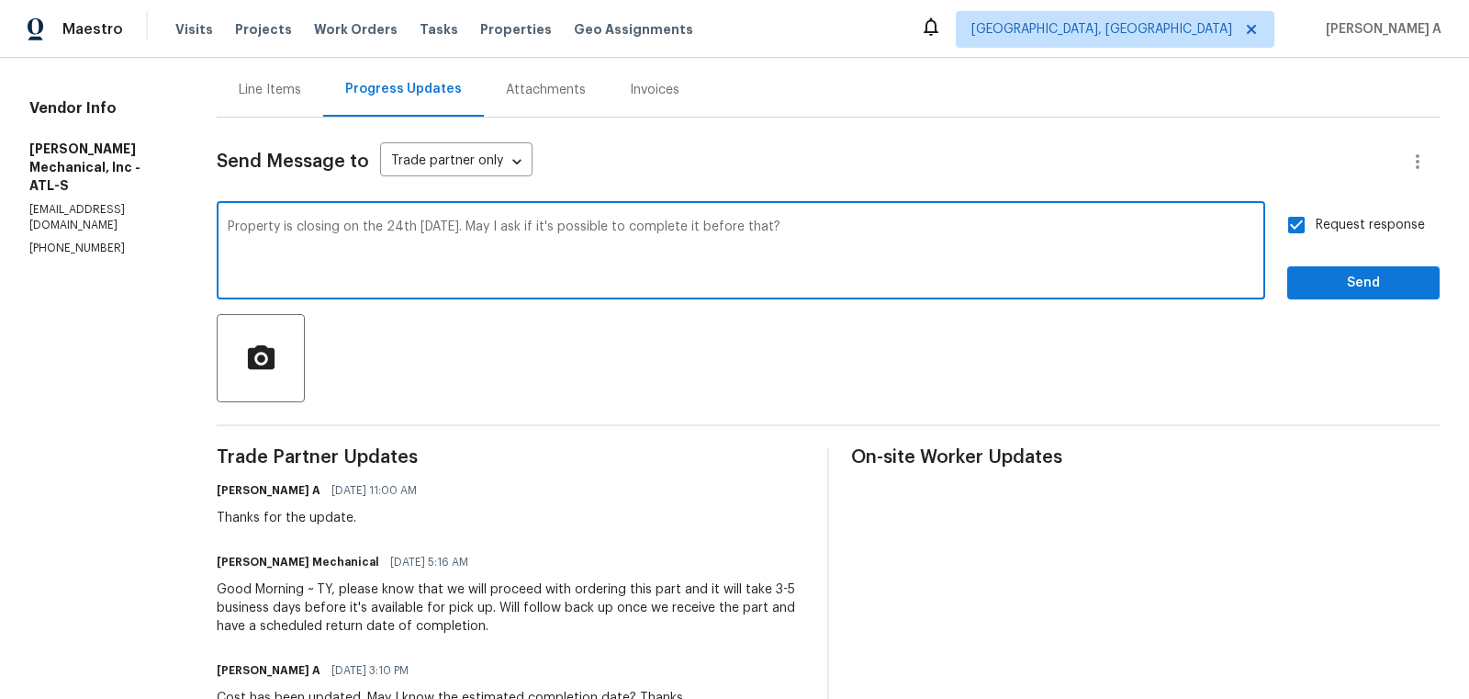
click at [994, 224] on textarea "Property is closing on the 24th Wednesday. May I ask if it's possible to comple…" at bounding box center [741, 252] width 1027 height 64
click at [0, 0] on icon "Processing" at bounding box center [0, 0] width 0 height 0
click at [0, 0] on icon "Paraphrase text" at bounding box center [0, 0] width 0 height 0
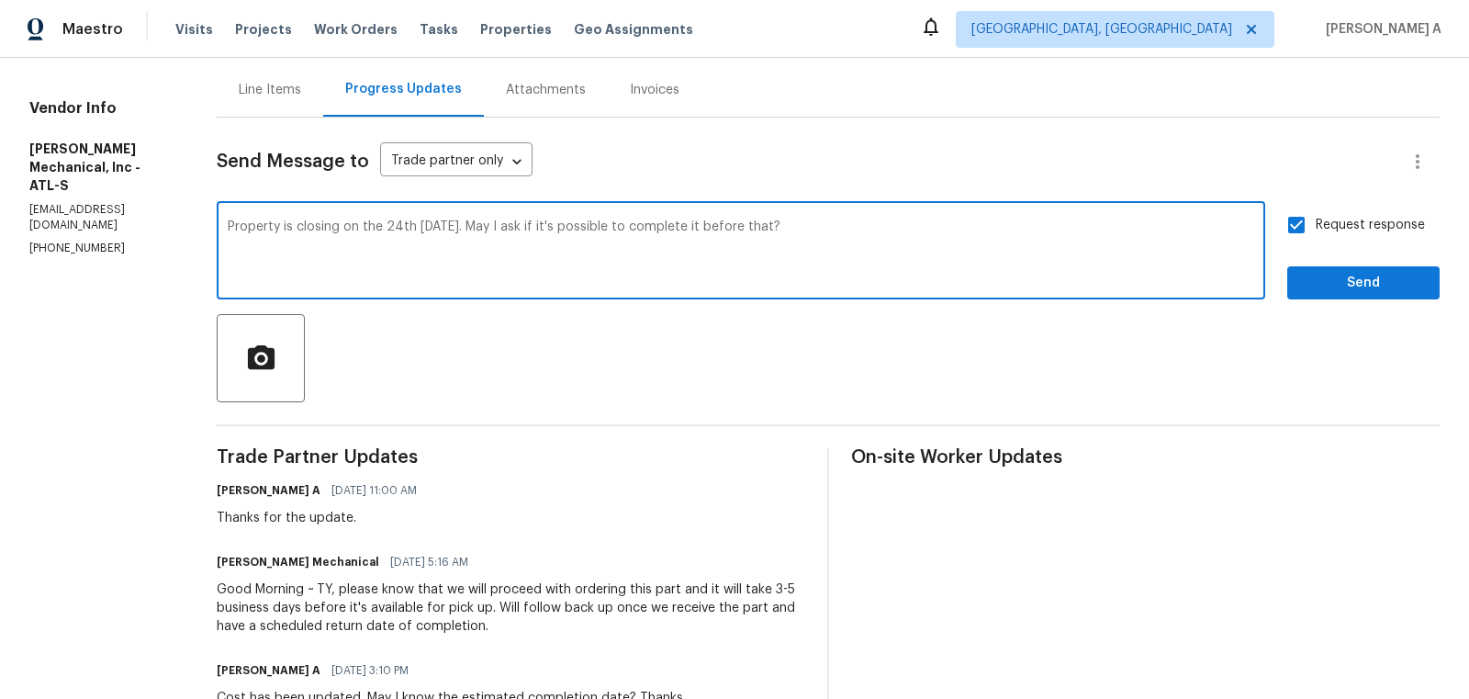
click at [0, 0] on icon "Paraphrase text" at bounding box center [0, 0] width 0 height 0
click at [0, 0] on icon "Click to open assistant" at bounding box center [0, 0] width 0 height 0
click at [0, 0] on icon "Close assistant" at bounding box center [0, 0] width 0 height 0
click at [0, 0] on icon "Paraphrase text" at bounding box center [0, 0] width 0 height 0
click at [933, 237] on textarea "Property is closing on the 24th Wednesday. May I ask if it's possible to comple…" at bounding box center [741, 252] width 1027 height 64
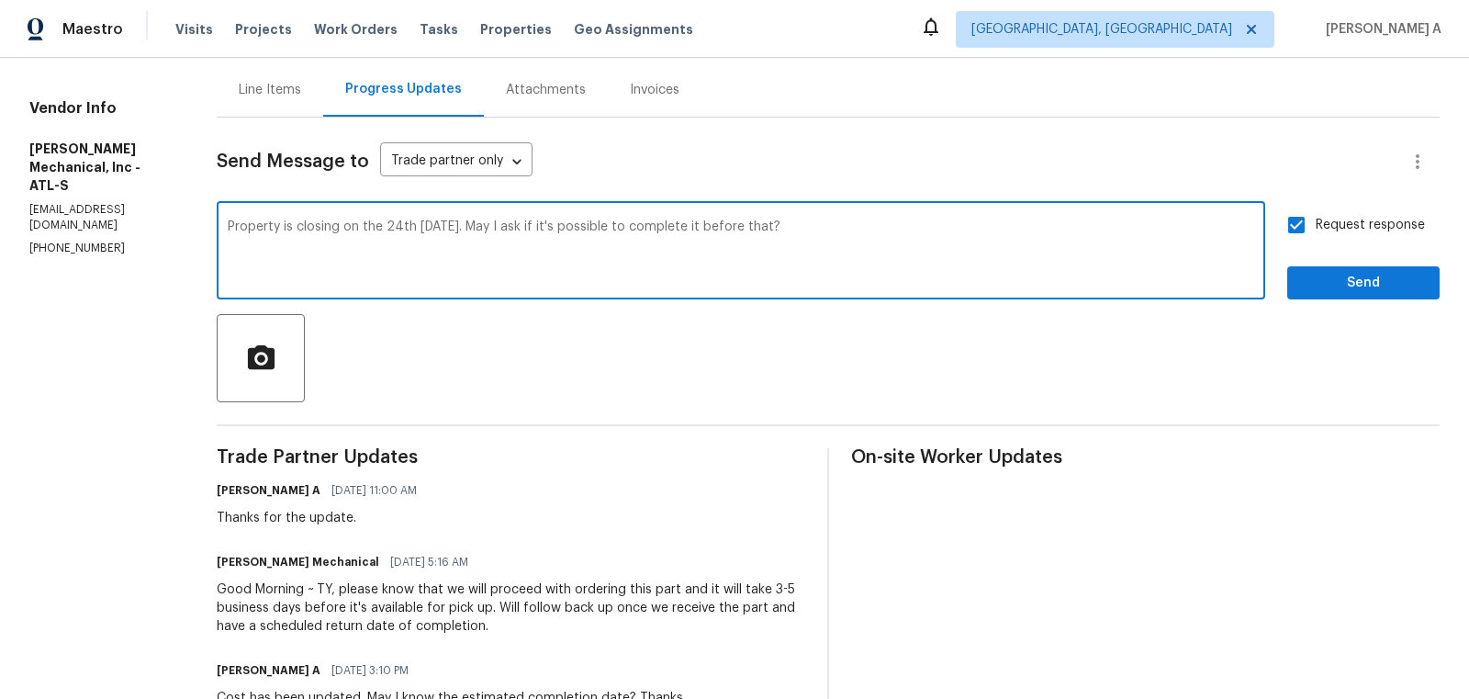
click at [933, 237] on textarea "Property is closing on the 24th Wednesday. May I ask if it's possible to comple…" at bounding box center [741, 252] width 1027 height 64
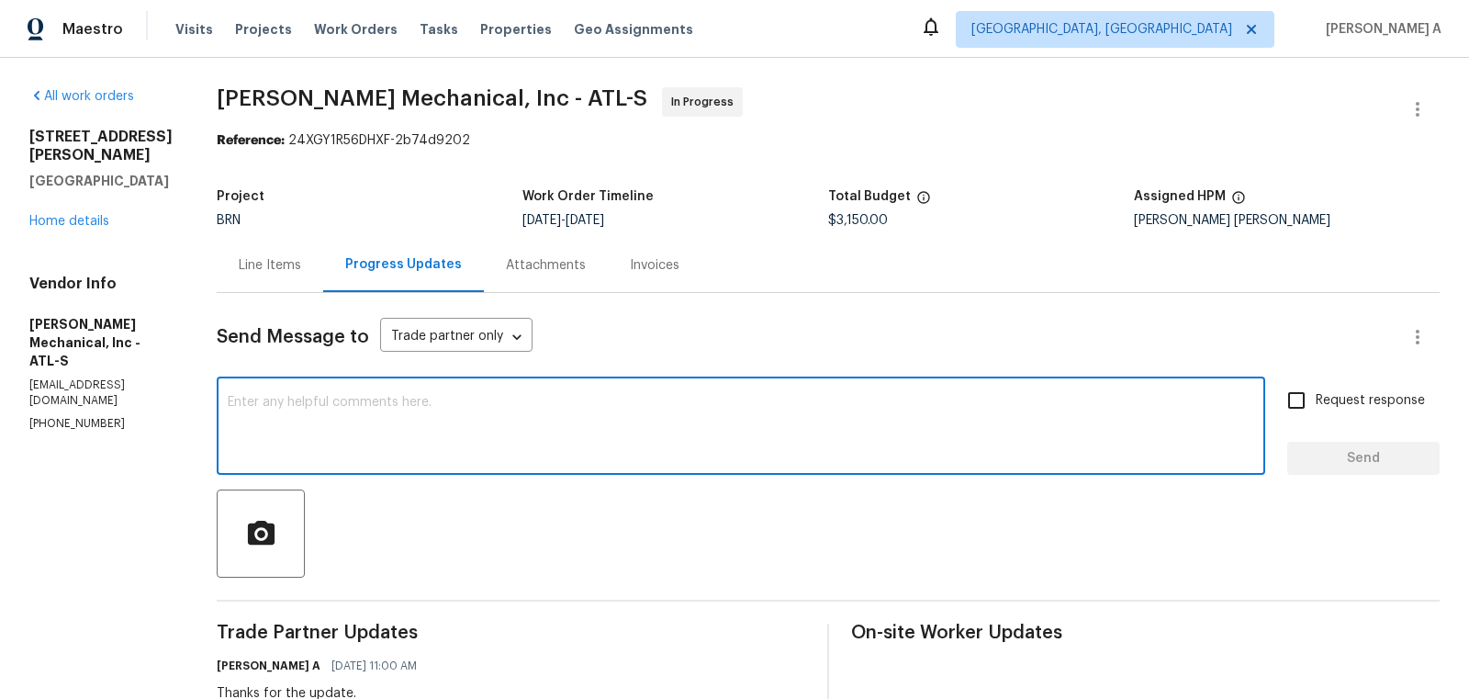
click at [418, 428] on textarea at bounding box center [741, 428] width 1027 height 64
paste textarea "Property is closing on the 24th [DATE]. May I ask if it's possible to complete …"
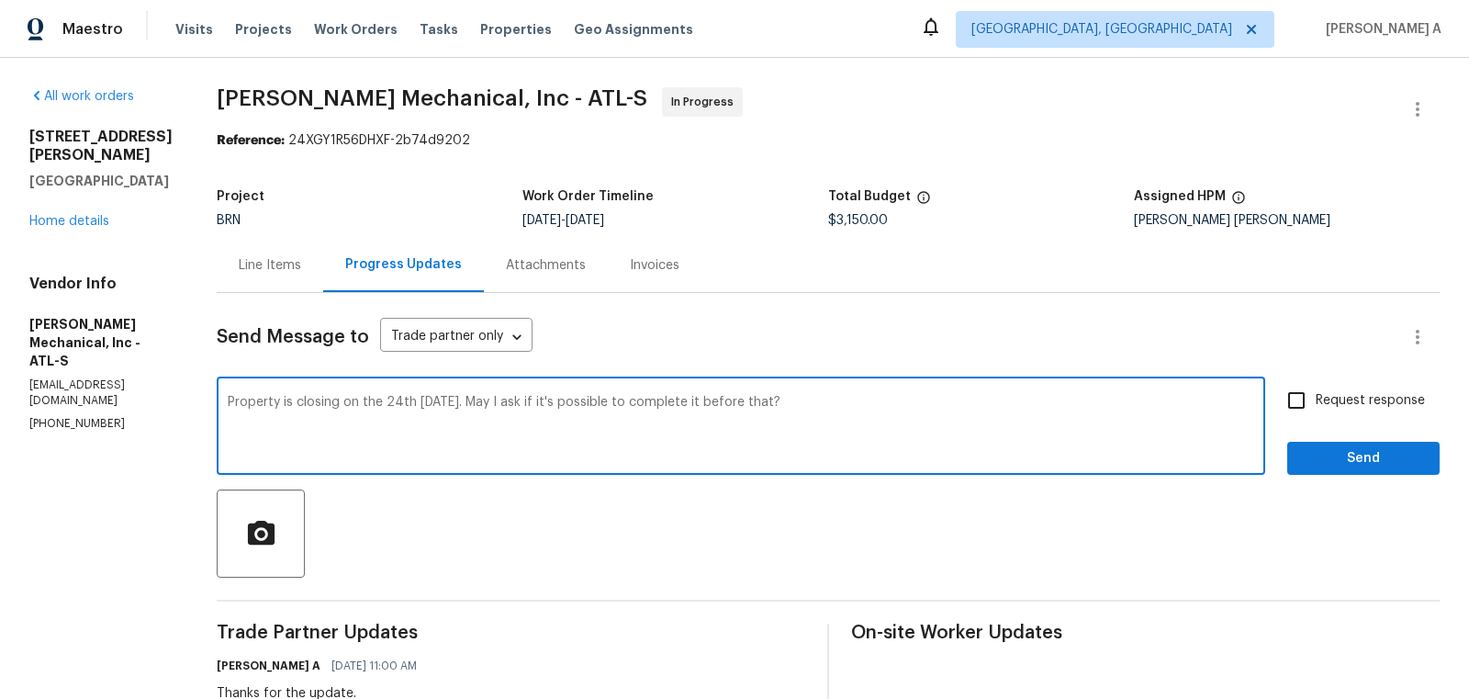
click at [0, 0] on icon "Processing" at bounding box center [0, 0] width 0 height 0
click at [0, 0] on icon "Paraphrase text" at bounding box center [0, 0] width 0 height 0
click at [0, 0] on li "Can I ask if it is possible to finish it before then?" at bounding box center [0, 0] width 0 height 0
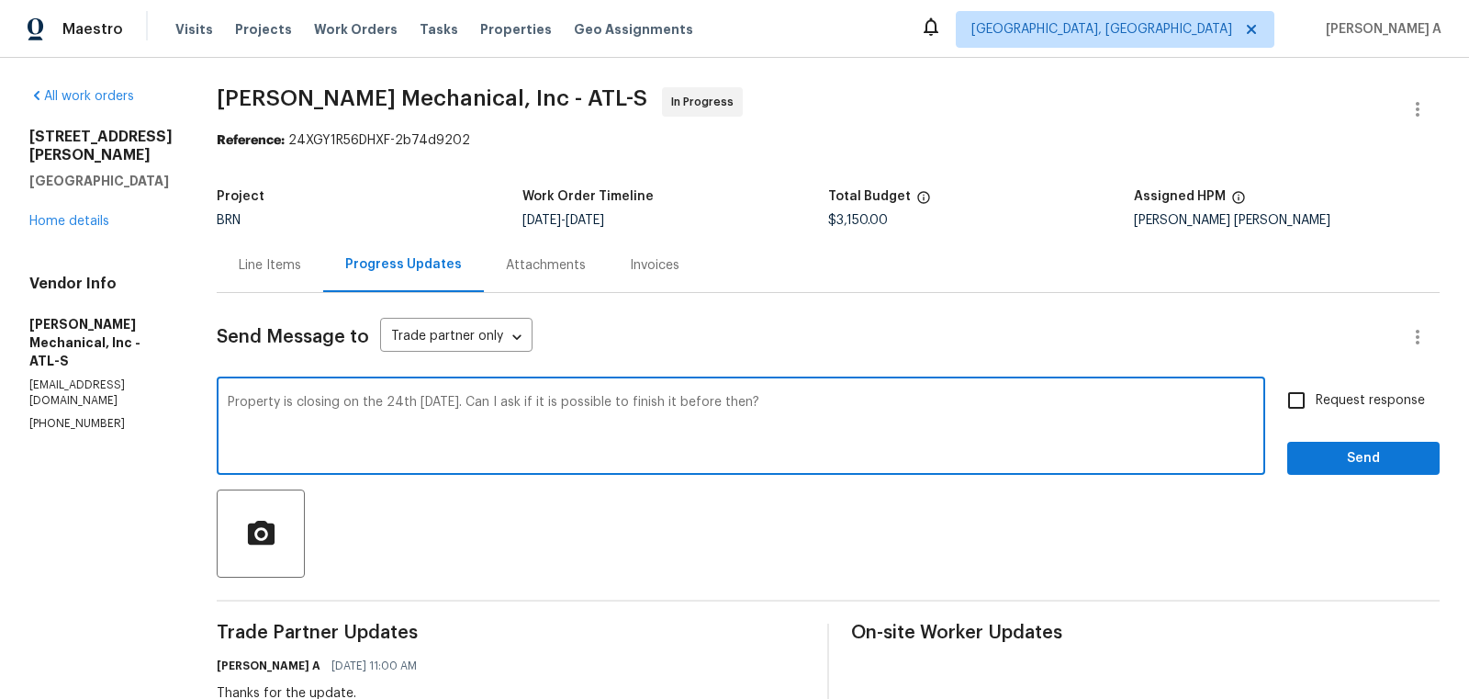
type textarea "Property is closing on the 24th [DATE]. Can I ask if it is possible to finish i…"
click at [1333, 401] on span "Request response" at bounding box center [1370, 400] width 109 height 19
click at [1316, 401] on input "Request response" at bounding box center [1296, 400] width 39 height 39
checkbox input "true"
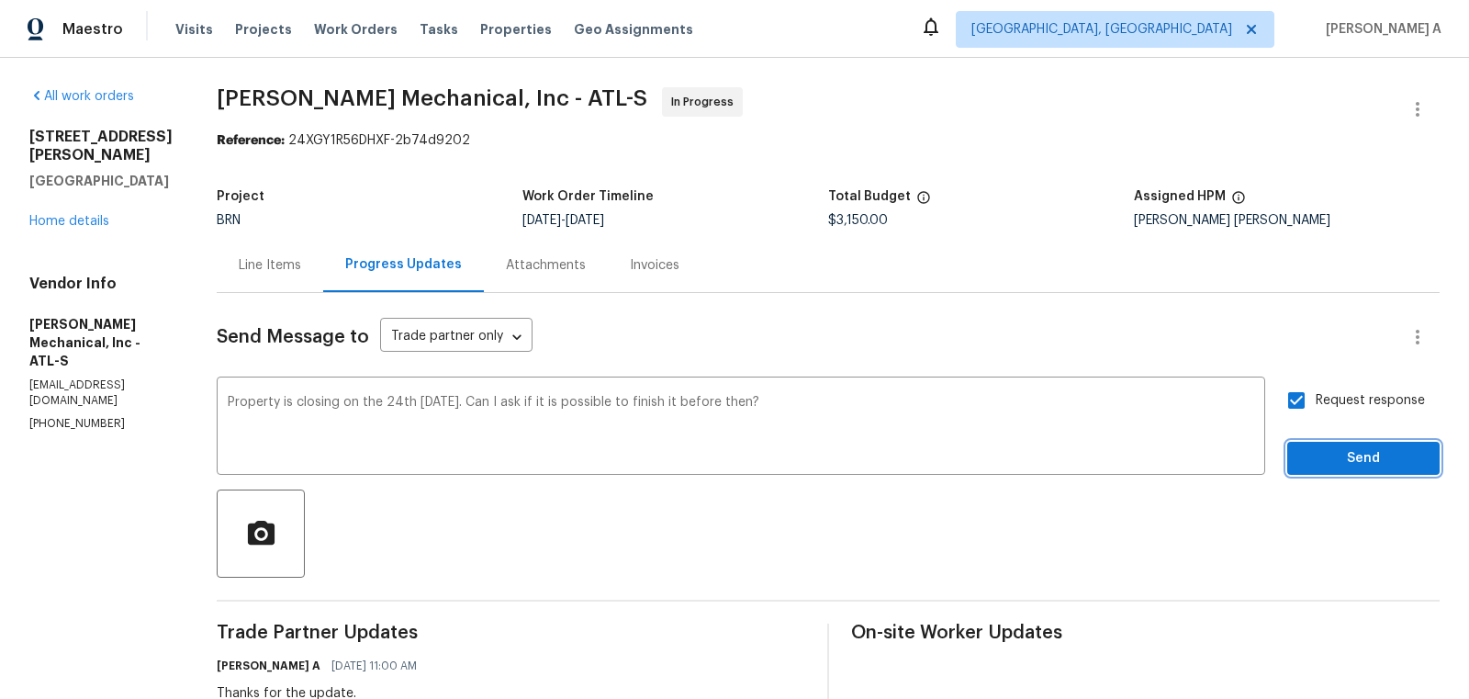
click at [1354, 464] on span "Send" at bounding box center [1363, 458] width 123 height 23
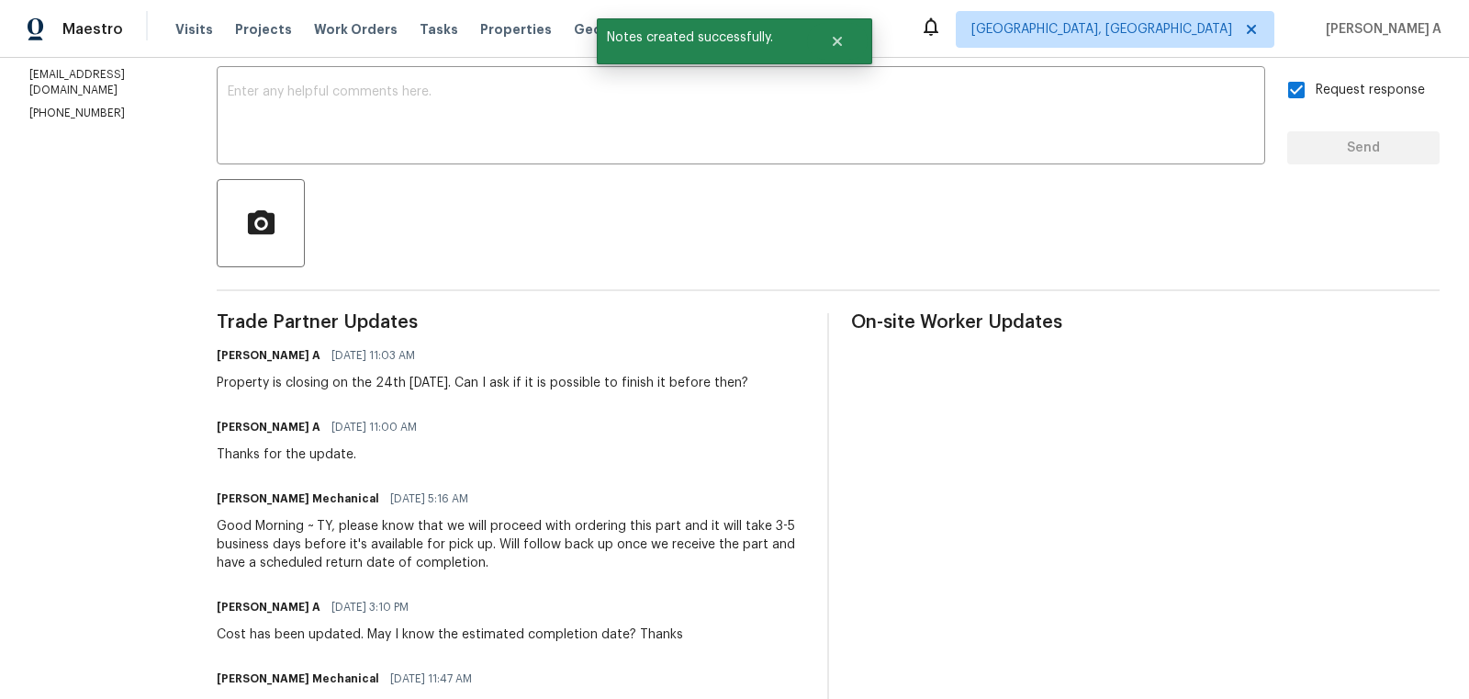
scroll to position [425, 0]
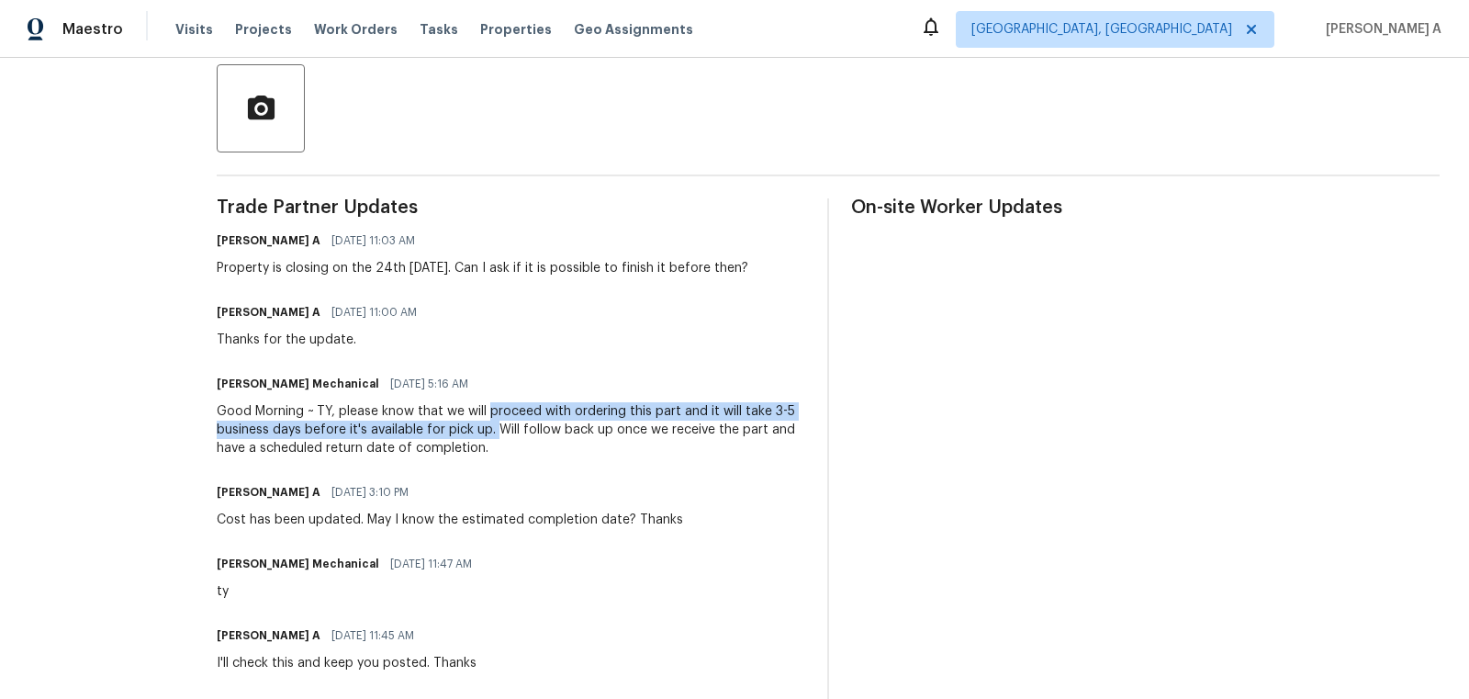
copy div "proceed with ordering this part and it will take 3-5 business days before it's …"
drag, startPoint x: 518, startPoint y: 414, endPoint x: 530, endPoint y: 431, distance: 20.4
click at [530, 431] on div "Good Morning ~ TY, please know that we will proceed with ordering this part and…" at bounding box center [511, 429] width 589 height 55
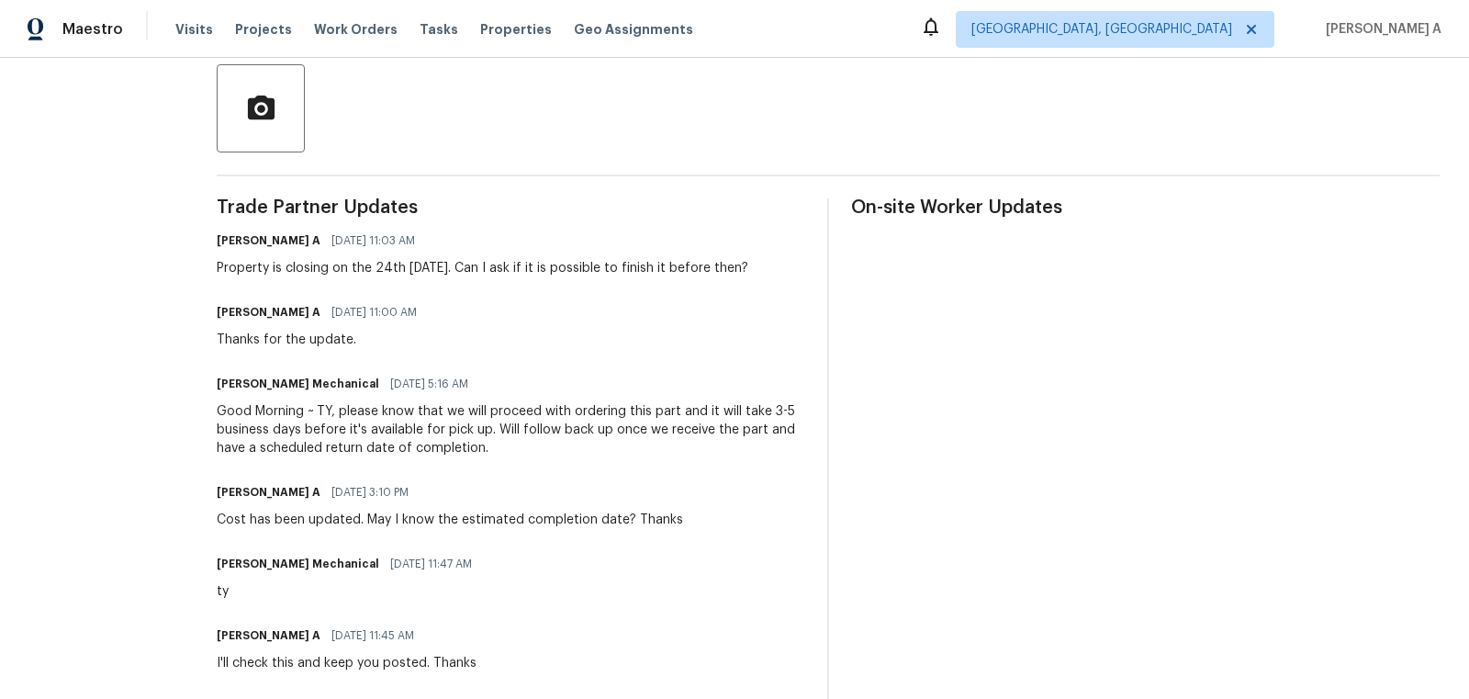
click at [646, 438] on div "Good Morning ~ TY, please know that we will proceed with ordering this part and…" at bounding box center [511, 429] width 589 height 55
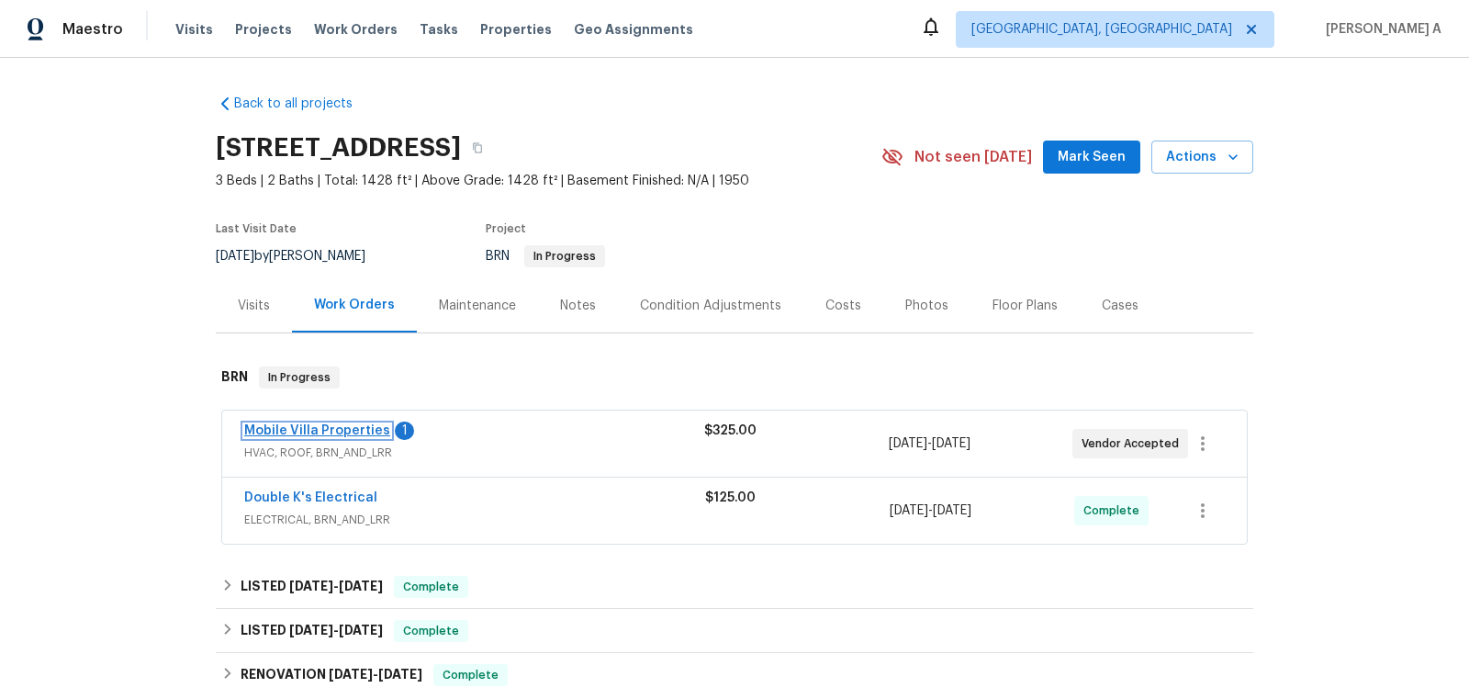
click at [338, 429] on link "Mobile Villa Properties" at bounding box center [317, 430] width 146 height 13
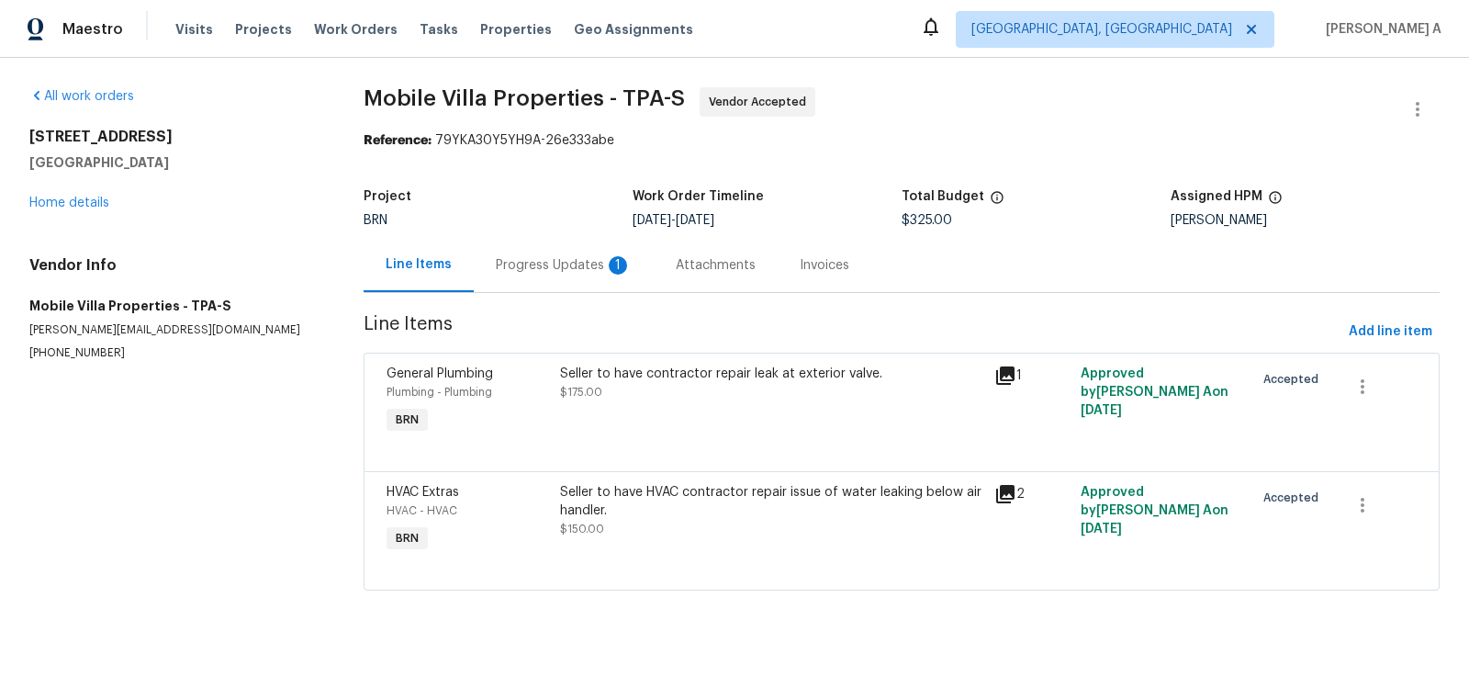
click at [503, 275] on div "Progress Updates 1" at bounding box center [564, 265] width 180 height 54
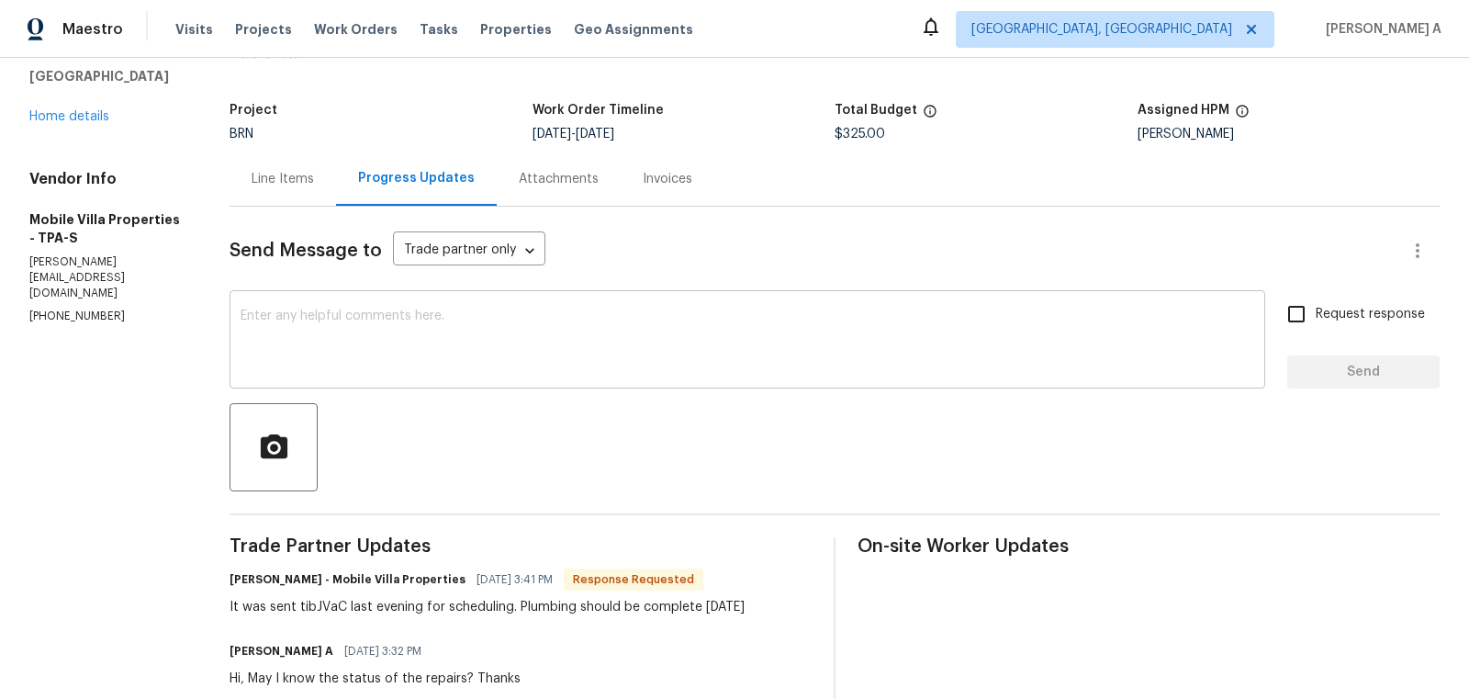
scroll to position [88, 0]
click at [363, 303] on div "x ​" at bounding box center [748, 340] width 1036 height 94
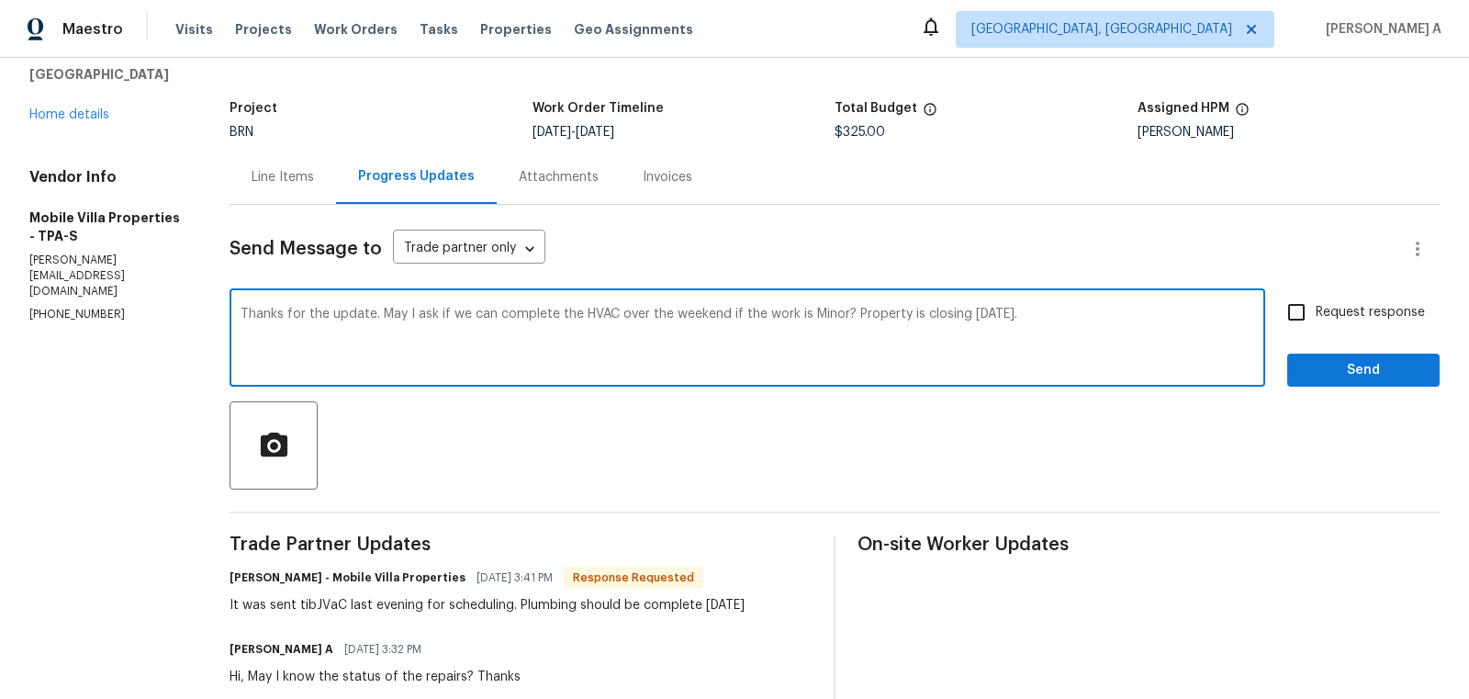
type textarea "Thanks for the update. May I ask if we can complete the HVAC over the weekend i…"
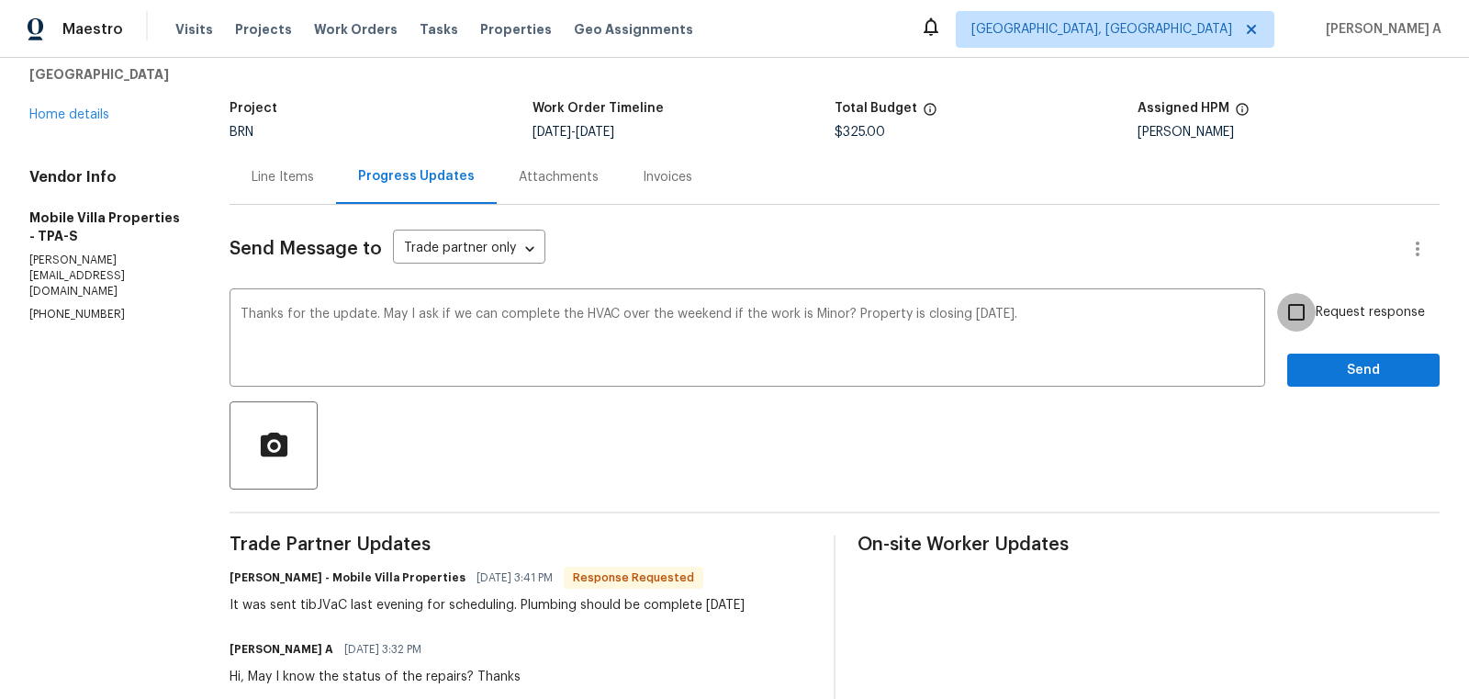
click at [1316, 310] on input "Request response" at bounding box center [1296, 312] width 39 height 39
checkbox input "true"
click at [1083, 285] on div "Send Message to Trade partner only Trade partner only ​ Thanks for the update. …" at bounding box center [835, 591] width 1210 height 773
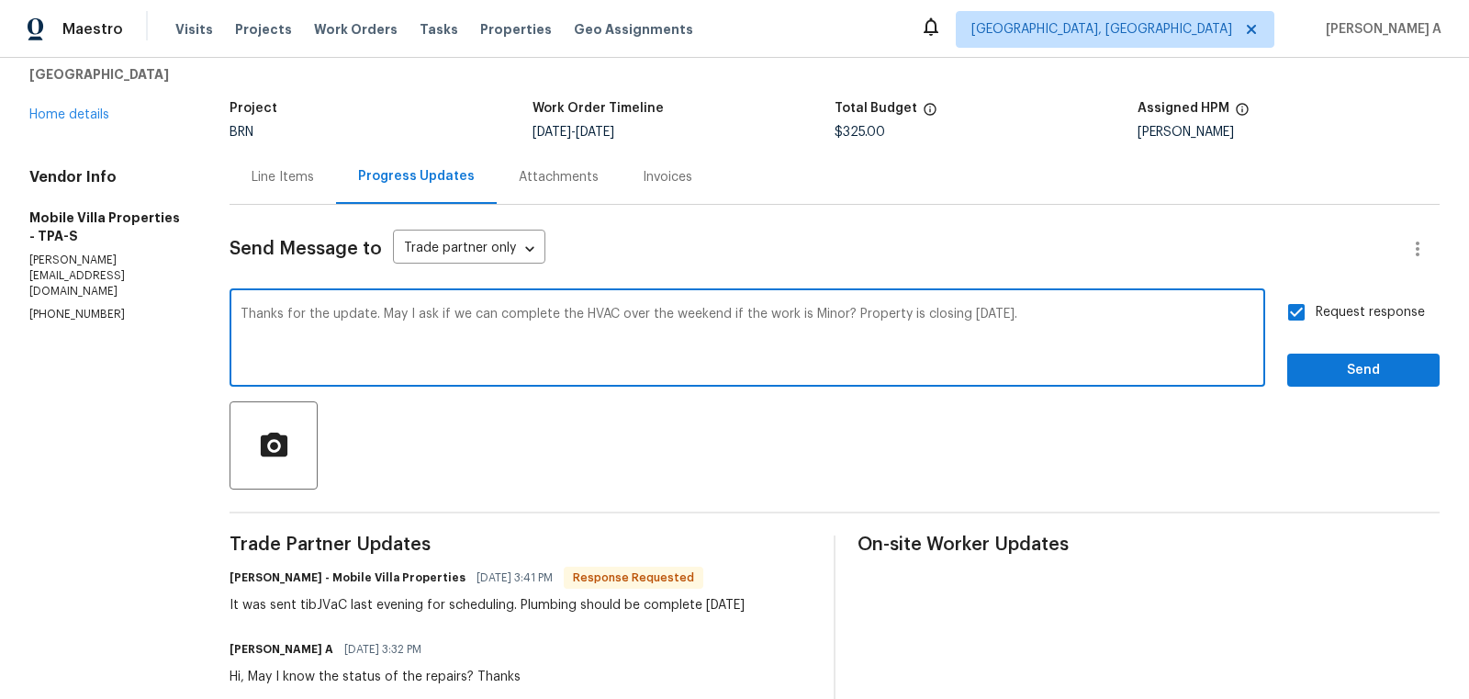
click at [1082, 308] on textarea "Thanks for the update. May I ask if we can complete the HVAC over the weekend i…" at bounding box center [748, 340] width 1014 height 64
click at [1040, 314] on textarea "Thanks for the update. May I ask if we can complete the HVAC over the weekend i…" at bounding box center [748, 340] width 1014 height 64
click at [1160, 342] on textarea "Thanks for the update. May I ask if we can complete the HVAC over the weekend i…" at bounding box center [748, 340] width 1014 height 64
drag, startPoint x: 1040, startPoint y: 312, endPoint x: 1167, endPoint y: 309, distance: 126.8
click at [1167, 309] on textarea "Thanks for the update. May I ask if we can complete the HVAC over the weekend i…" at bounding box center [748, 340] width 1014 height 64
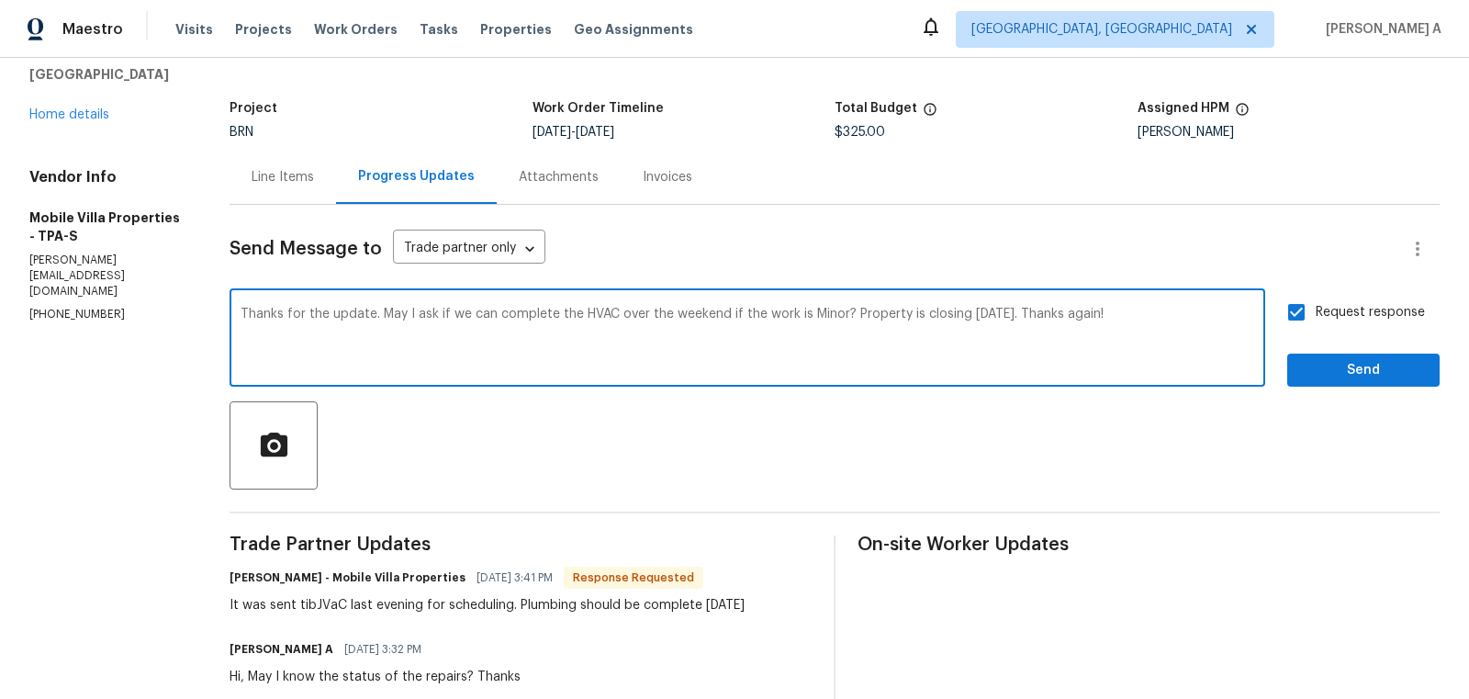
type textarea "Thanks for the update. May I ask if we can complete the HVAC over the weekend i…"
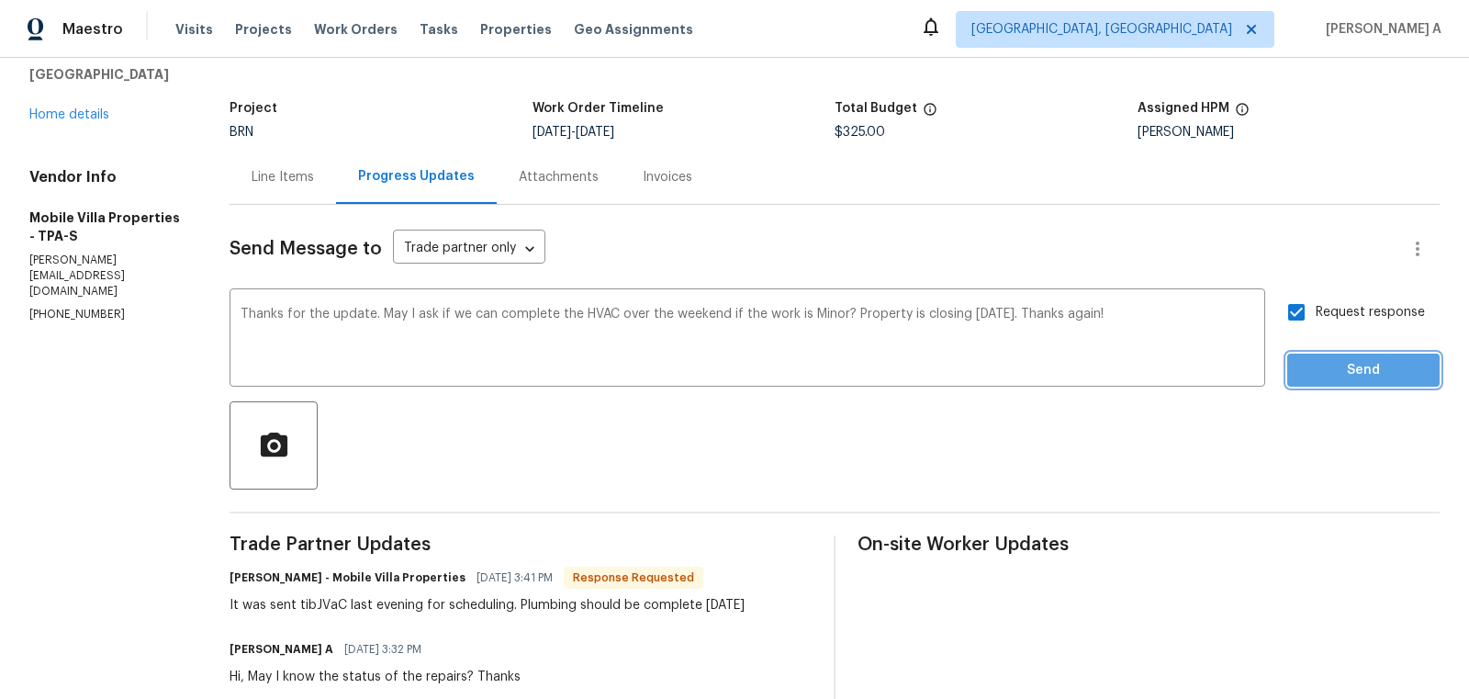
click at [1343, 374] on span "Send" at bounding box center [1363, 370] width 123 height 23
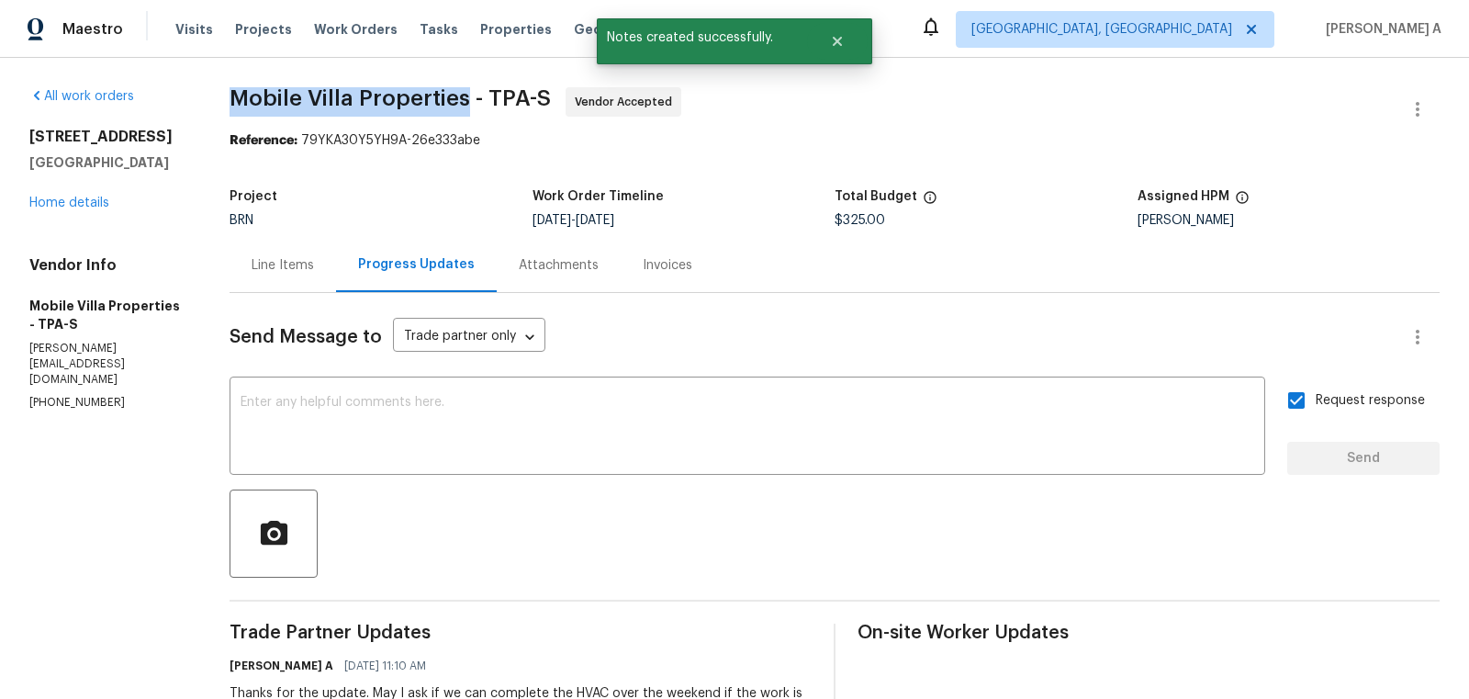
copy span "Mobile Villa Properties"
drag, startPoint x: 236, startPoint y: 101, endPoint x: 465, endPoint y: 95, distance: 228.7
click at [465, 95] on span "Mobile Villa Properties - TPA-S" at bounding box center [390, 98] width 321 height 22
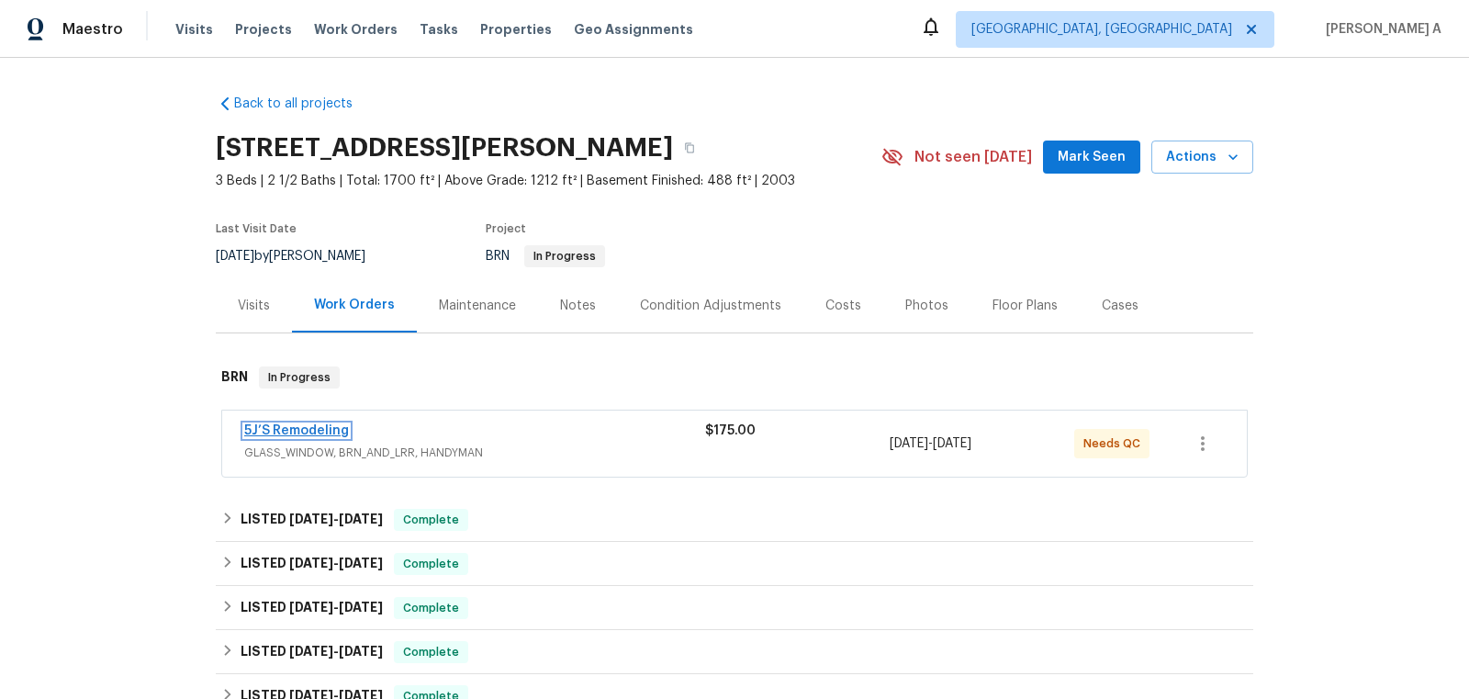
click at [323, 430] on link "5J’S Remodeling" at bounding box center [296, 430] width 105 height 13
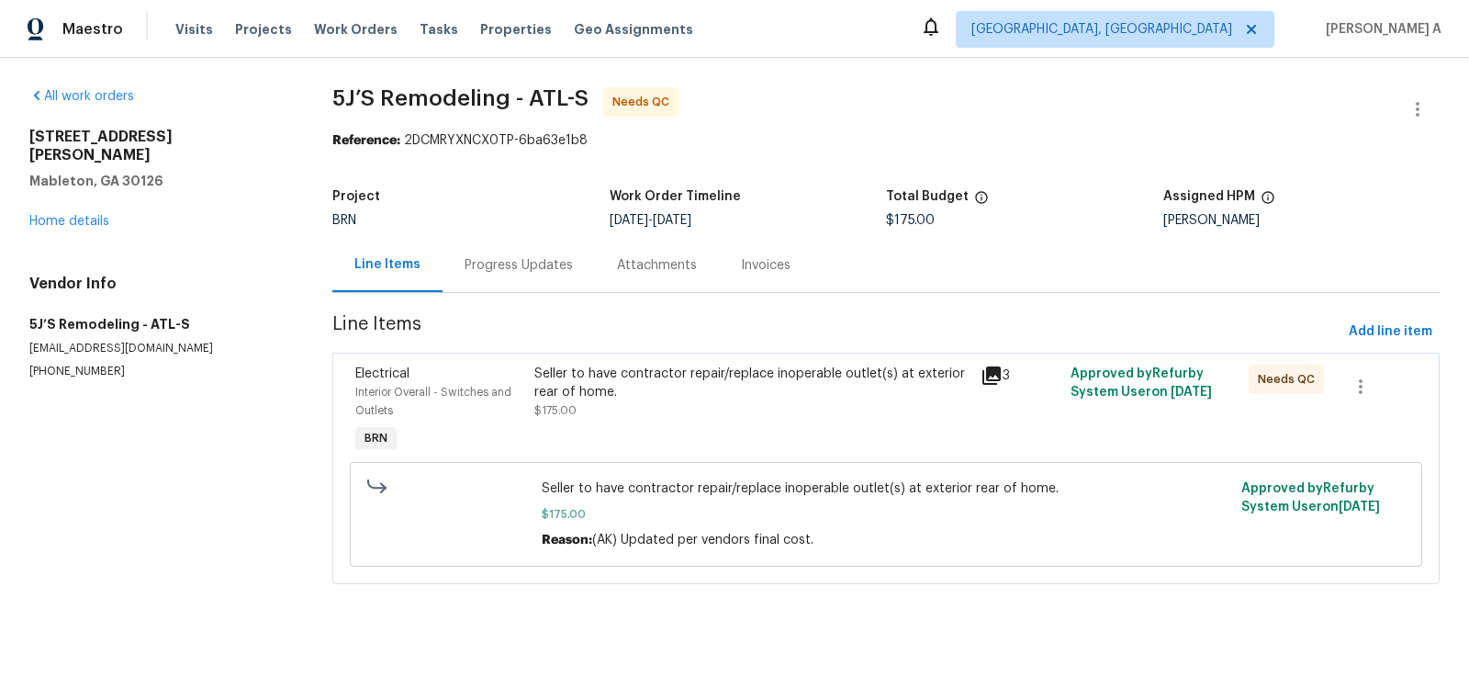
click at [498, 268] on div "Progress Updates" at bounding box center [519, 265] width 108 height 18
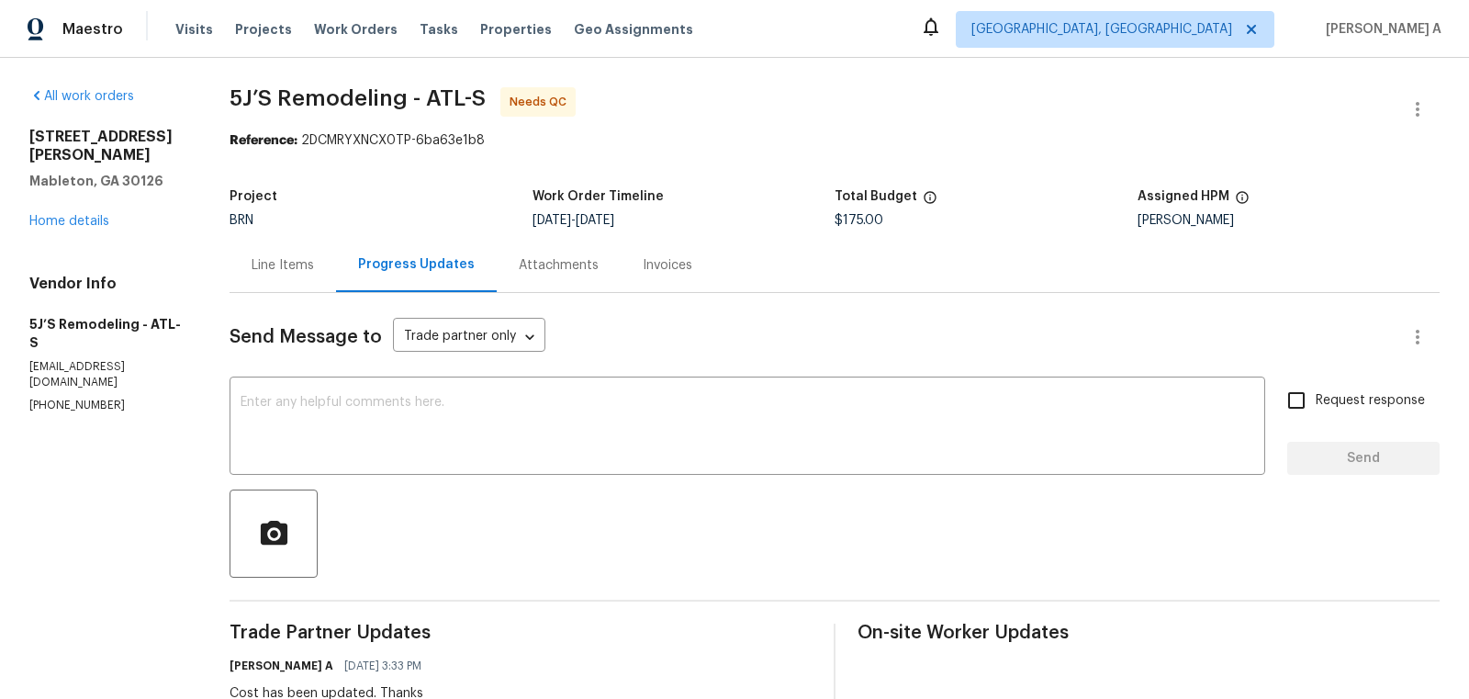
click at [297, 274] on div "Line Items" at bounding box center [283, 265] width 62 height 18
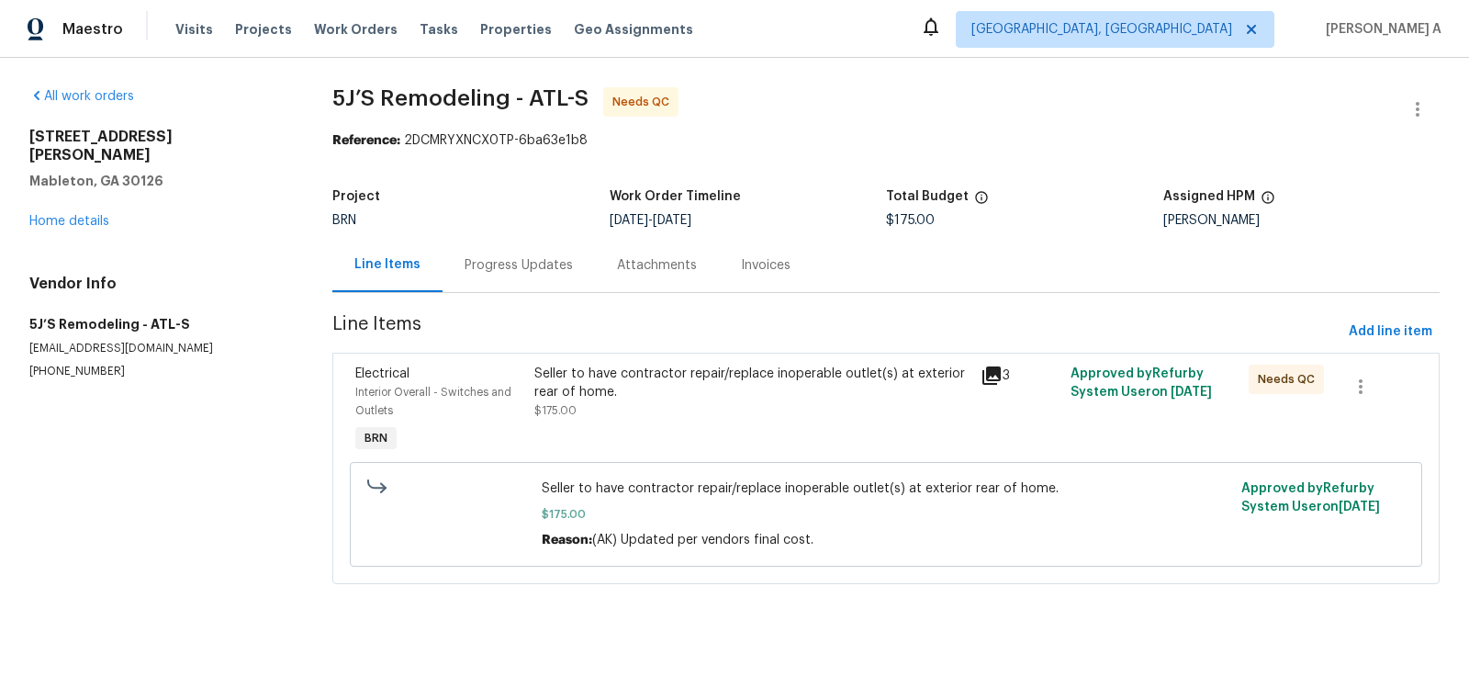
click at [769, 395] on div "Seller to have contractor repair/replace inoperable outlet(s) at exterior rear …" at bounding box center [752, 383] width 436 height 37
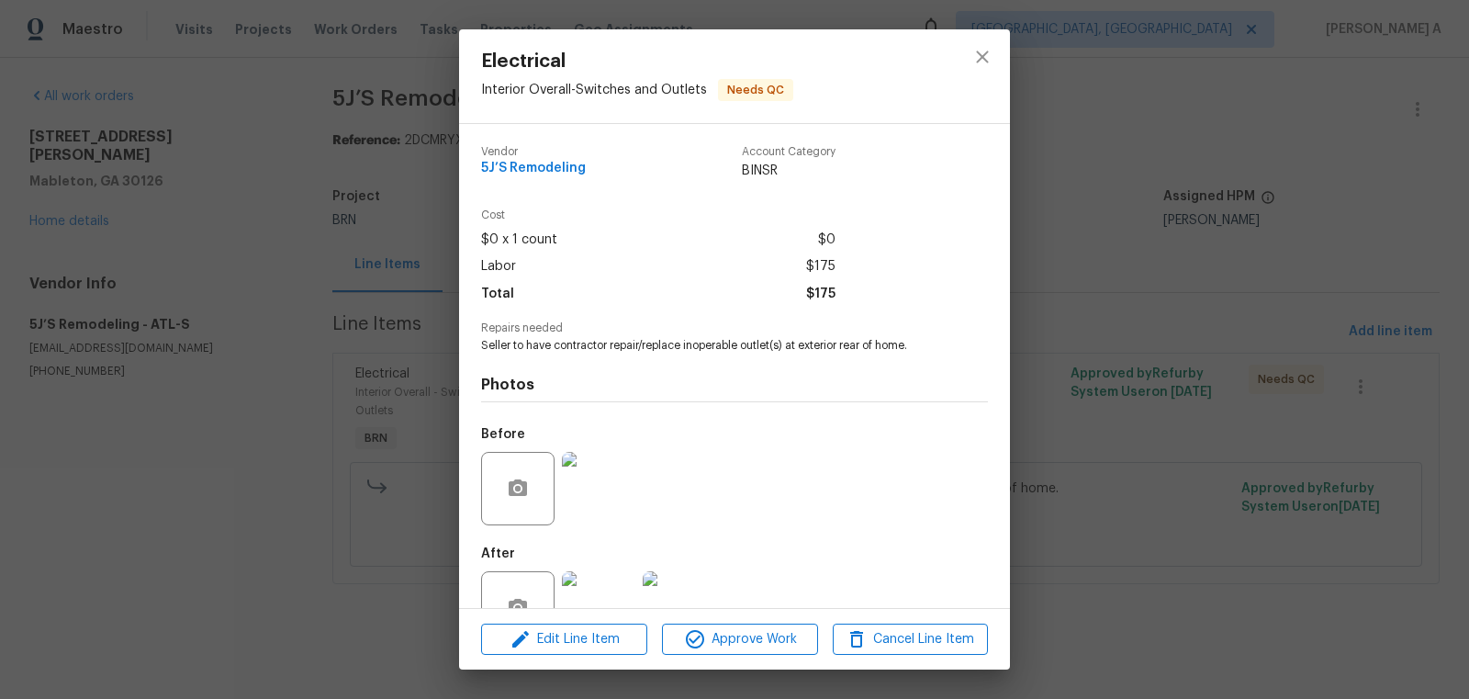
scroll to position [55, 0]
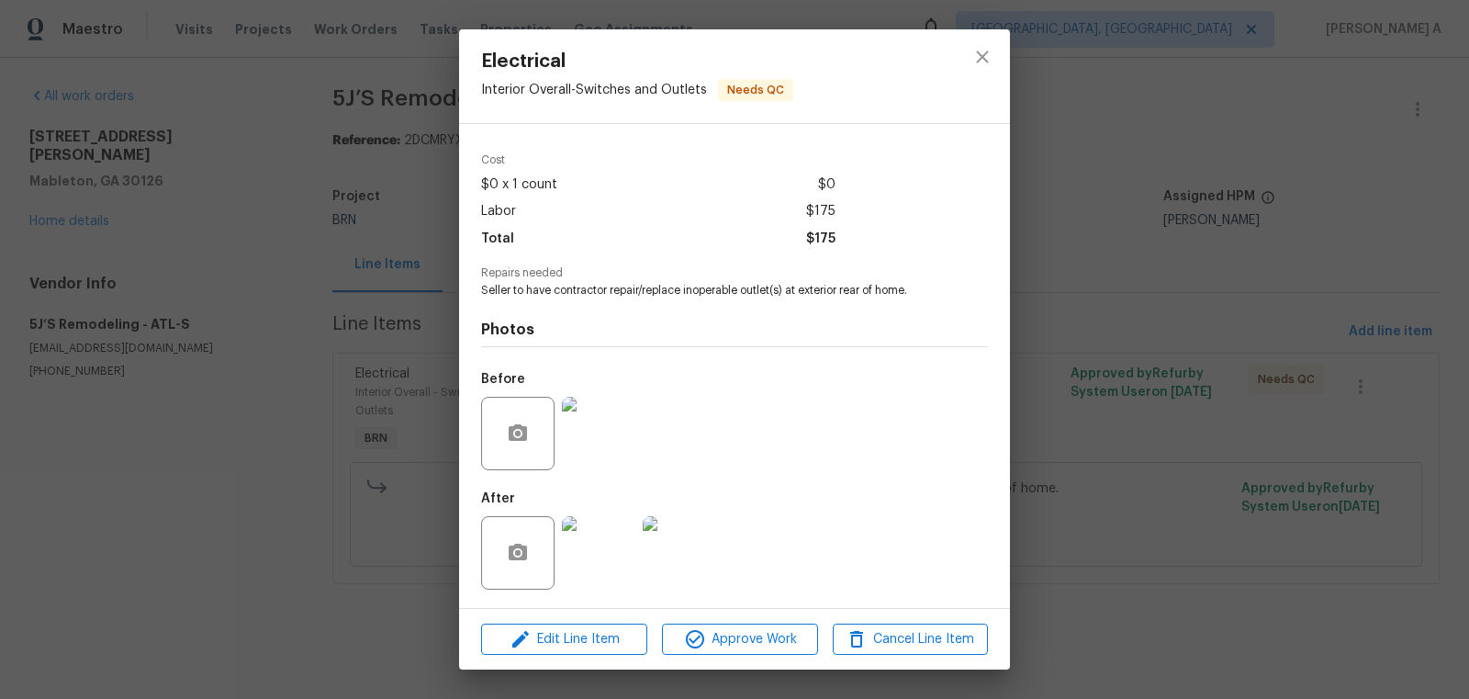
click at [597, 421] on img at bounding box center [598, 433] width 73 height 73
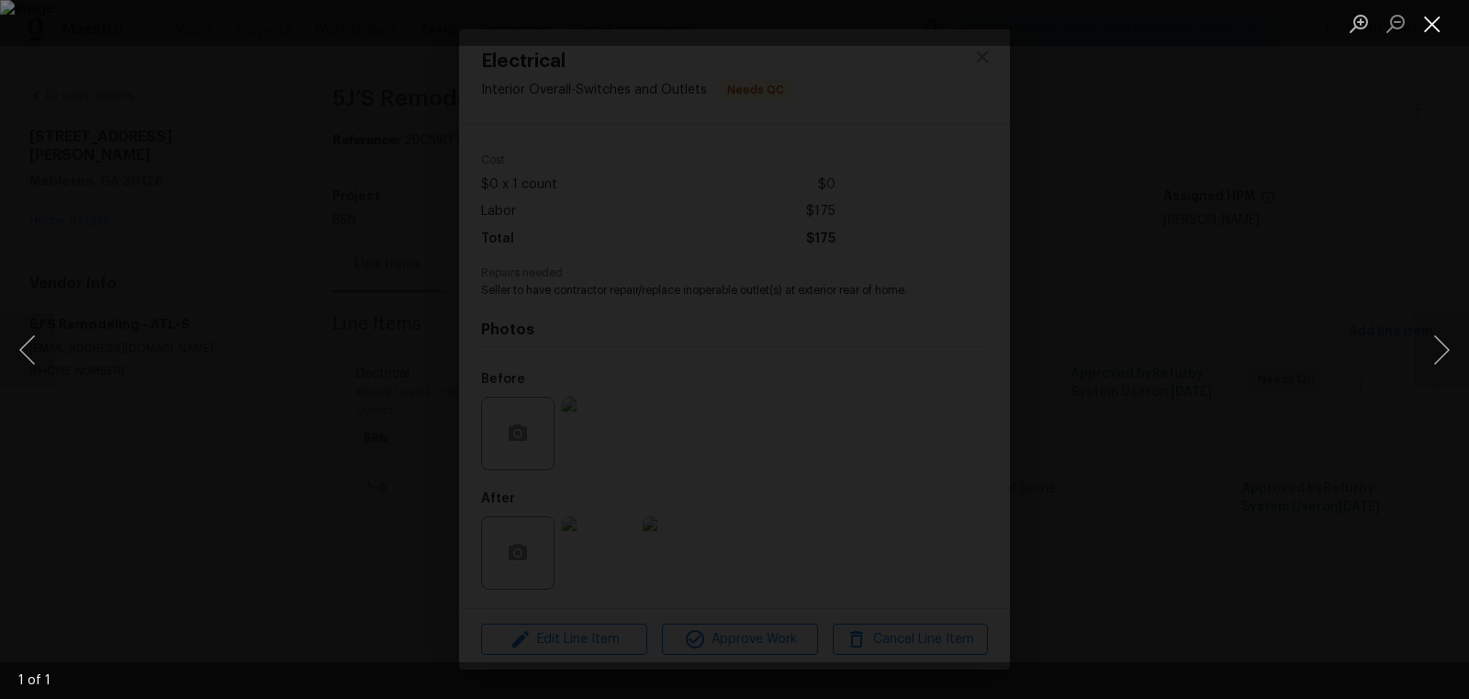
click at [1419, 27] on button "Close lightbox" at bounding box center [1432, 23] width 37 height 32
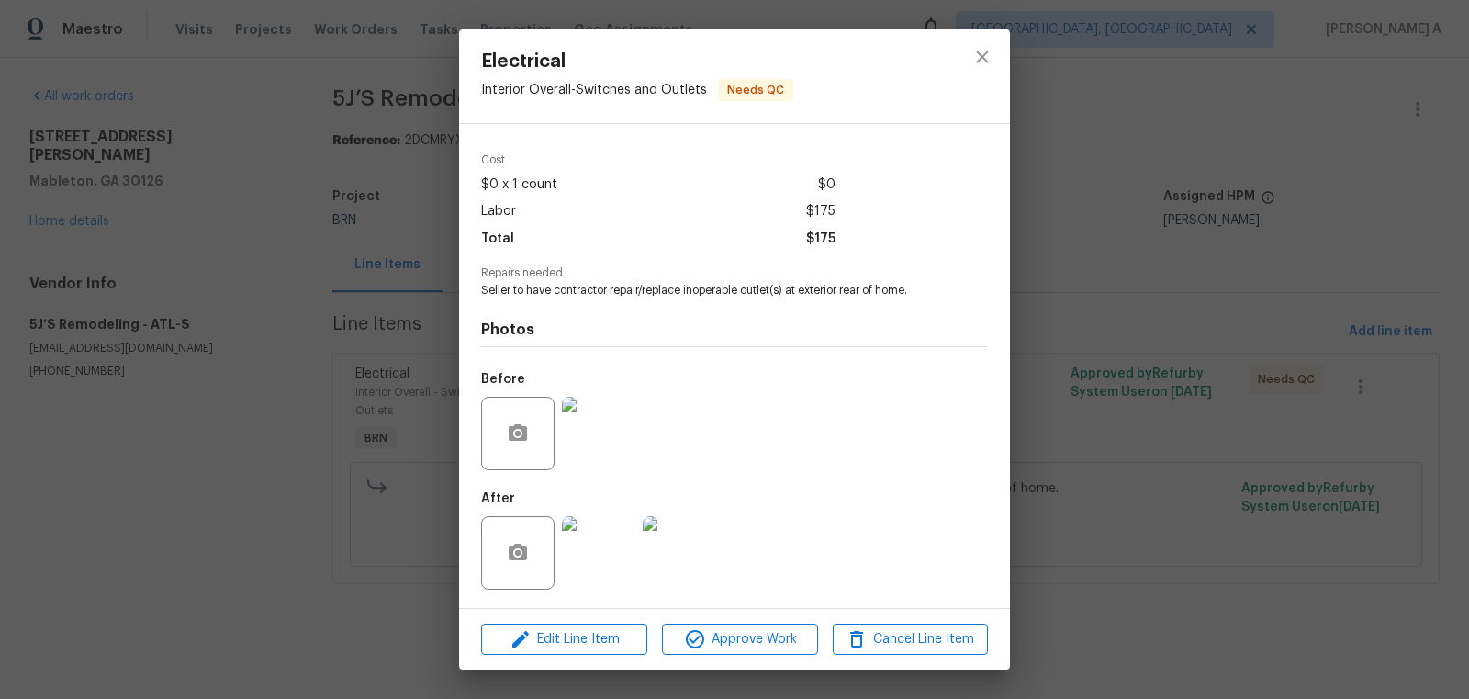
click at [594, 555] on img at bounding box center [598, 552] width 73 height 73
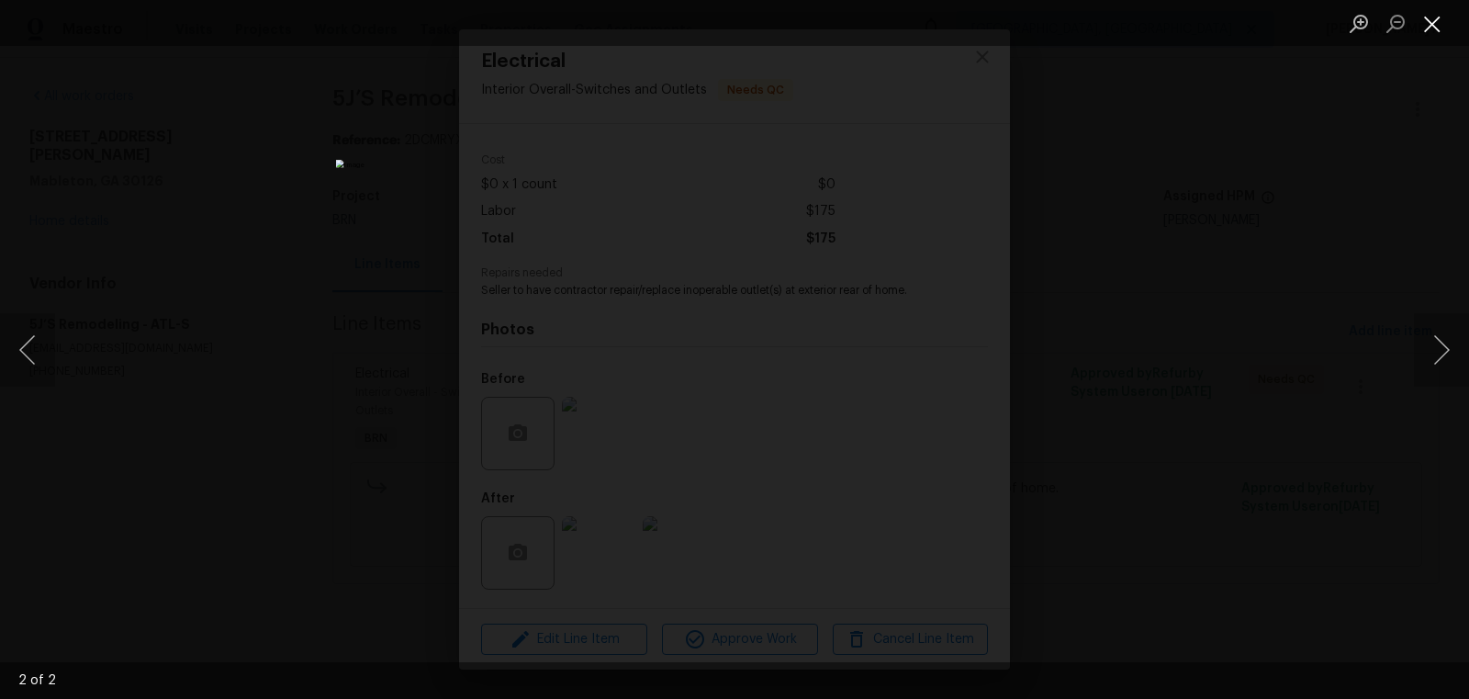
click at [1420, 24] on button "Close lightbox" at bounding box center [1432, 23] width 37 height 32
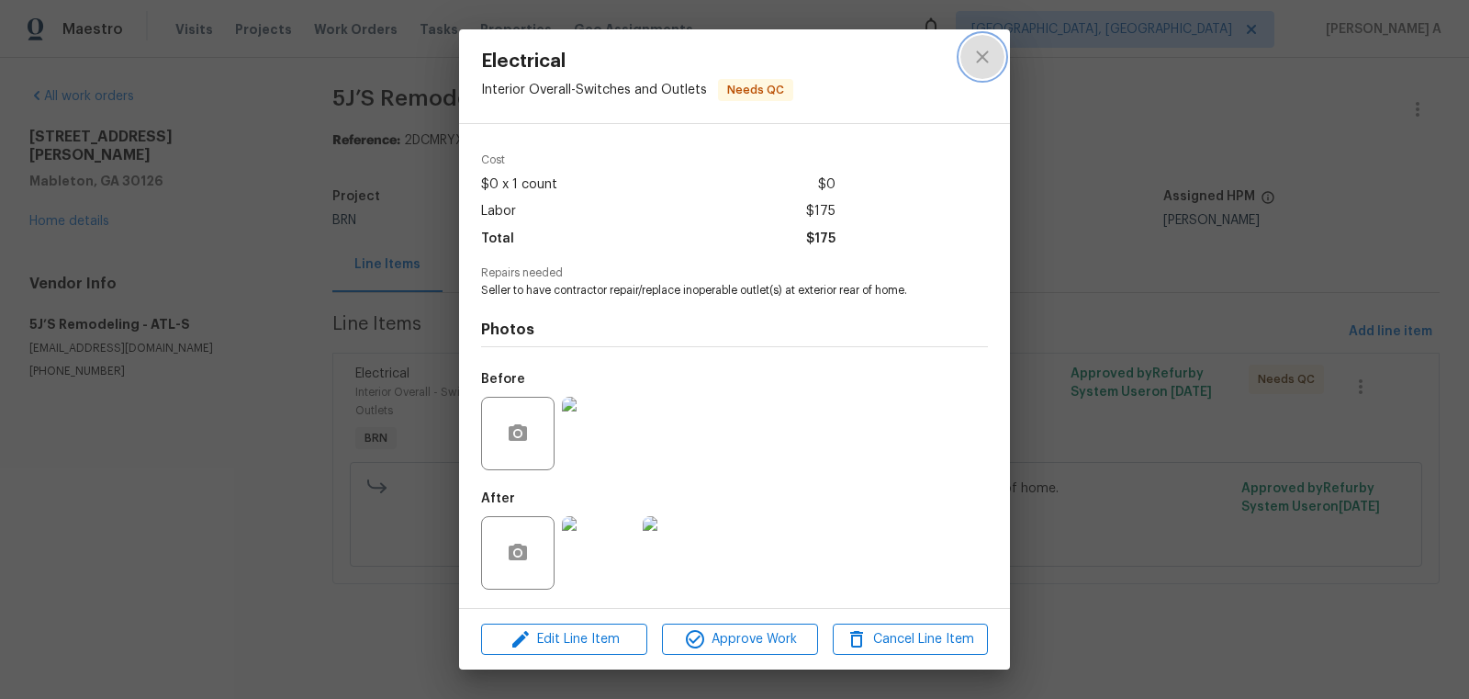
click at [992, 51] on icon "close" at bounding box center [982, 57] width 22 height 22
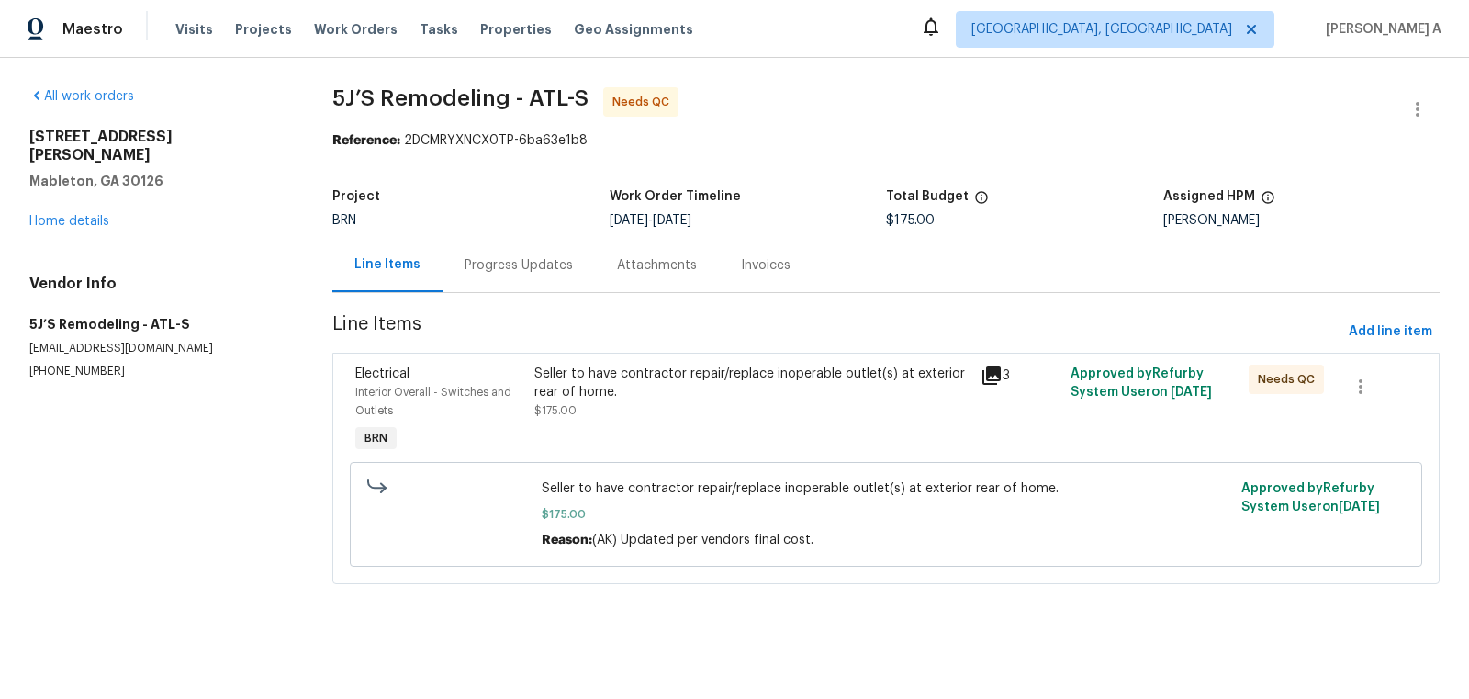
click at [495, 266] on div "Progress Updates" at bounding box center [519, 265] width 108 height 18
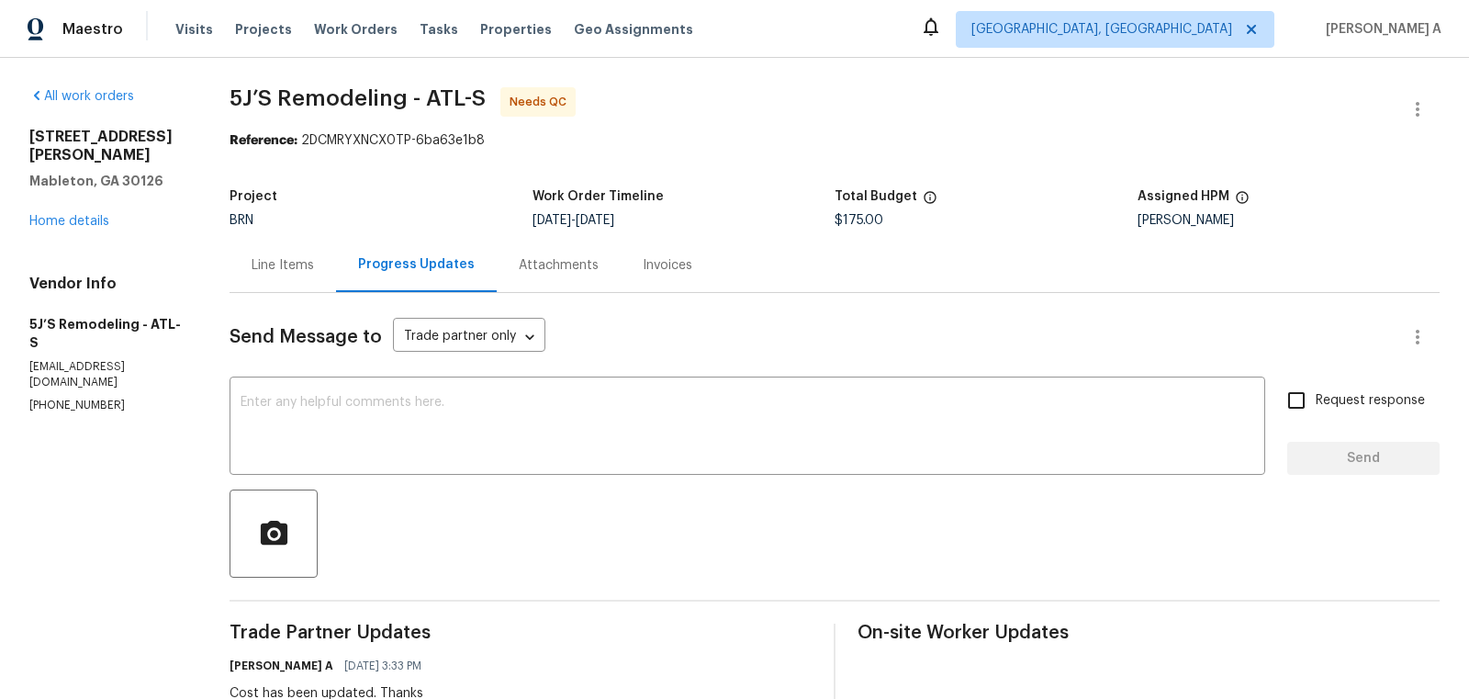
click at [253, 262] on div "Line Items" at bounding box center [283, 265] width 62 height 18
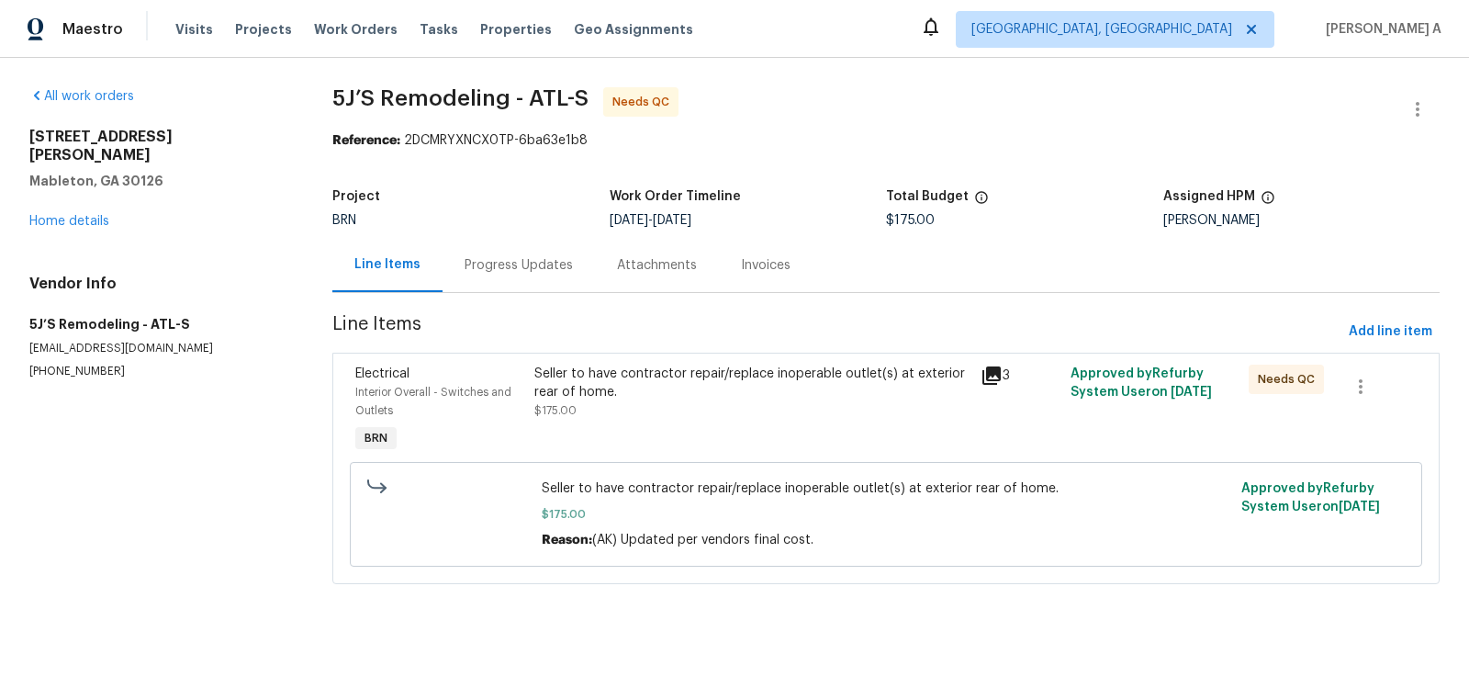
click at [739, 396] on div "Seller to have contractor repair/replace inoperable outlet(s) at exterior rear …" at bounding box center [752, 383] width 436 height 37
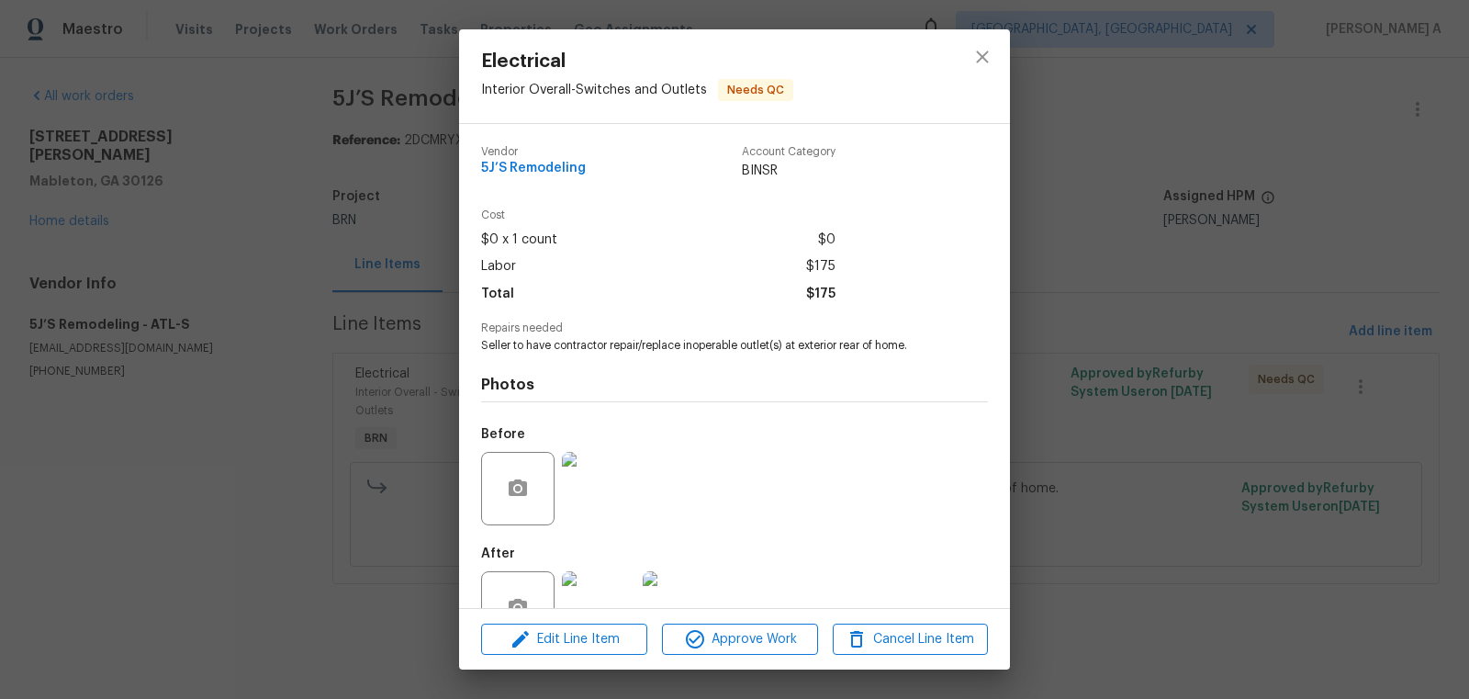
scroll to position [55, 0]
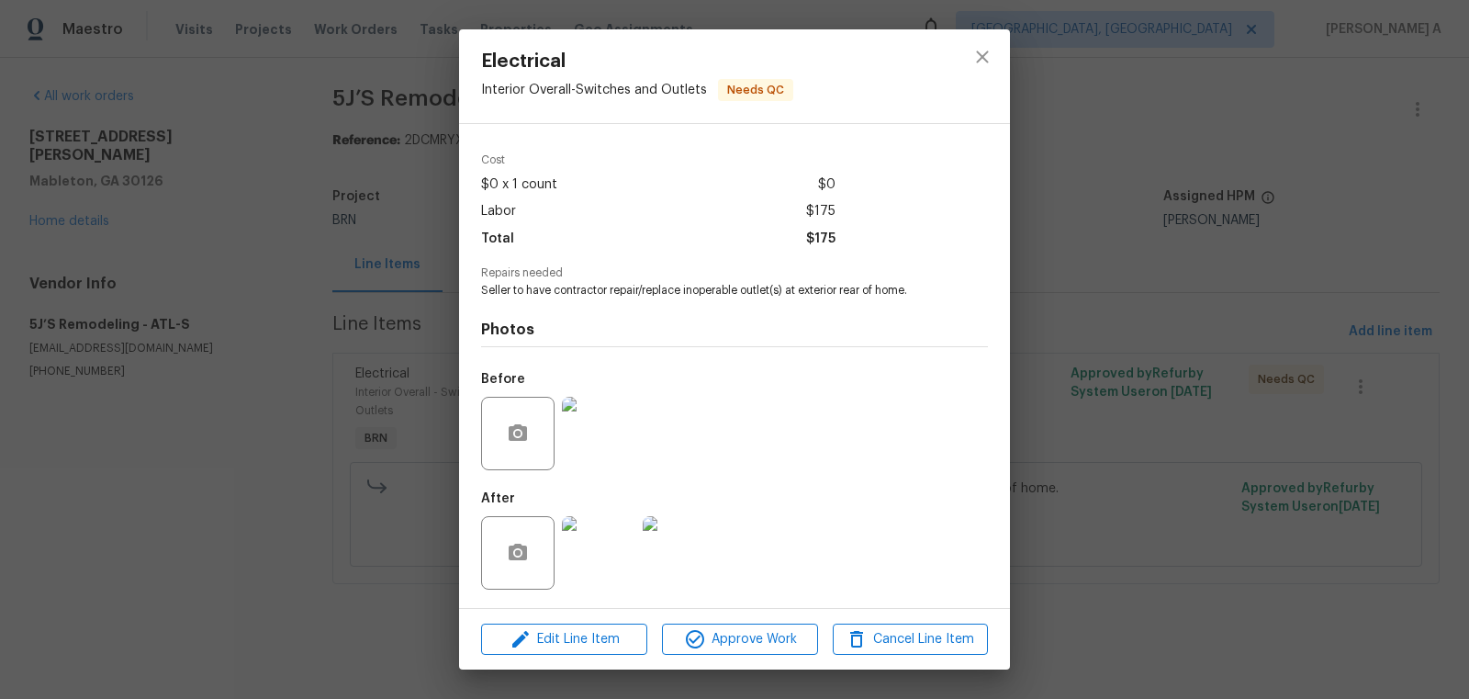
click at [587, 433] on img at bounding box center [598, 433] width 73 height 73
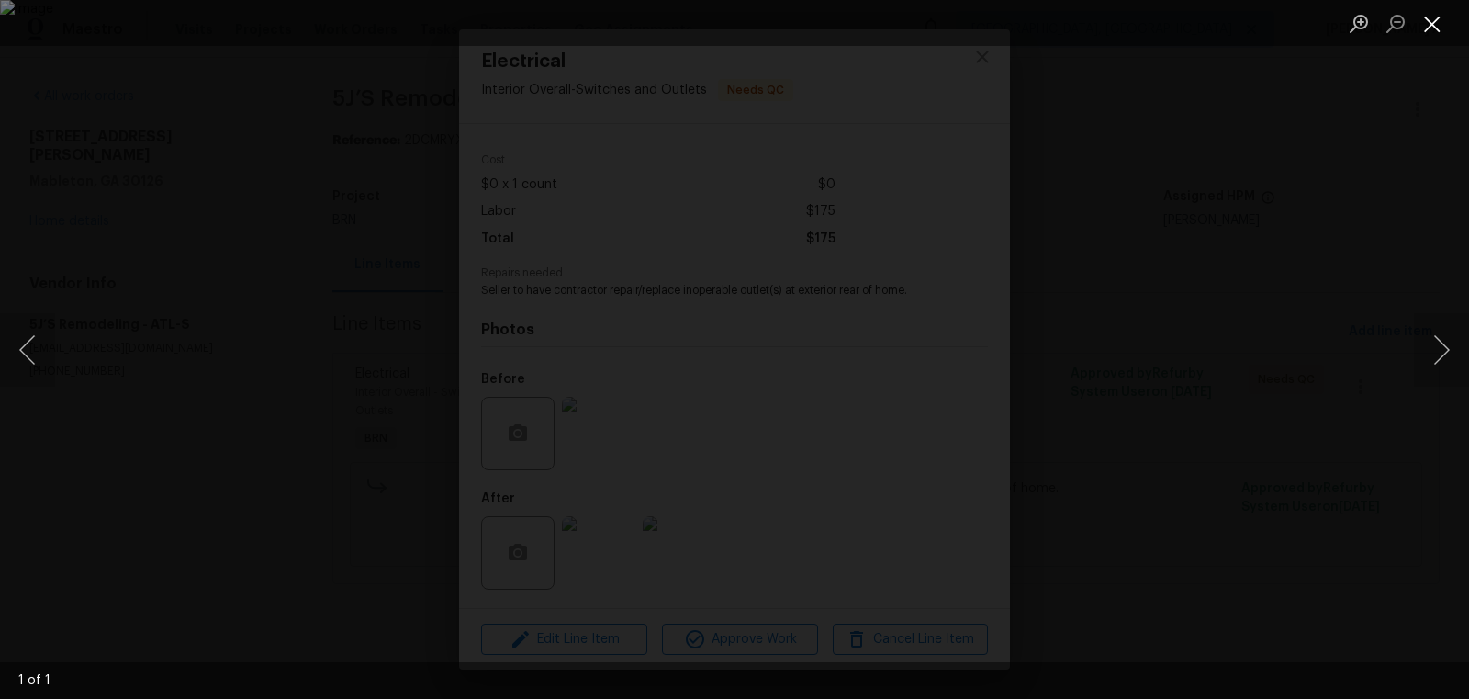
click at [1423, 20] on button "Close lightbox" at bounding box center [1432, 23] width 37 height 32
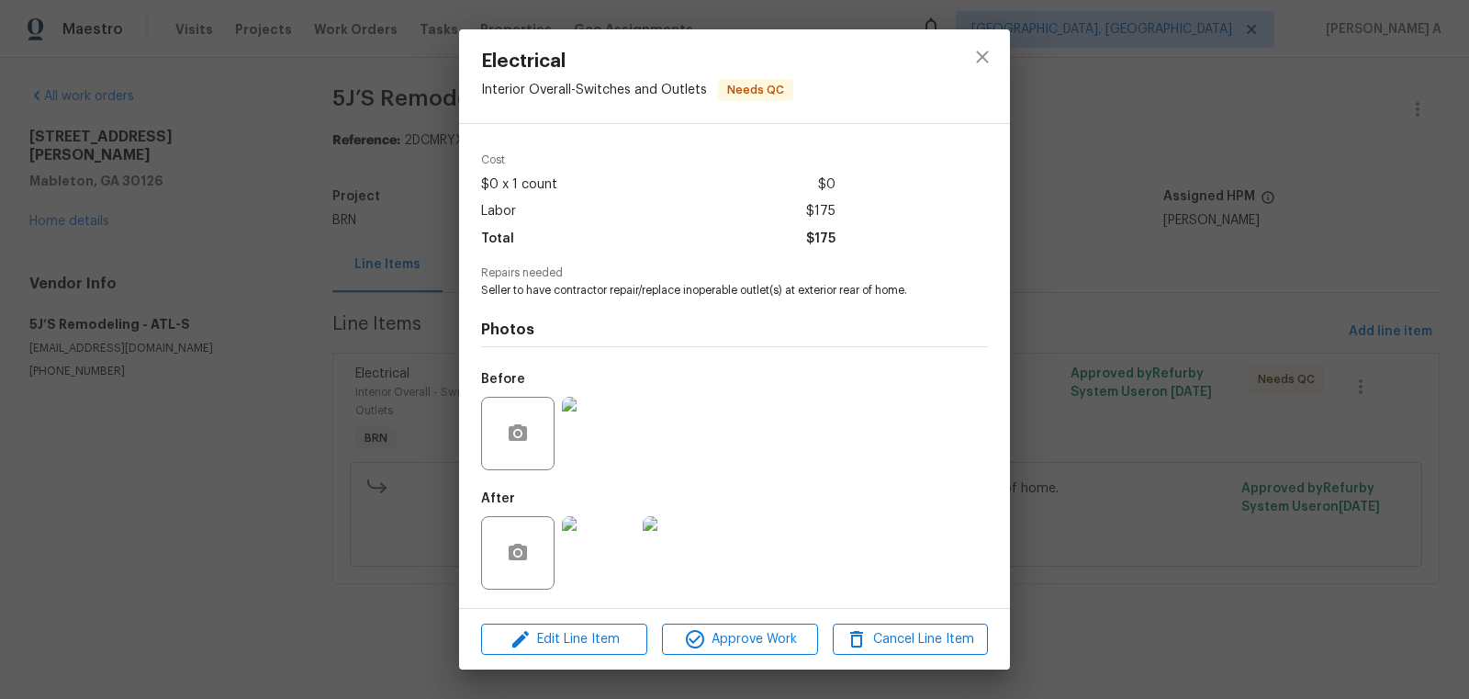
click at [589, 573] on img at bounding box center [598, 552] width 73 height 73
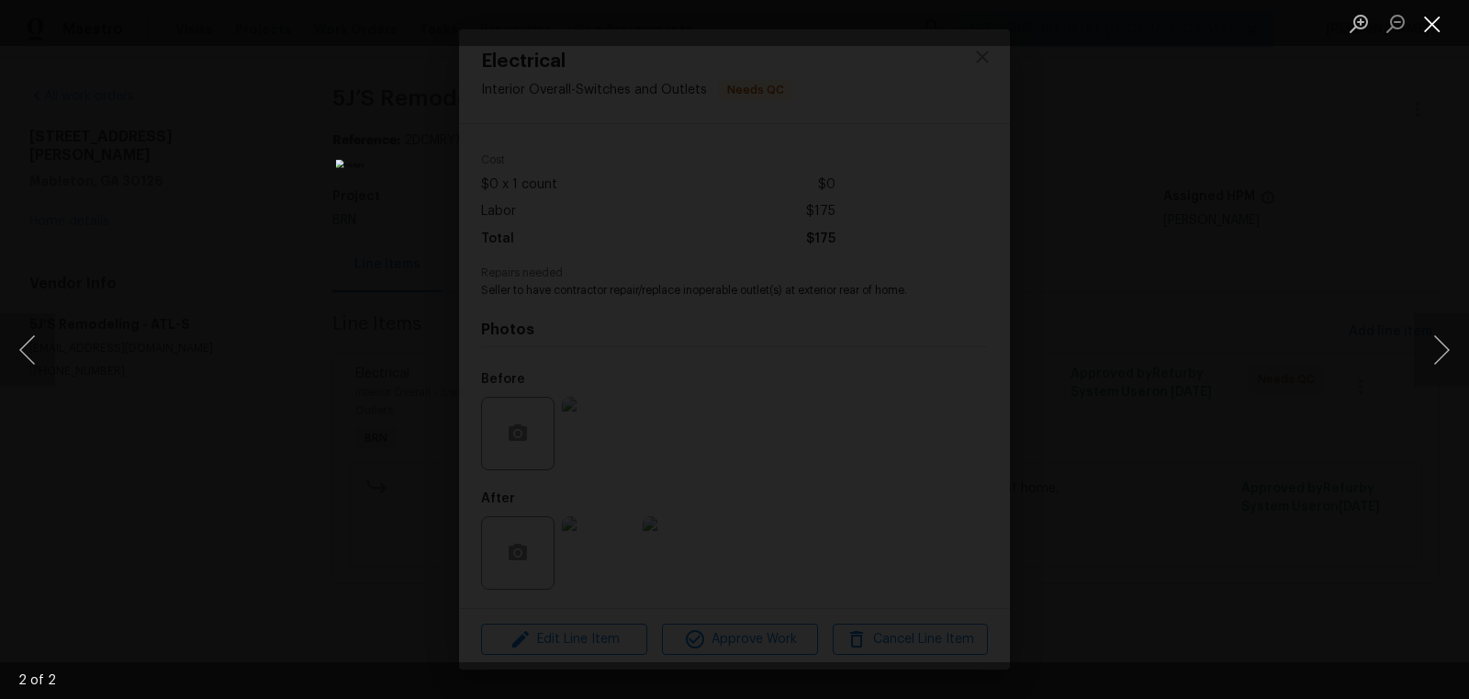
click at [1436, 18] on button "Close lightbox" at bounding box center [1432, 23] width 37 height 32
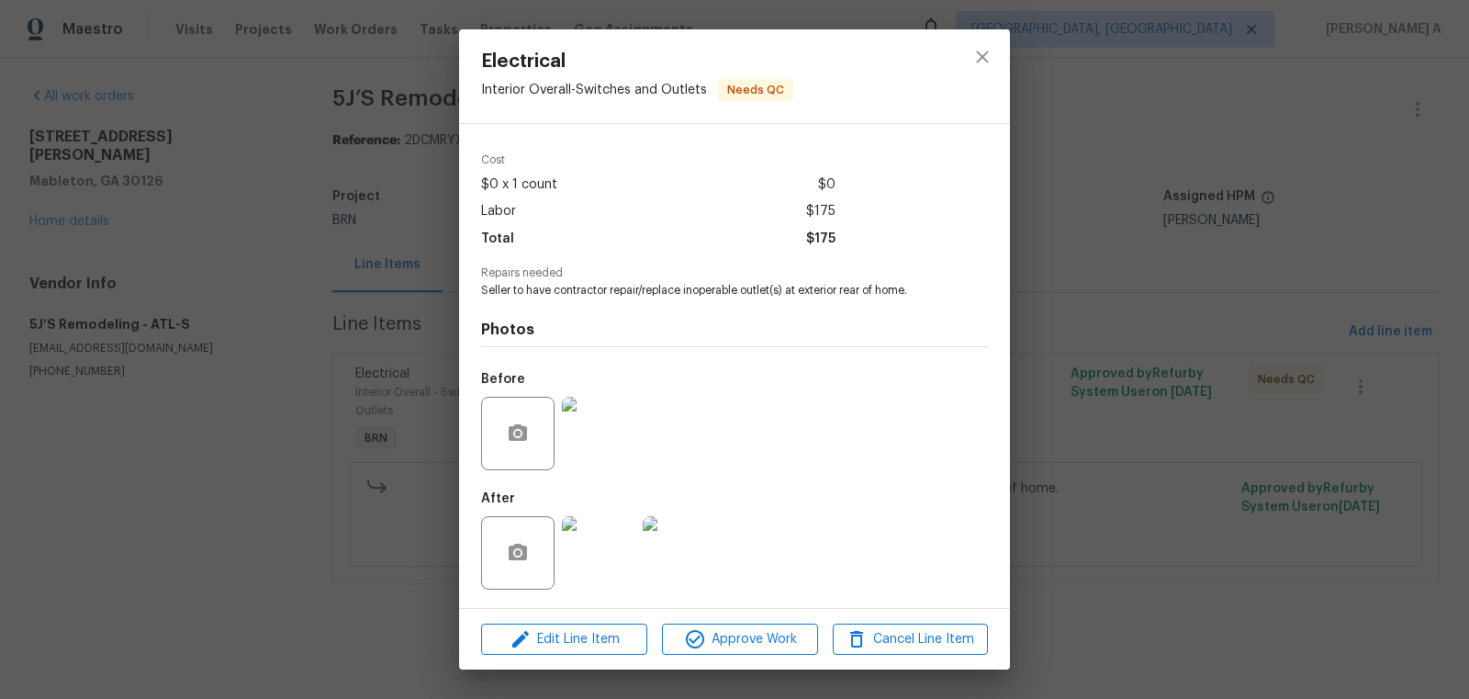
click at [601, 430] on img at bounding box center [598, 433] width 73 height 73
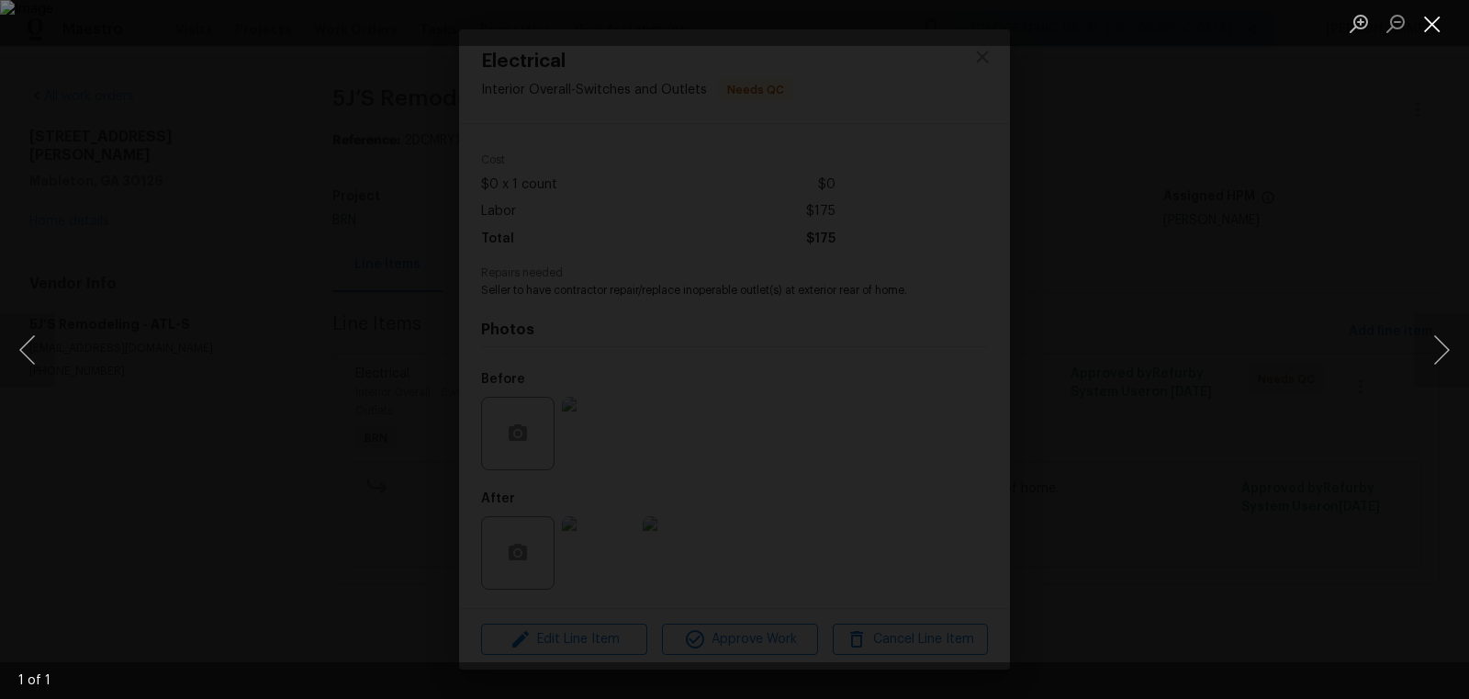
click at [1421, 24] on button "Close lightbox" at bounding box center [1432, 23] width 37 height 32
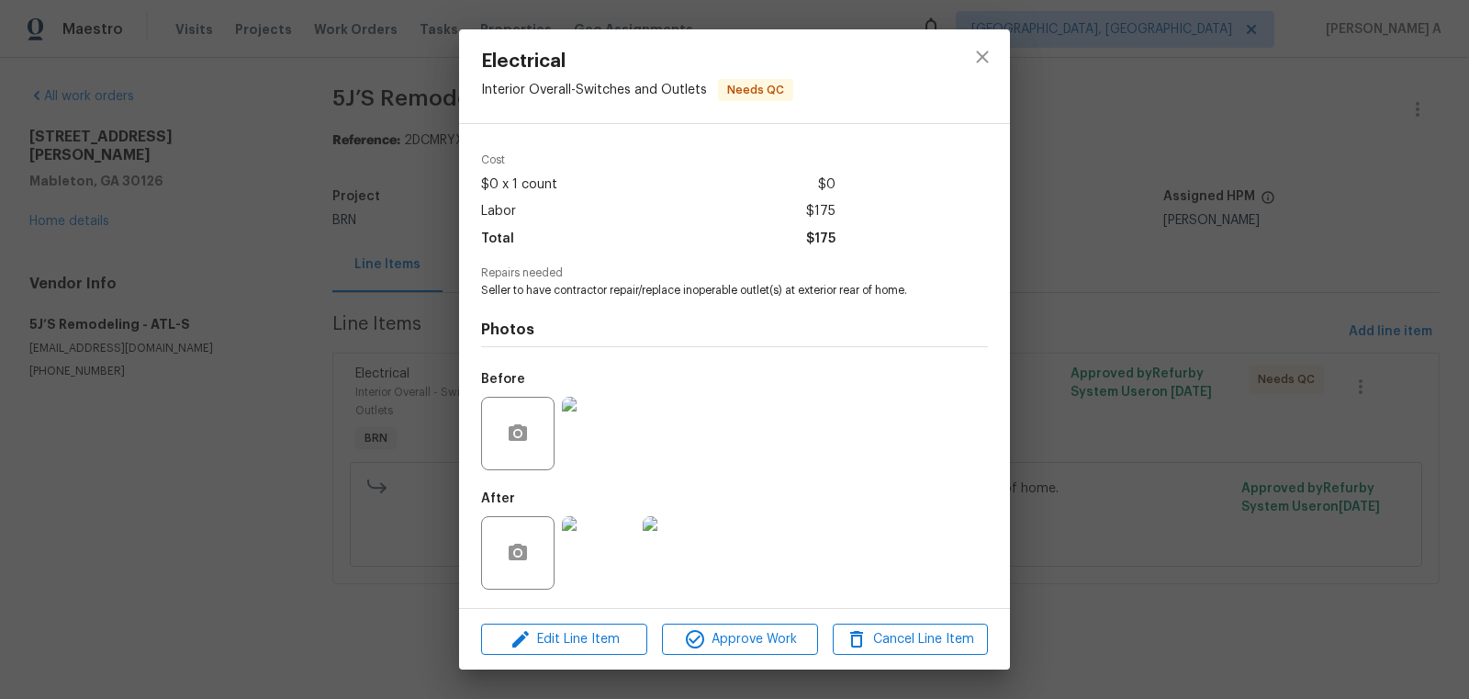
click at [584, 565] on img at bounding box center [598, 552] width 73 height 73
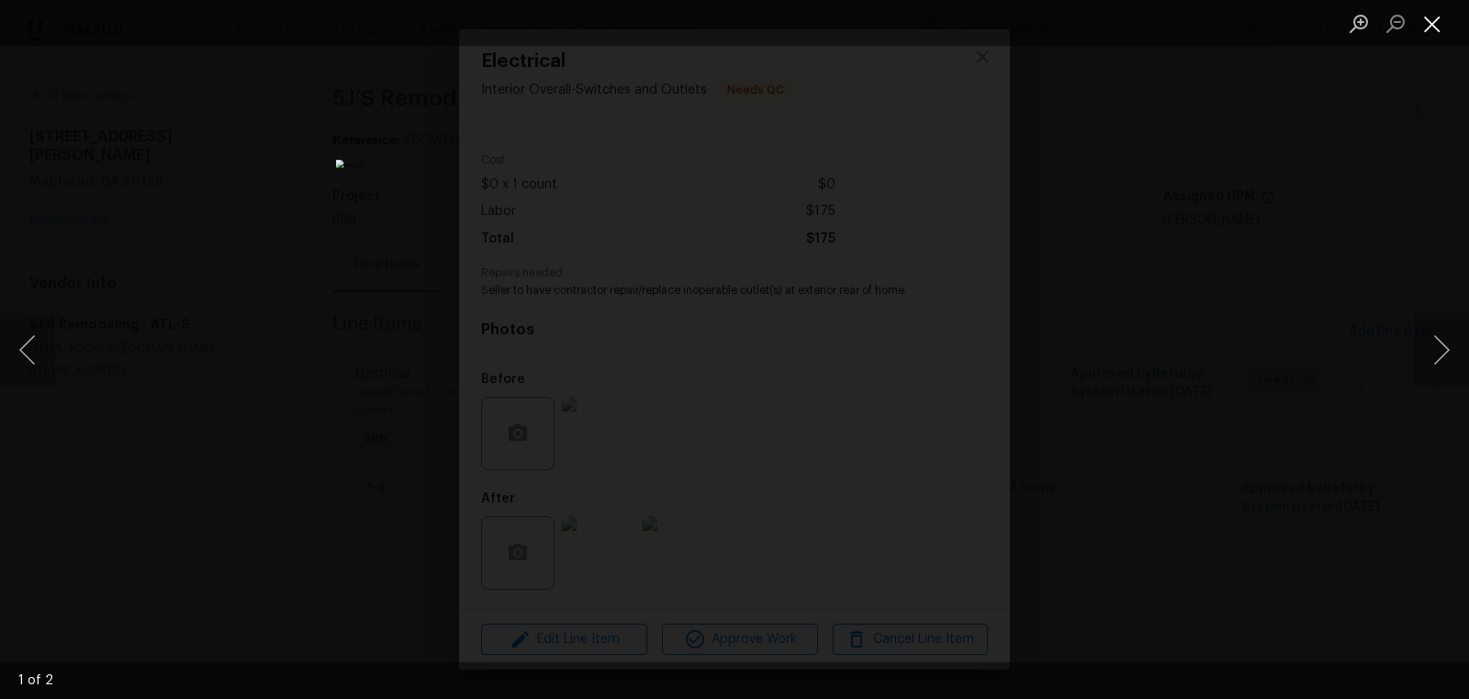
click at [1431, 16] on button "Close lightbox" at bounding box center [1432, 23] width 37 height 32
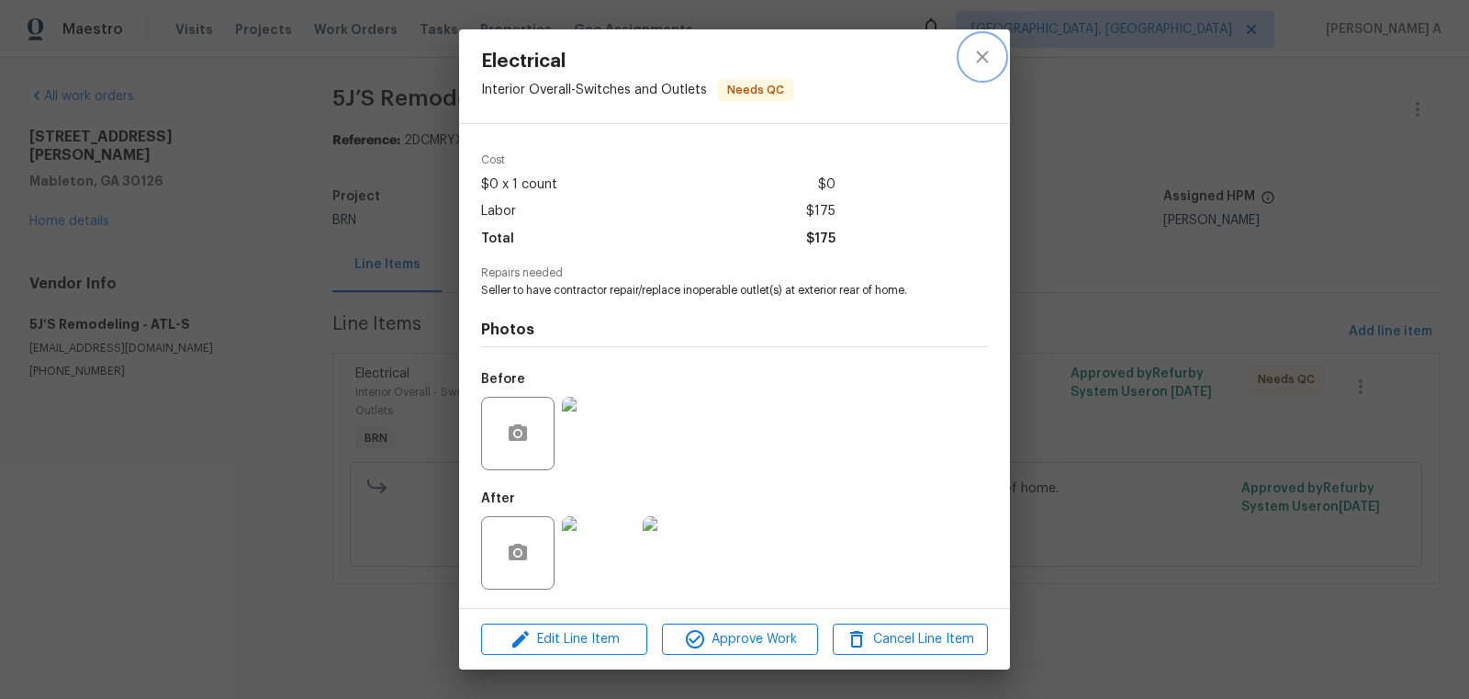
click at [986, 53] on icon "close" at bounding box center [982, 57] width 12 height 12
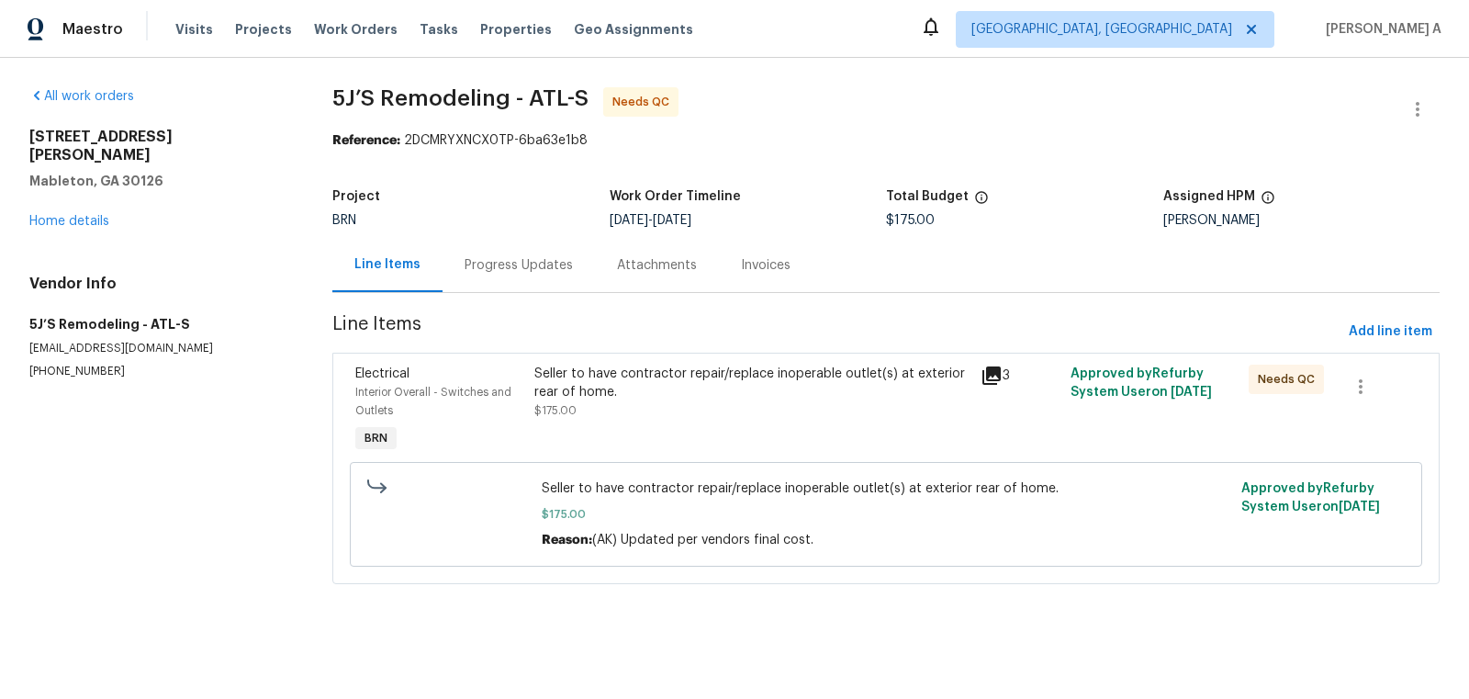
click at [809, 392] on div "Seller to have contractor repair/replace inoperable outlet(s) at exterior rear …" at bounding box center [752, 383] width 436 height 37
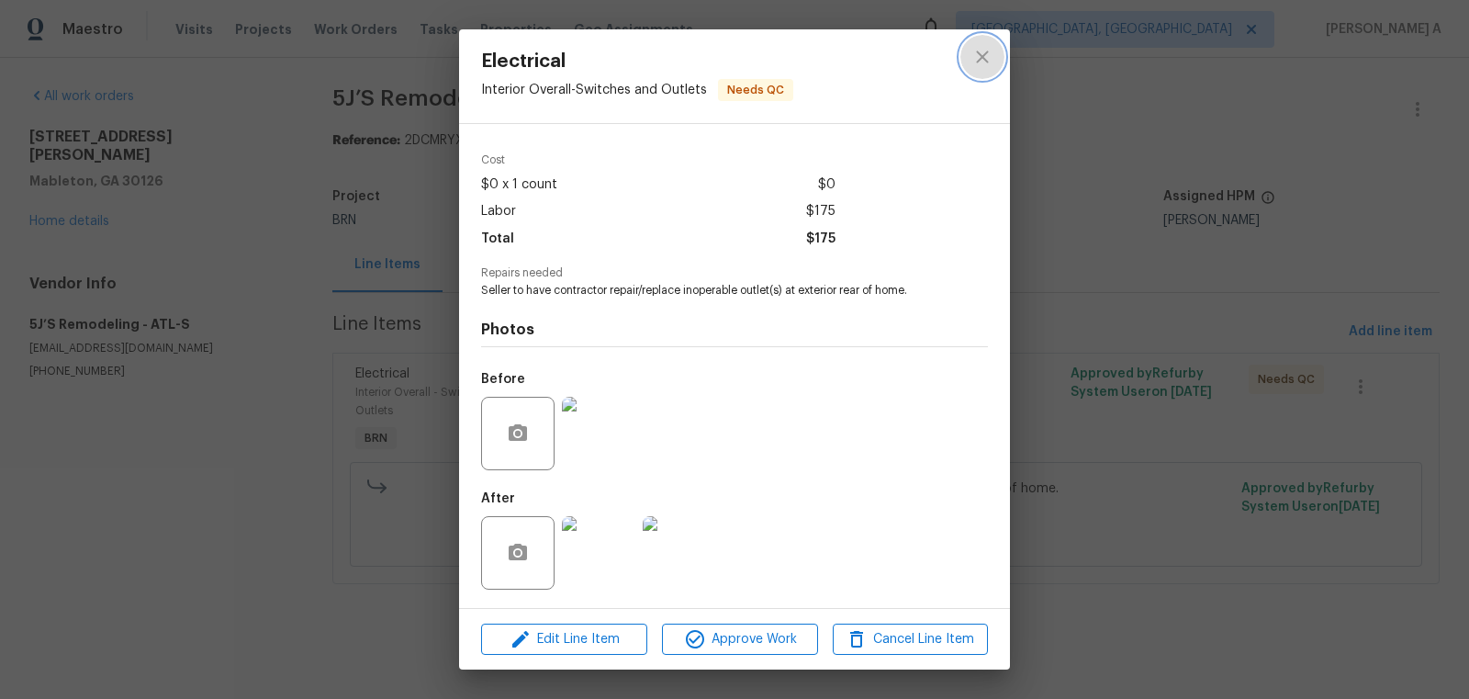
click at [975, 60] on icon "close" at bounding box center [982, 57] width 22 height 22
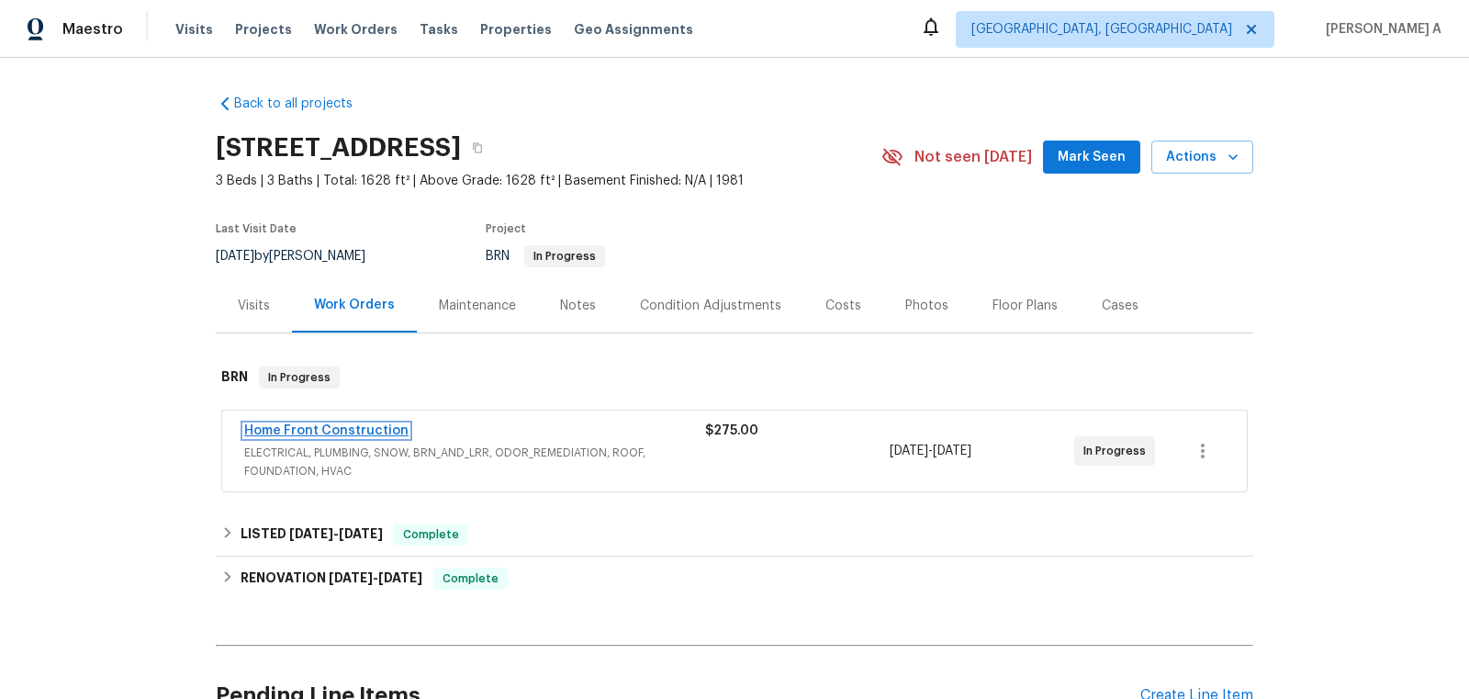
click at [342, 430] on link "Home Front Construction" at bounding box center [326, 430] width 164 height 13
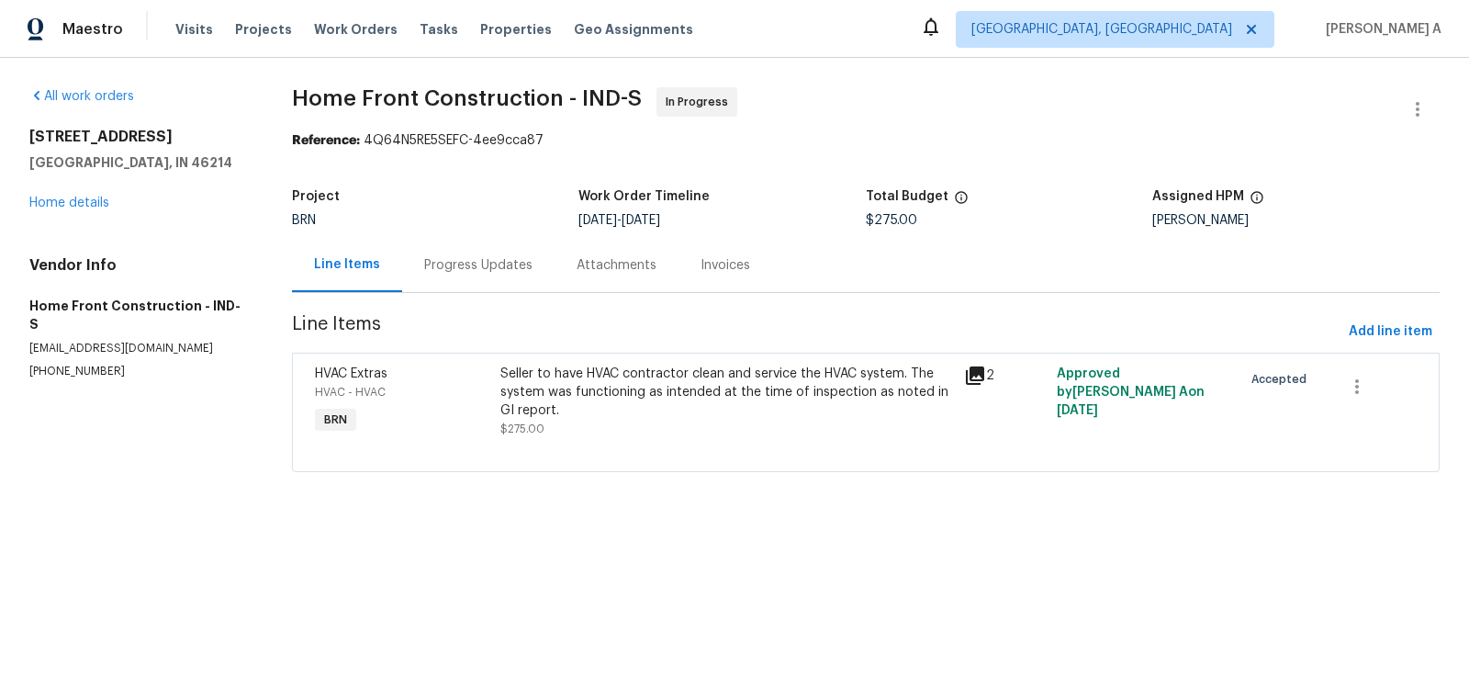
click at [477, 261] on div "Progress Updates" at bounding box center [478, 265] width 108 height 18
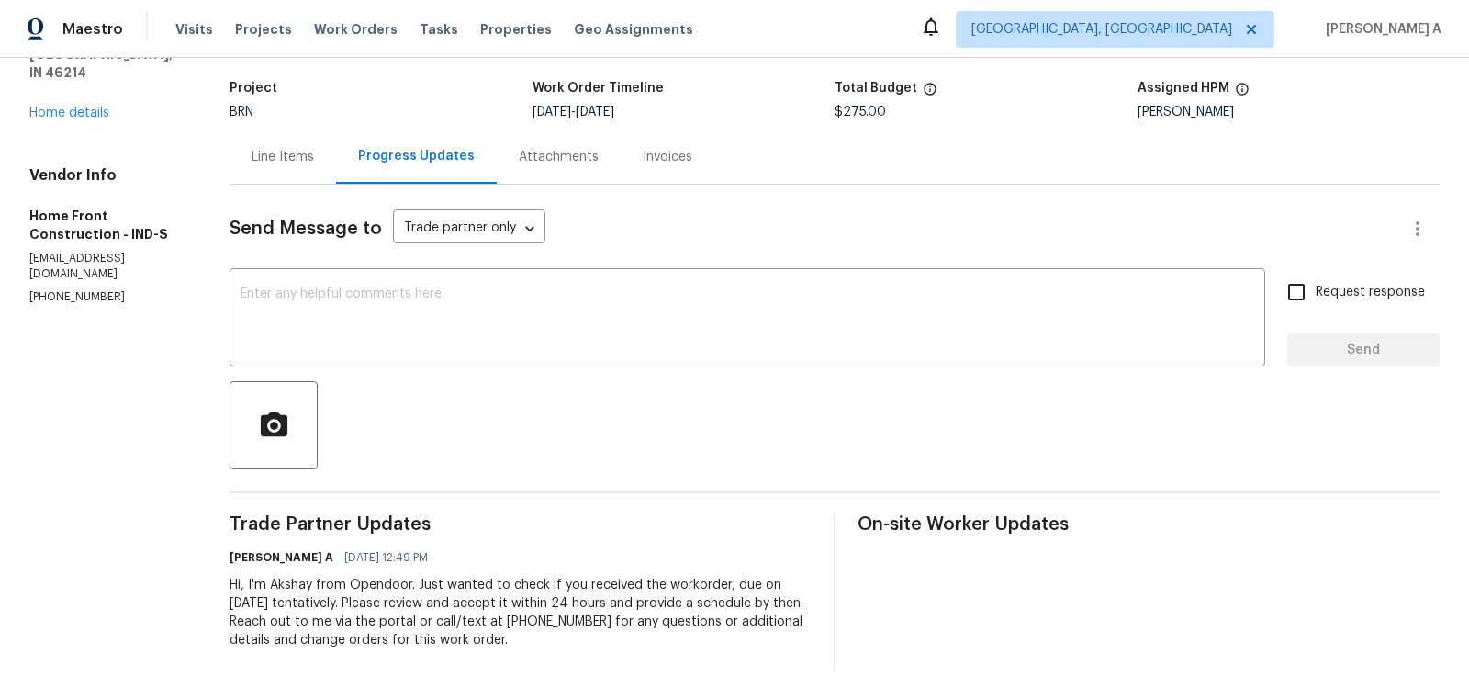
scroll to position [110, 0]
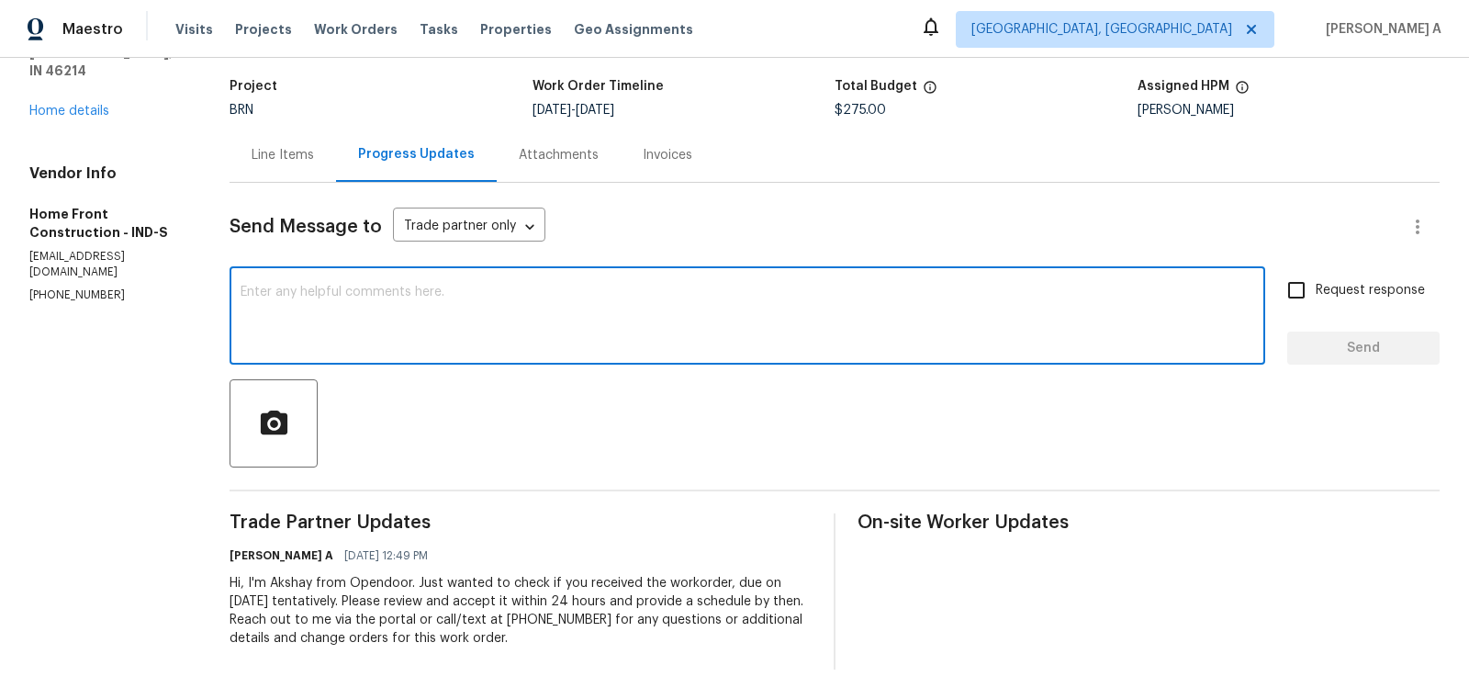
click at [504, 302] on textarea at bounding box center [748, 318] width 1014 height 64
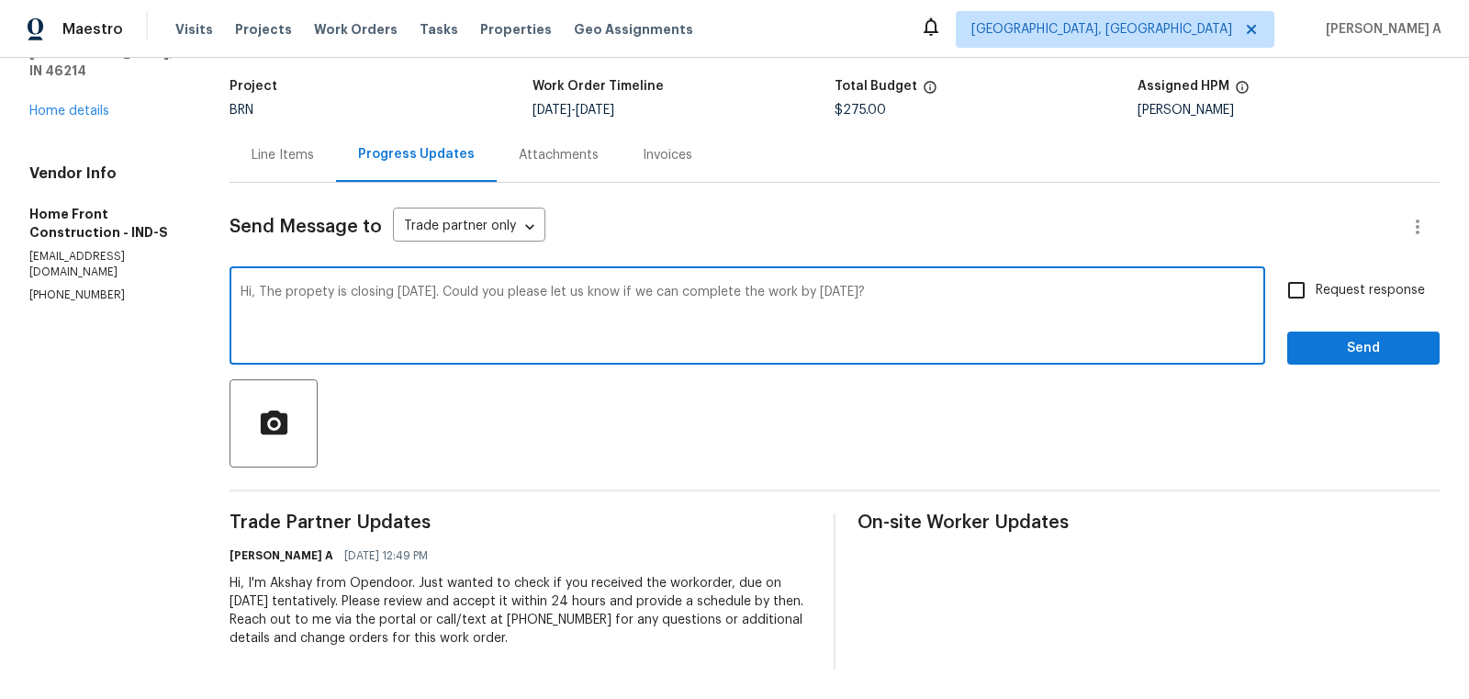
click at [0, 0] on span "Correct the spelling error" at bounding box center [0, 0] width 0 height 0
type textarea "Hi, The property is closing [DATE]. Could you please let us know if we can comp…"
click at [1296, 288] on input "Request response" at bounding box center [1296, 290] width 39 height 39
checkbox input "true"
click at [1039, 299] on textarea "Hi, The property is closing on Tuesday. Could you please let us know if we can …" at bounding box center [748, 318] width 1014 height 64
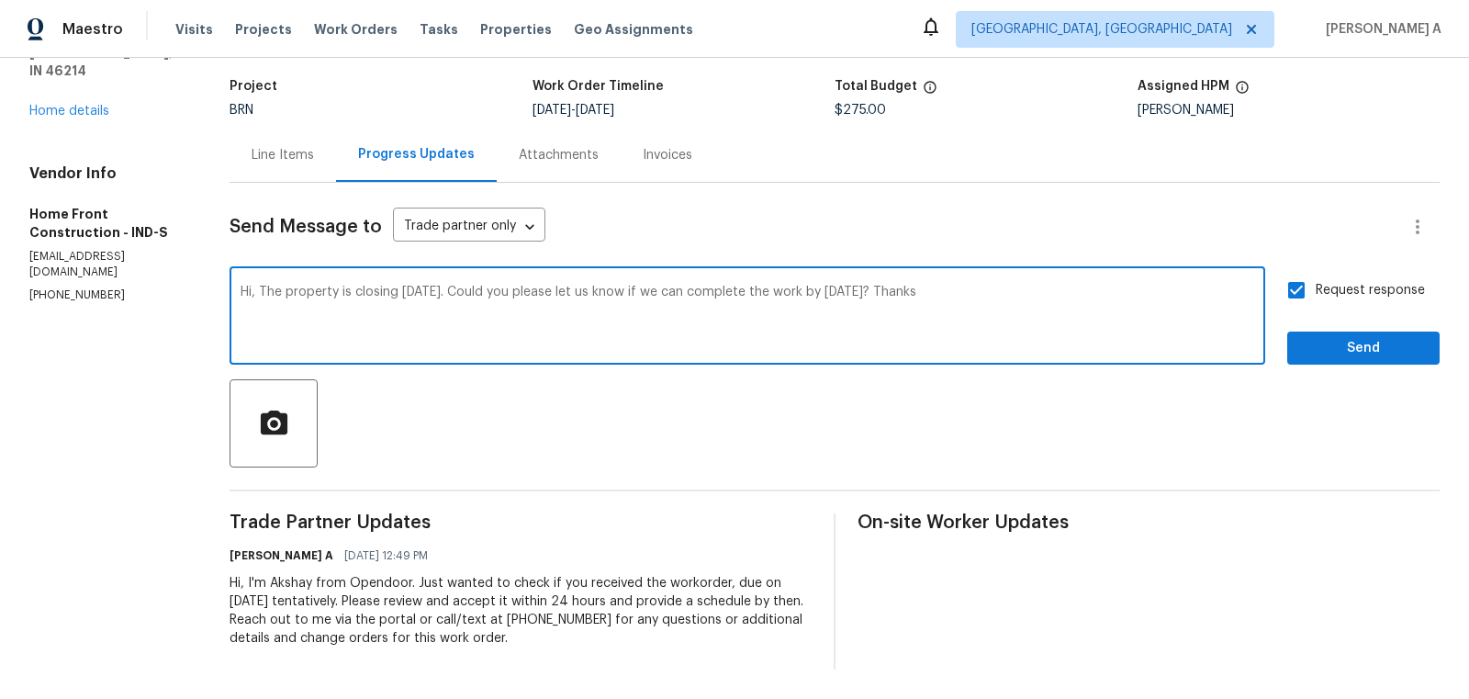
type textarea "Hi, The property is closing on Tuesday. Could you please let us know if we can …"
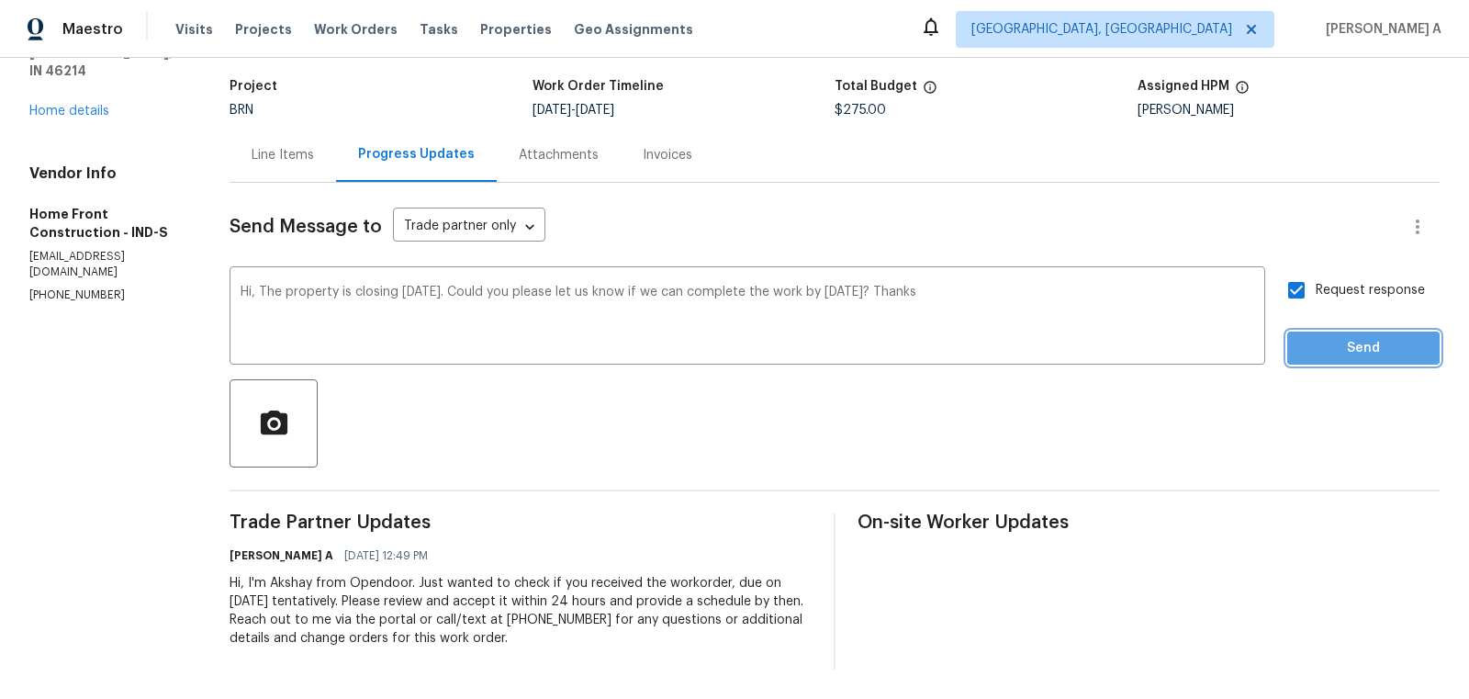
click at [1329, 346] on span "Send" at bounding box center [1363, 348] width 123 height 23
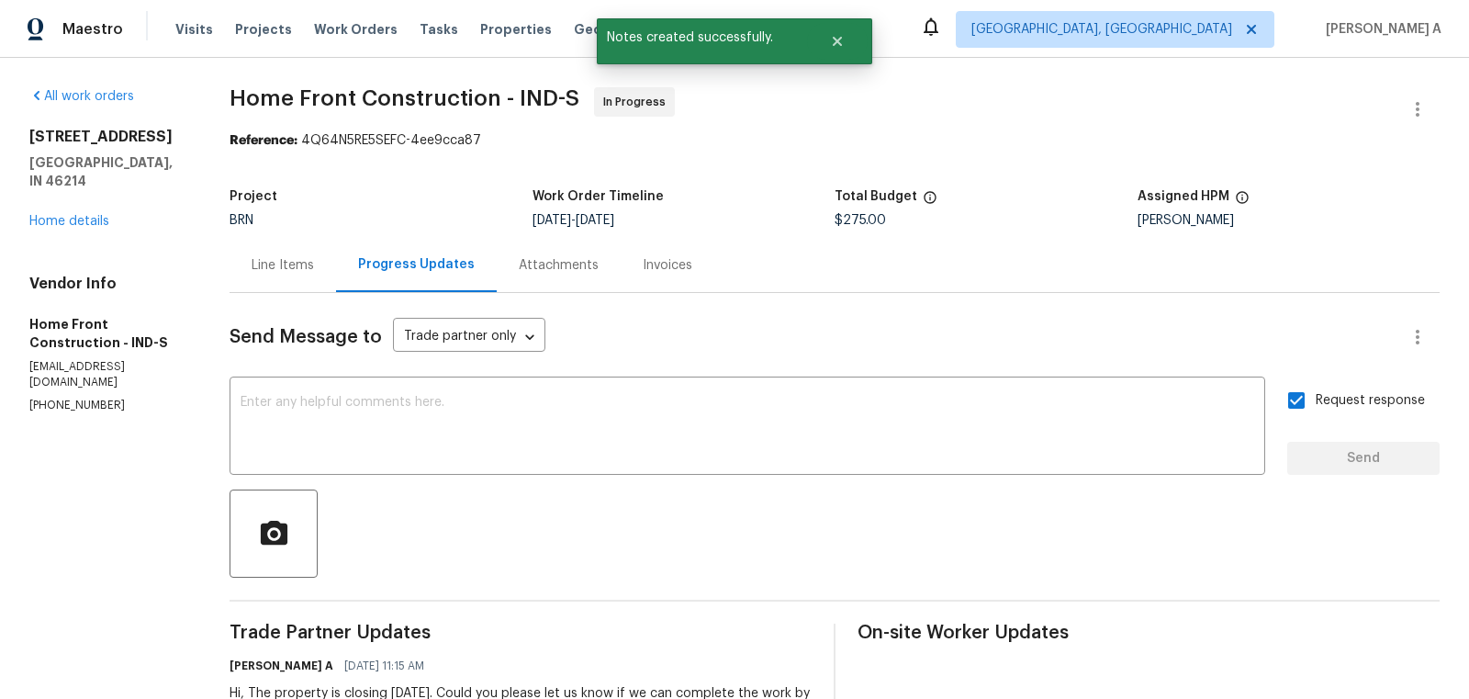
click at [336, 245] on div "Line Items" at bounding box center [283, 265] width 107 height 54
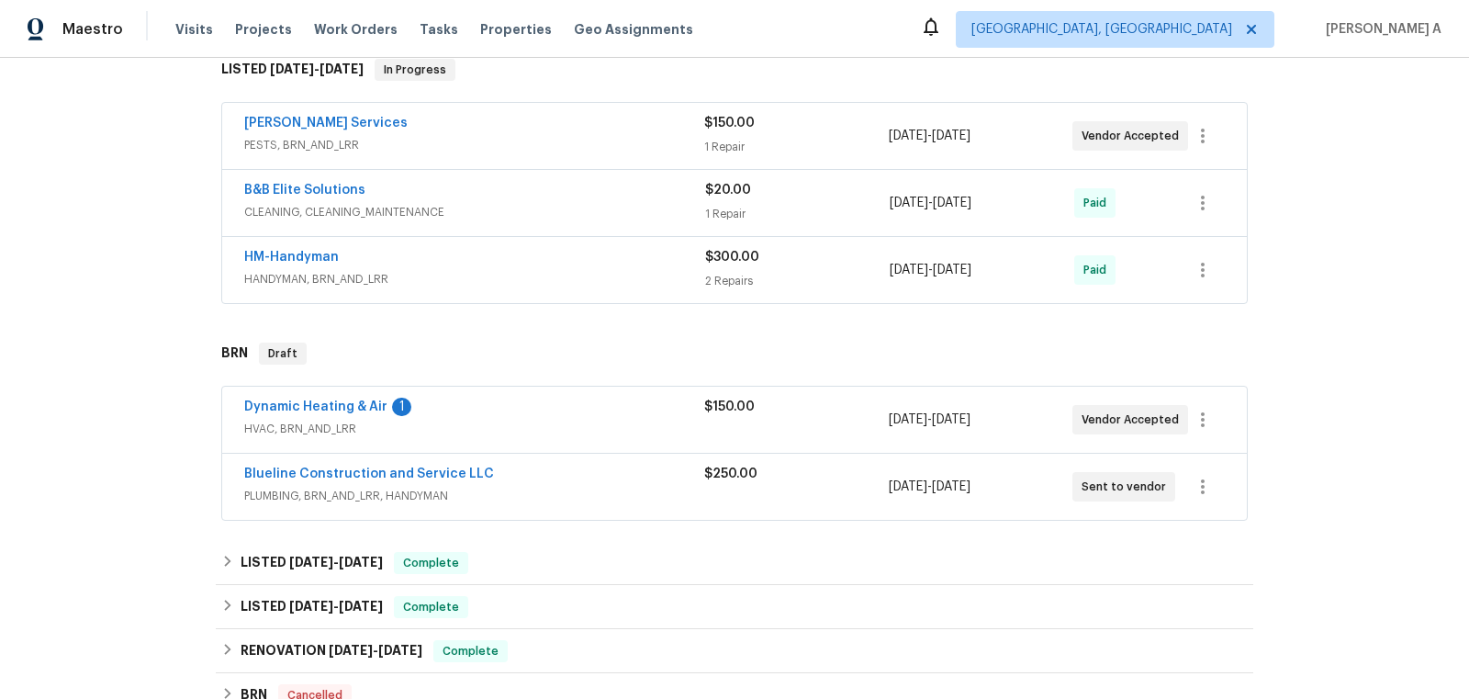
scroll to position [335, 0]
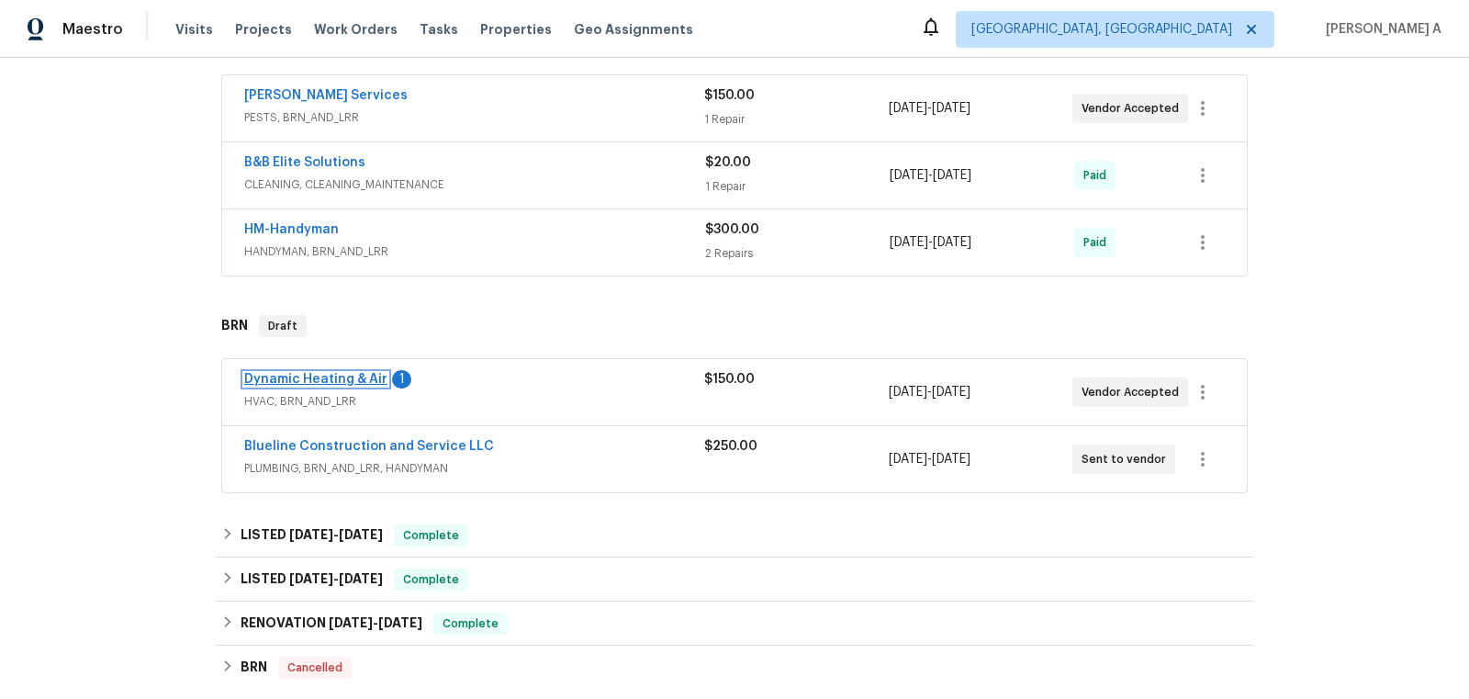
click at [339, 373] on link "Dynamic Heating & Air" at bounding box center [315, 379] width 143 height 13
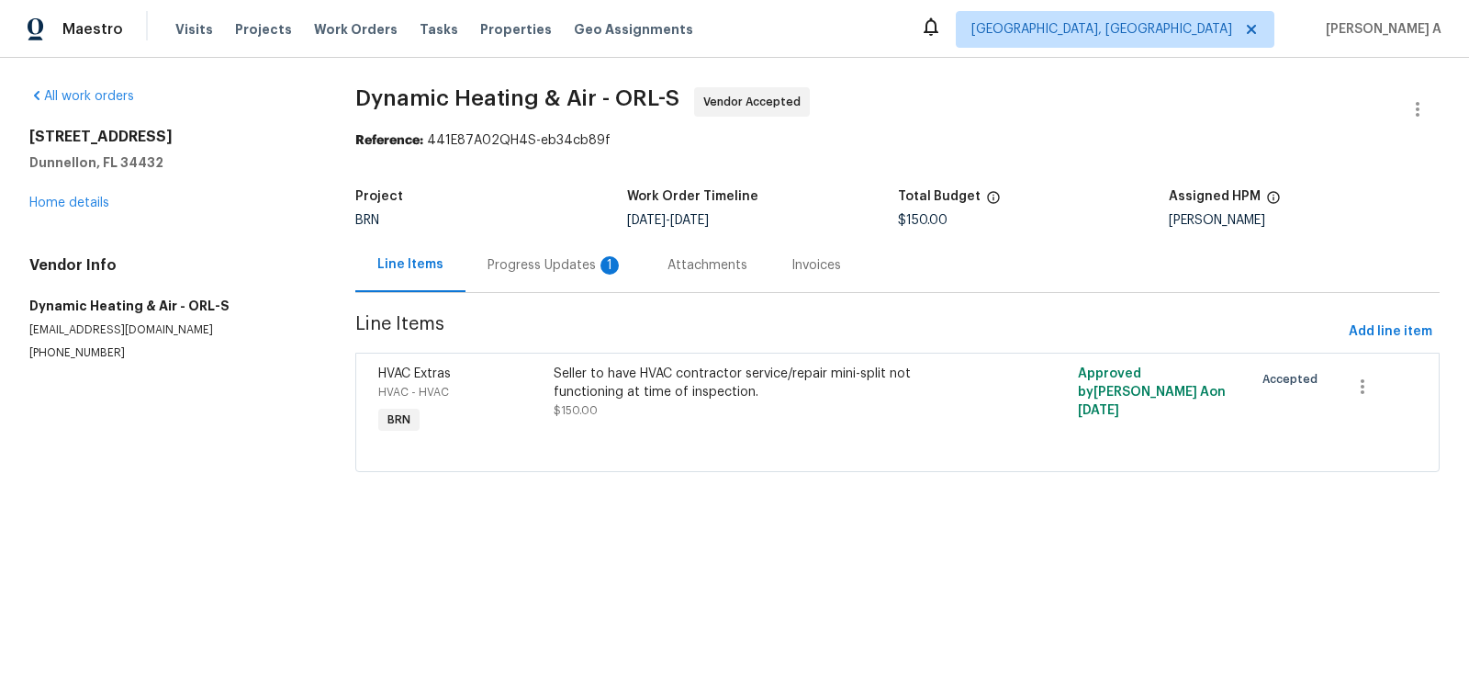
click at [532, 276] on div "Progress Updates 1" at bounding box center [556, 265] width 180 height 54
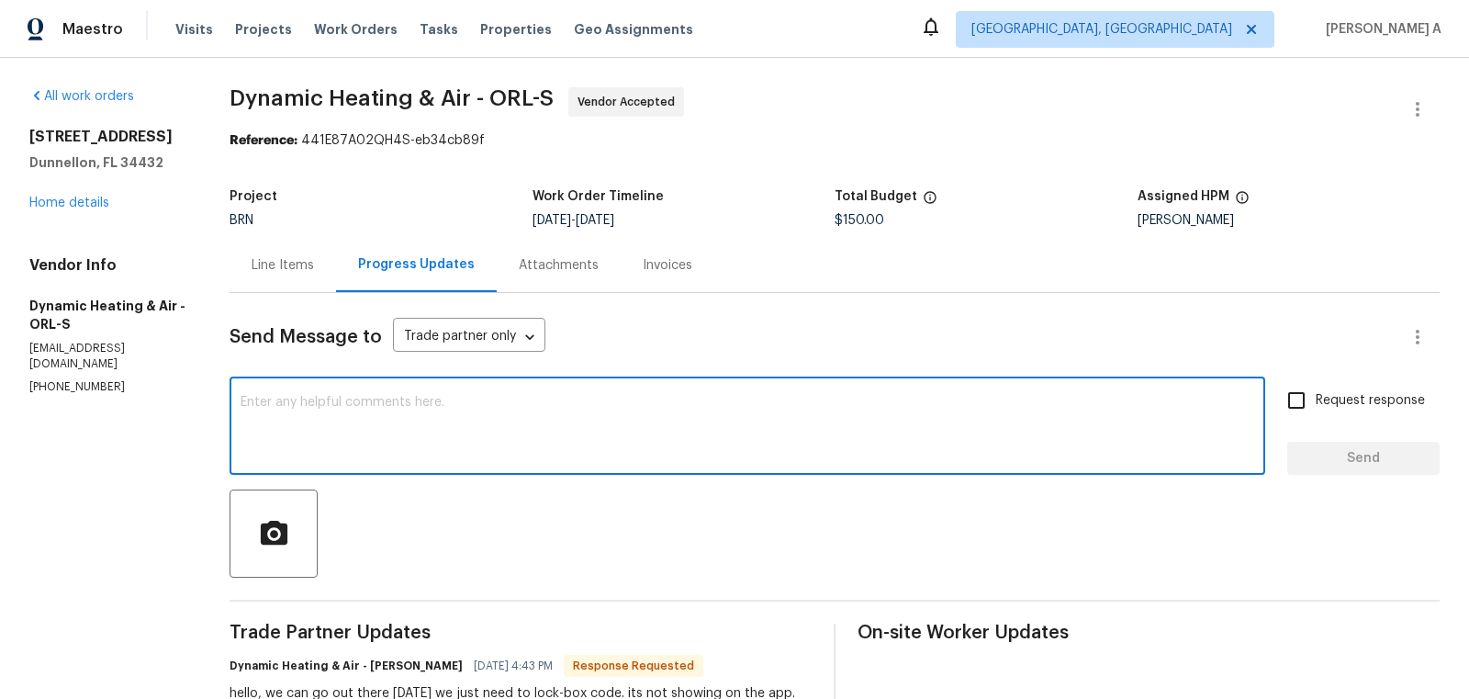
click at [343, 455] on textarea at bounding box center [748, 428] width 1014 height 64
paste textarea "Lockbox Code: 1252"
type textarea "Here is the Lockbox Code: 1252"
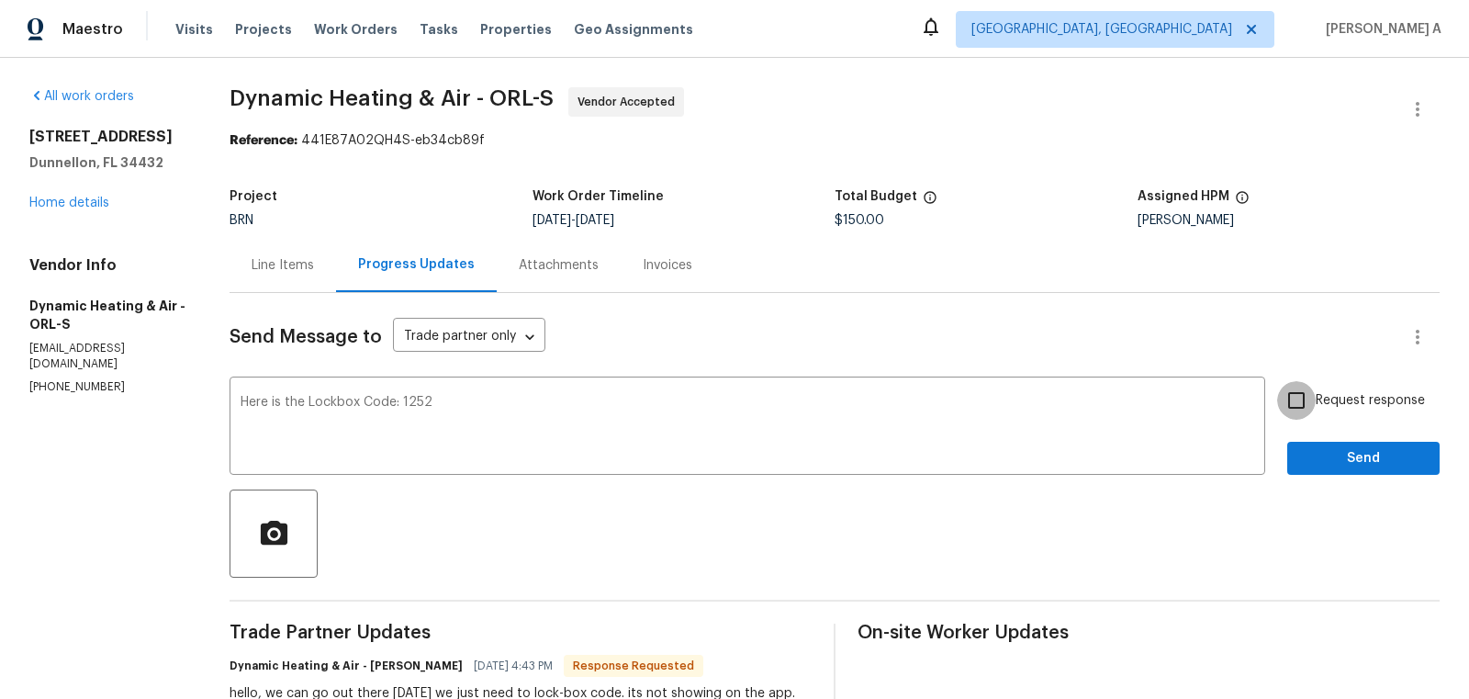
click at [1298, 416] on input "Request response" at bounding box center [1296, 400] width 39 height 39
checkbox input "true"
click at [1346, 473] on button "Send" at bounding box center [1363, 459] width 152 height 34
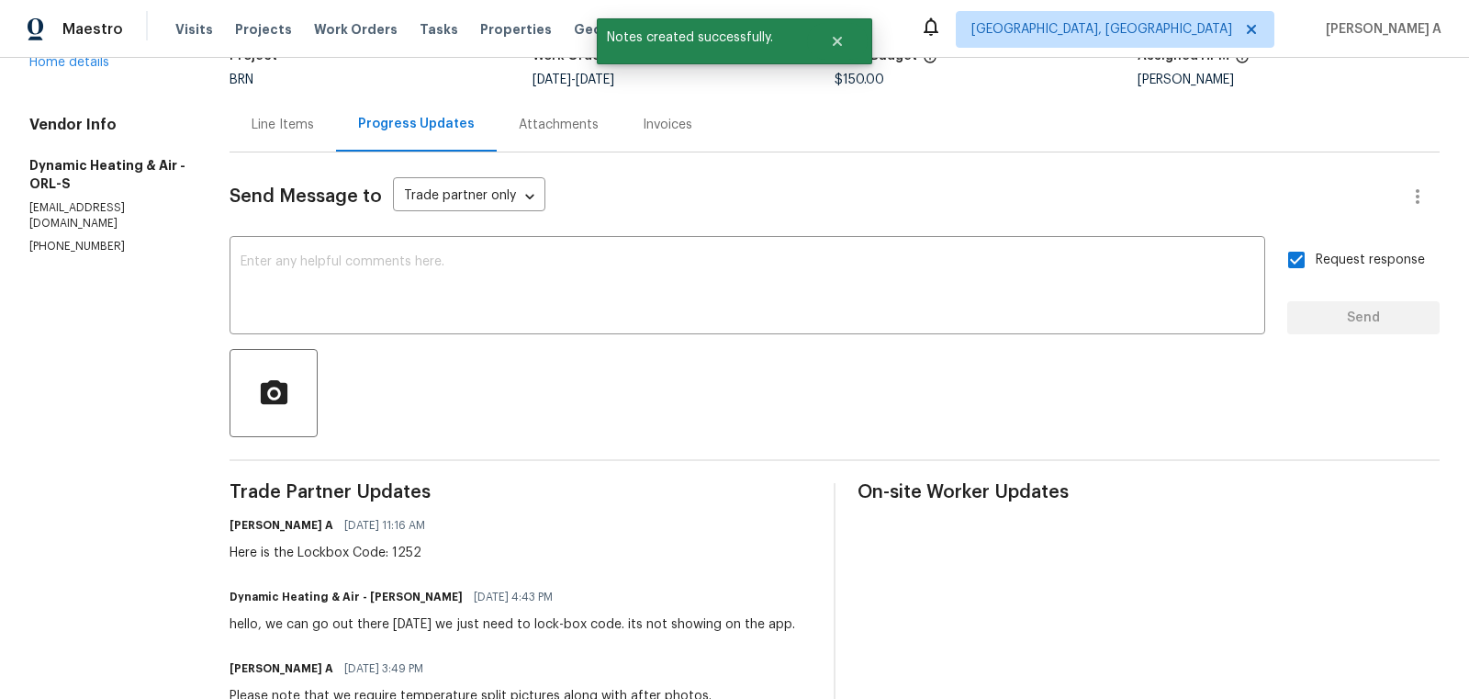
scroll to position [142, 0]
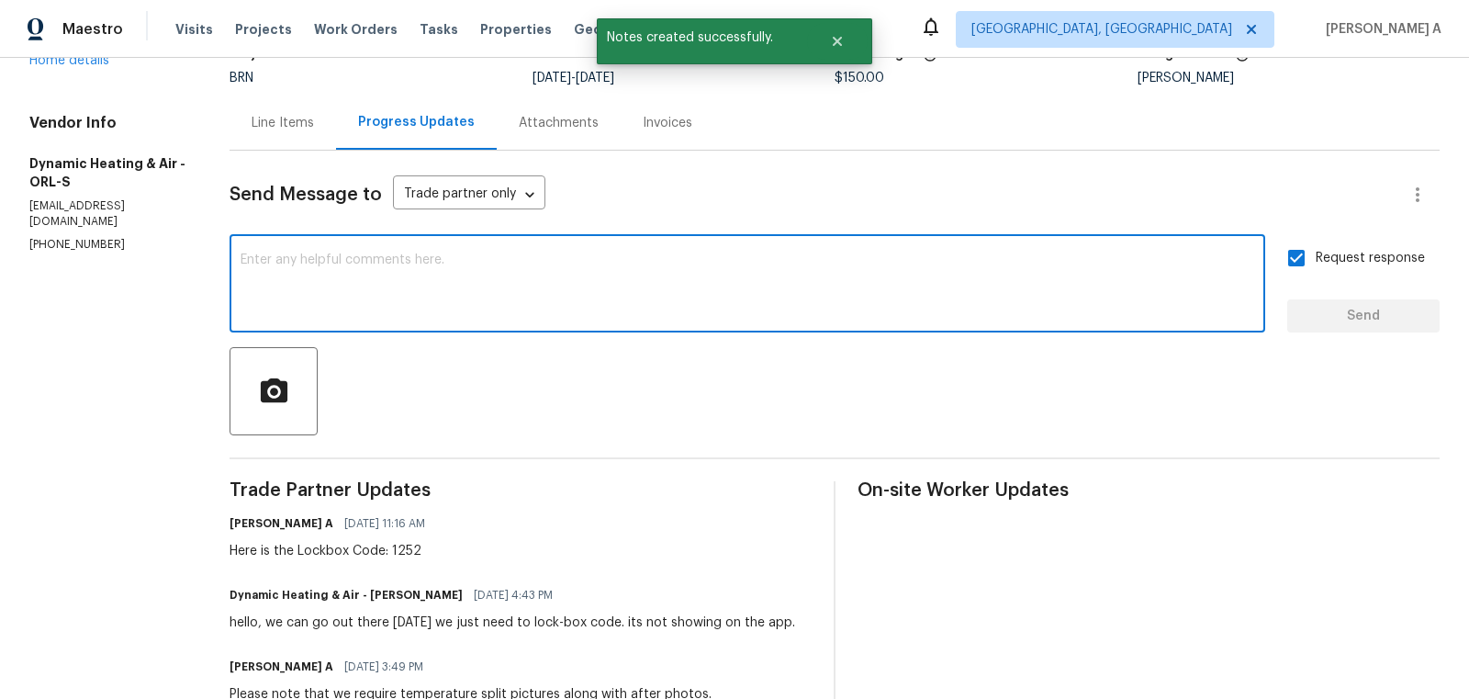
click at [447, 309] on textarea at bounding box center [748, 285] width 1014 height 64
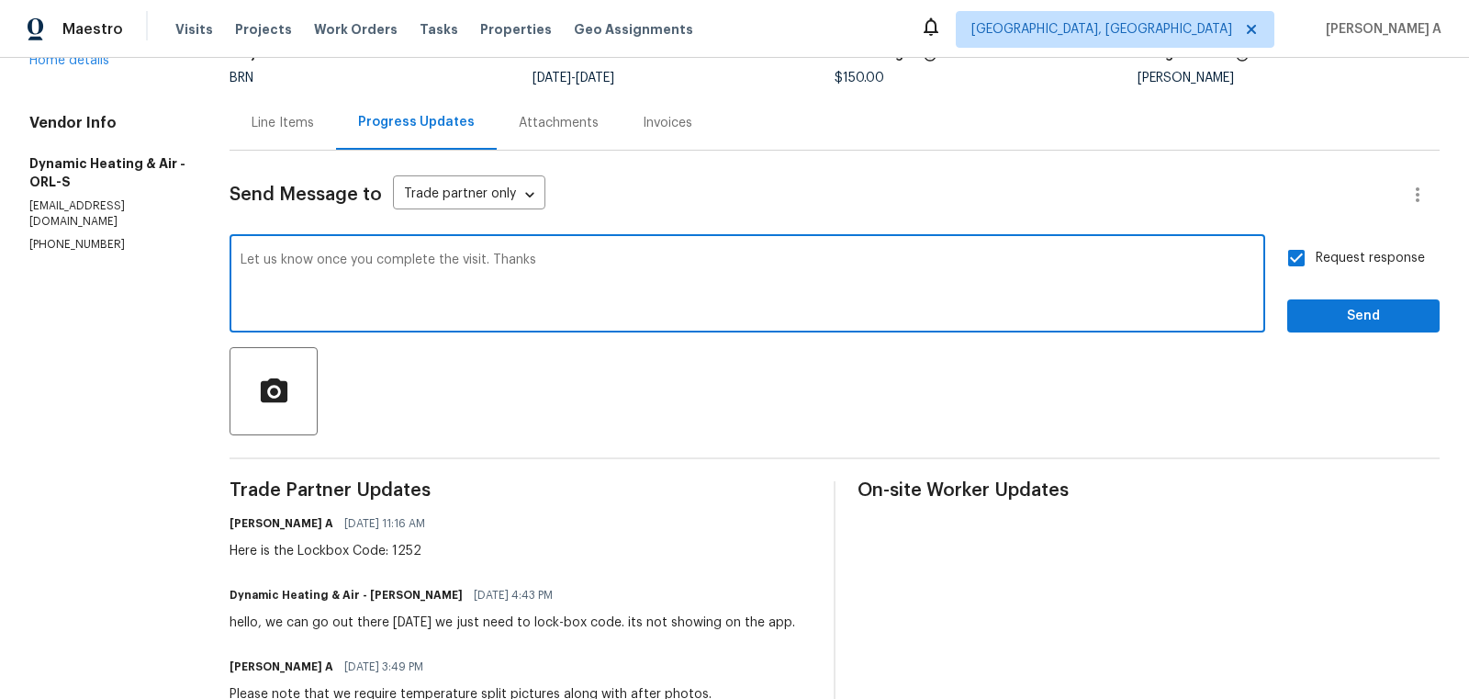
type textarea "Let us know once you complete the visit. Thanks"
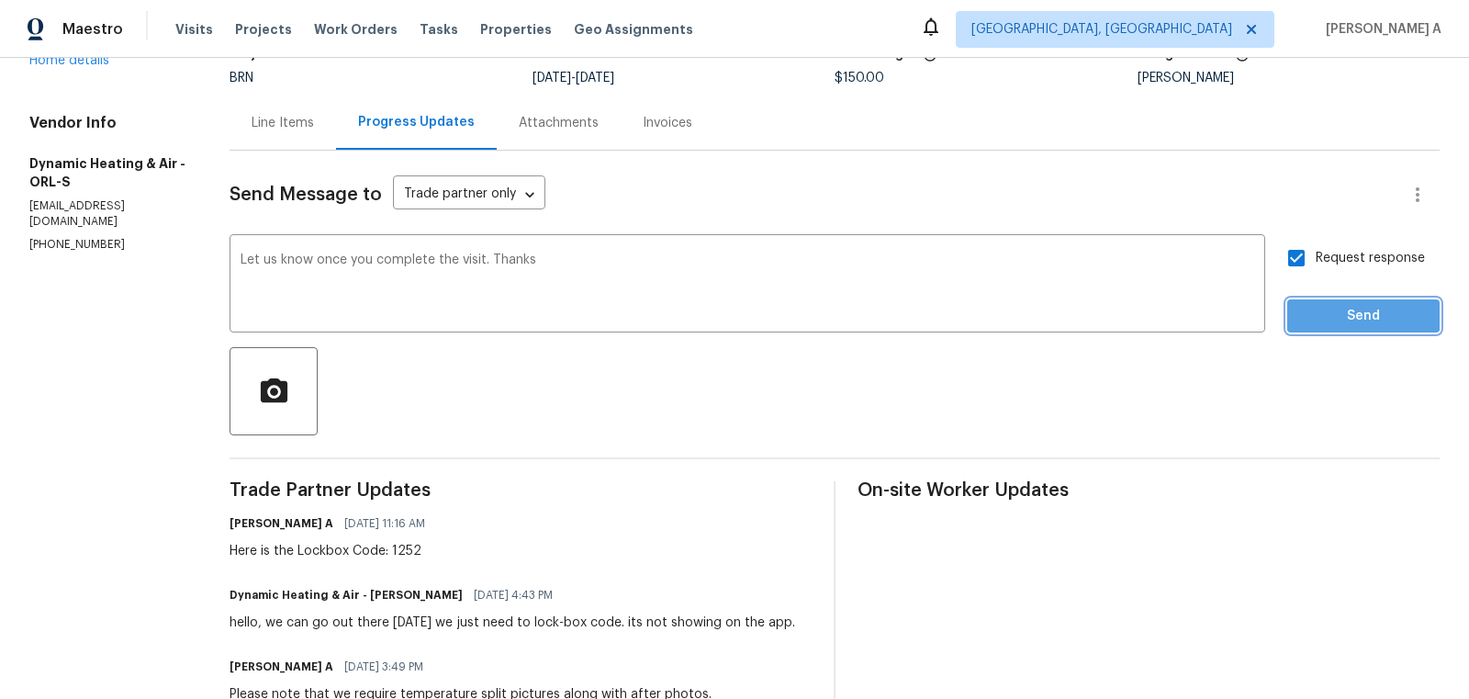
click at [1346, 309] on span "Send" at bounding box center [1363, 316] width 123 height 23
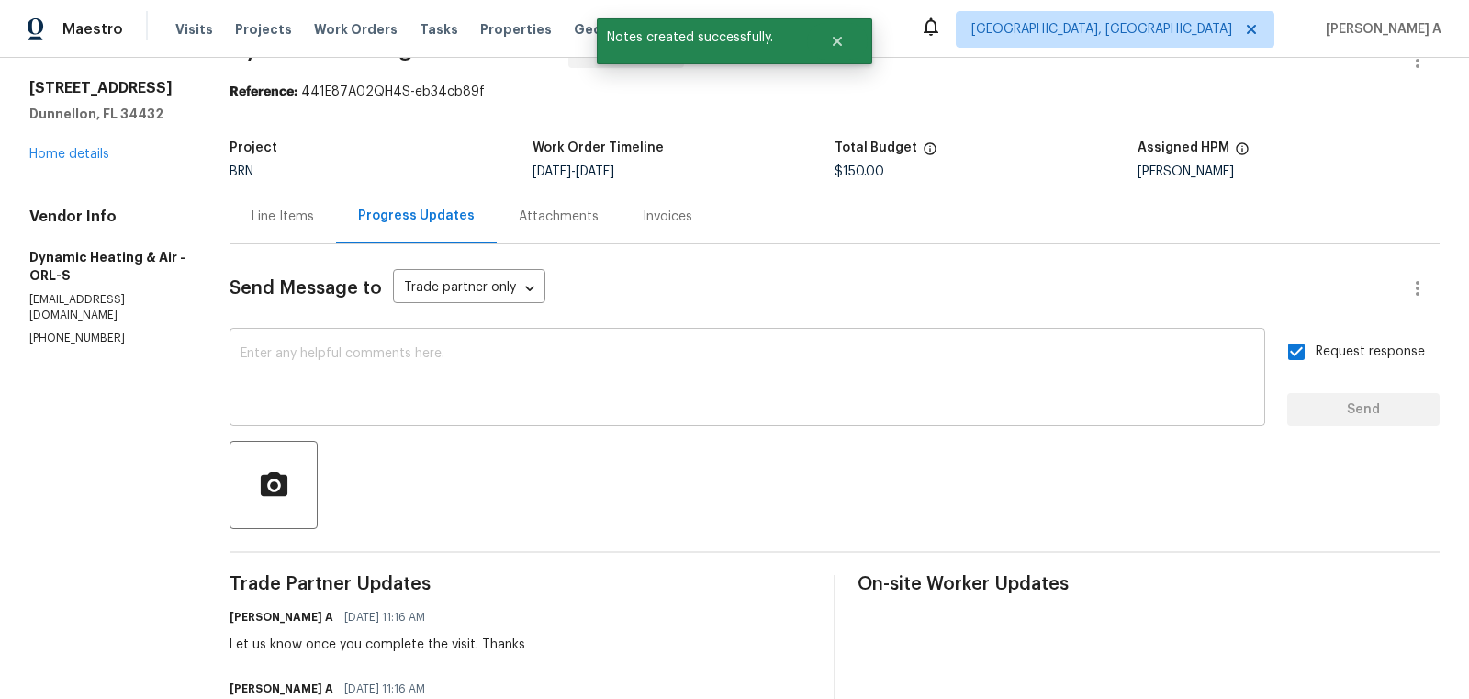
scroll to position [3, 0]
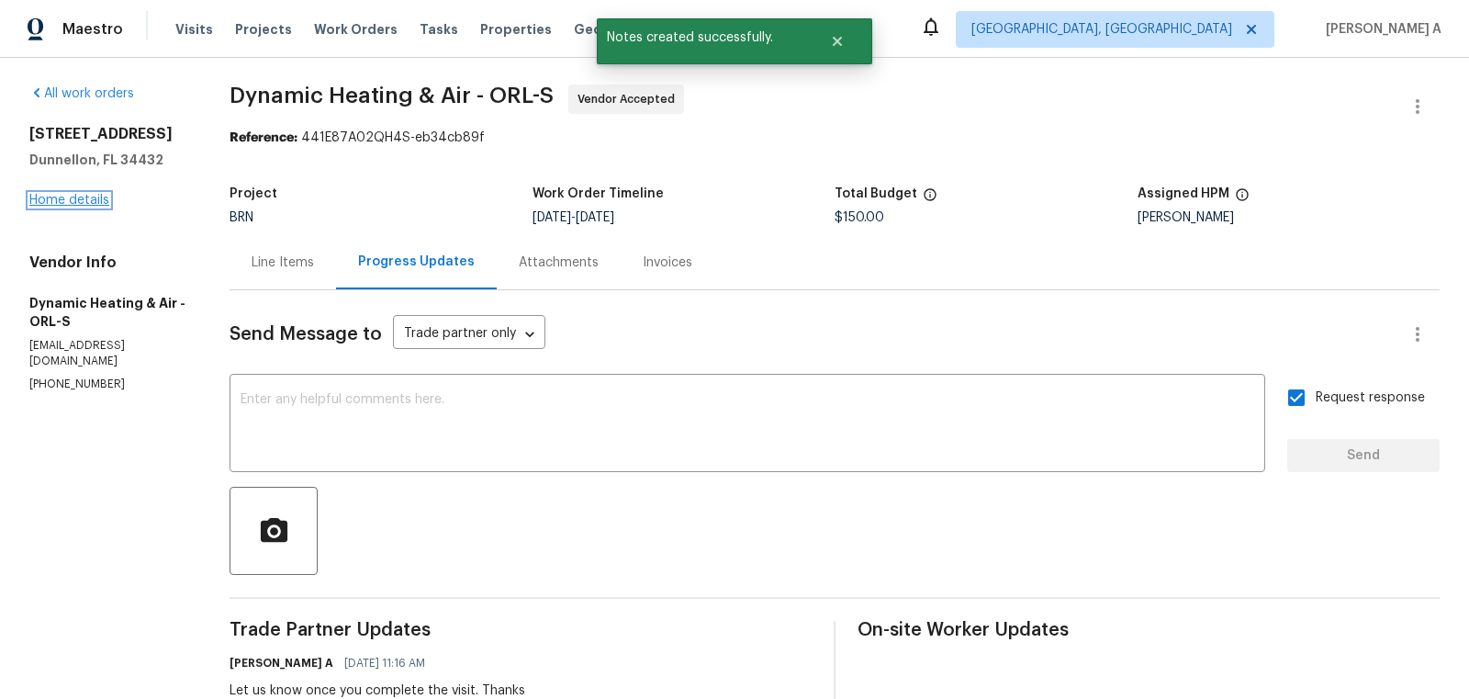
click at [95, 204] on link "Home details" at bounding box center [69, 200] width 80 height 13
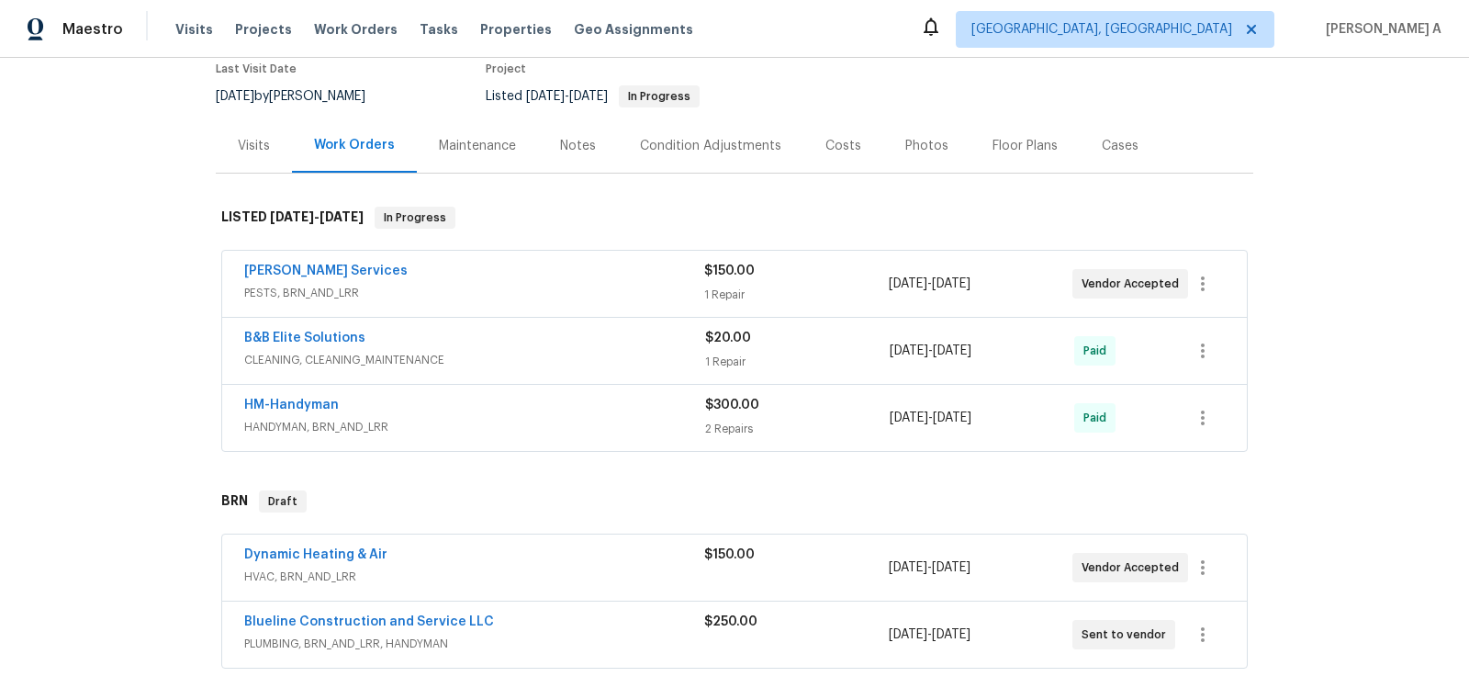
scroll to position [226, 0]
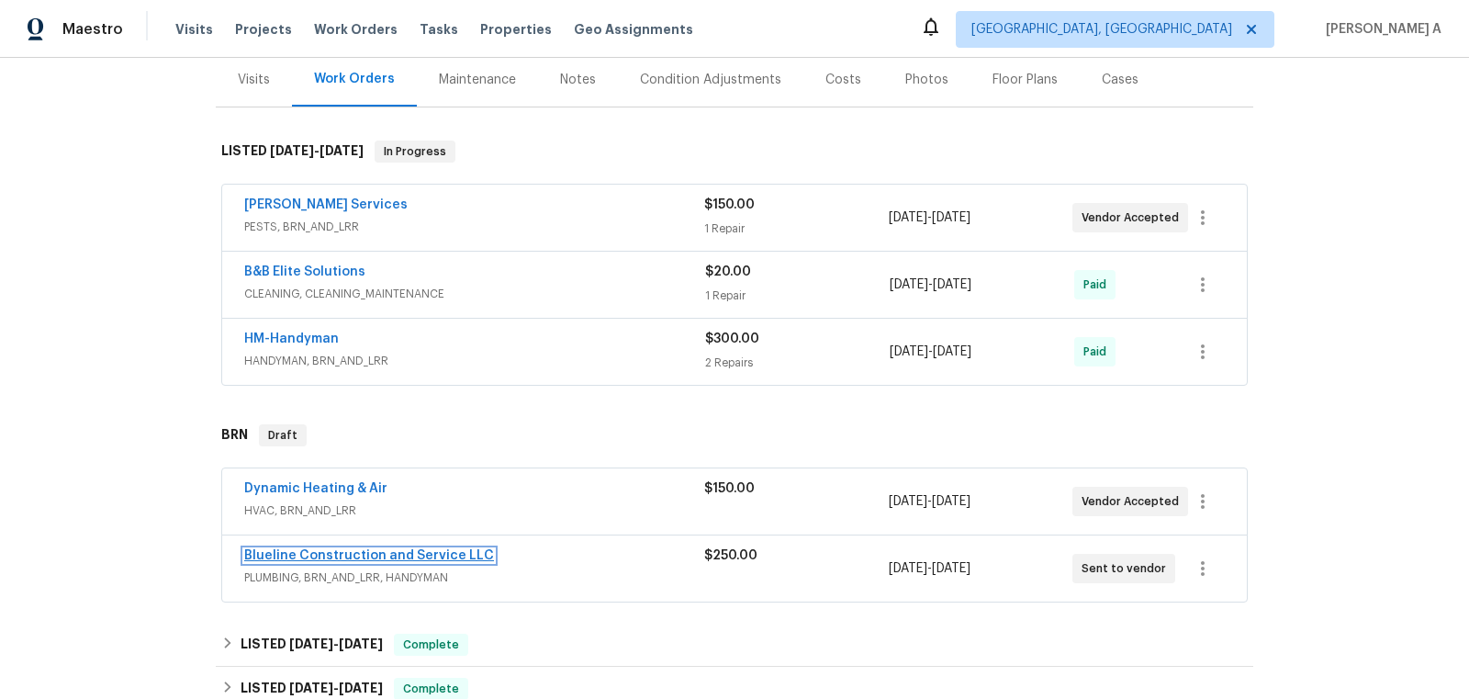
click at [360, 553] on link "Blueline Construction and Service LLC" at bounding box center [369, 555] width 250 height 13
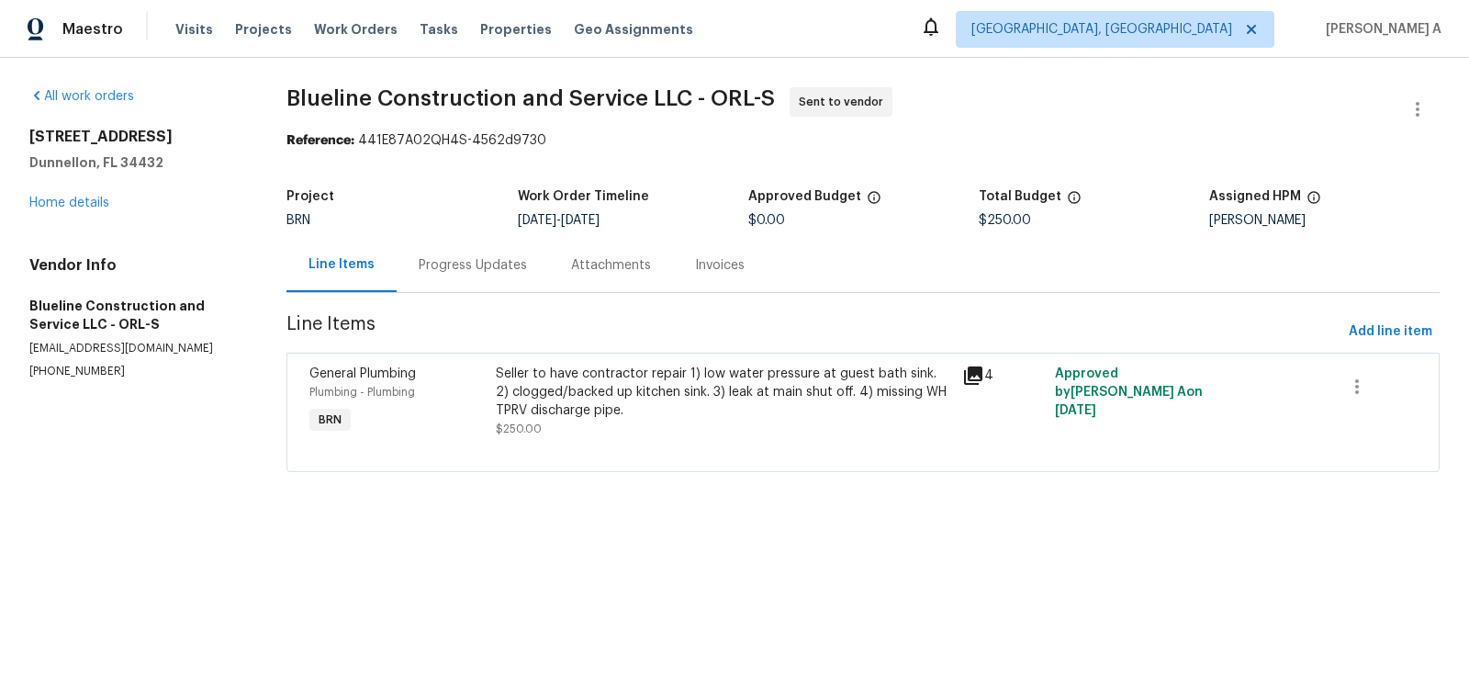
click at [470, 267] on div "Progress Updates" at bounding box center [473, 265] width 108 height 18
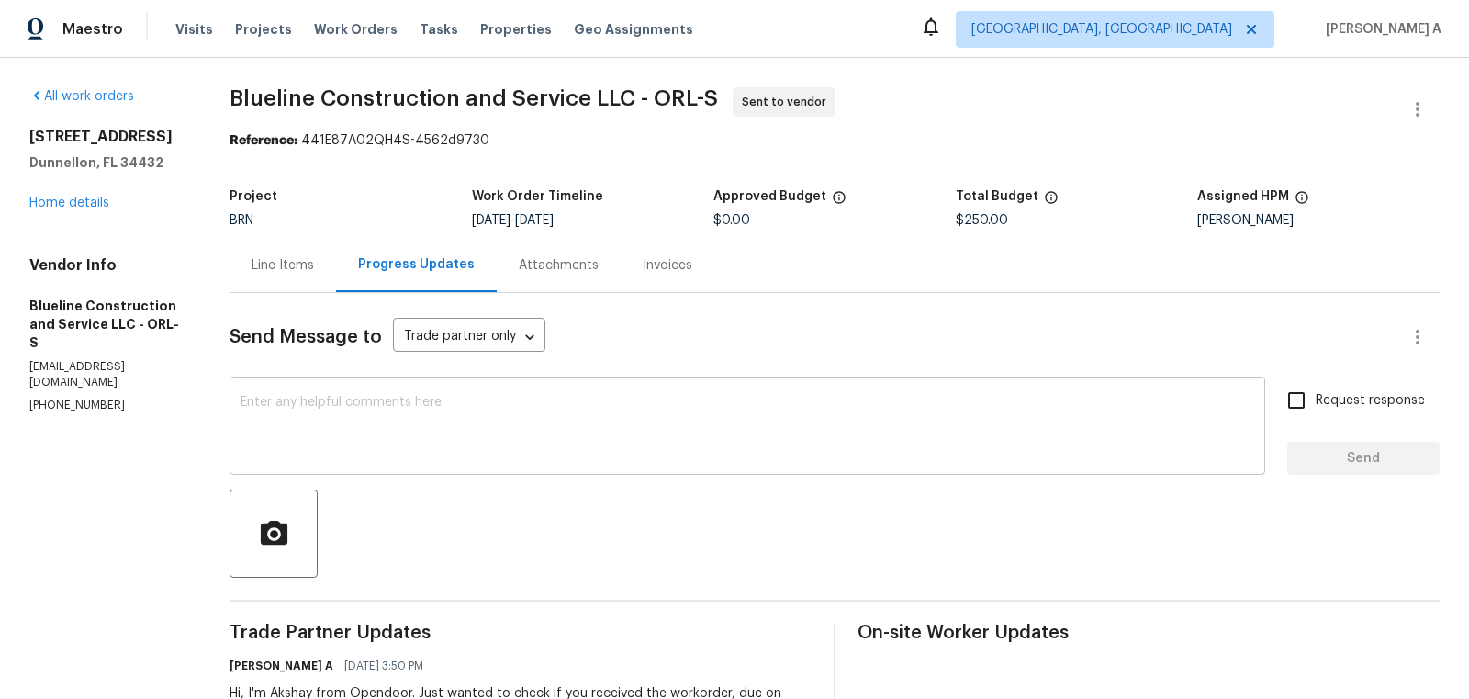
click at [443, 451] on textarea at bounding box center [748, 428] width 1014 height 64
click at [66, 398] on p "[PHONE_NUMBER]" at bounding box center [107, 406] width 156 height 16
copy p "[PHONE_NUMBER]"
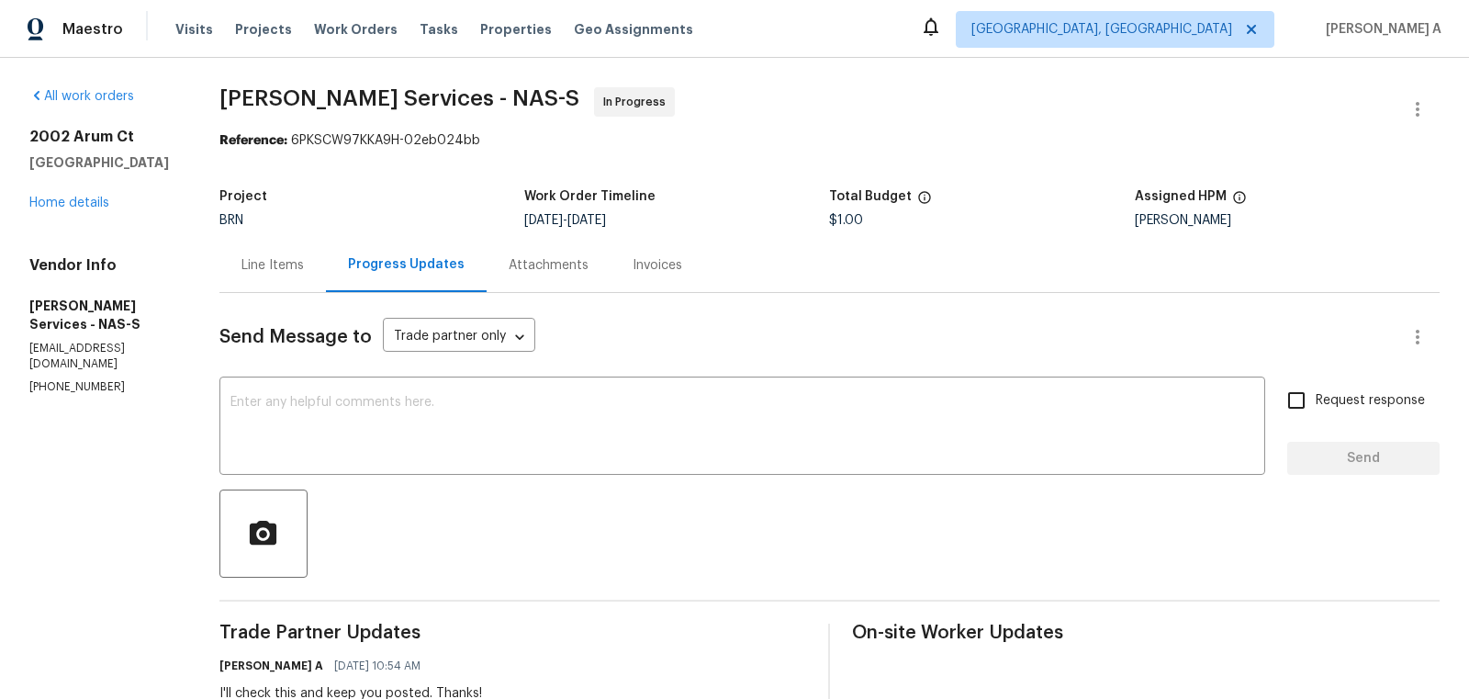
click at [246, 266] on div "Line Items" at bounding box center [272, 265] width 62 height 18
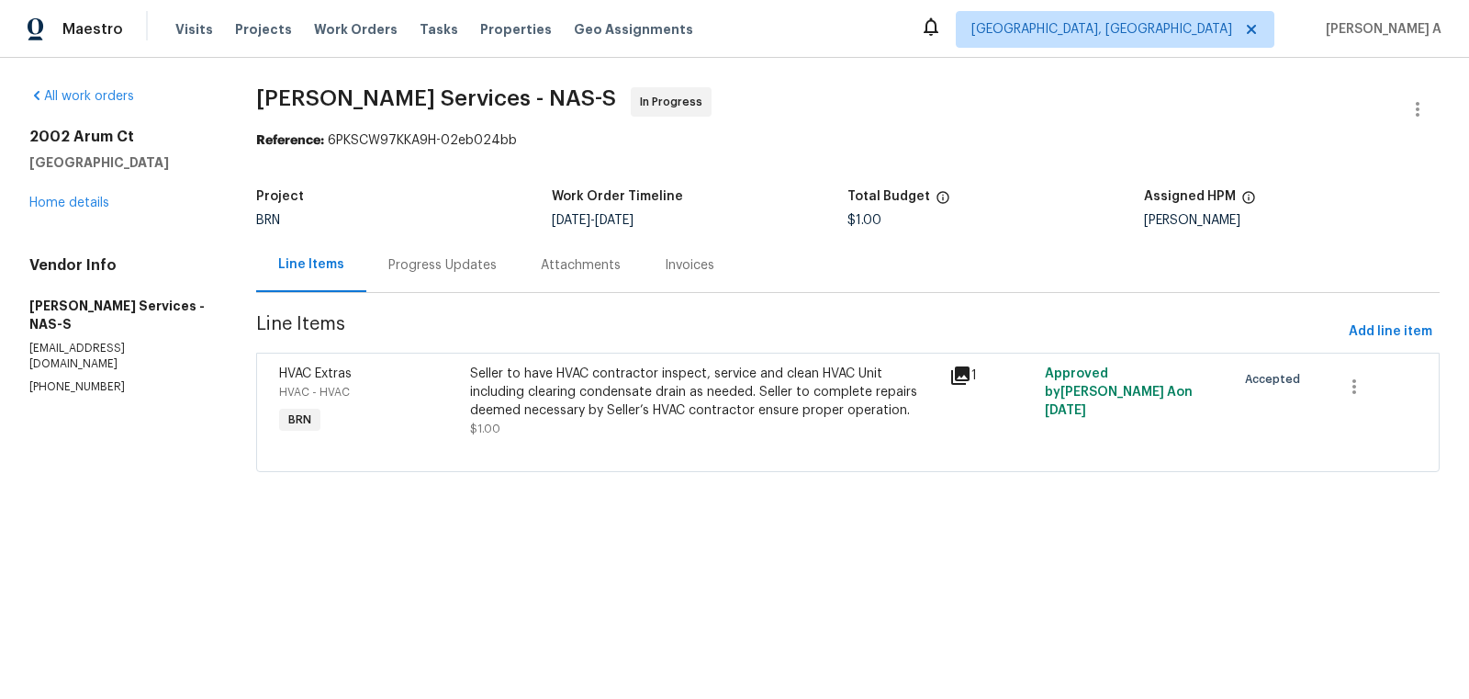
click at [640, 427] on div "Seller to have HVAC contractor inspect, service and clean HVAC Unit including c…" at bounding box center [703, 401] width 467 height 73
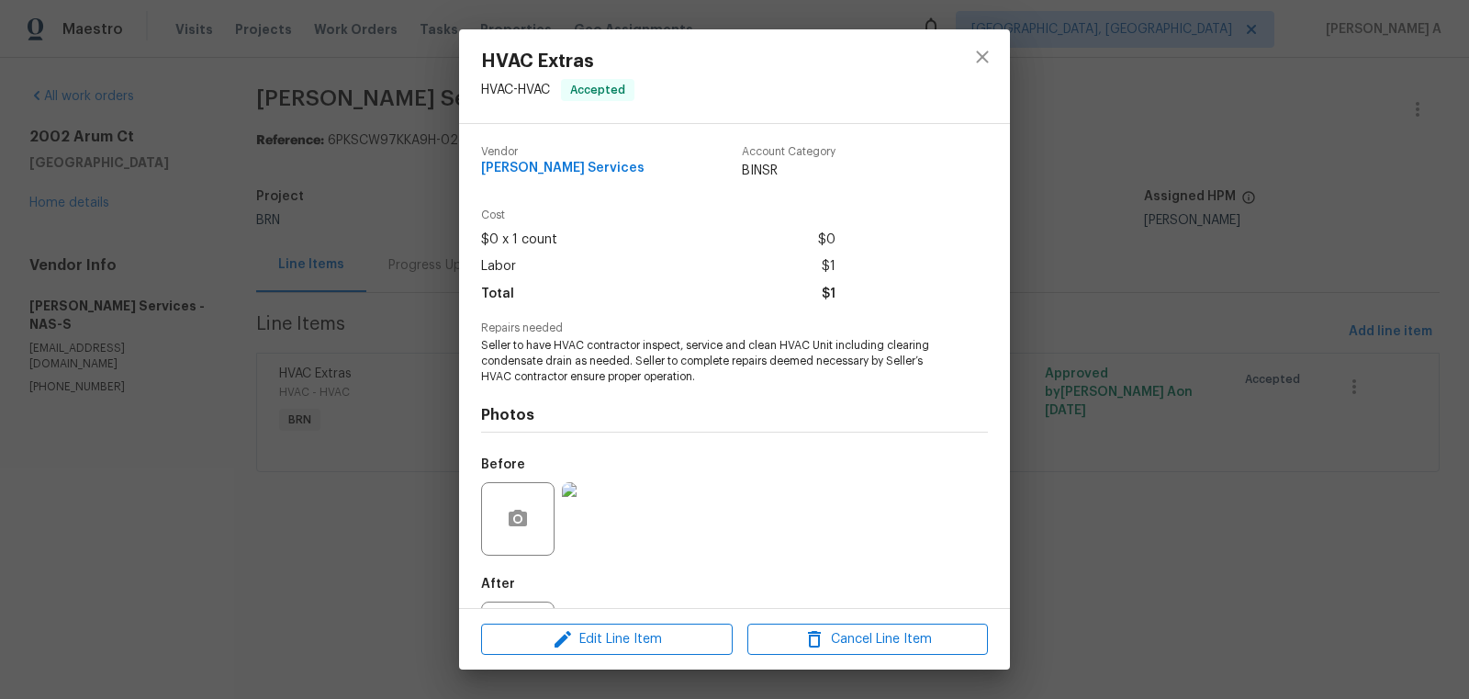
scroll to position [85, 0]
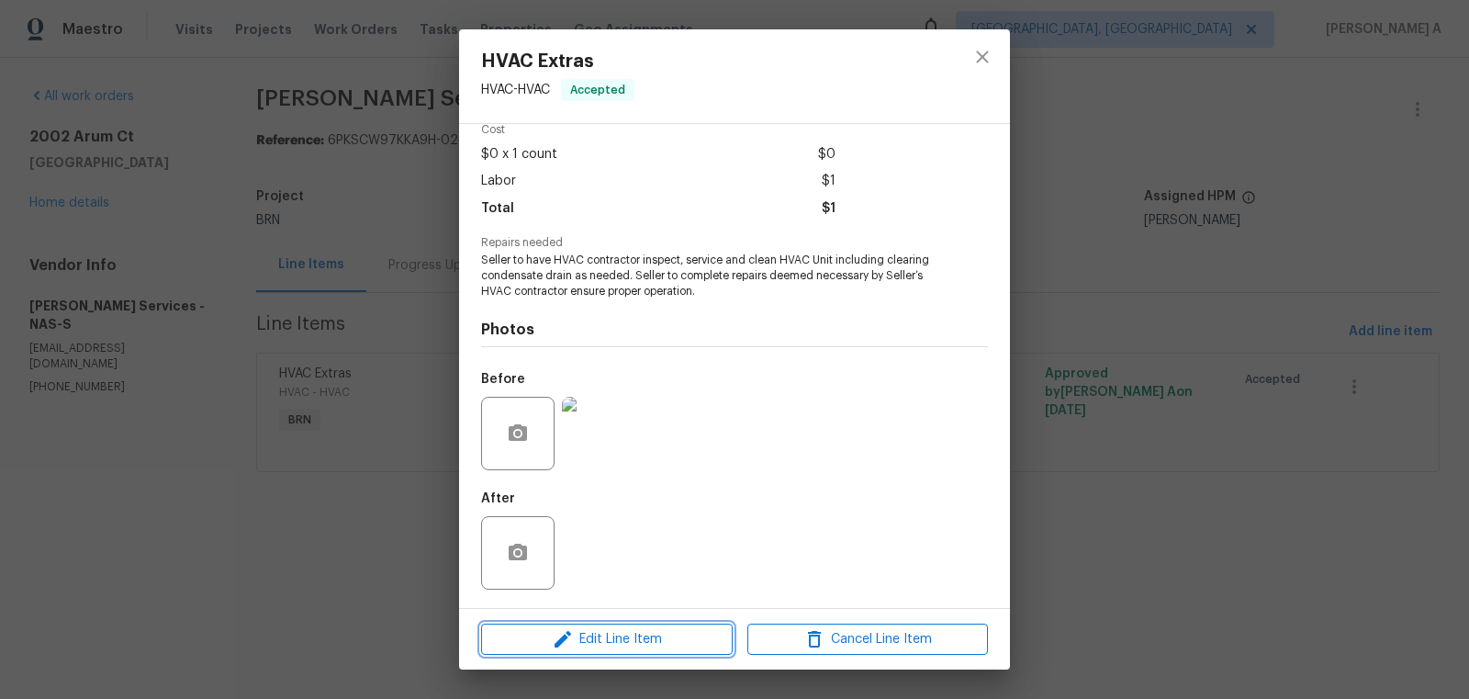
click at [622, 645] on span "Edit Line Item" at bounding box center [607, 639] width 241 height 23
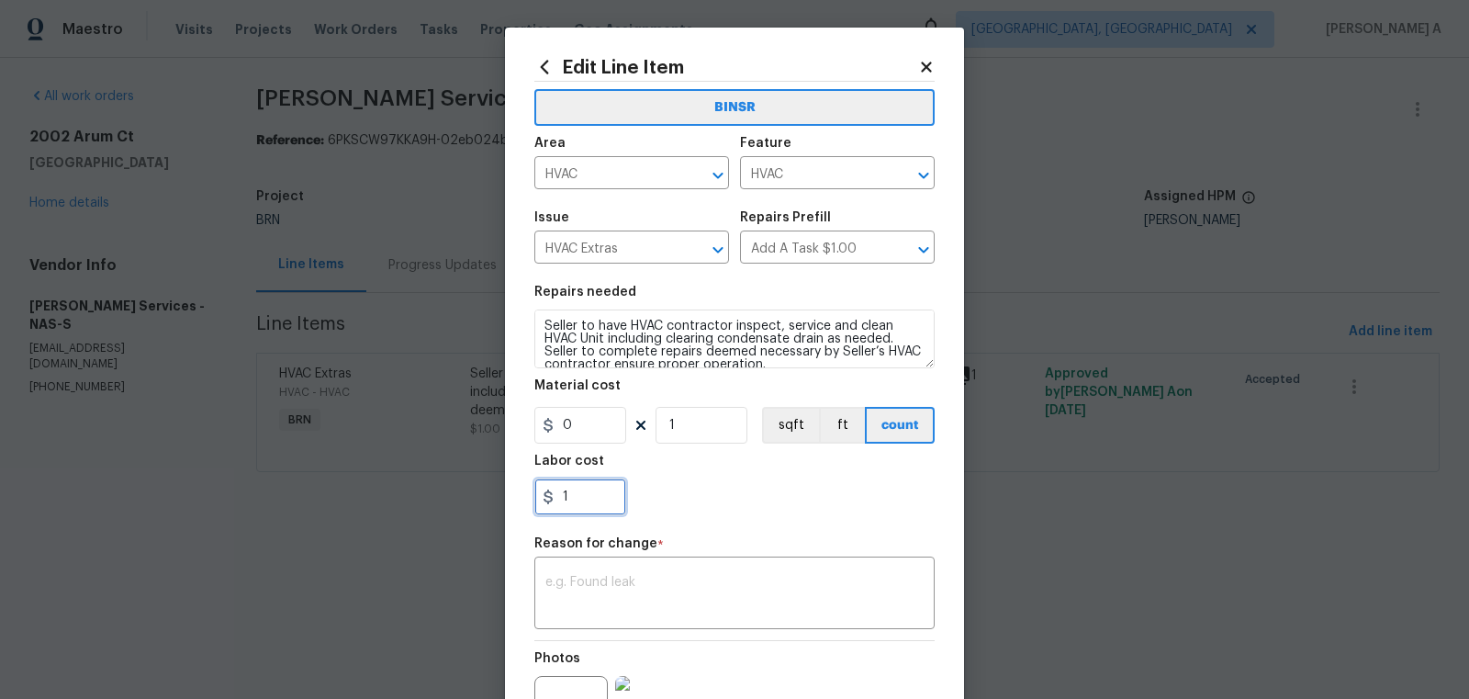
drag, startPoint x: 579, startPoint y: 506, endPoint x: 515, endPoint y: 506, distance: 64.3
click at [515, 506] on div "Edit Line Item BINSR Area HVAC ​ Feature HVAC ​ Issue HVAC Extras ​ Repairs Pre…" at bounding box center [734, 452] width 459 height 849
paste input "text"
type input "1"
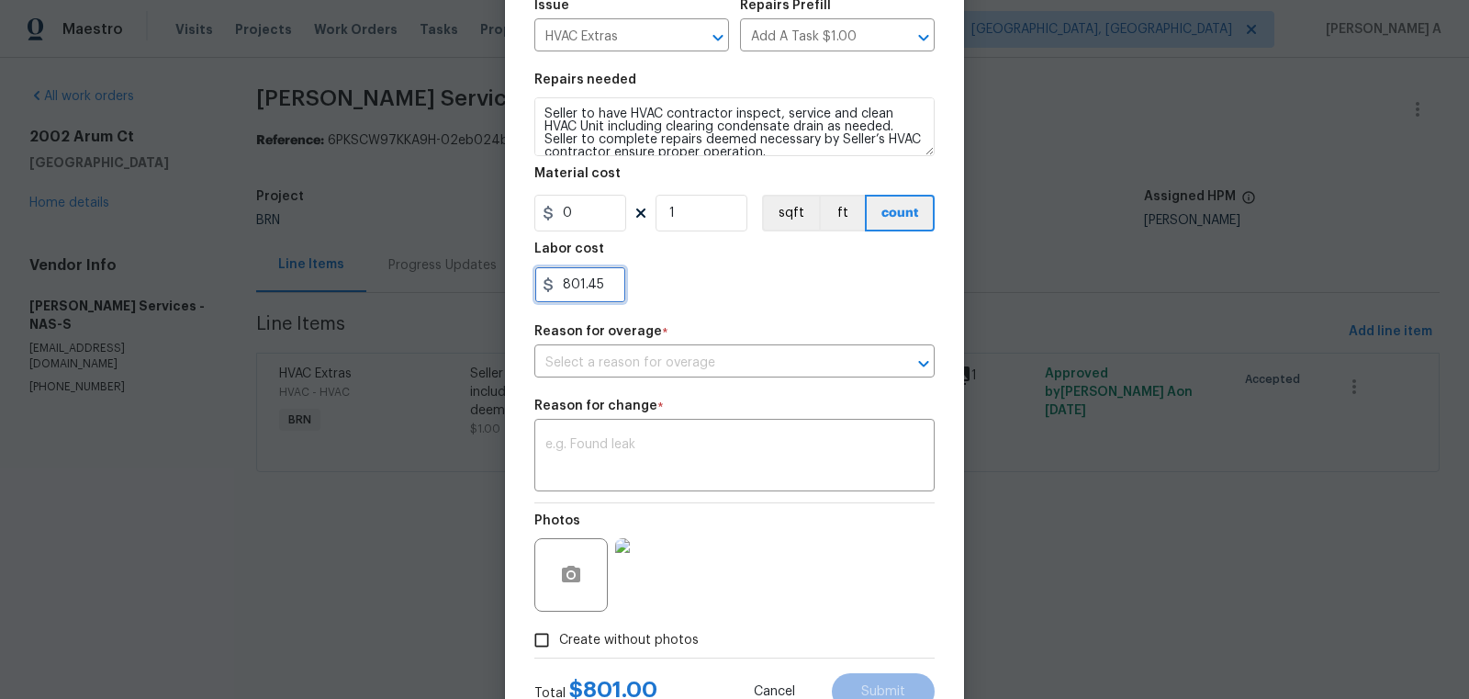
scroll to position [281, 0]
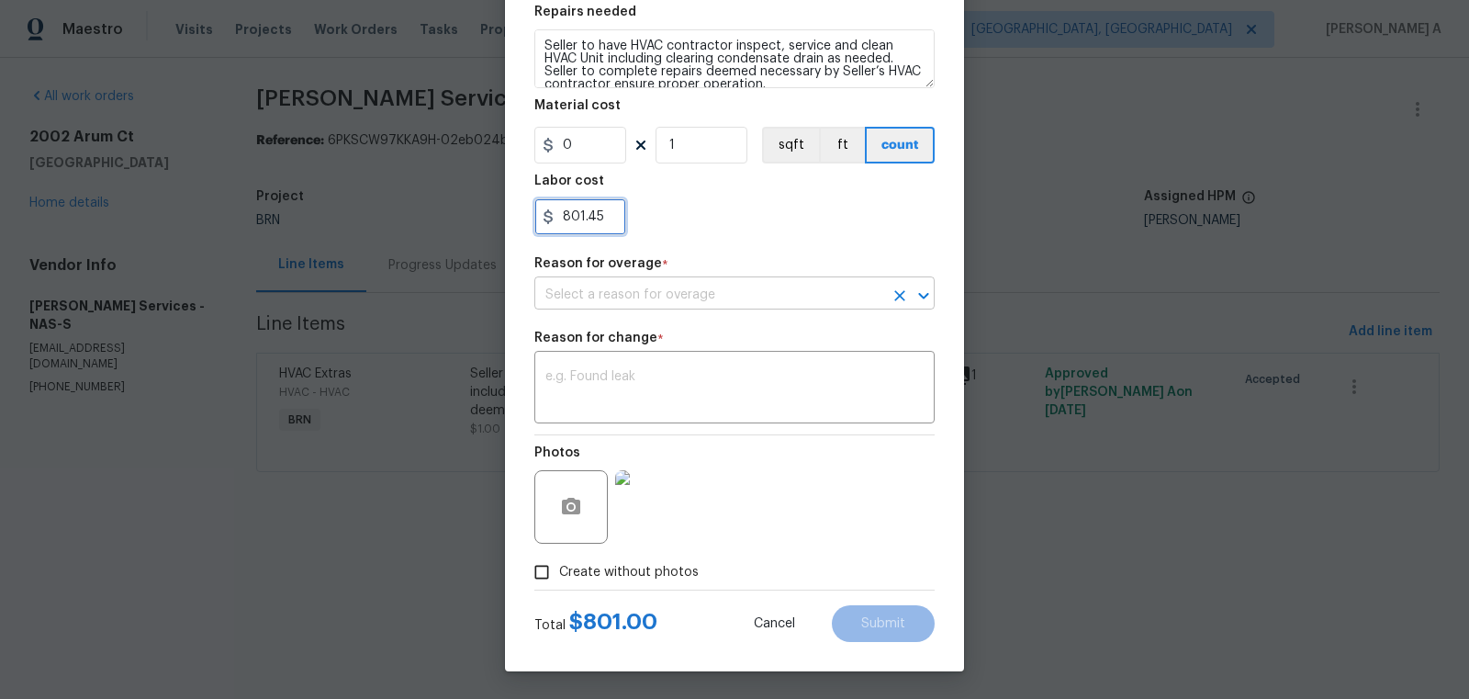
type input "801.45"
click at [687, 300] on input "text" at bounding box center [708, 295] width 349 height 28
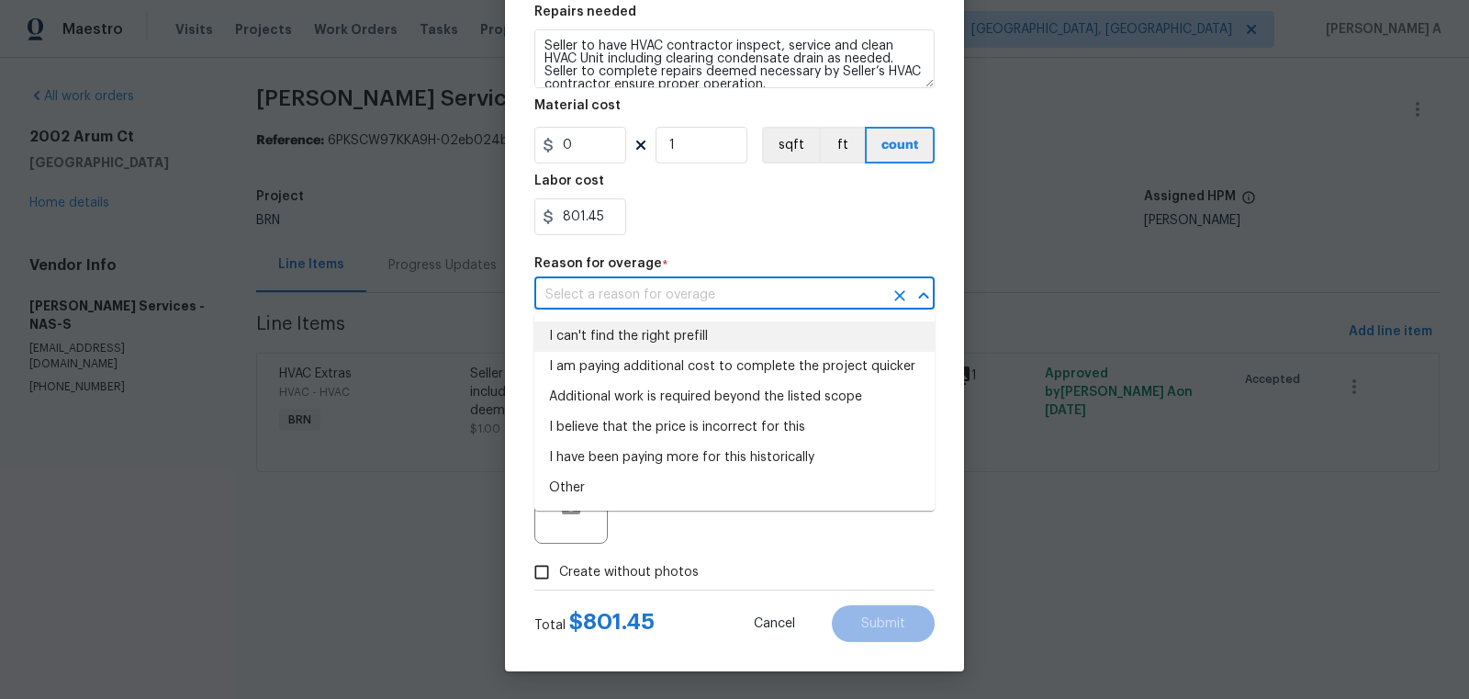
click at [688, 338] on li "I can't find the right prefill" at bounding box center [734, 336] width 400 height 30
type input "I can't find the right prefill"
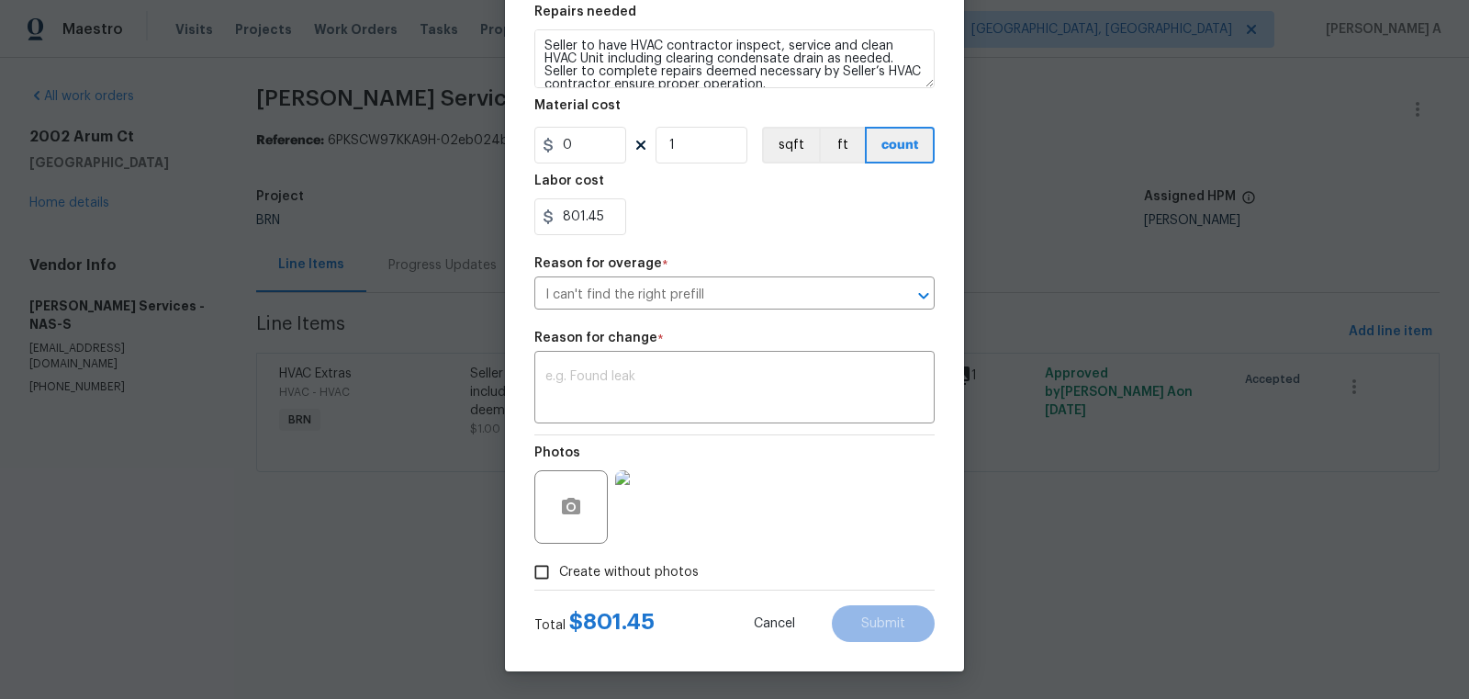
click at [672, 636] on div "Total $ 801.45 Cancel Submit" at bounding box center [734, 615] width 400 height 51
click at [641, 387] on textarea at bounding box center [734, 389] width 378 height 39
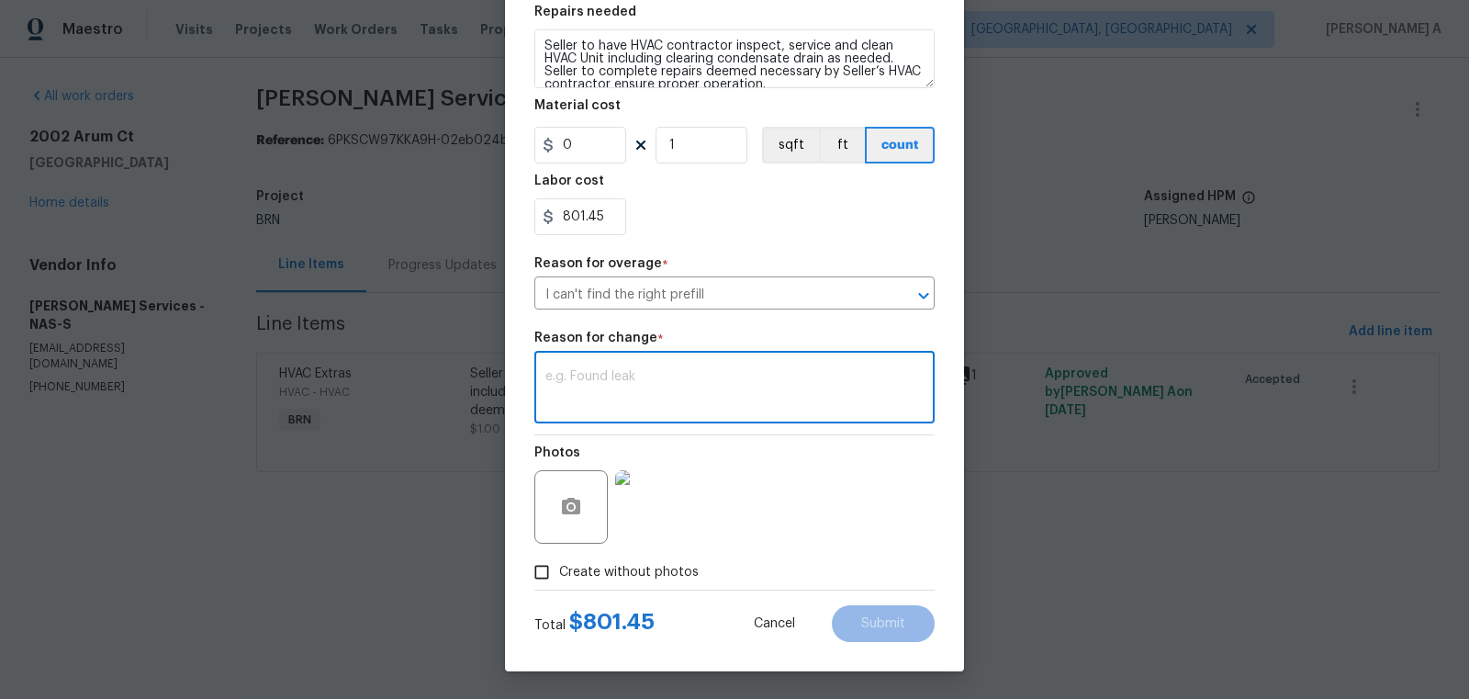
paste textarea "(AK) Updated cost per BR team’s approval."
type textarea "(AK) Updated cost per BR team’s approval."
click at [889, 627] on span "Submit" at bounding box center [883, 624] width 44 height 14
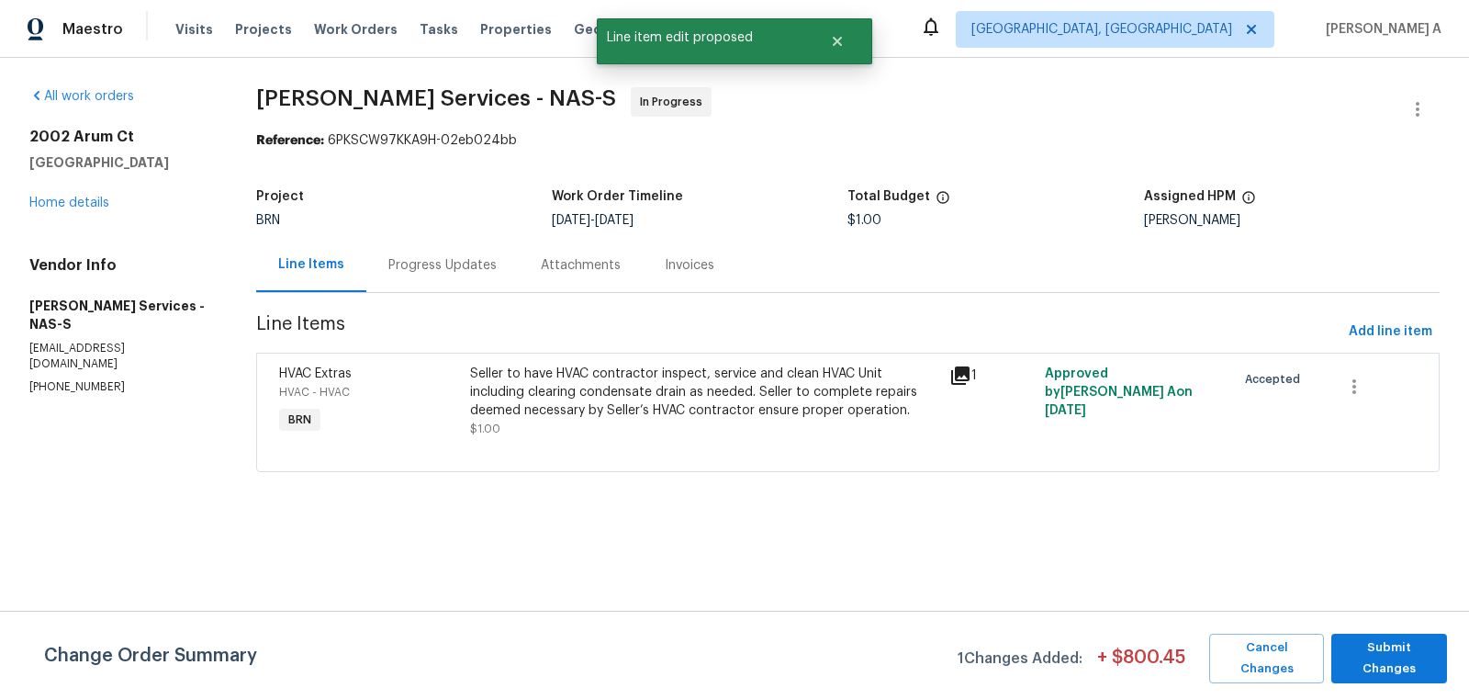
scroll to position [0, 0]
click at [1427, 666] on button "Submit Changes" at bounding box center [1389, 659] width 116 height 50
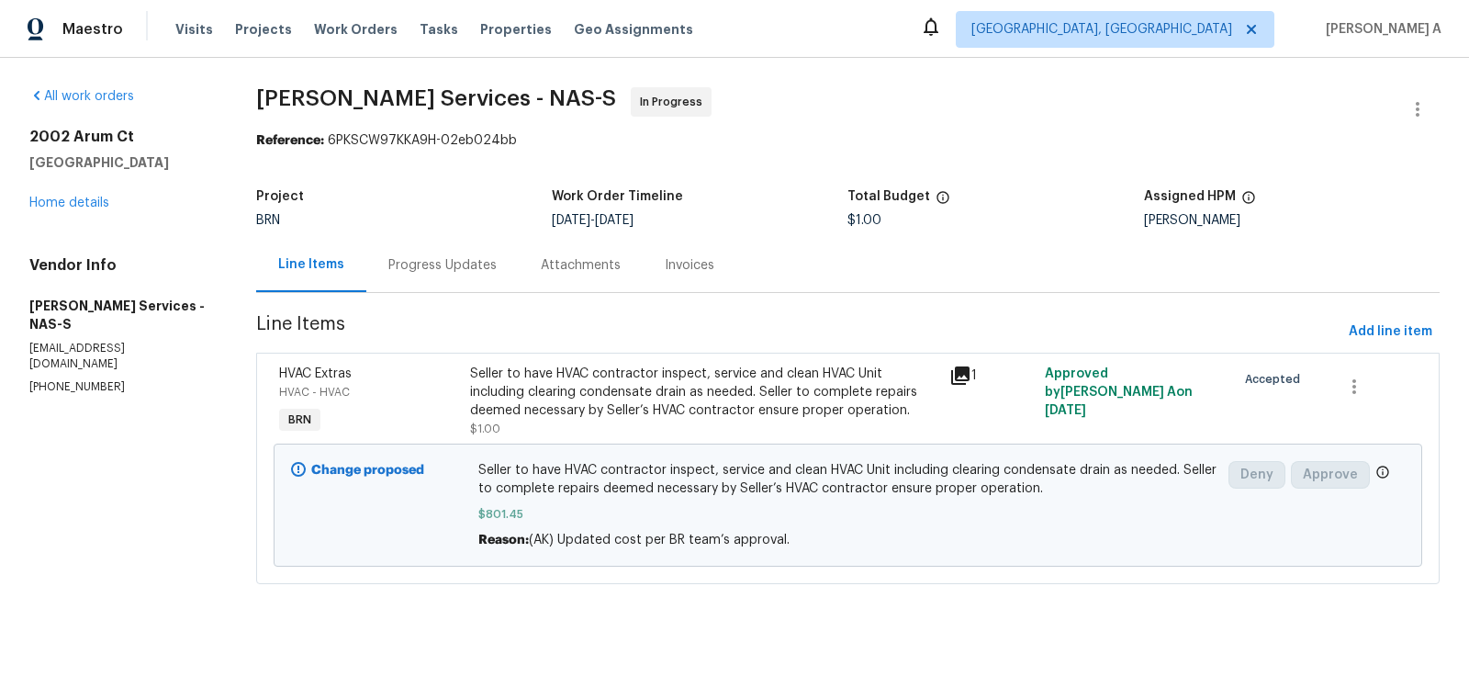
click at [473, 262] on div "Progress Updates" at bounding box center [442, 265] width 108 height 18
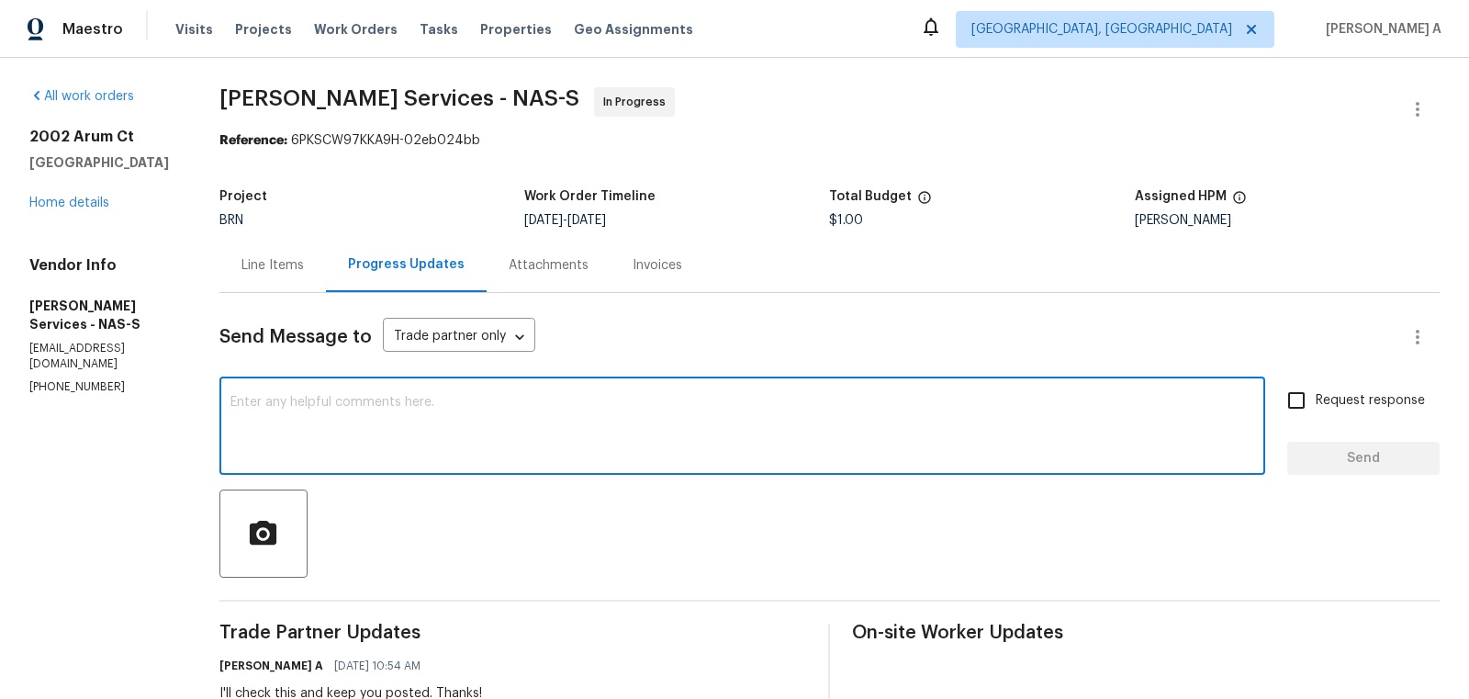
click at [476, 432] on textarea at bounding box center [742, 428] width 1024 height 64
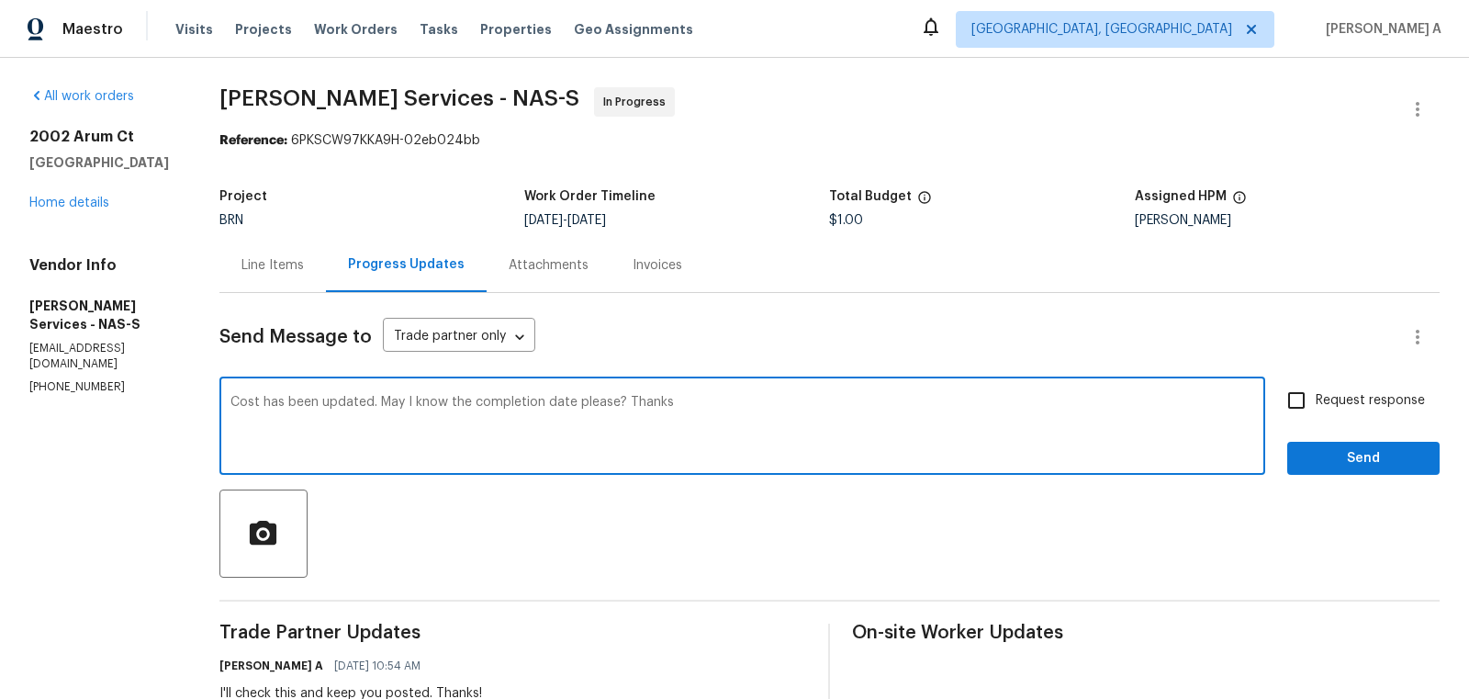
click at [0, 0] on span "Add Punctuation" at bounding box center [0, 0] width 0 height 0
type textarea "Cost has been updated. May I know the completion date, please? Thanks"
click at [1335, 392] on span "Request response" at bounding box center [1370, 400] width 109 height 19
click at [1316, 392] on input "Request response" at bounding box center [1296, 400] width 39 height 39
checkbox input "true"
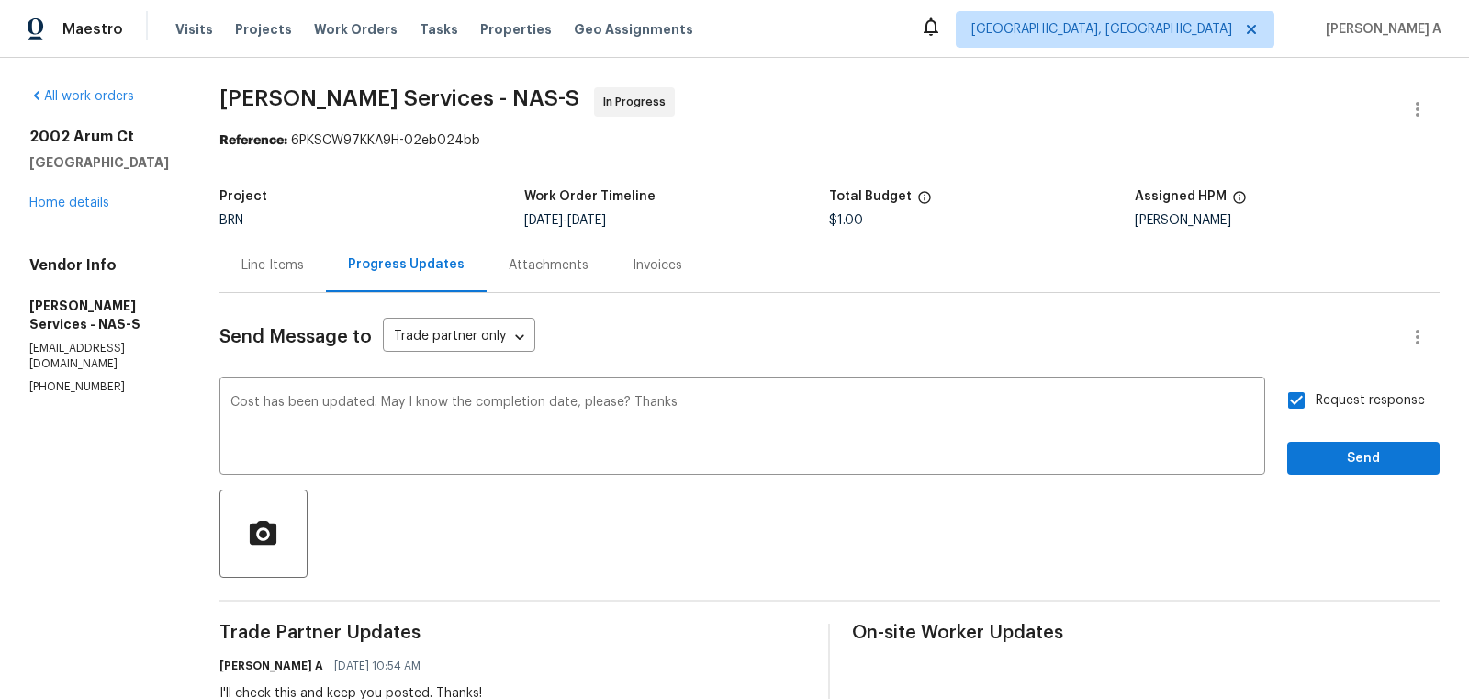
click at [1364, 463] on span "Send" at bounding box center [1363, 458] width 123 height 23
